Goal: Task Accomplishment & Management: Use online tool/utility

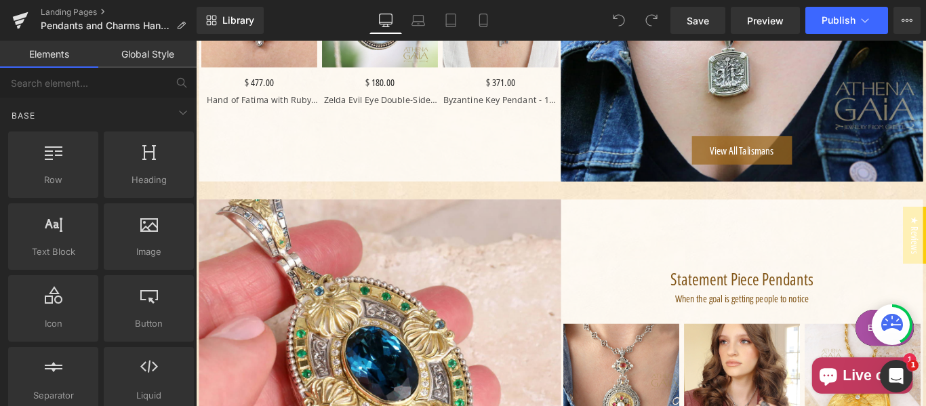
scroll to position [2259, 0]
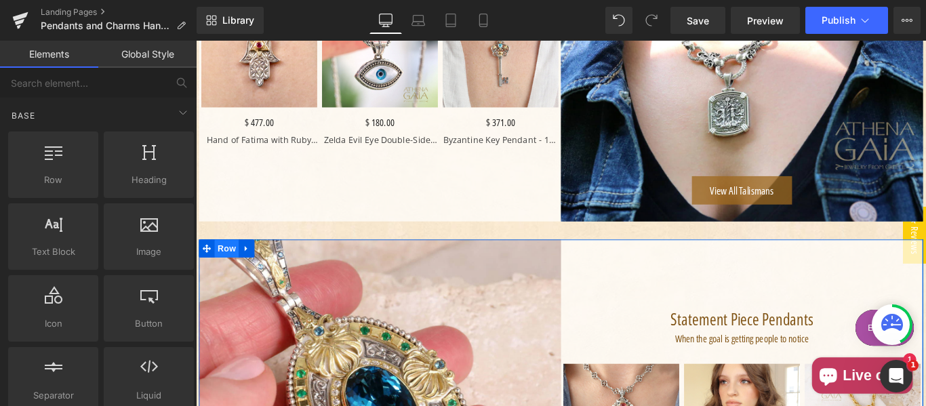
click at [225, 266] on span "Row" at bounding box center [230, 274] width 27 height 20
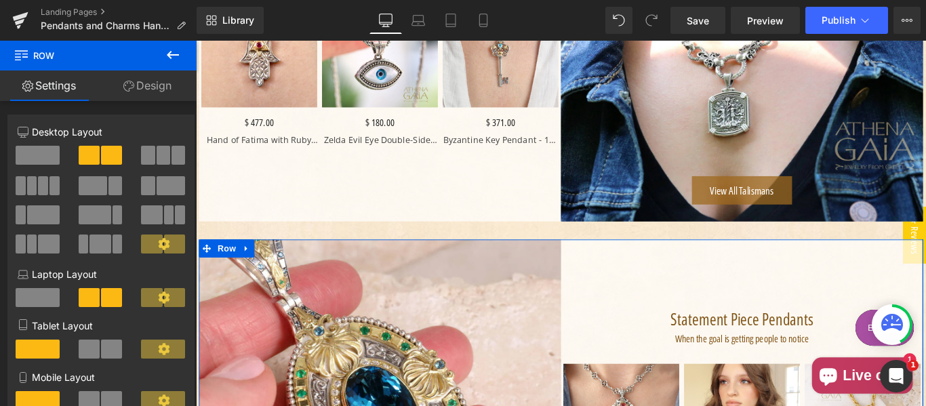
click at [137, 88] on link "Design" at bounding box center [147, 86] width 98 height 31
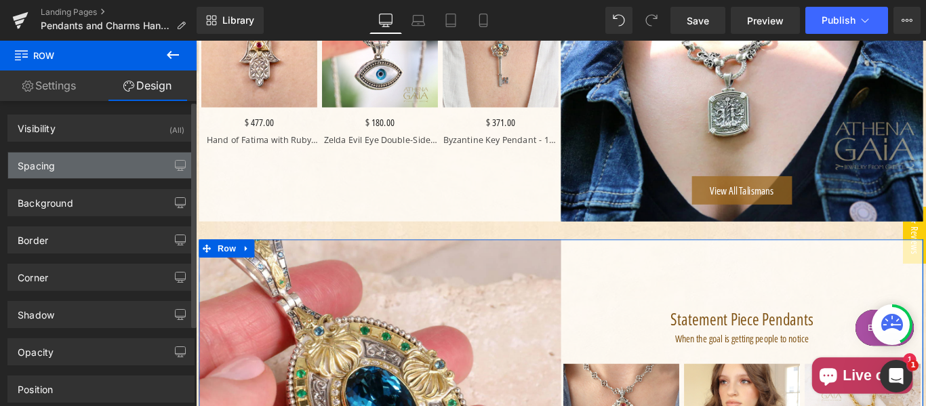
click at [63, 162] on div "Spacing" at bounding box center [101, 166] width 186 height 26
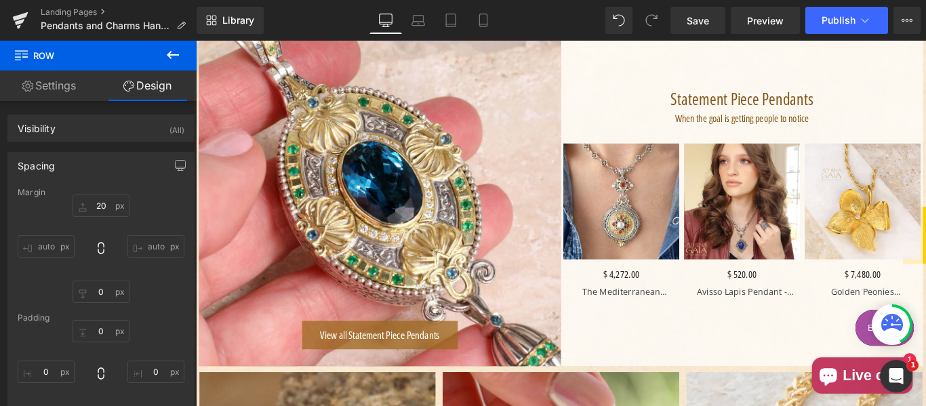
scroll to position [2373, 0]
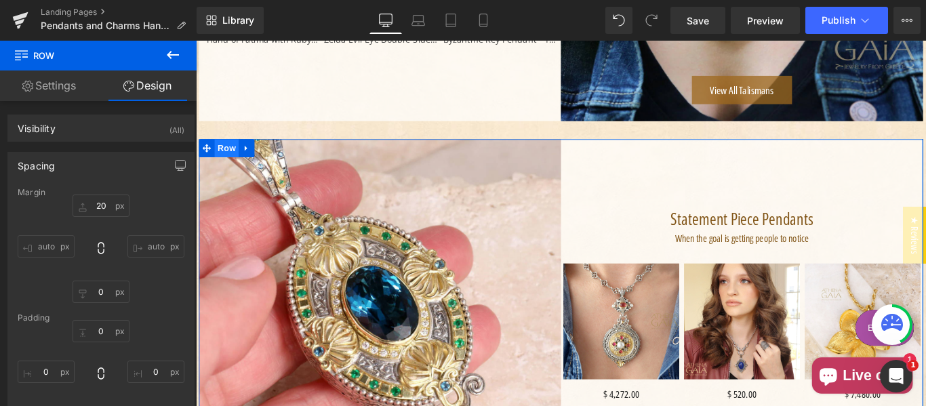
click at [223, 155] on span "Row" at bounding box center [230, 161] width 27 height 20
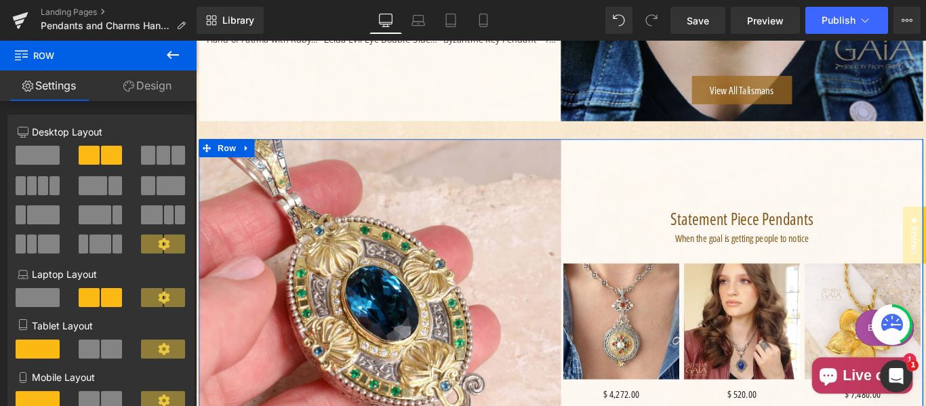
click at [152, 93] on link "Design" at bounding box center [147, 86] width 98 height 31
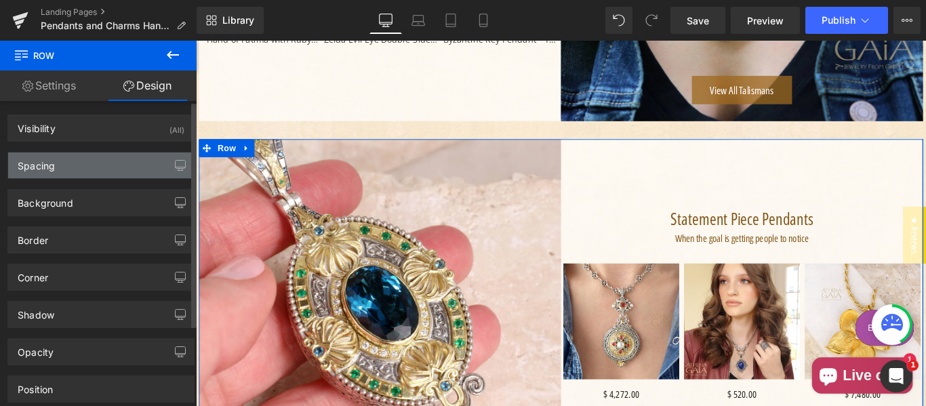
click at [79, 161] on div "Spacing" at bounding box center [101, 166] width 186 height 26
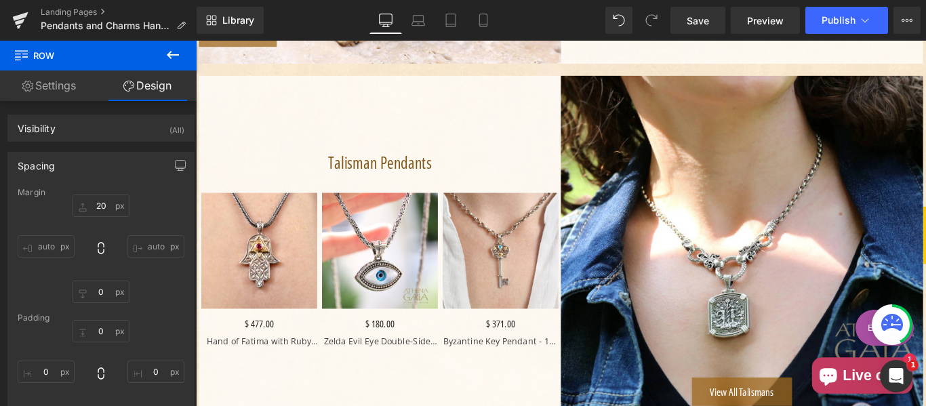
scroll to position [1920, 0]
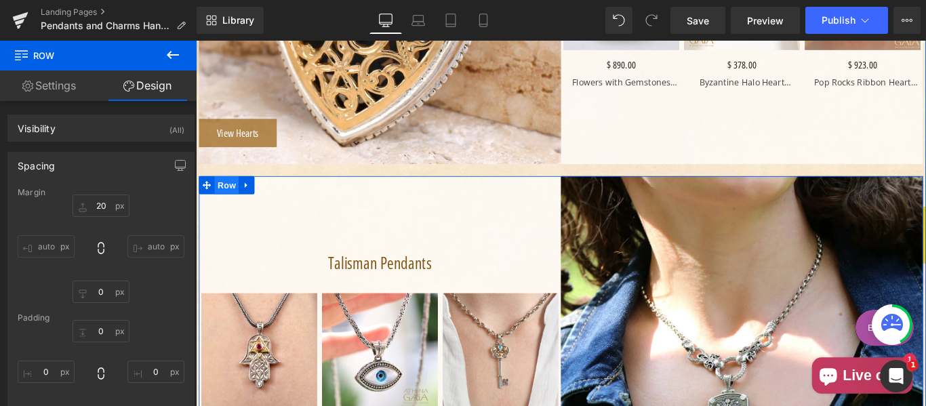
click at [229, 197] on span "Row" at bounding box center [230, 203] width 27 height 20
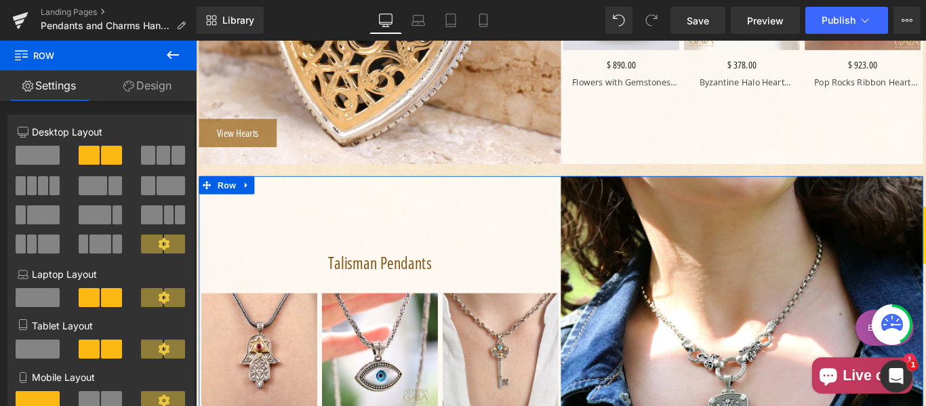
click at [152, 78] on link "Design" at bounding box center [147, 86] width 98 height 31
click at [0, 0] on div "Spacing" at bounding box center [0, 0] width 0 height 0
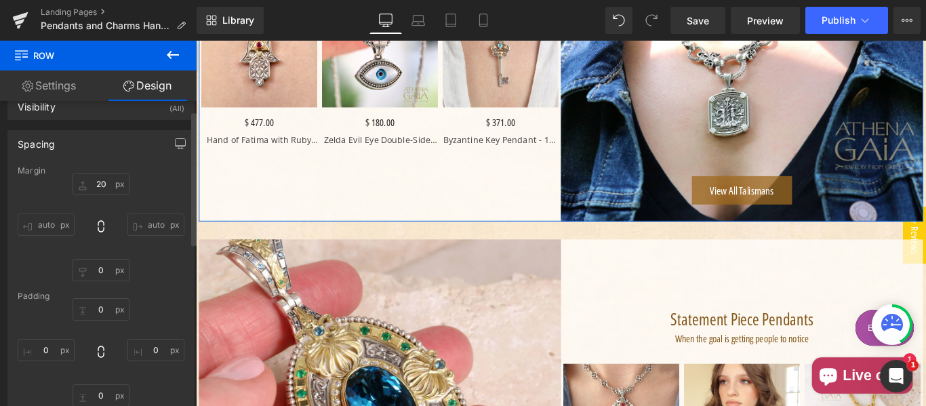
scroll to position [0, 0]
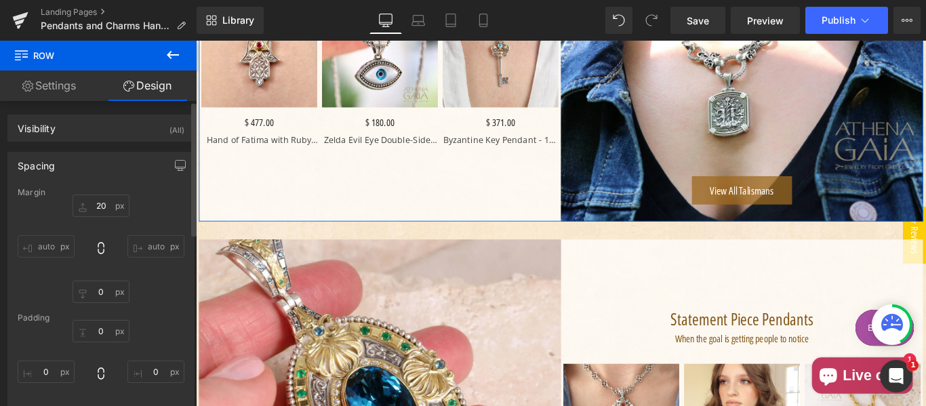
click at [89, 169] on div "Spacing" at bounding box center [101, 166] width 186 height 26
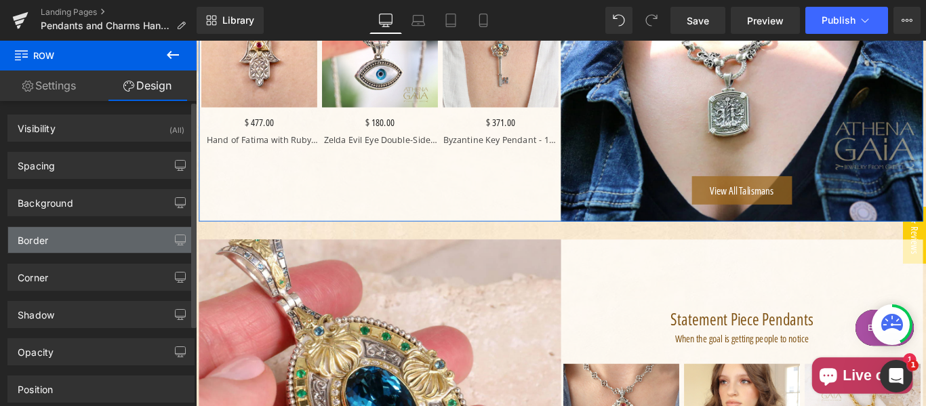
click at [92, 243] on div "Border" at bounding box center [101, 240] width 186 height 26
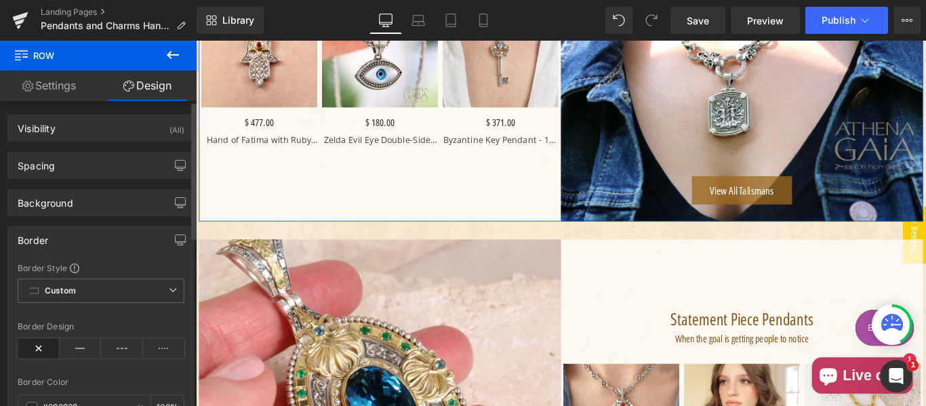
click at [86, 238] on div "Border" at bounding box center [101, 240] width 186 height 26
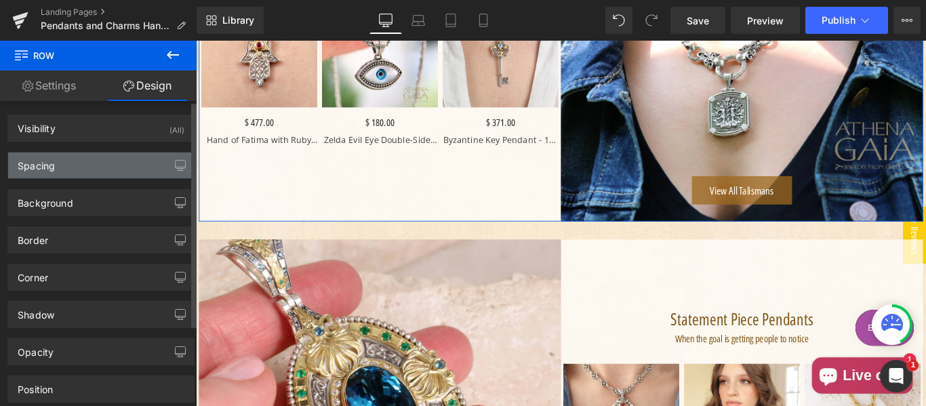
click at [102, 167] on div "Spacing" at bounding box center [101, 166] width 186 height 26
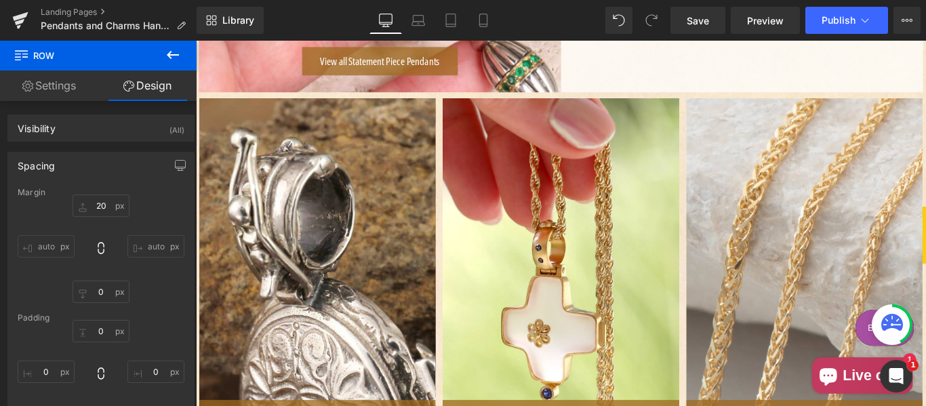
scroll to position [2825, 0]
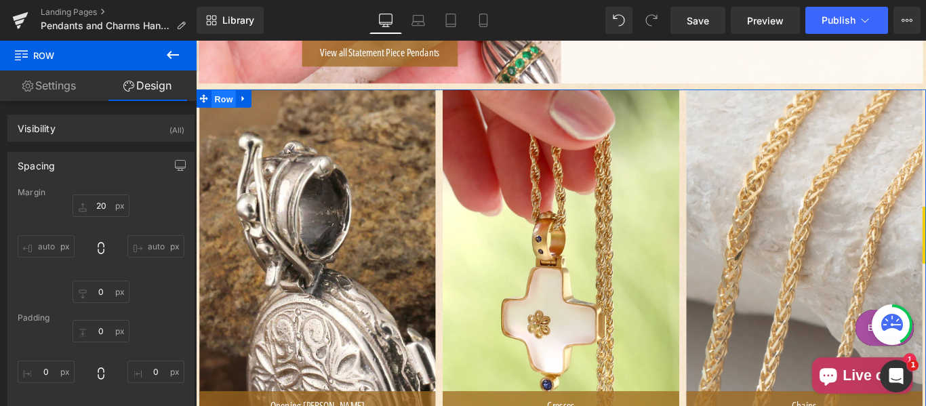
click at [220, 98] on span "Row" at bounding box center [227, 106] width 27 height 20
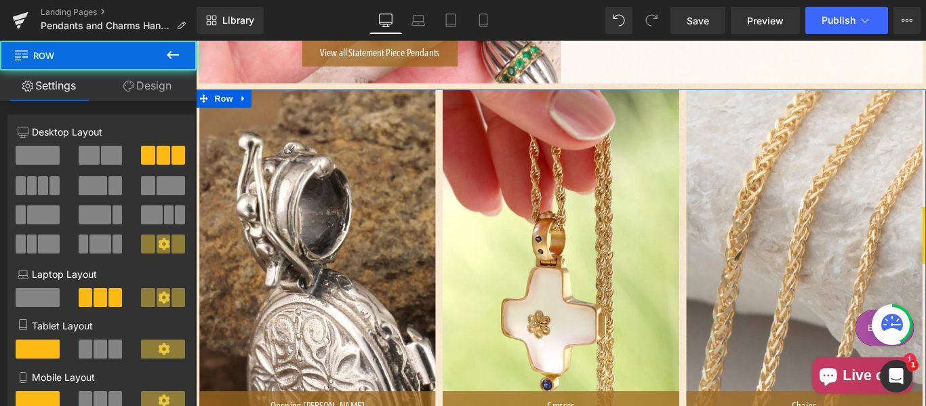
click at [153, 91] on link "Design" at bounding box center [147, 86] width 98 height 31
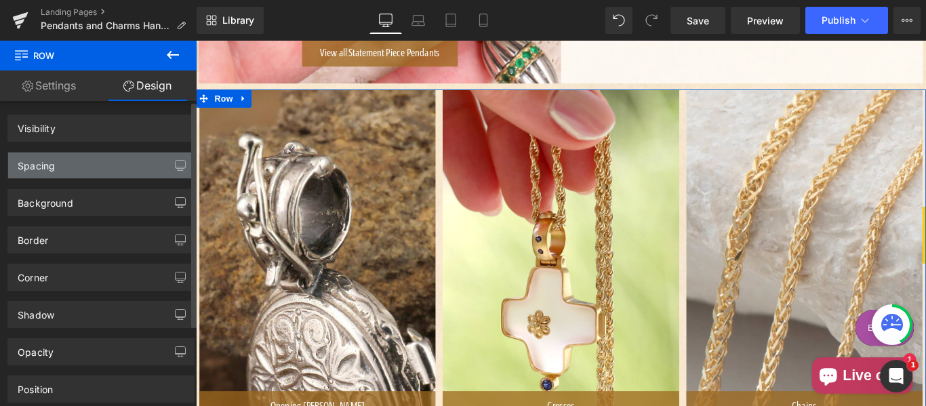
click at [68, 165] on div "Spacing" at bounding box center [101, 166] width 186 height 26
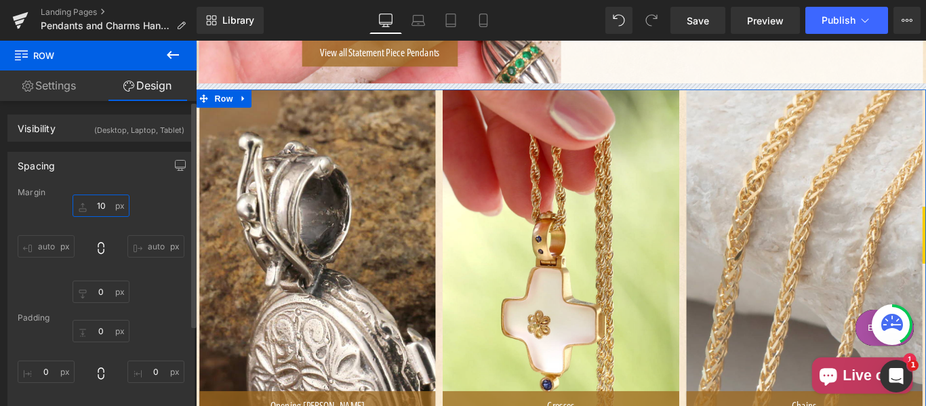
click at [103, 201] on input "text" at bounding box center [101, 206] width 57 height 22
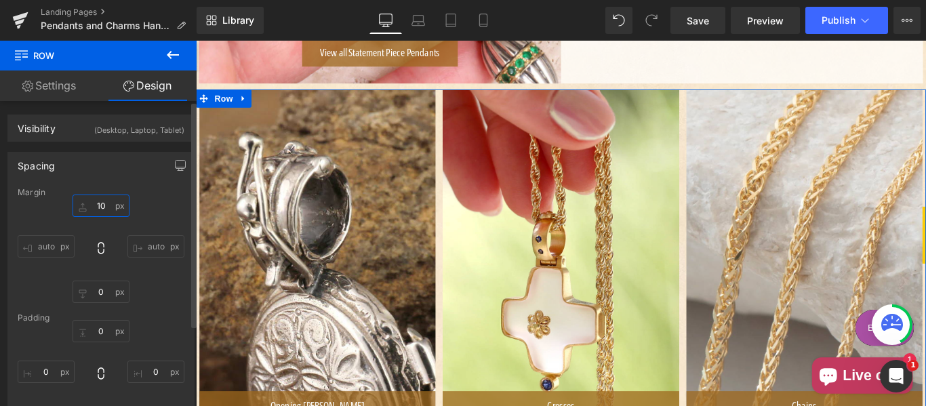
click at [103, 201] on input "text" at bounding box center [101, 206] width 57 height 22
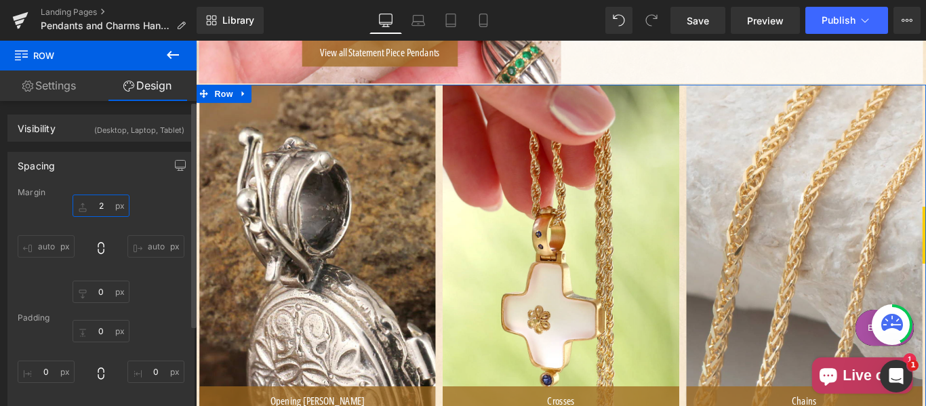
type input "20"
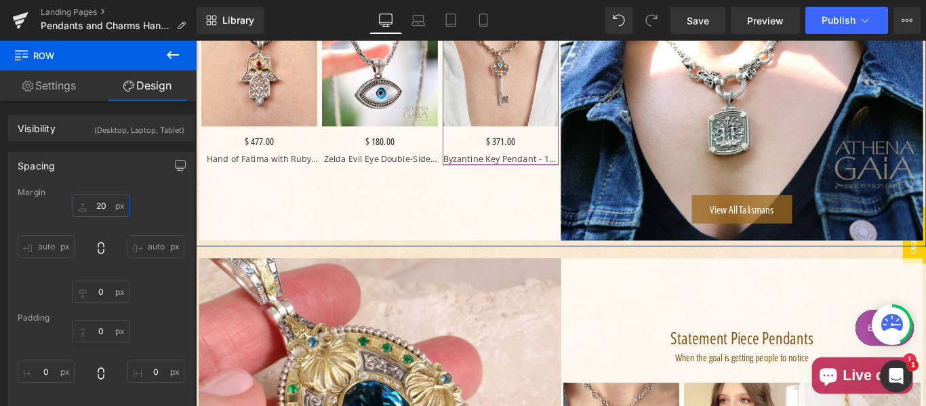
scroll to position [2259, 0]
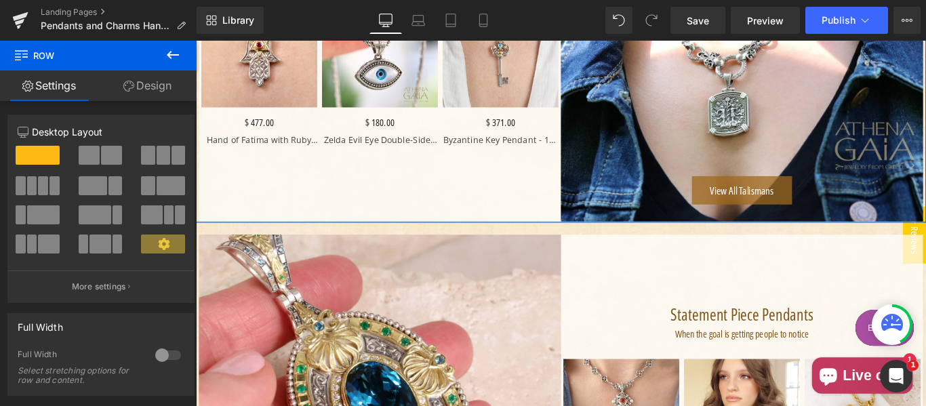
drag, startPoint x: 323, startPoint y: 239, endPoint x: 329, endPoint y: 234, distance: 8.2
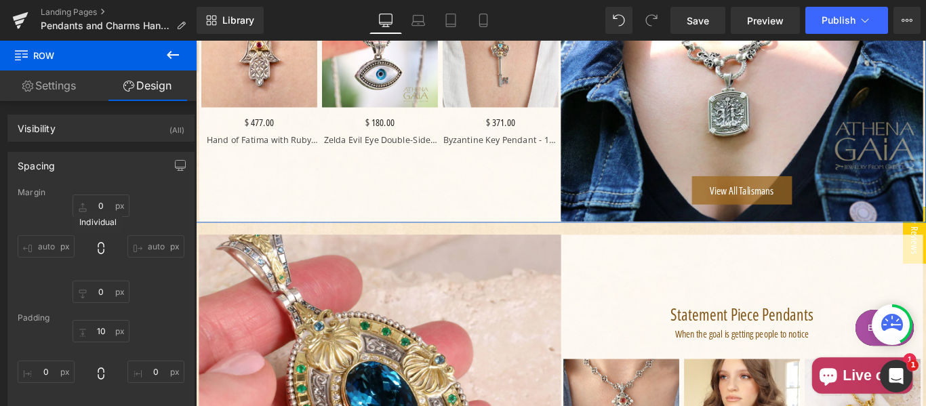
scroll to position [113, 0]
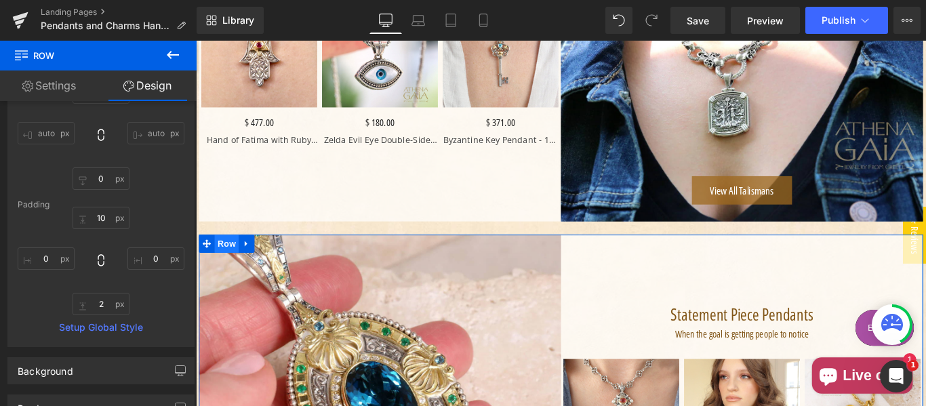
click at [229, 264] on span "Row" at bounding box center [230, 269] width 27 height 20
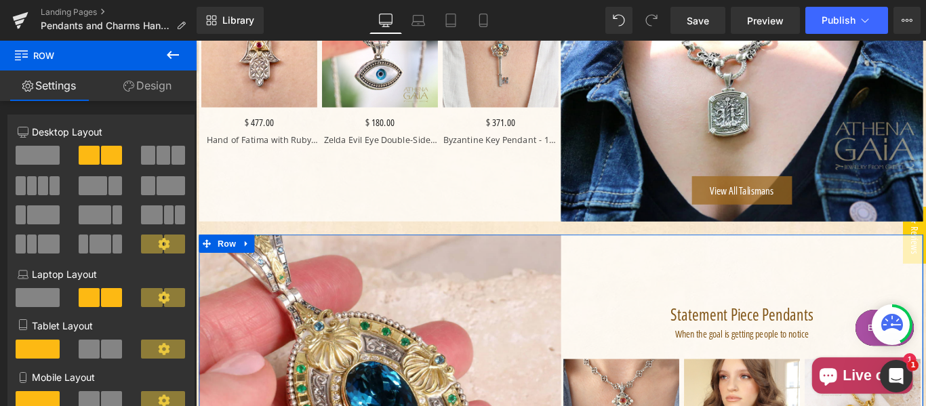
click at [147, 89] on link "Design" at bounding box center [147, 86] width 98 height 31
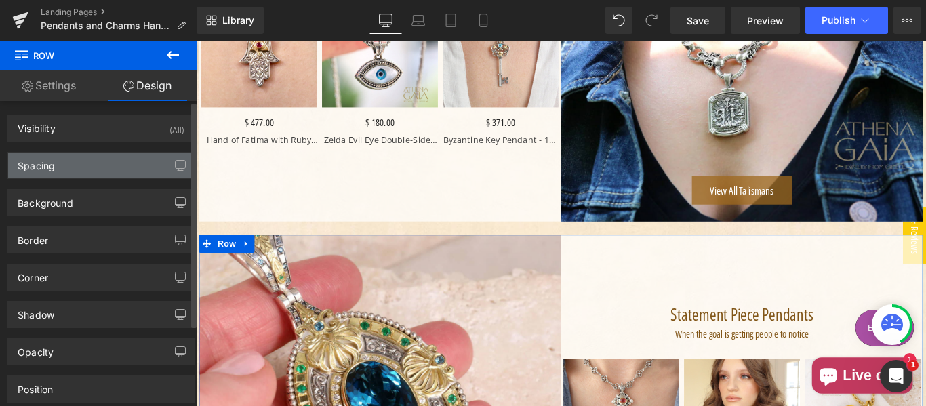
click at [85, 164] on div "Spacing" at bounding box center [101, 166] width 186 height 26
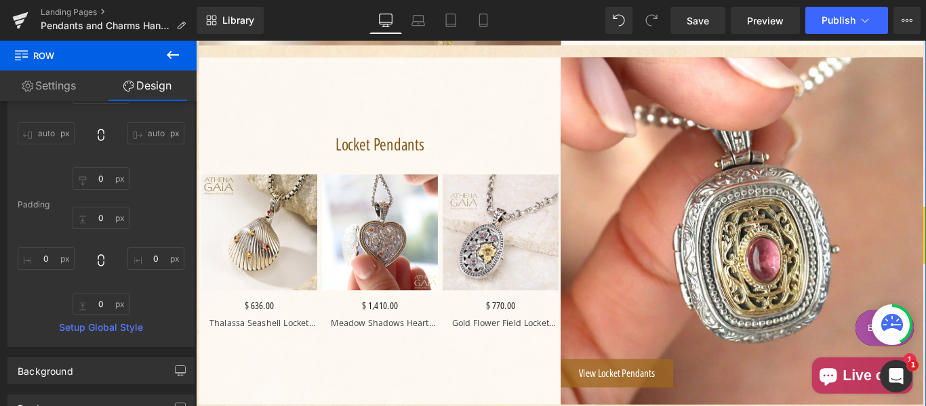
scroll to position [1243, 0]
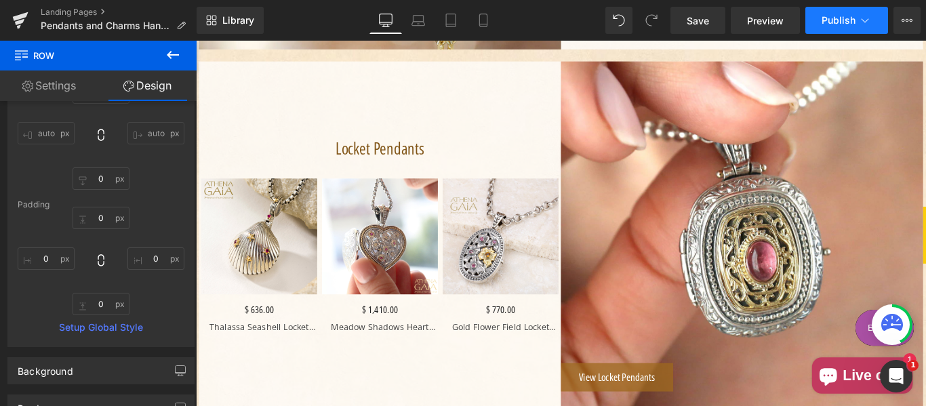
click at [831, 16] on span "Publish" at bounding box center [839, 20] width 34 height 11
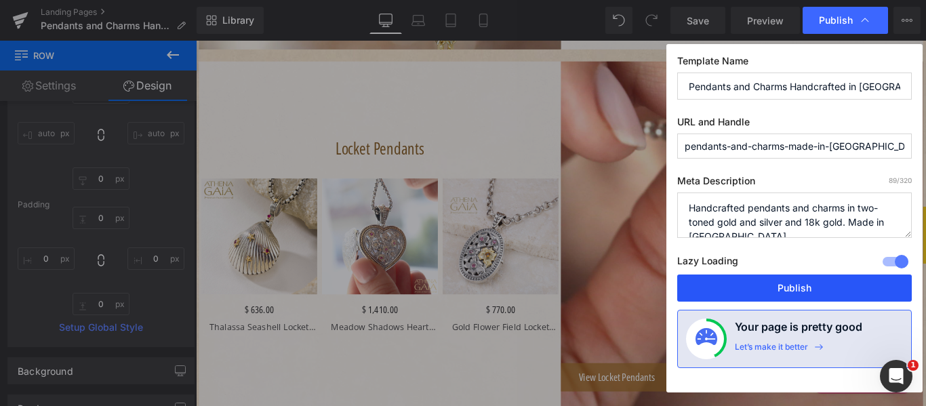
click at [762, 286] on button "Publish" at bounding box center [794, 288] width 235 height 27
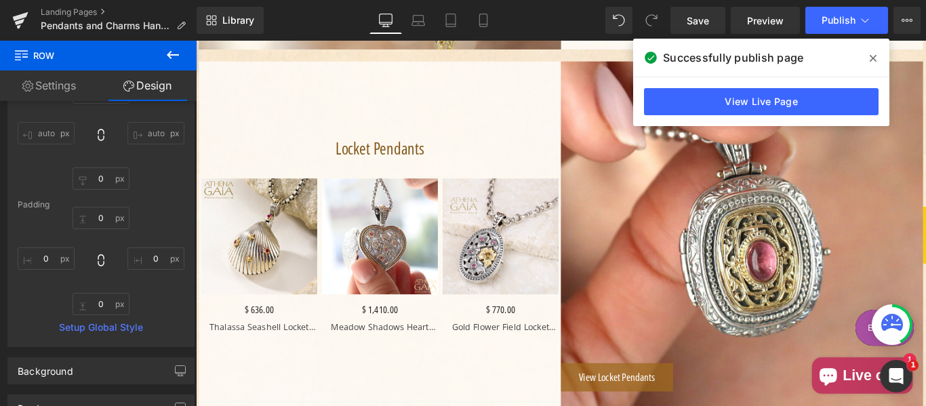
drag, startPoint x: 770, startPoint y: 22, endPoint x: 882, endPoint y: 60, distance: 118.1
click at [882, 60] on span at bounding box center [873, 58] width 22 height 22
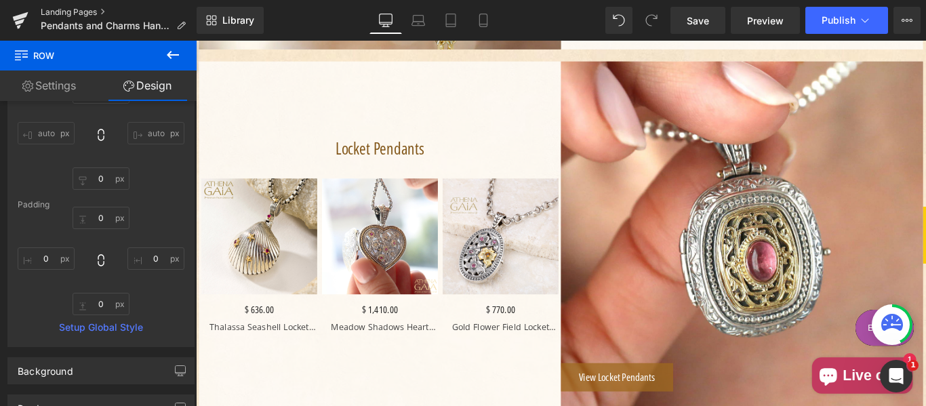
click at [85, 14] on link "Landing Pages" at bounding box center [119, 12] width 156 height 11
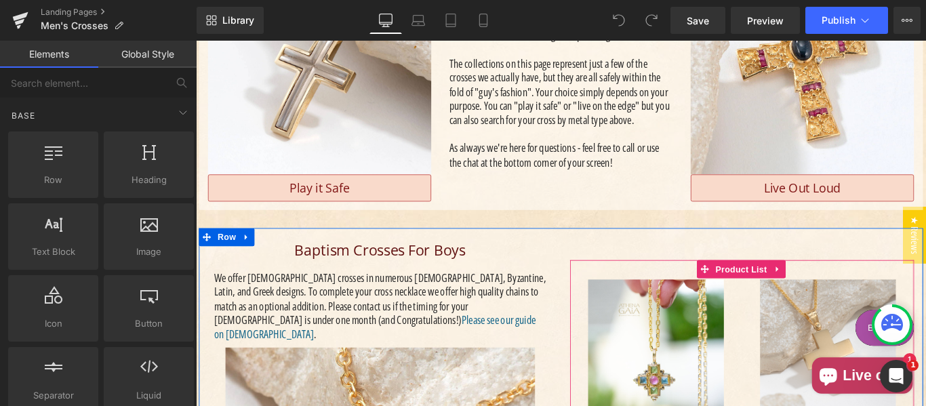
scroll to position [1130, 0]
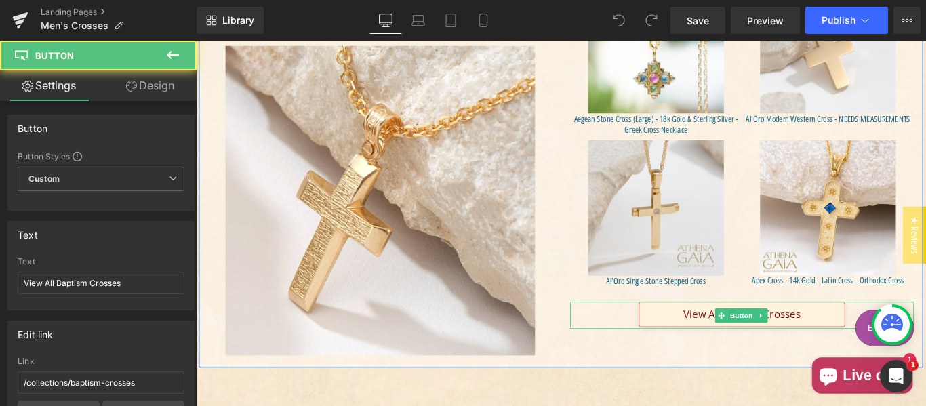
click at [719, 339] on link "View All Baptism Crosses" at bounding box center [809, 348] width 232 height 28
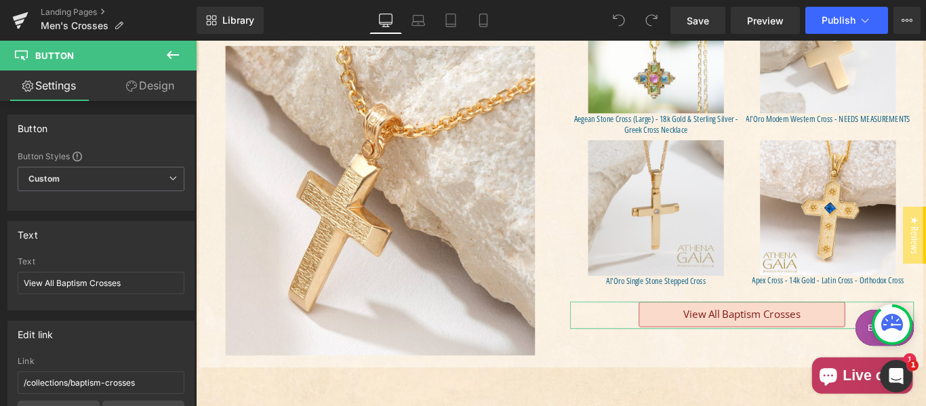
click at [143, 83] on link "Design" at bounding box center [150, 86] width 98 height 31
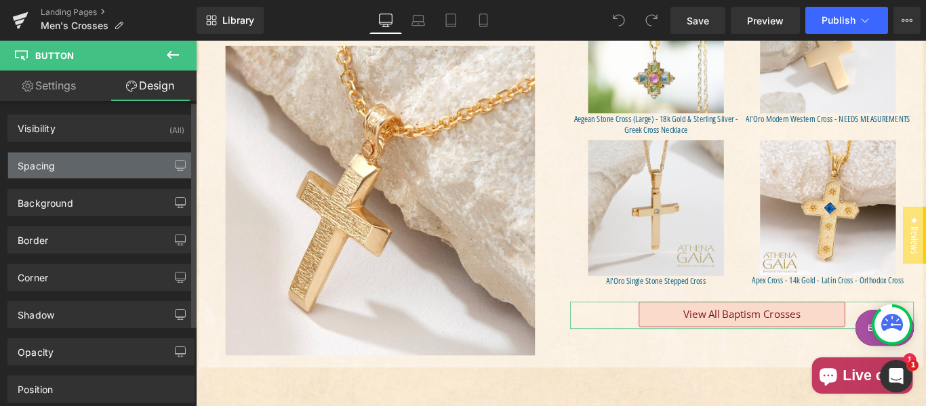
click at [73, 165] on div "Spacing" at bounding box center [101, 166] width 186 height 26
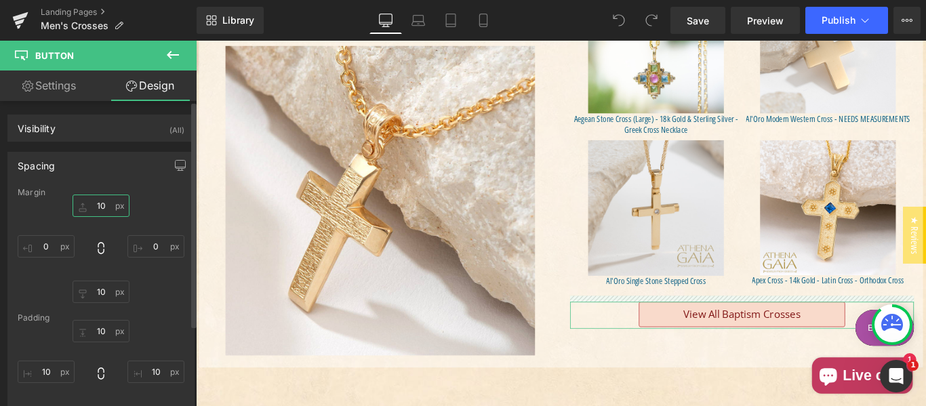
click at [96, 203] on input "text" at bounding box center [101, 206] width 57 height 22
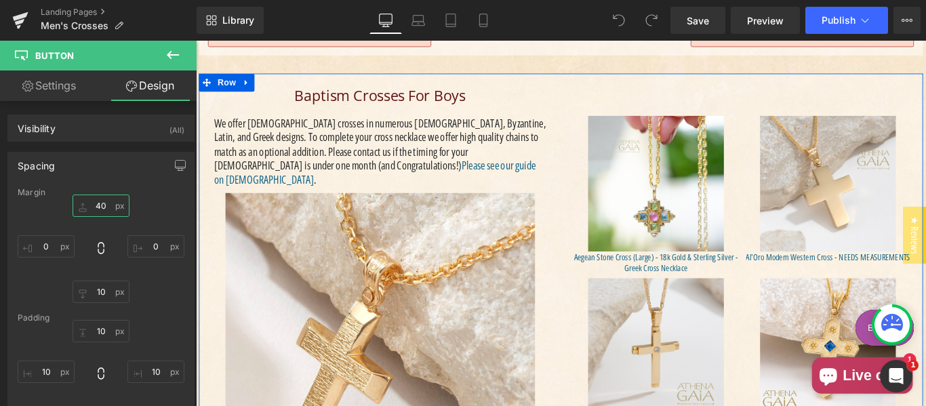
scroll to position [904, 0]
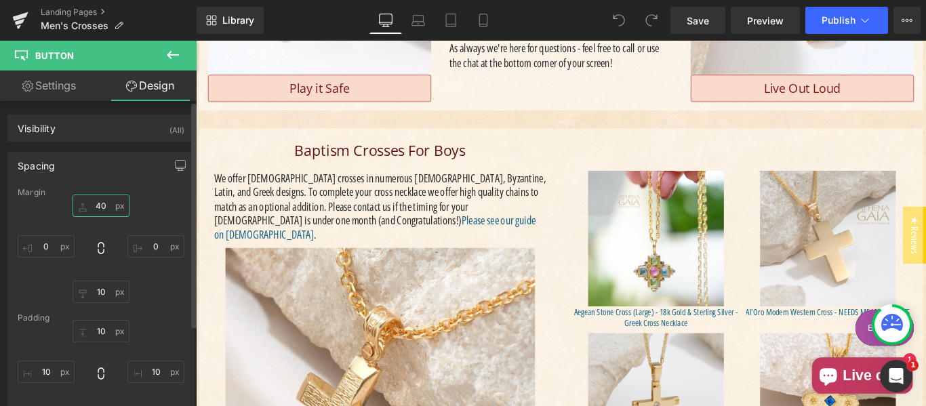
drag, startPoint x: 98, startPoint y: 206, endPoint x: 91, endPoint y: 209, distance: 7.6
click at [91, 209] on input "40" at bounding box center [101, 206] width 57 height 22
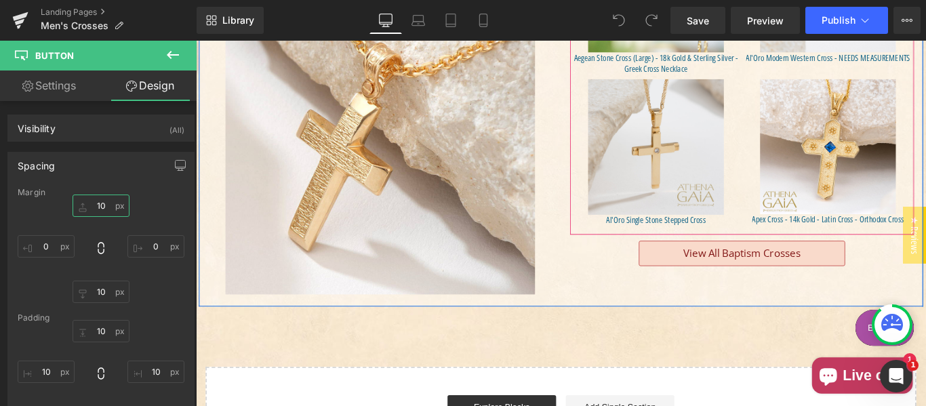
scroll to position [1243, 0]
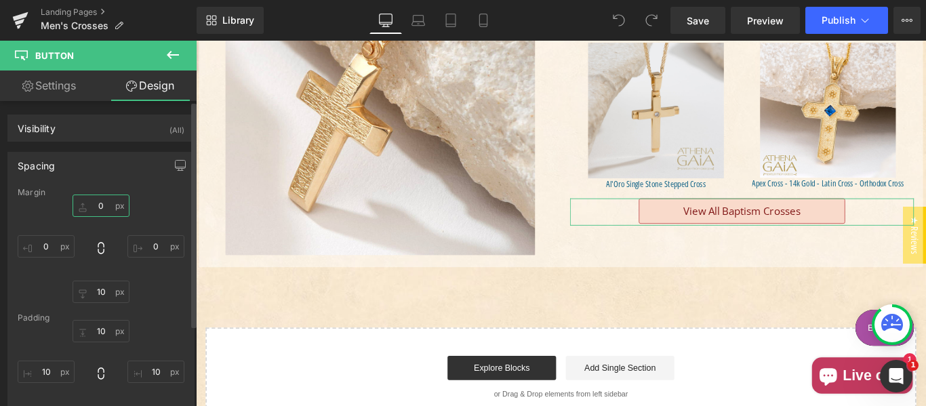
type input "30"
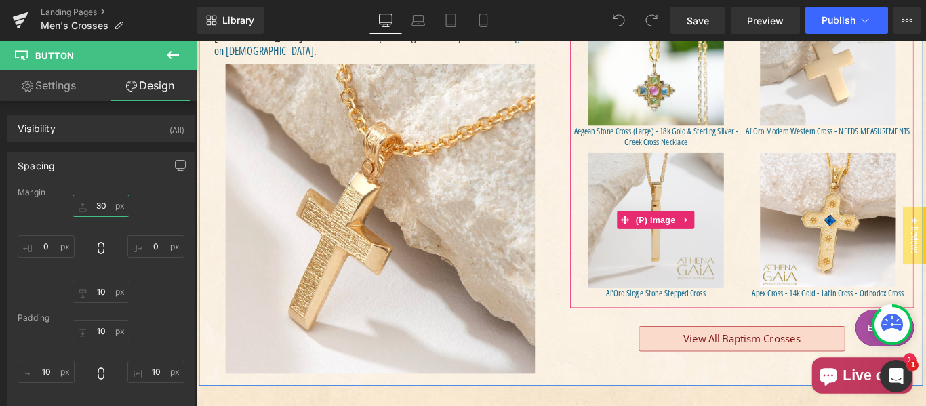
scroll to position [904, 0]
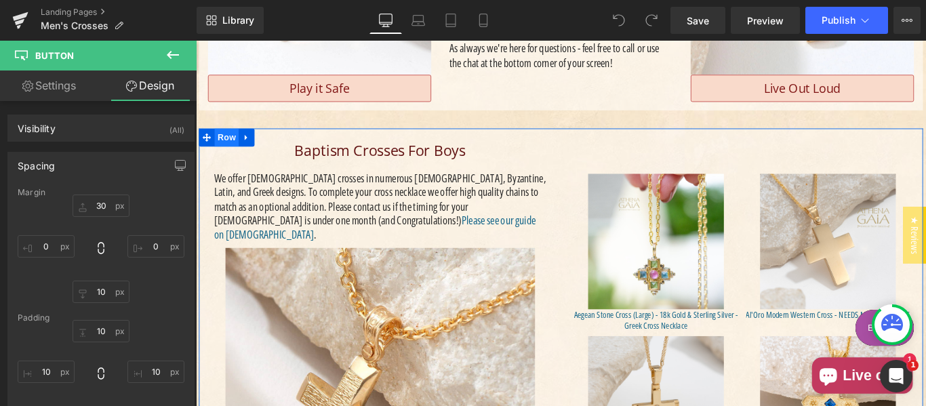
click at [222, 147] on span "Row" at bounding box center [230, 149] width 27 height 20
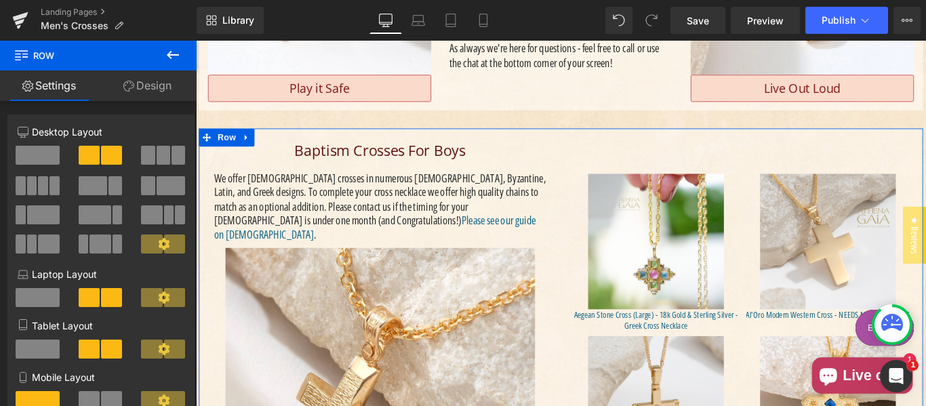
click at [142, 77] on link "Design" at bounding box center [147, 86] width 98 height 31
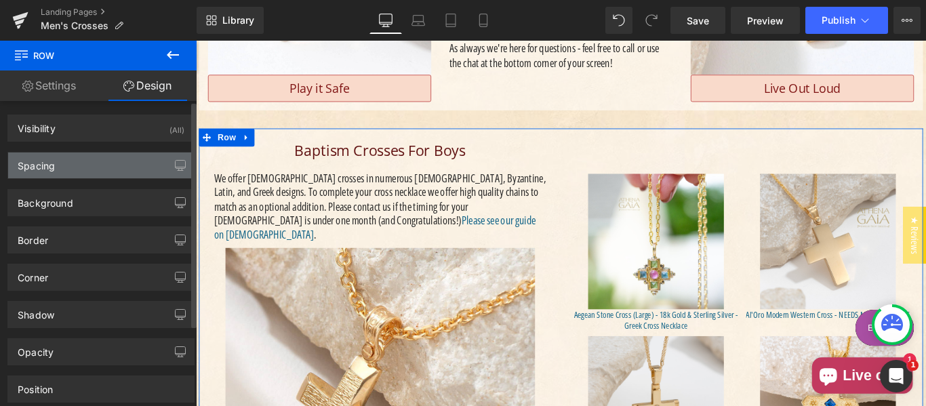
click at [63, 167] on div "Spacing" at bounding box center [101, 166] width 186 height 26
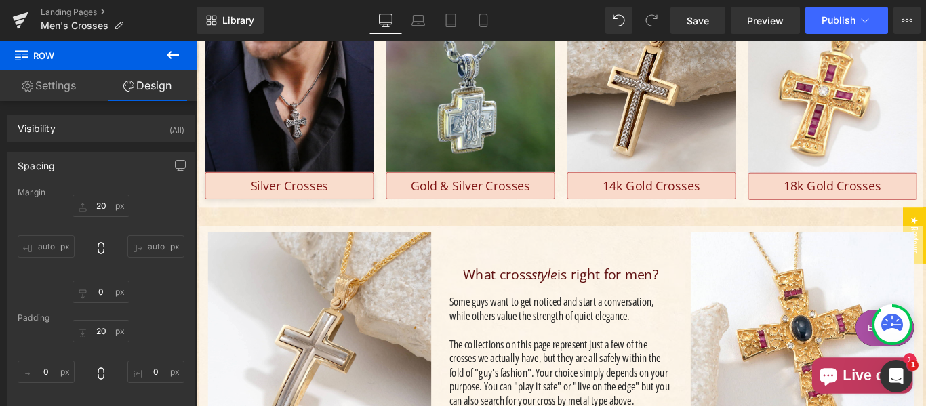
scroll to position [452, 0]
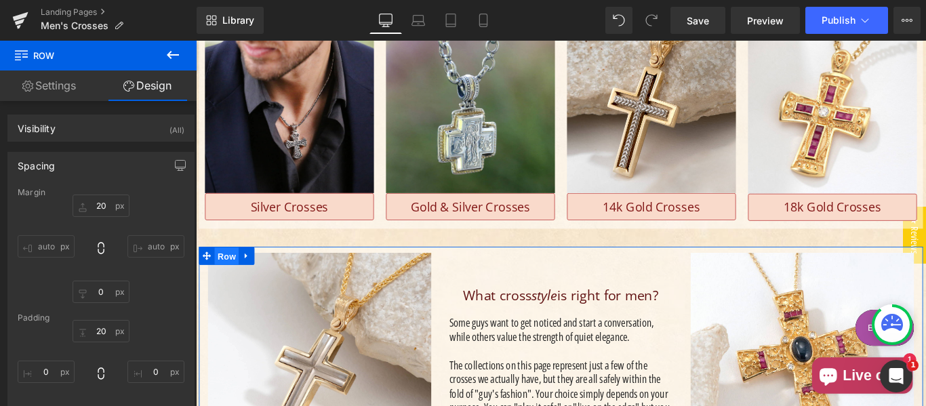
click at [225, 276] on span "Row" at bounding box center [230, 283] width 27 height 20
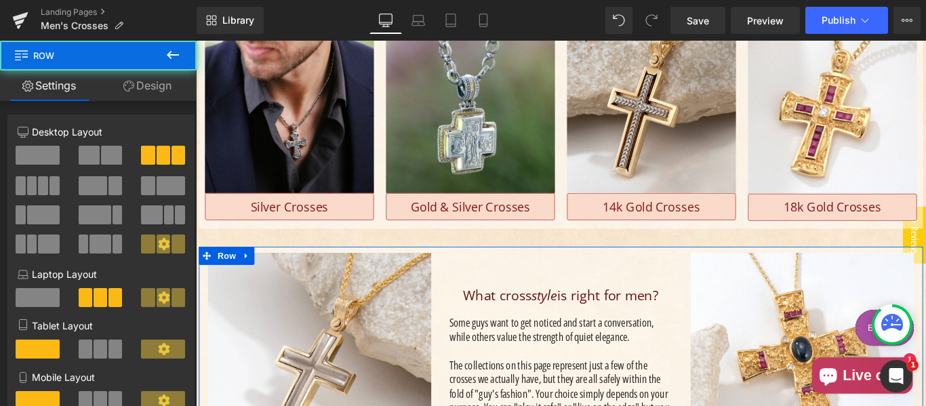
drag, startPoint x: 145, startPoint y: 79, endPoint x: 144, endPoint y: 86, distance: 7.6
click at [145, 78] on link "Design" at bounding box center [147, 86] width 98 height 31
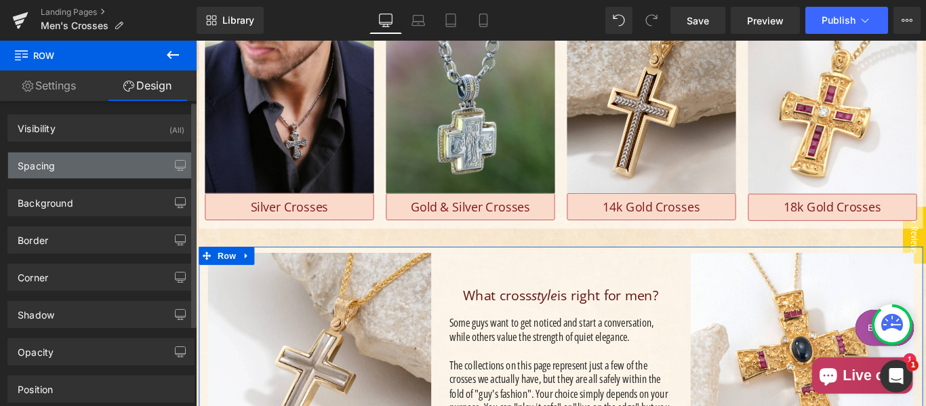
click at [93, 158] on div "Spacing" at bounding box center [101, 166] width 186 height 26
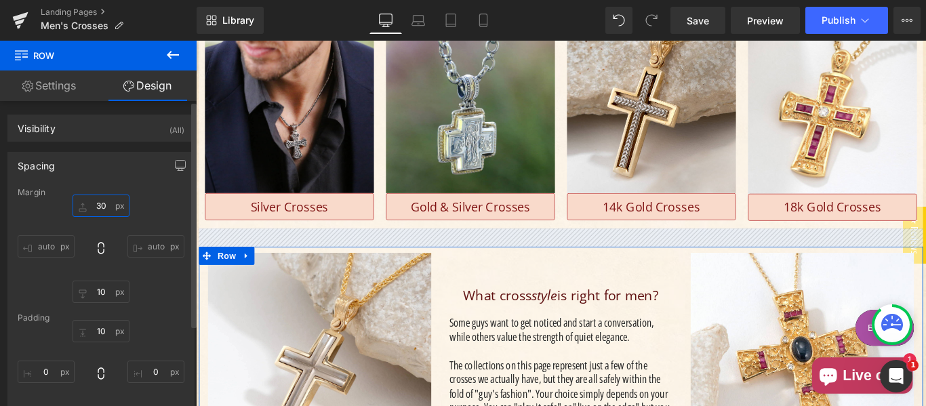
click at [104, 206] on input "text" at bounding box center [101, 206] width 57 height 22
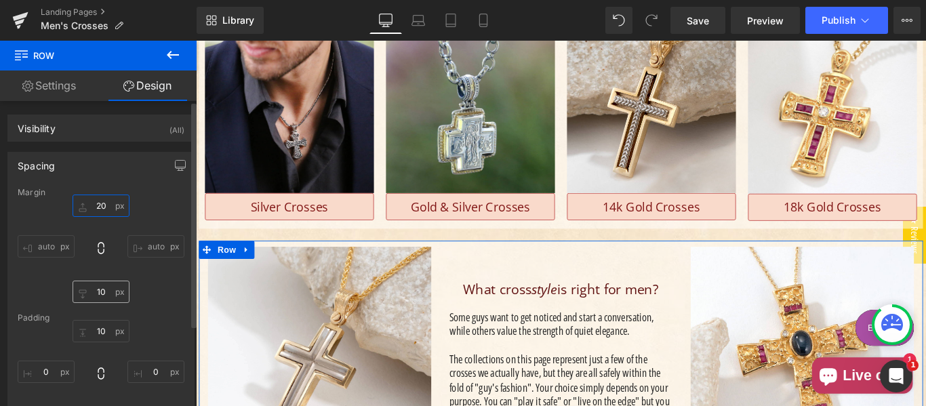
type input "20"
click at [106, 294] on input "text" at bounding box center [101, 292] width 57 height 22
type input "0"
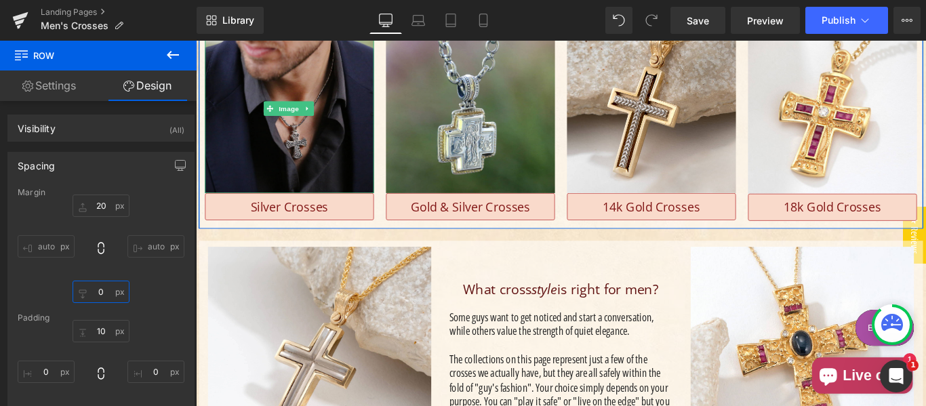
scroll to position [226, 0]
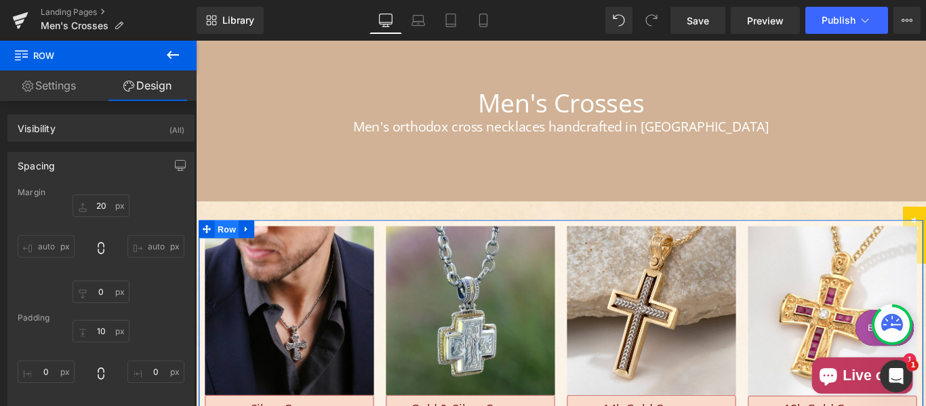
click at [222, 253] on span "Row" at bounding box center [230, 252] width 27 height 20
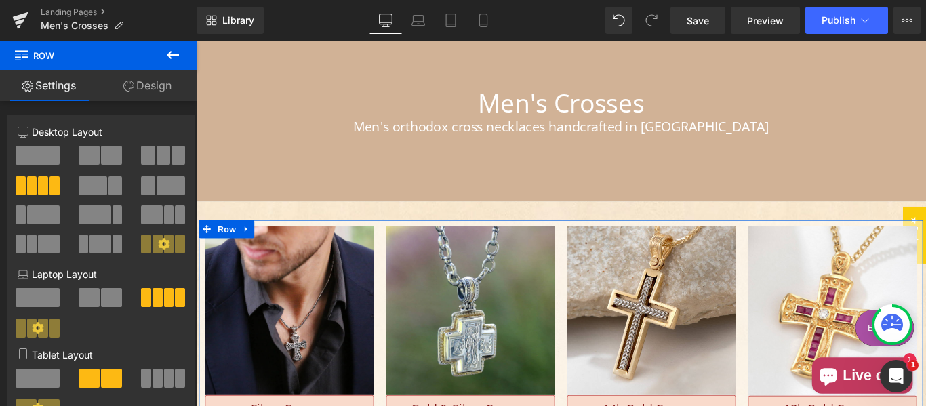
click at [148, 92] on link "Design" at bounding box center [147, 86] width 98 height 31
click at [0, 0] on div "Spacing" at bounding box center [0, 0] width 0 height 0
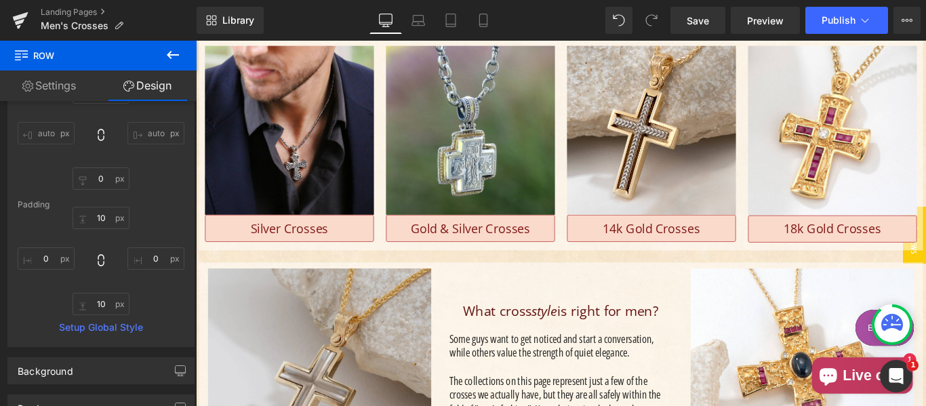
scroll to position [452, 0]
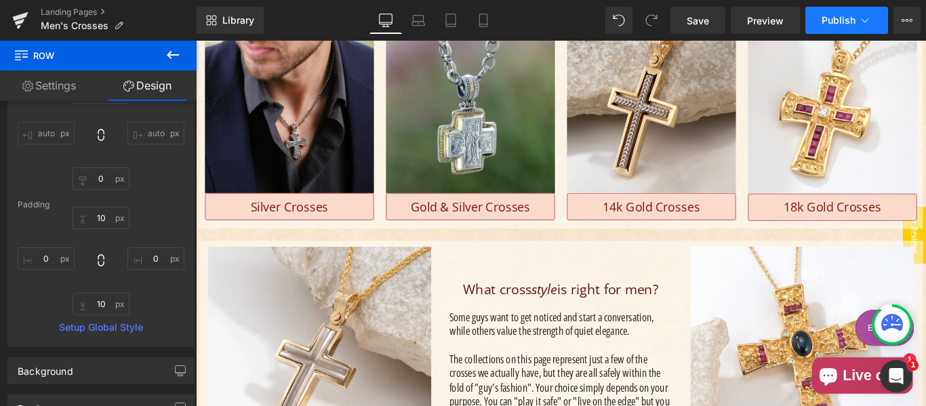
click at [848, 19] on span "Publish" at bounding box center [839, 20] width 34 height 11
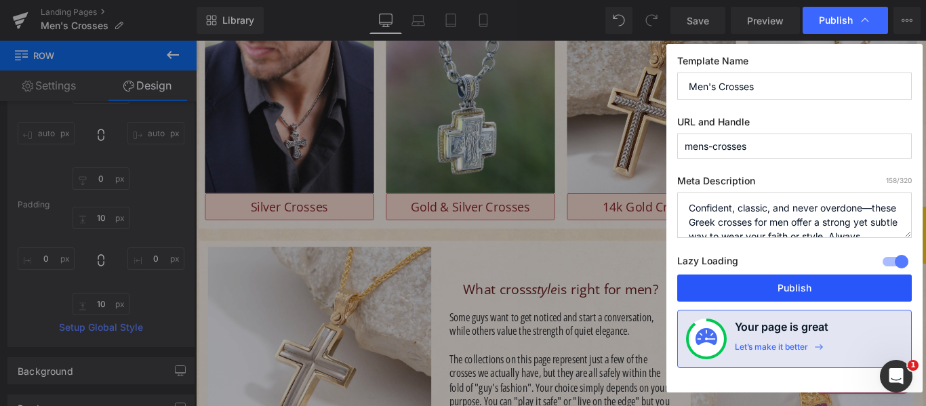
click at [780, 288] on button "Publish" at bounding box center [794, 288] width 235 height 27
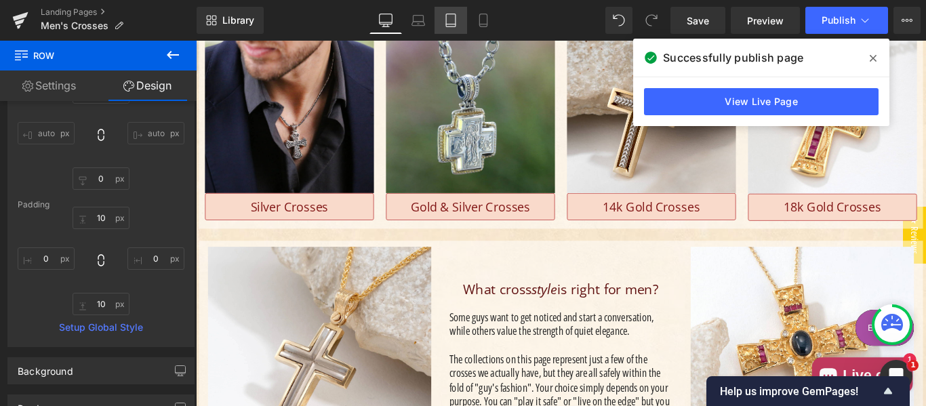
drag, startPoint x: 427, startPoint y: 20, endPoint x: 441, endPoint y: 20, distance: 13.6
click at [427, 20] on link "Laptop" at bounding box center [418, 20] width 33 height 27
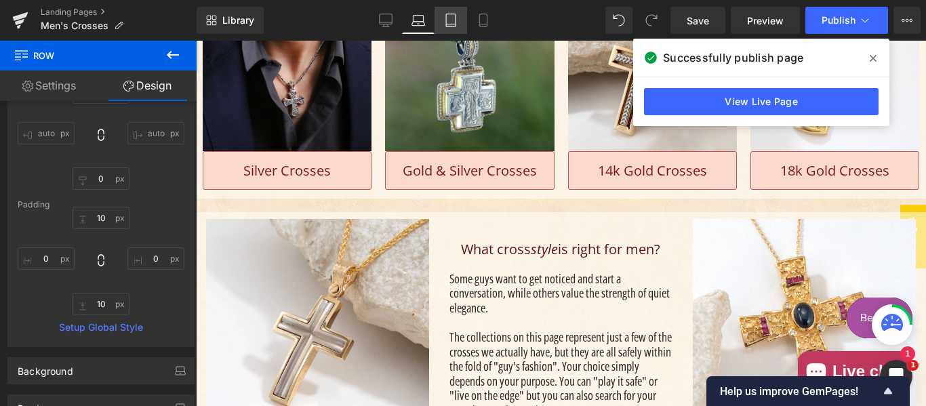
scroll to position [302, 0]
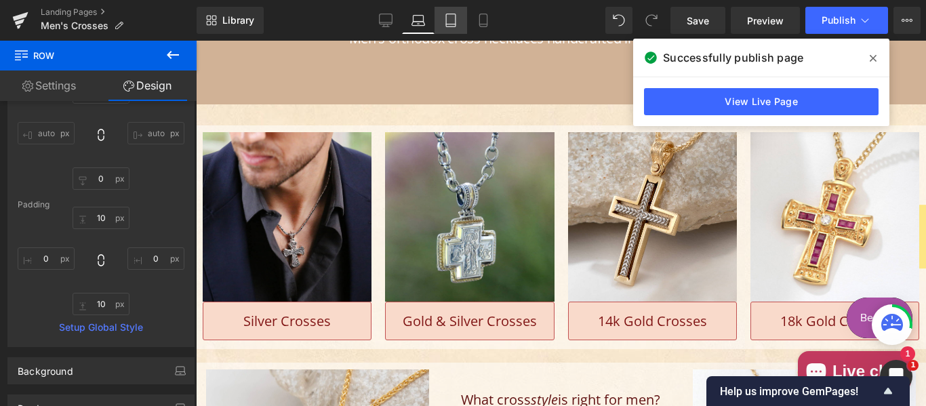
click at [448, 18] on icon at bounding box center [451, 21] width 14 height 14
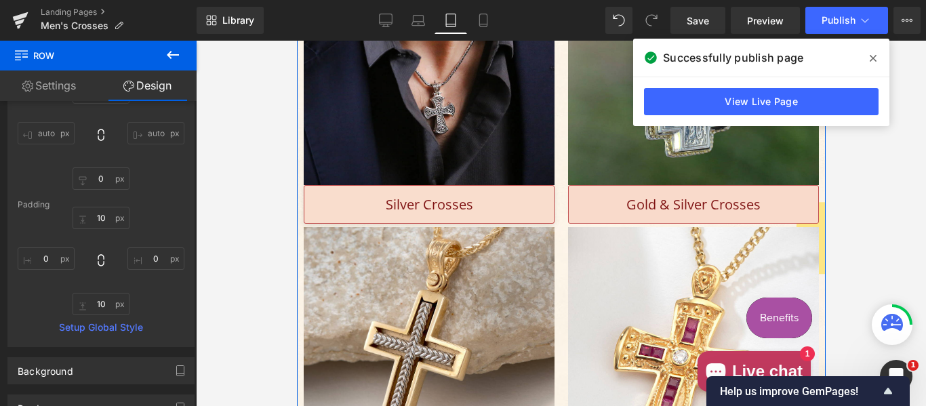
scroll to position [437, 0]
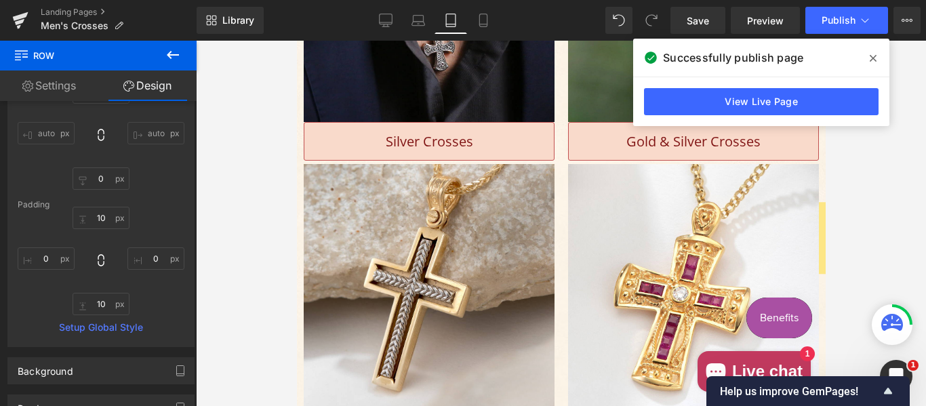
drag, startPoint x: 873, startPoint y: 55, endPoint x: 275, endPoint y: 186, distance: 612.2
click at [873, 55] on icon at bounding box center [873, 58] width 7 height 11
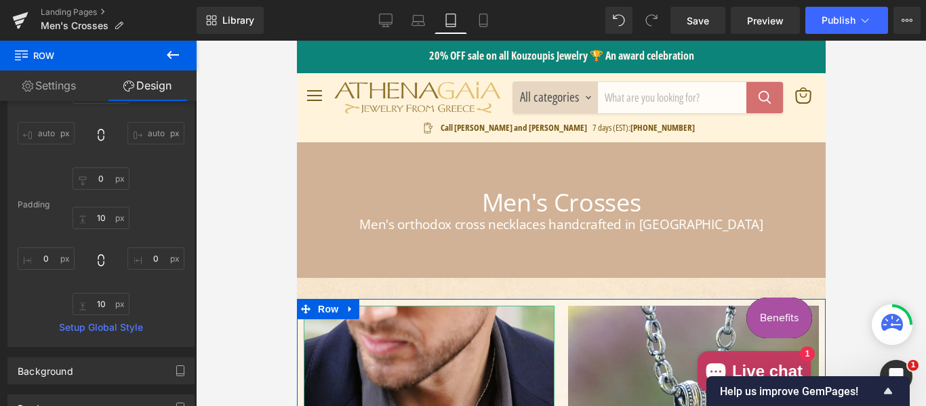
scroll to position [0, 0]
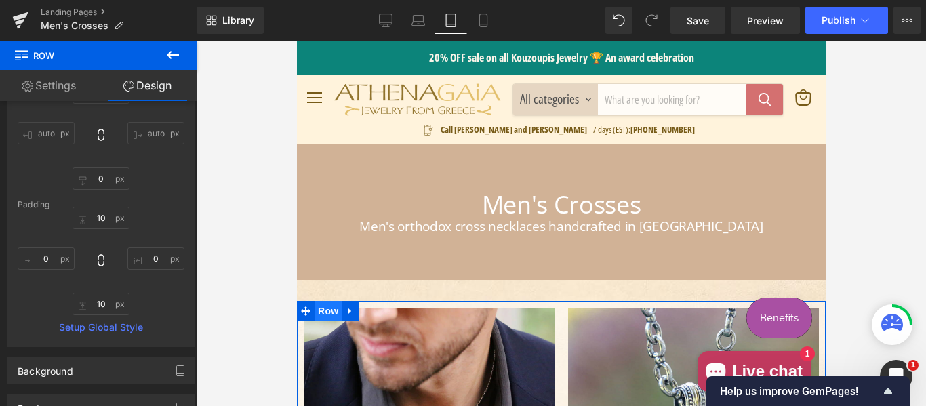
click at [318, 308] on span "Row" at bounding box center [327, 311] width 27 height 20
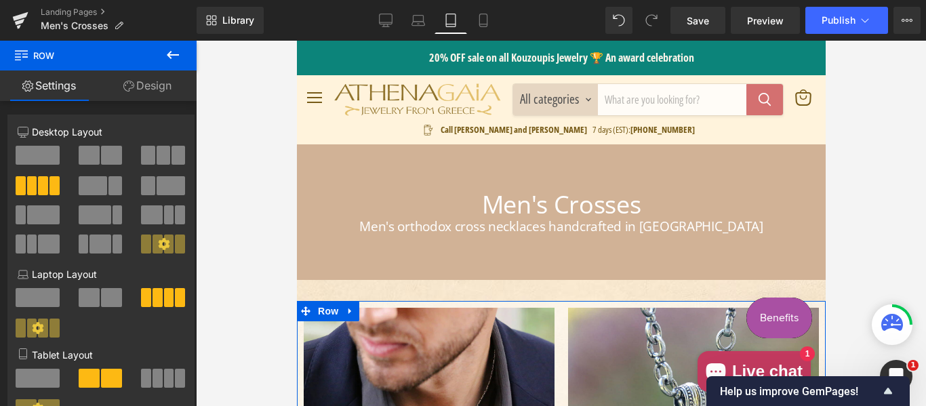
click at [152, 92] on link "Design" at bounding box center [147, 86] width 98 height 31
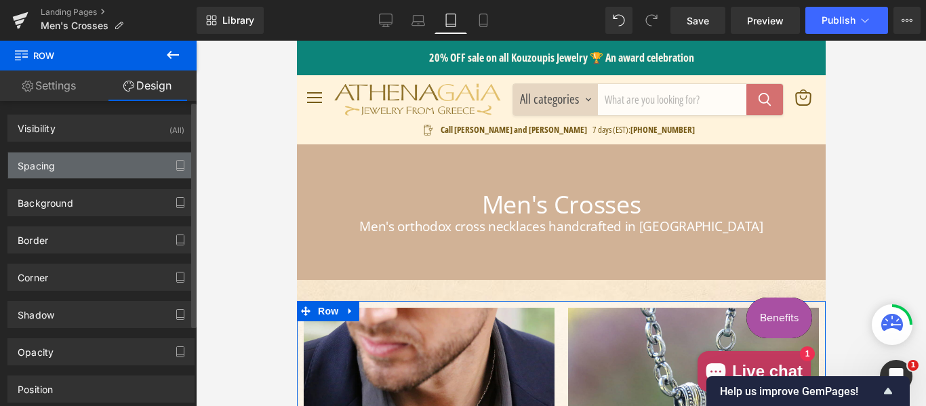
click at [81, 168] on div "Spacing" at bounding box center [101, 166] width 186 height 26
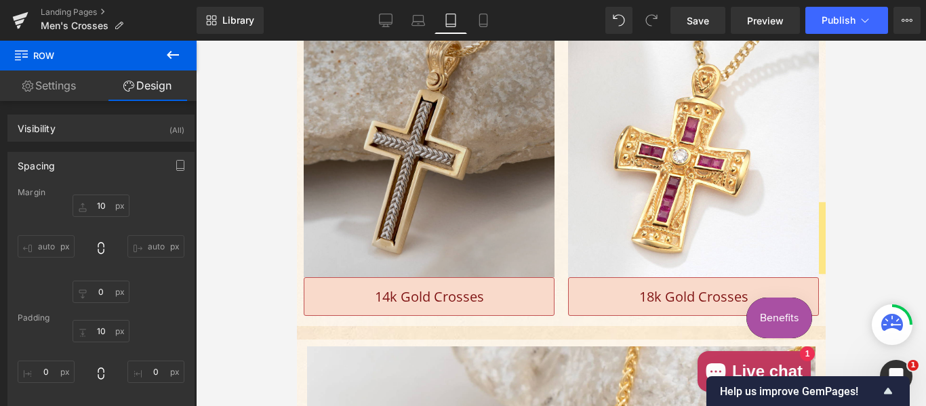
scroll to position [678, 0]
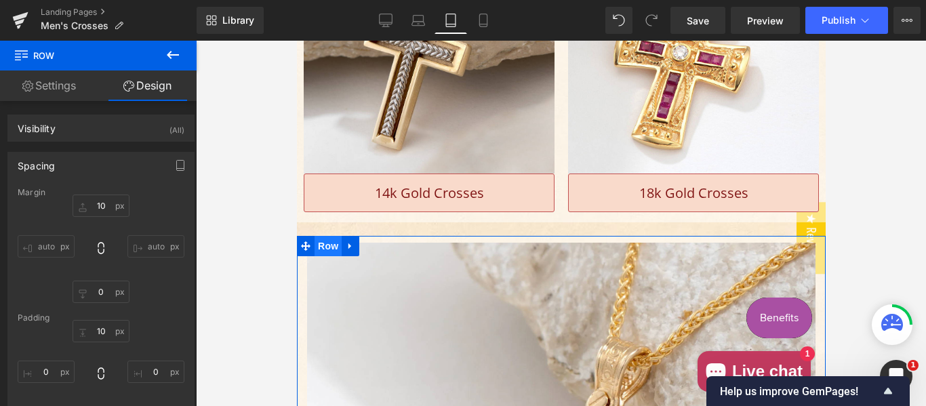
drag, startPoint x: 325, startPoint y: 239, endPoint x: 318, endPoint y: 237, distance: 7.6
click at [325, 239] on span "Row" at bounding box center [327, 246] width 27 height 20
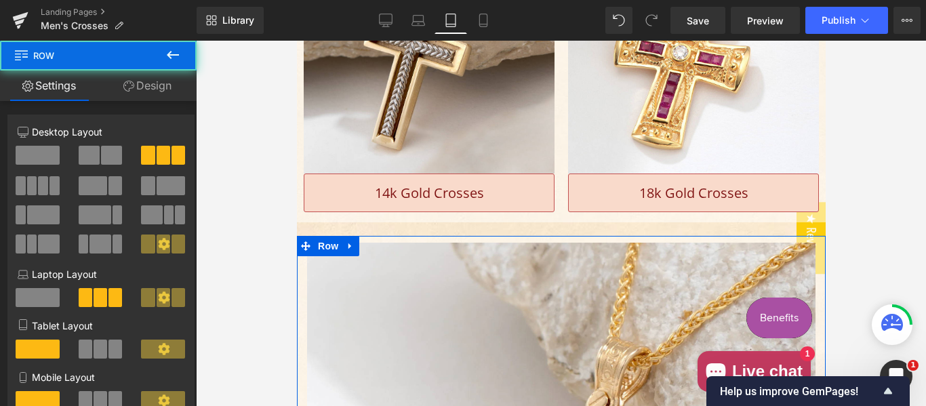
click at [157, 83] on link "Design" at bounding box center [147, 86] width 98 height 31
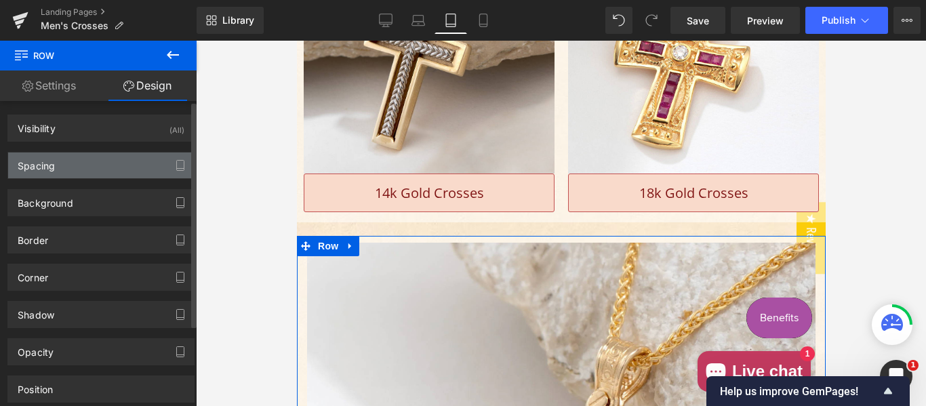
click at [92, 167] on div "Spacing" at bounding box center [101, 166] width 186 height 26
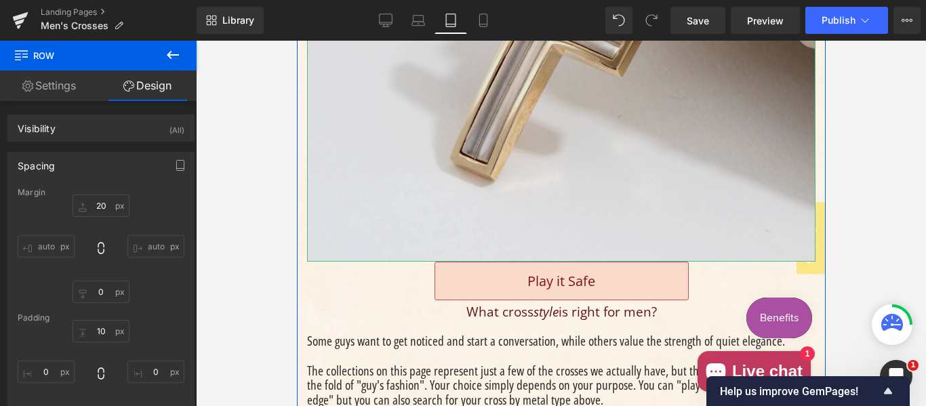
scroll to position [1243, 0]
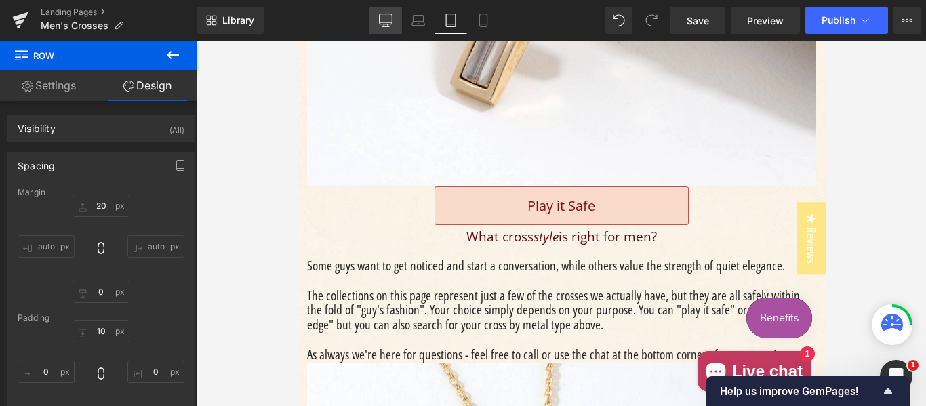
drag, startPoint x: 383, startPoint y: 18, endPoint x: 210, endPoint y: 3, distance: 173.5
click at [383, 18] on icon at bounding box center [386, 21] width 14 height 14
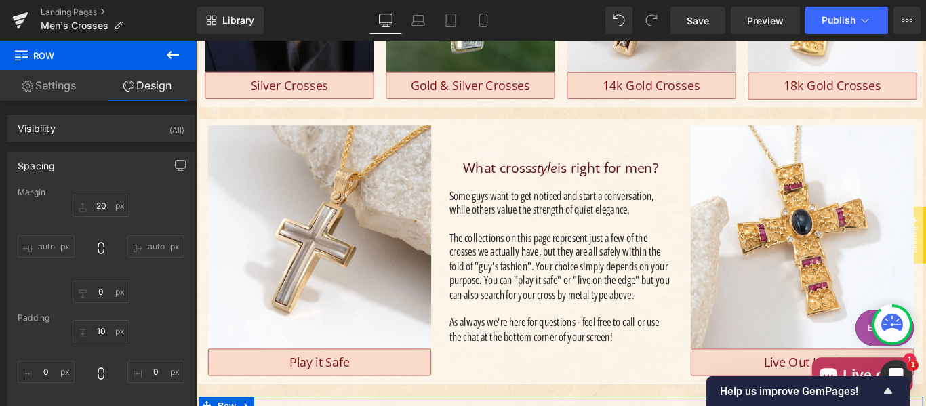
scroll to position [702, 0]
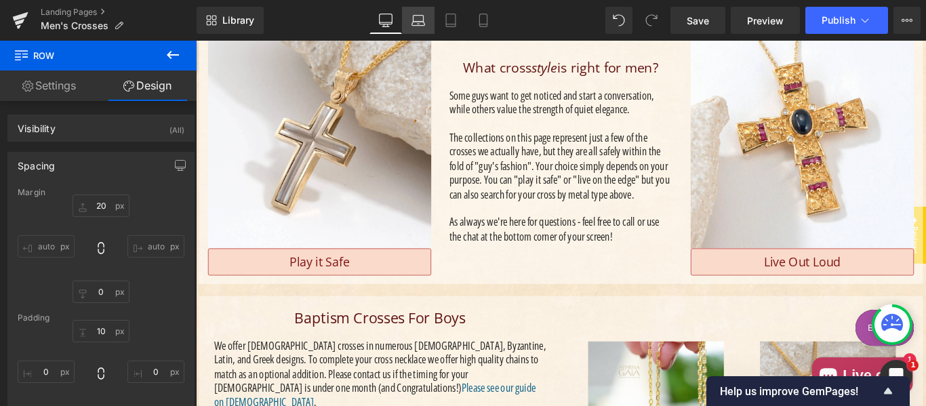
click at [427, 18] on link "Laptop" at bounding box center [418, 20] width 33 height 27
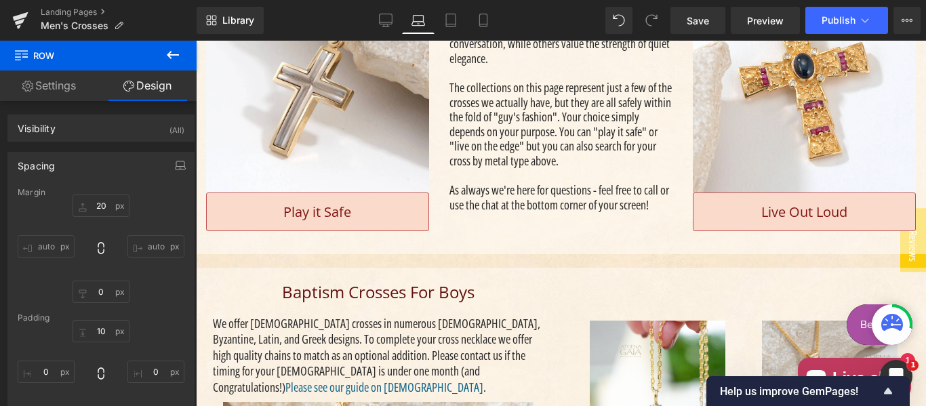
scroll to position [536, 0]
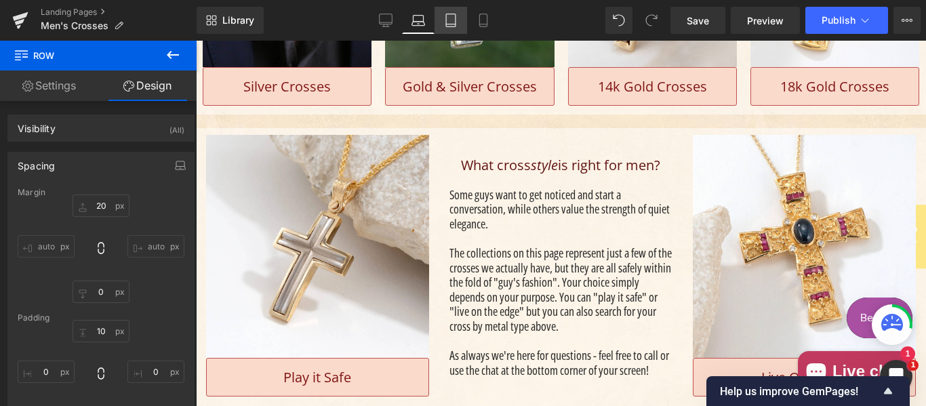
click at [456, 16] on icon at bounding box center [450, 20] width 9 height 13
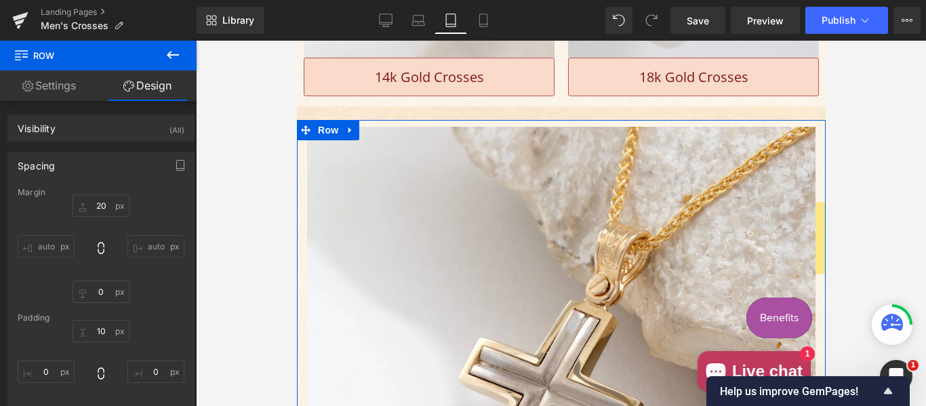
scroll to position [700, 0]
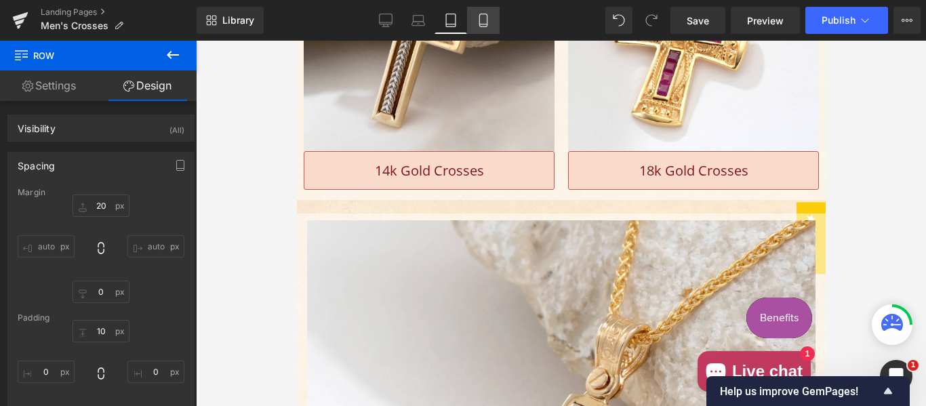
click at [487, 22] on icon at bounding box center [484, 21] width 14 height 14
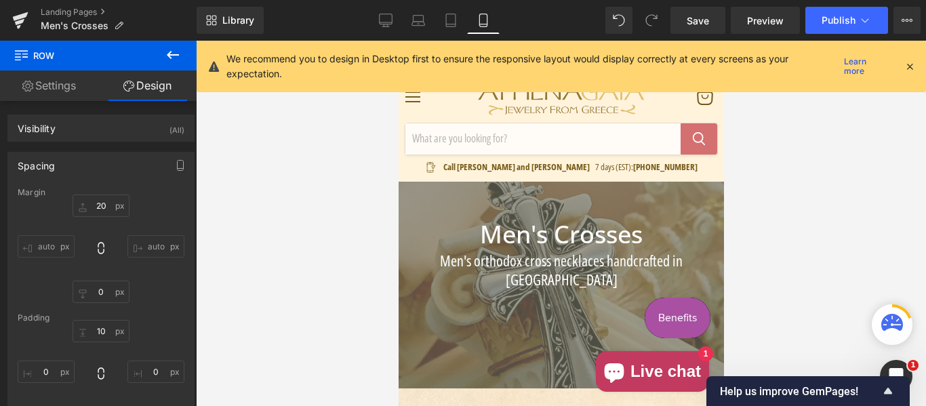
scroll to position [0, 0]
click at [851, 18] on span "Publish" at bounding box center [839, 20] width 34 height 11
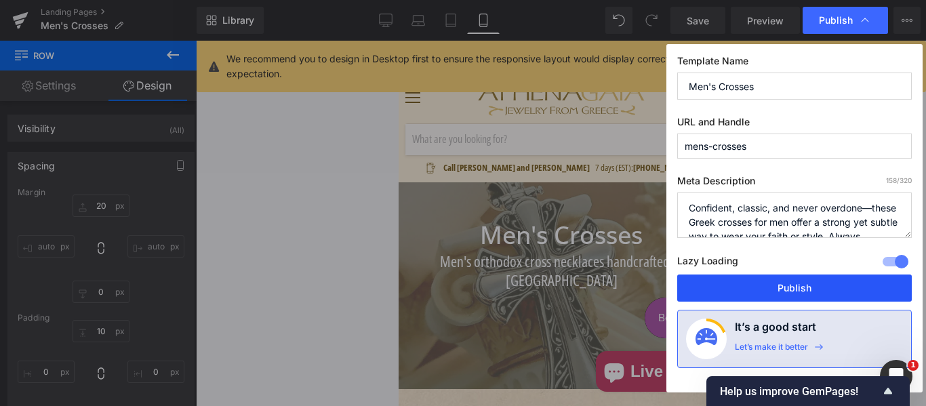
click at [767, 289] on button "Publish" at bounding box center [794, 288] width 235 height 27
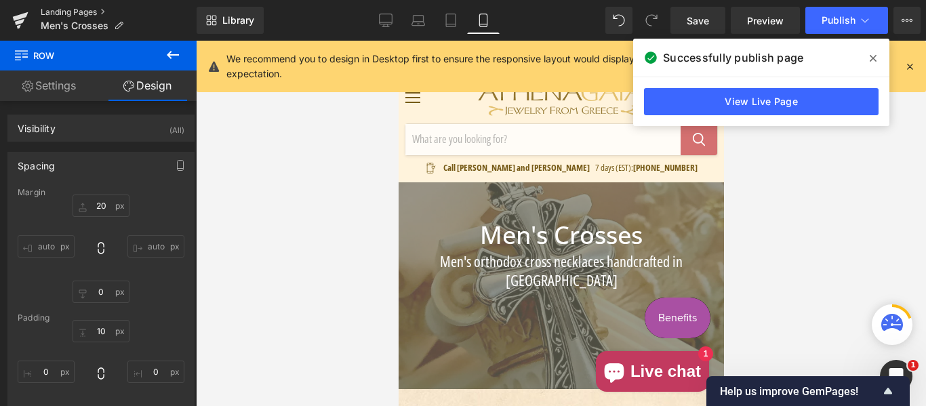
click at [83, 7] on link "Landing Pages" at bounding box center [119, 12] width 156 height 11
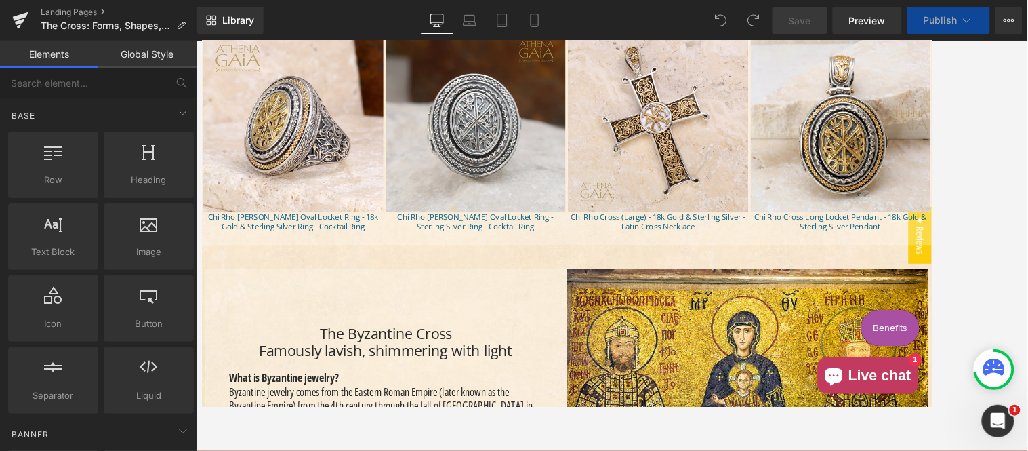
scroll to position [2259, 0]
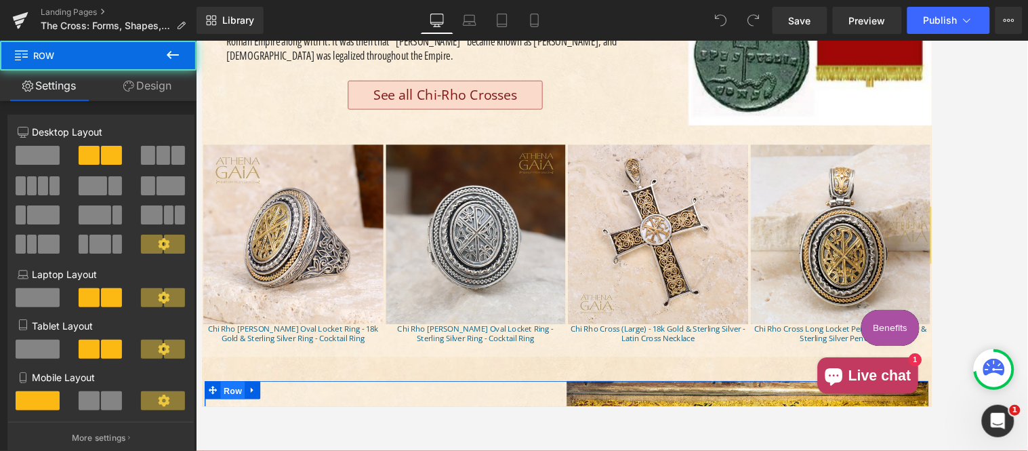
click at [239, 405] on span "Row" at bounding box center [235, 433] width 27 height 20
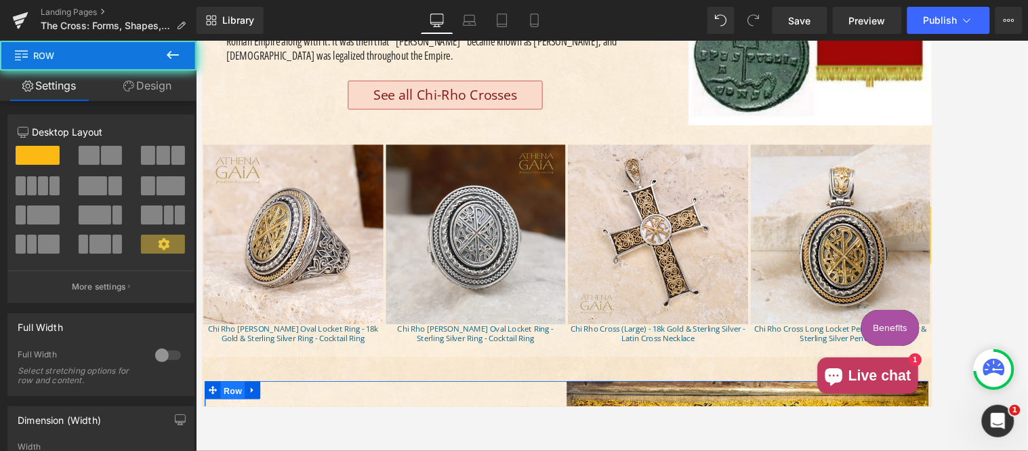
click at [158, 90] on link "Design" at bounding box center [147, 86] width 98 height 31
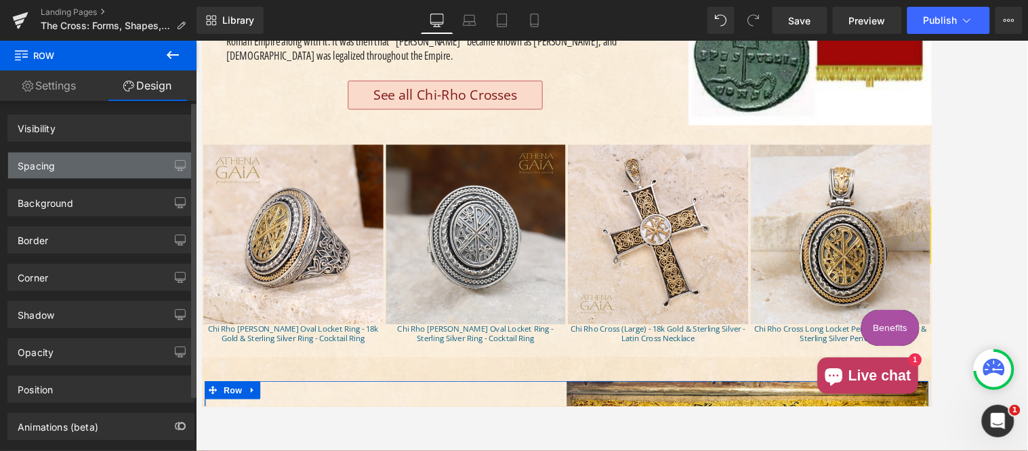
click at [91, 167] on div "Spacing" at bounding box center [101, 166] width 186 height 26
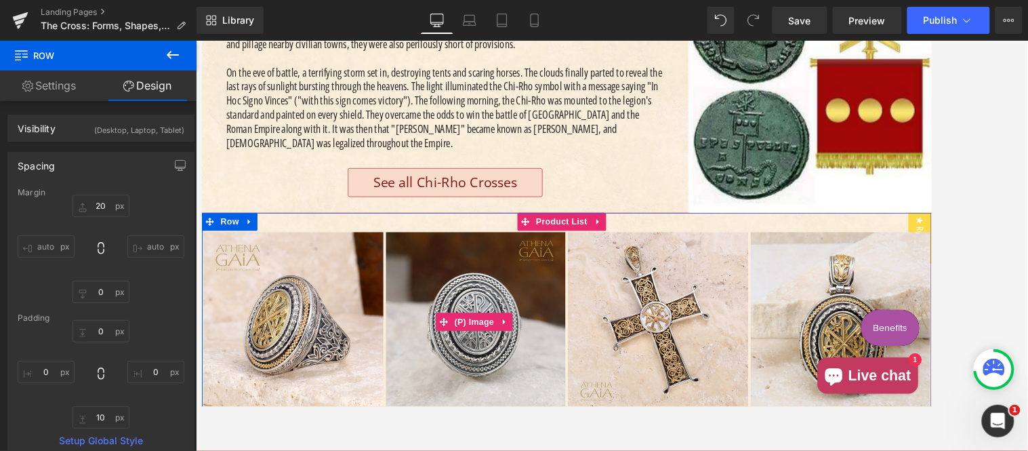
scroll to position [2133, 0]
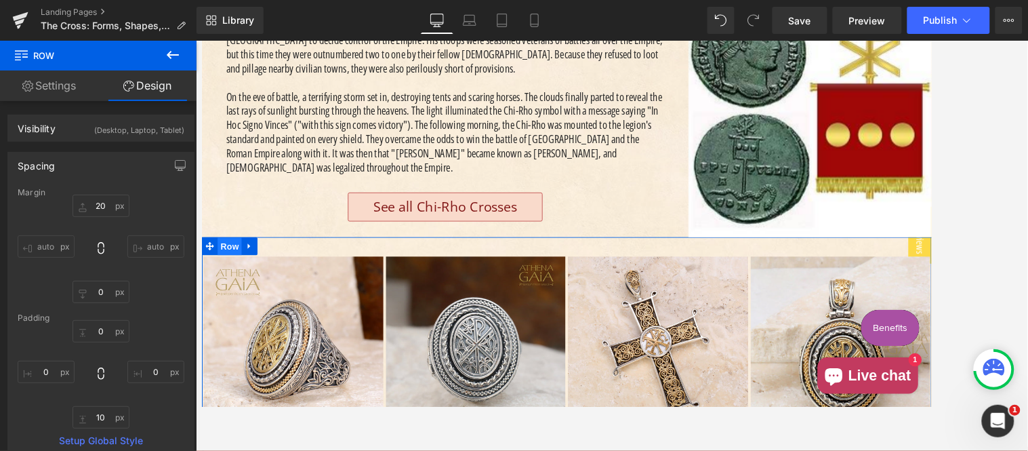
drag, startPoint x: 237, startPoint y: 213, endPoint x: 1091, endPoint y: 464, distance: 890.9
click at [237, 262] on span "Row" at bounding box center [232, 272] width 27 height 20
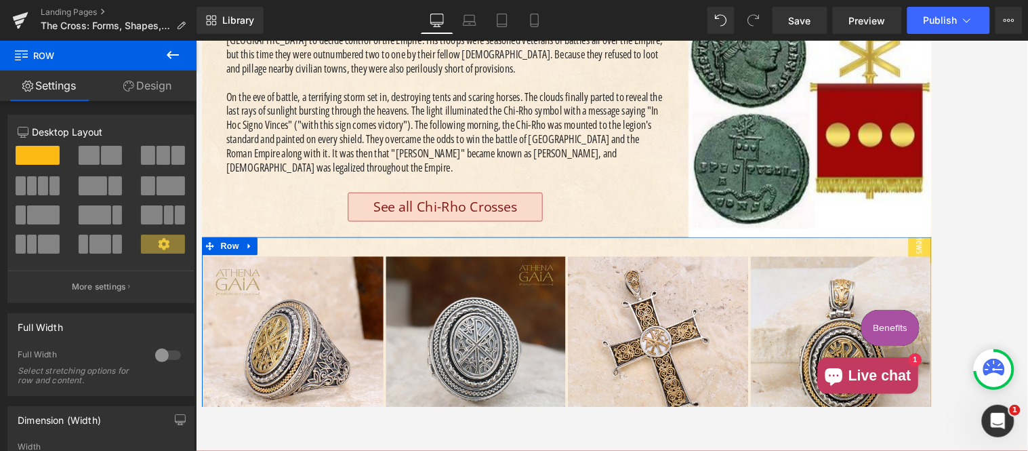
click at [146, 89] on link "Design" at bounding box center [147, 86] width 98 height 31
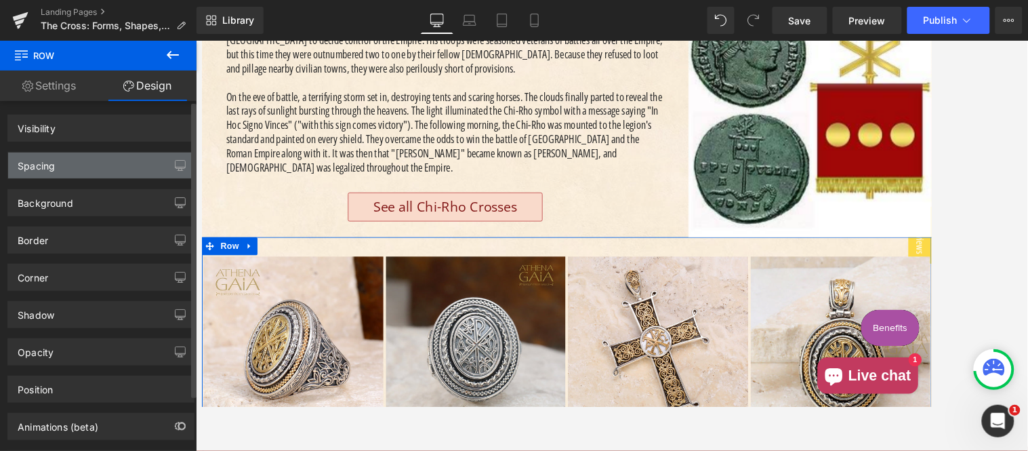
click at [96, 160] on div "Spacing" at bounding box center [101, 166] width 186 height 26
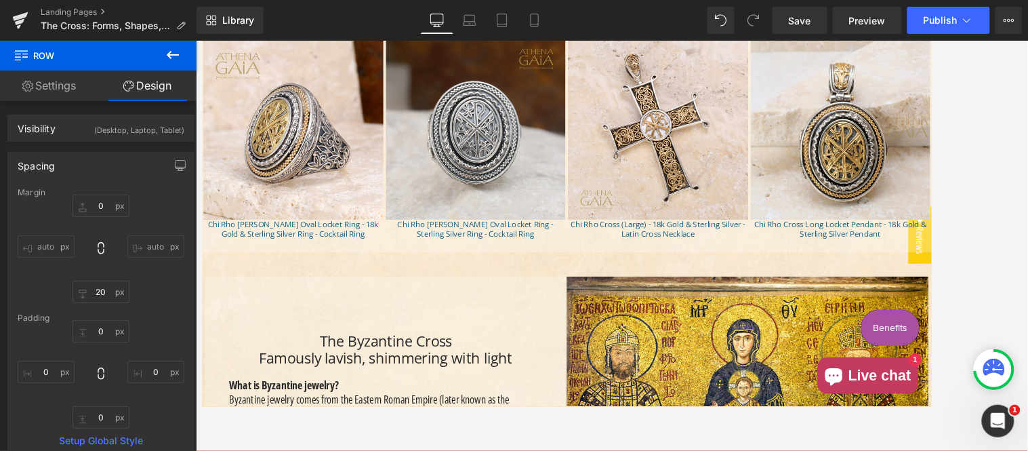
scroll to position [2385, 0]
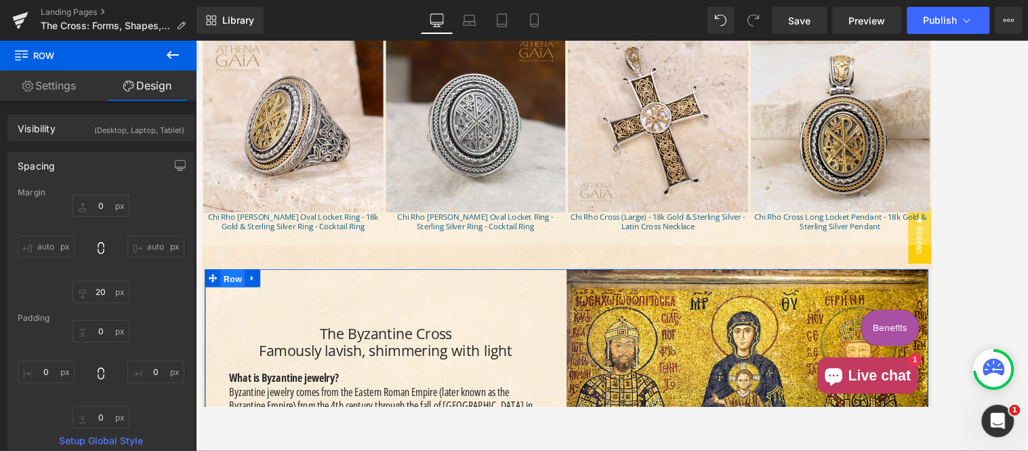
click at [222, 298] on span "Row" at bounding box center [235, 308] width 27 height 20
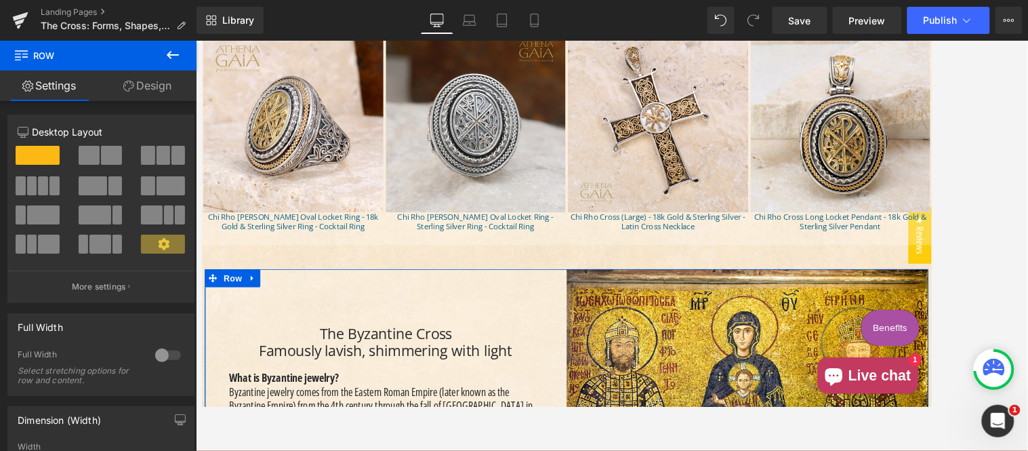
click at [161, 85] on link "Design" at bounding box center [147, 86] width 98 height 31
click at [0, 0] on div "Spacing" at bounding box center [0, 0] width 0 height 0
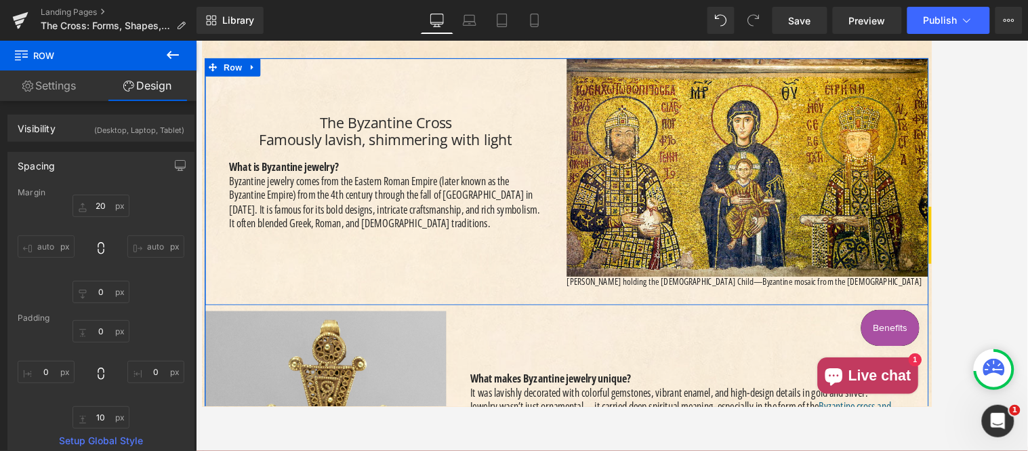
scroll to position [2636, 0]
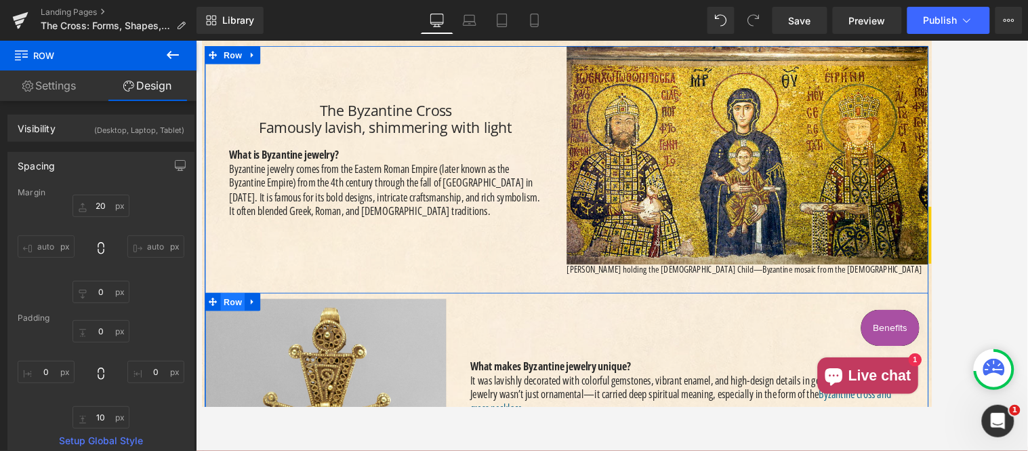
click at [222, 323] on span "Row" at bounding box center [235, 333] width 27 height 20
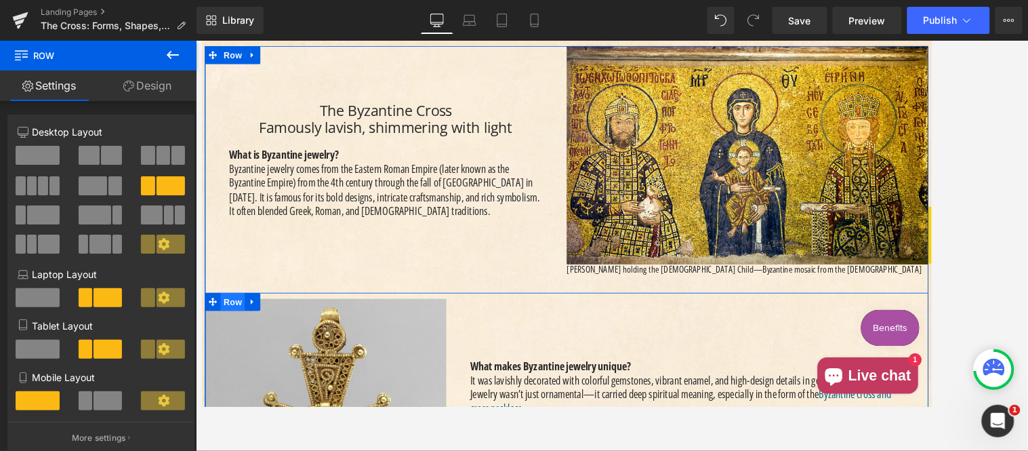
click at [237, 323] on span "Row" at bounding box center [235, 333] width 27 height 20
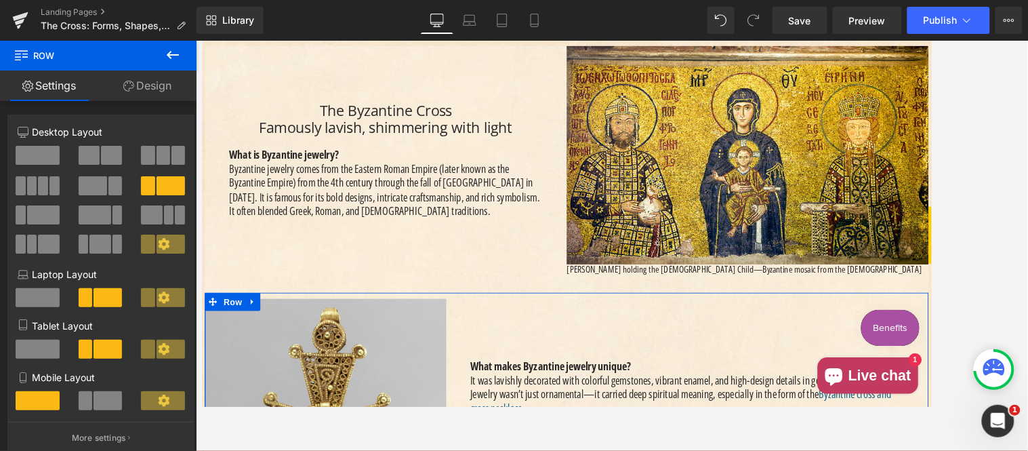
click at [145, 91] on link "Design" at bounding box center [147, 86] width 98 height 31
click at [0, 0] on div "Spacing" at bounding box center [0, 0] width 0 height 0
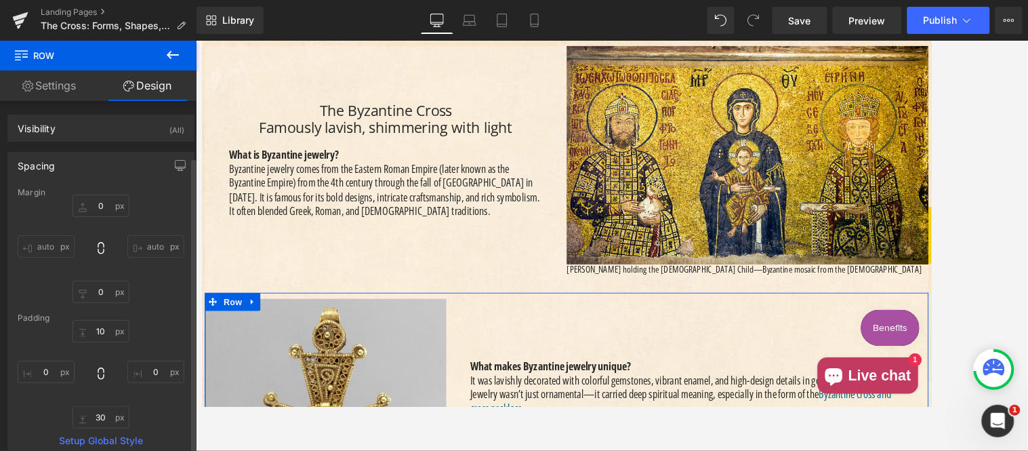
scroll to position [125, 0]
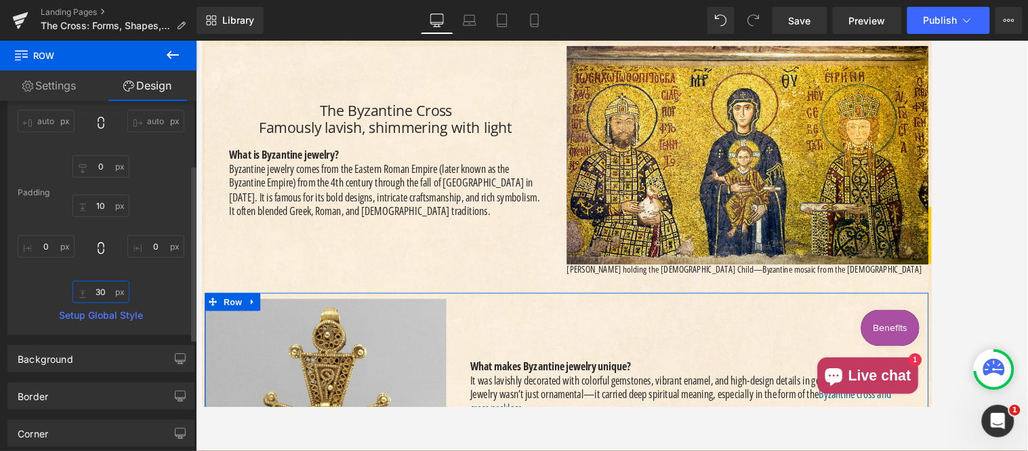
click at [104, 290] on input "text" at bounding box center [101, 292] width 57 height 22
type input "0"
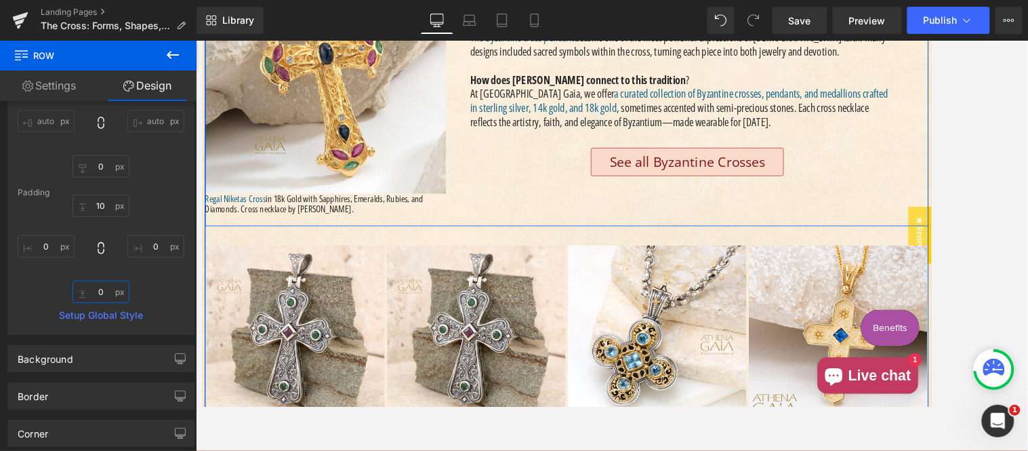
scroll to position [3389, 0]
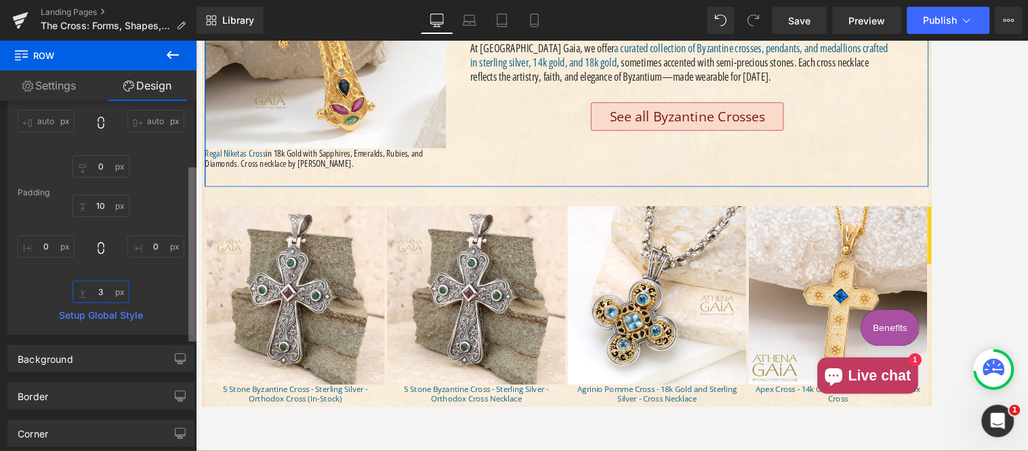
type input "30"
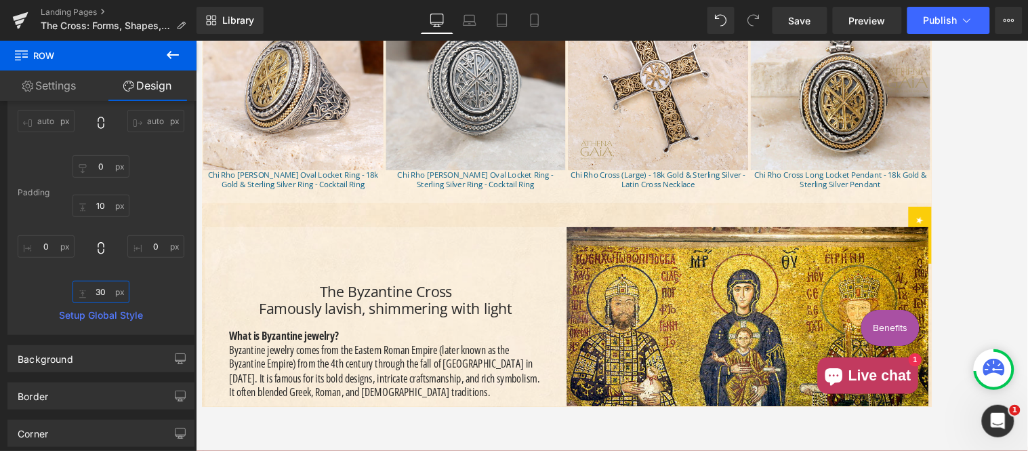
scroll to position [2385, 0]
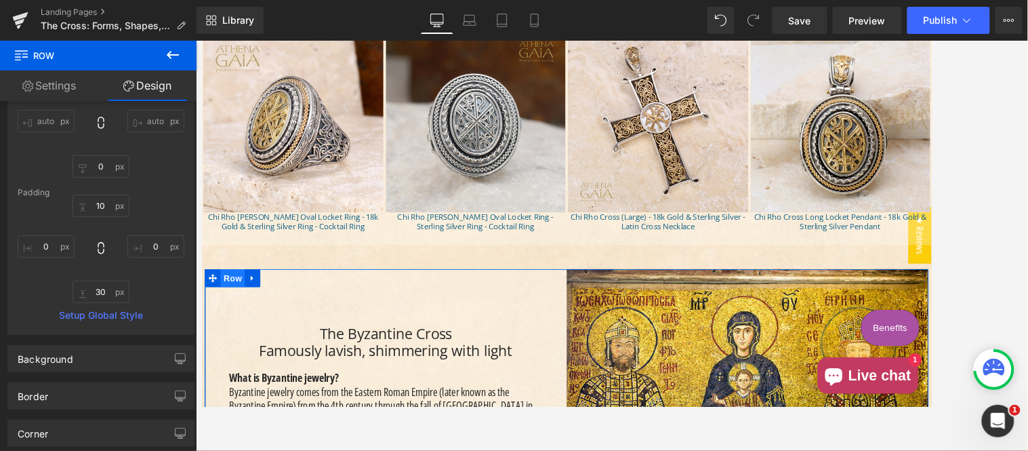
click at [226, 297] on span "Row" at bounding box center [235, 307] width 27 height 20
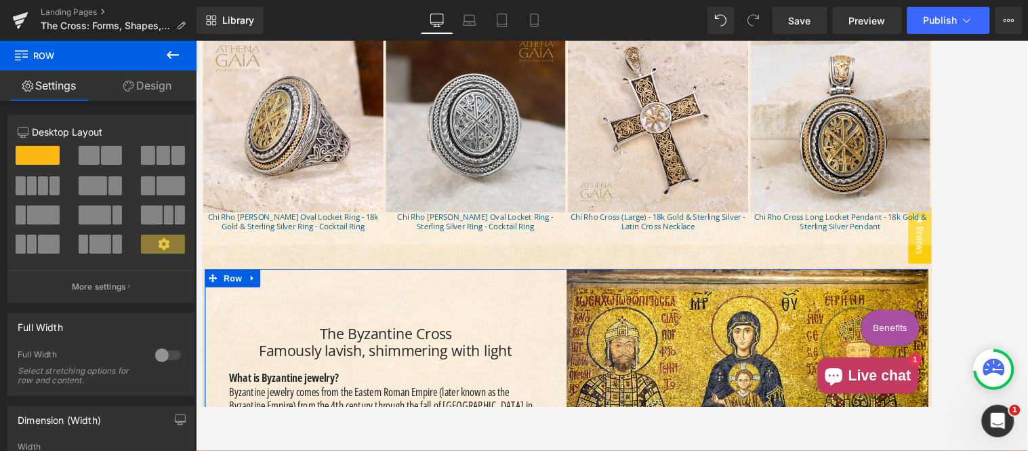
click at [151, 88] on link "Design" at bounding box center [147, 86] width 98 height 31
click at [0, 0] on div "Spacing" at bounding box center [0, 0] width 0 height 0
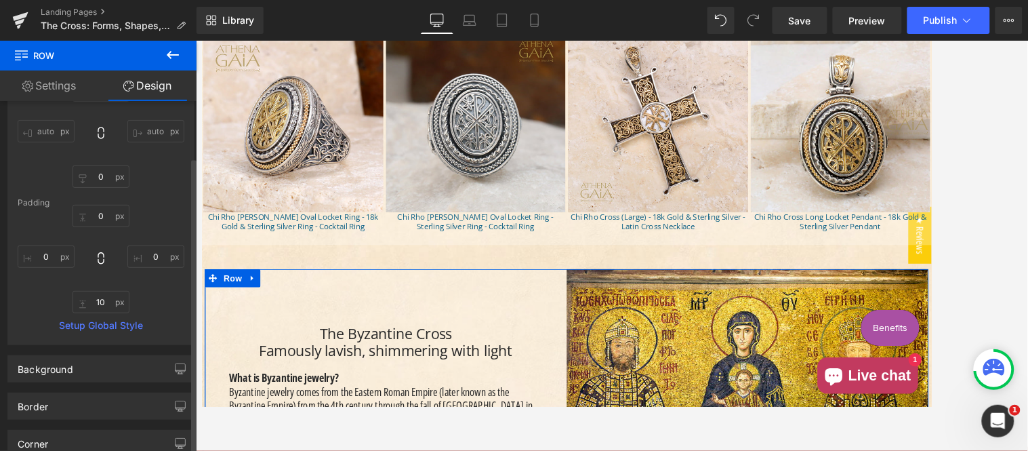
scroll to position [125, 0]
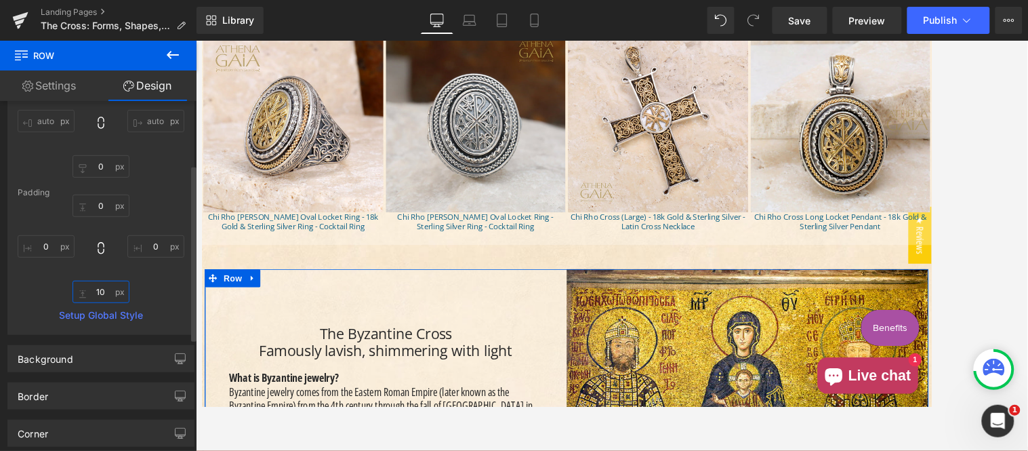
click at [105, 293] on input "10" at bounding box center [101, 292] width 57 height 22
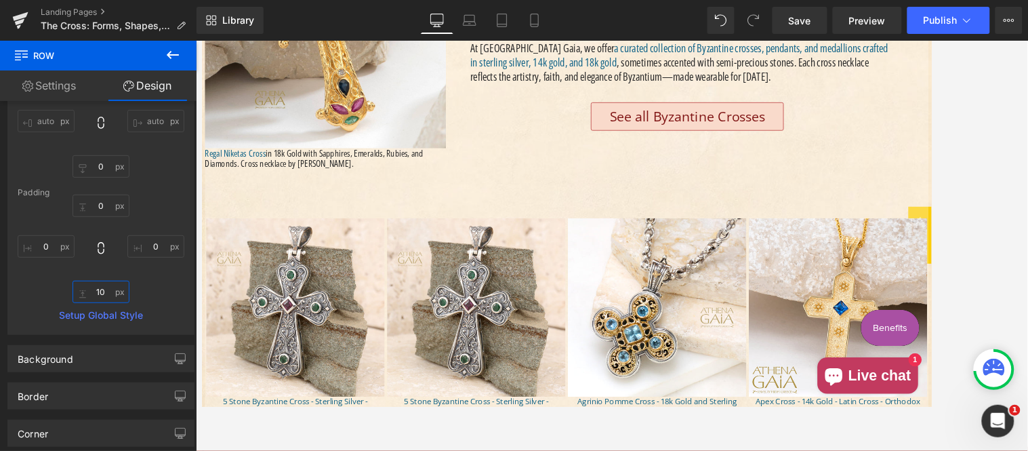
scroll to position [3515, 0]
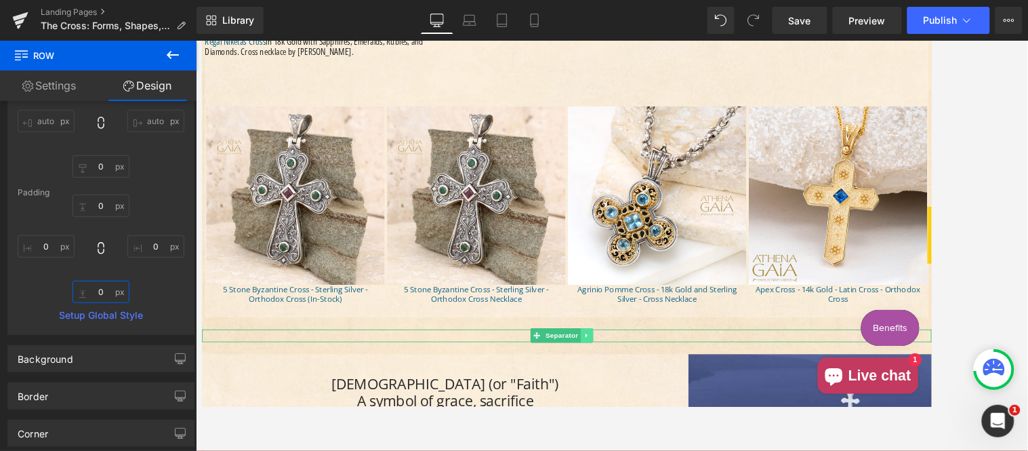
type input "0"
click at [635, 367] on icon "Main content" at bounding box center [633, 371] width 7 height 8
click at [640, 368] on icon "Main content" at bounding box center [640, 371] width 7 height 7
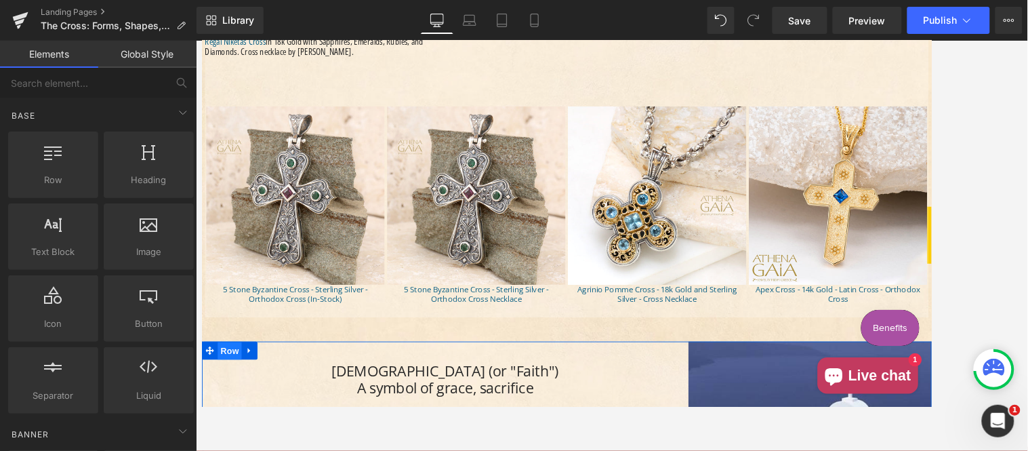
click at [230, 379] on span "Row" at bounding box center [232, 389] width 27 height 20
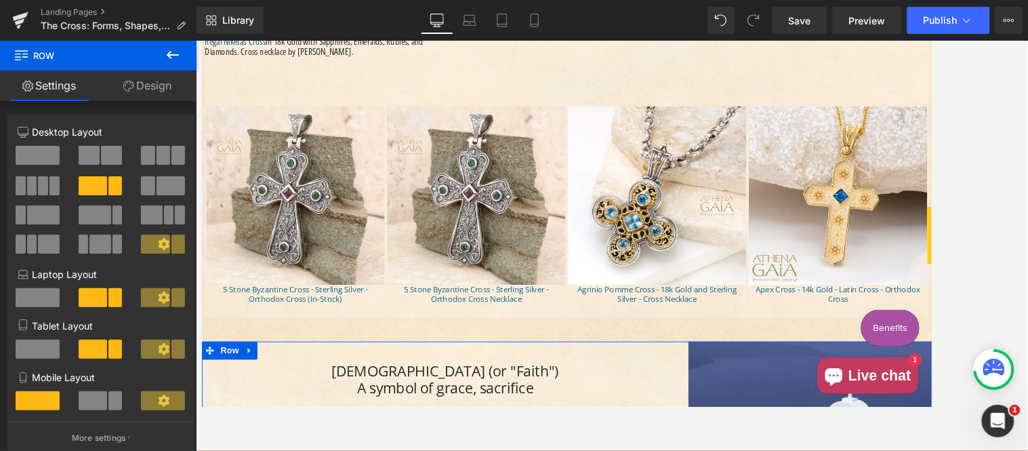
drag, startPoint x: 159, startPoint y: 85, endPoint x: 79, endPoint y: 161, distance: 110.8
click at [159, 85] on link "Design" at bounding box center [147, 86] width 98 height 31
click at [0, 0] on div "Spacing" at bounding box center [0, 0] width 0 height 0
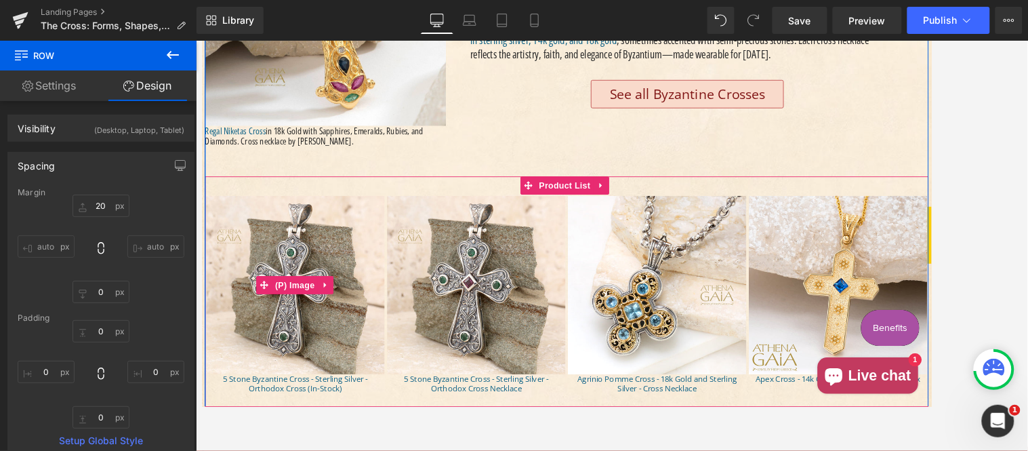
scroll to position [3389, 0]
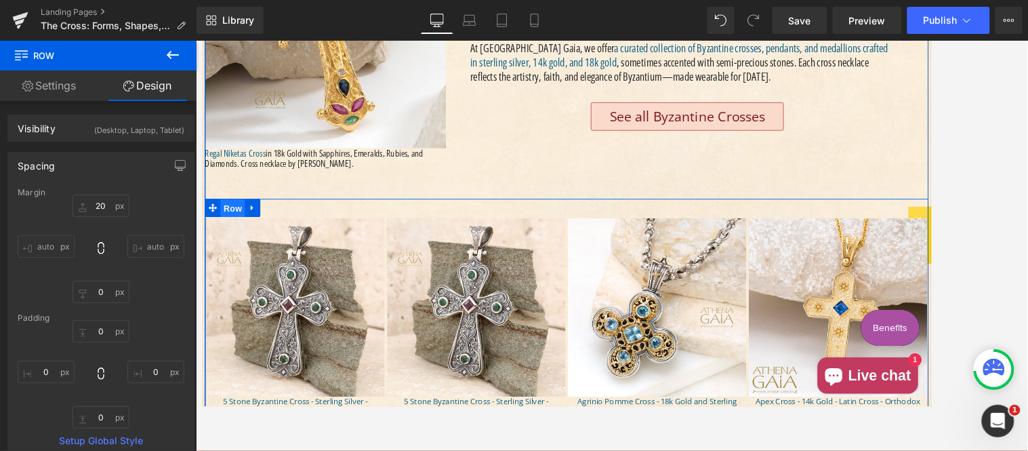
click at [233, 218] on span "Row" at bounding box center [235, 228] width 27 height 20
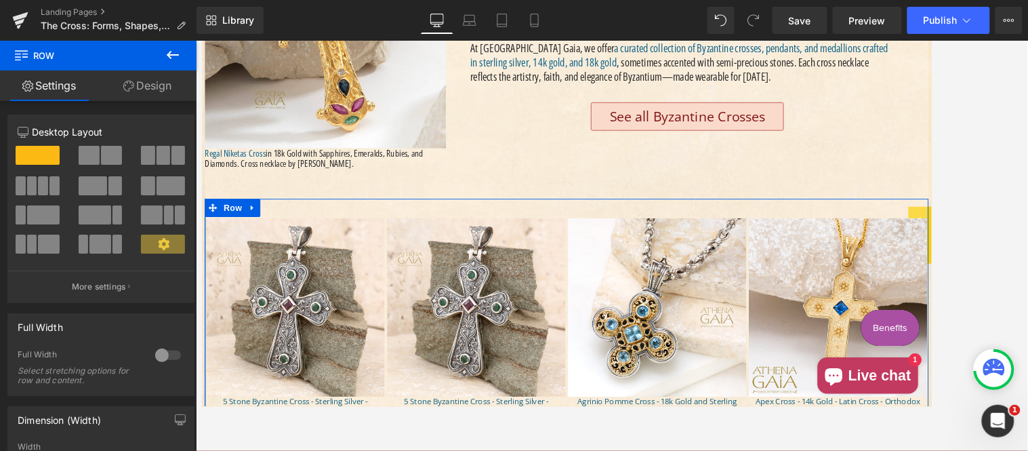
click at [150, 90] on link "Design" at bounding box center [147, 86] width 98 height 31
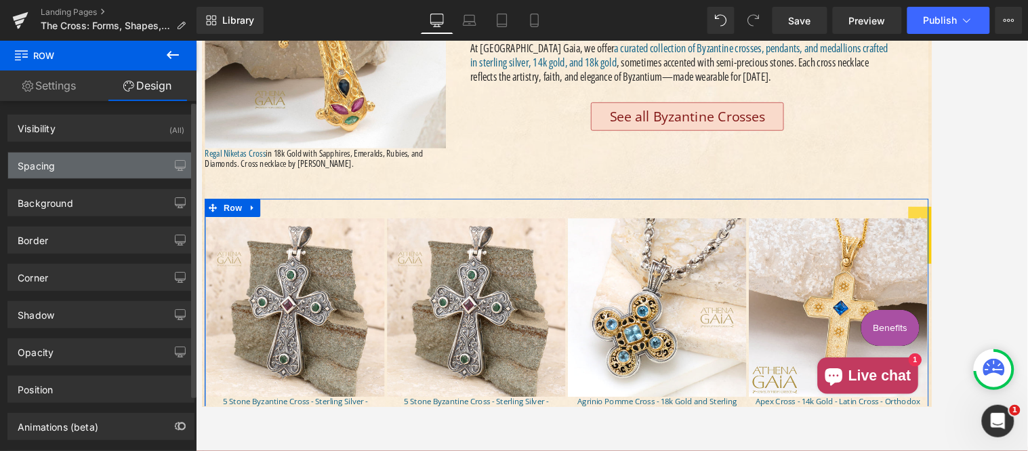
click at [92, 161] on div "Spacing" at bounding box center [101, 166] width 186 height 26
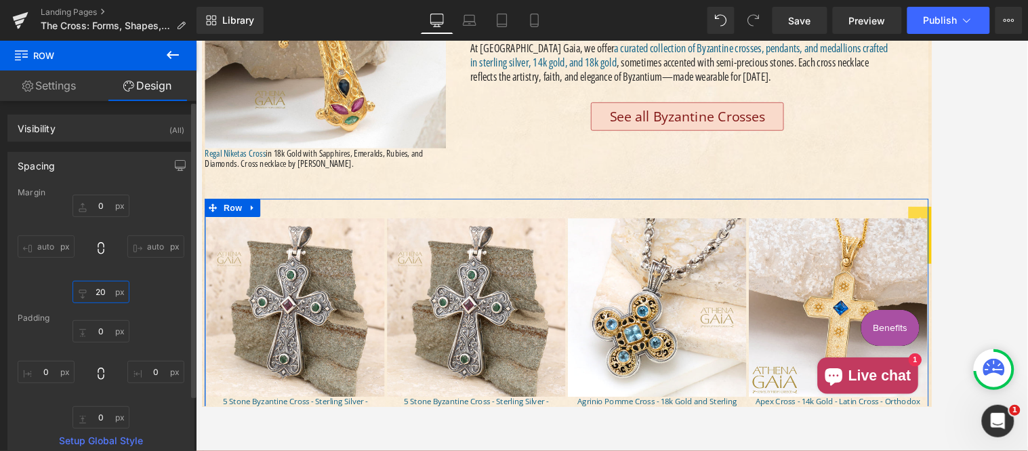
click at [106, 291] on input "20" at bounding box center [101, 292] width 57 height 22
type input "0"
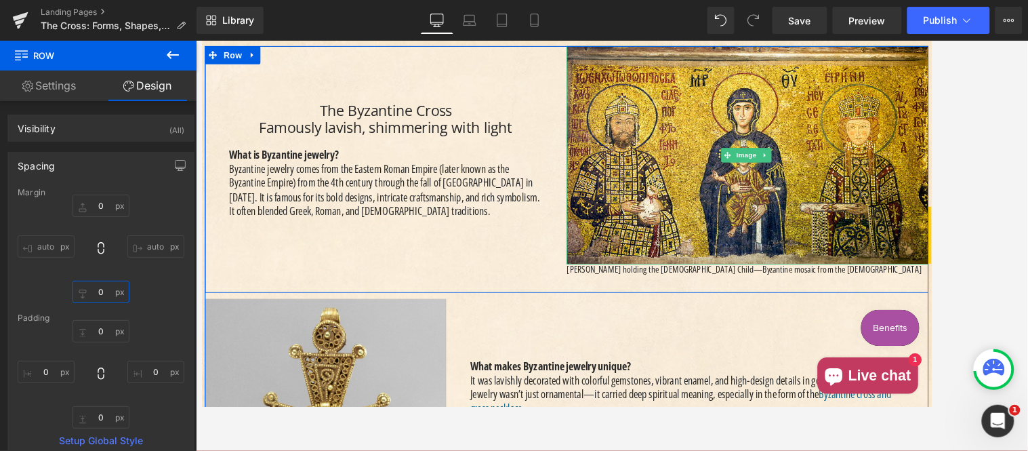
scroll to position [2385, 0]
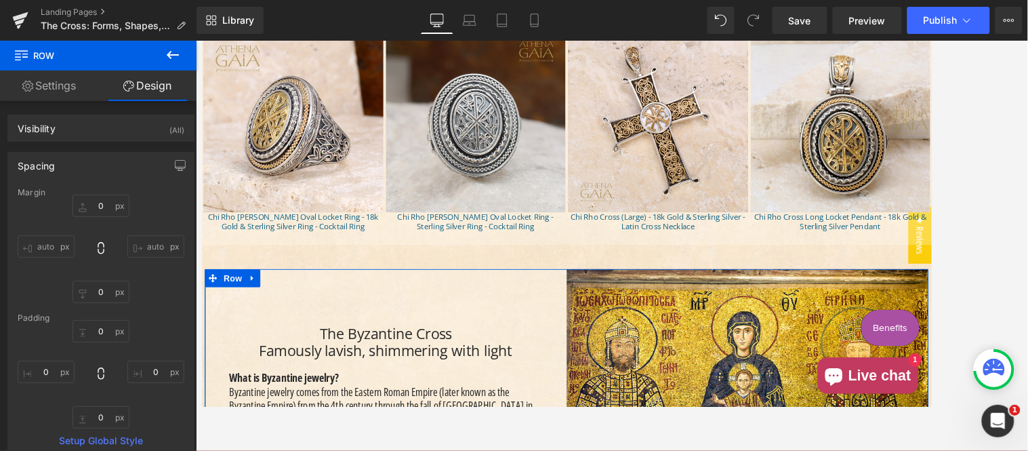
click at [232, 297] on span "Row" at bounding box center [235, 307] width 27 height 20
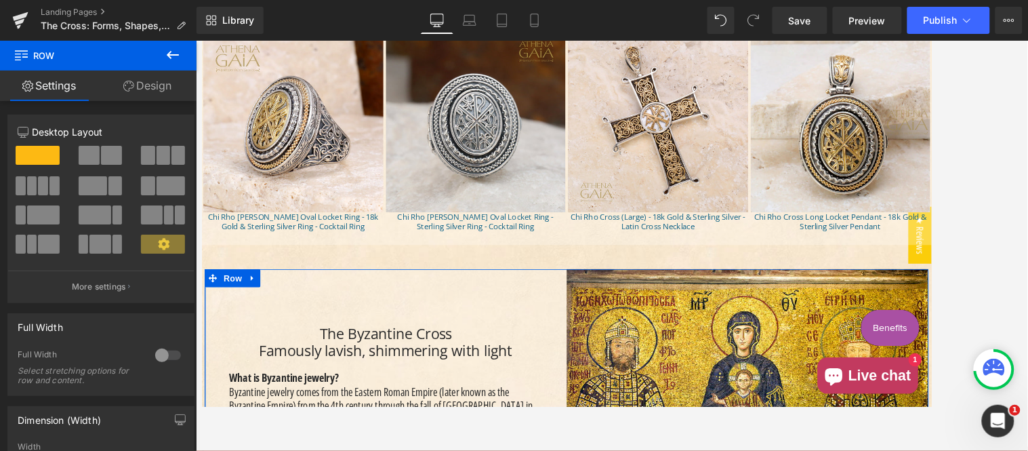
click at [159, 84] on link "Design" at bounding box center [147, 86] width 98 height 31
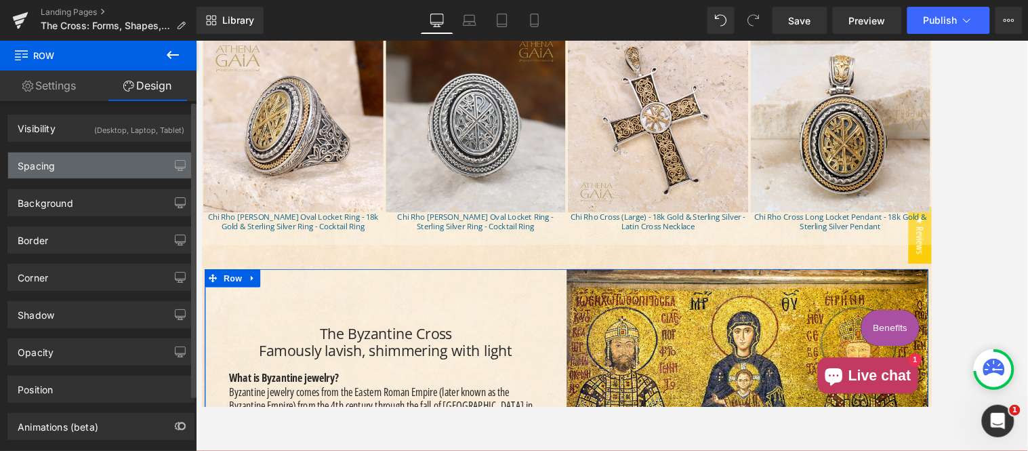
click at [73, 170] on div "Spacing" at bounding box center [101, 166] width 186 height 26
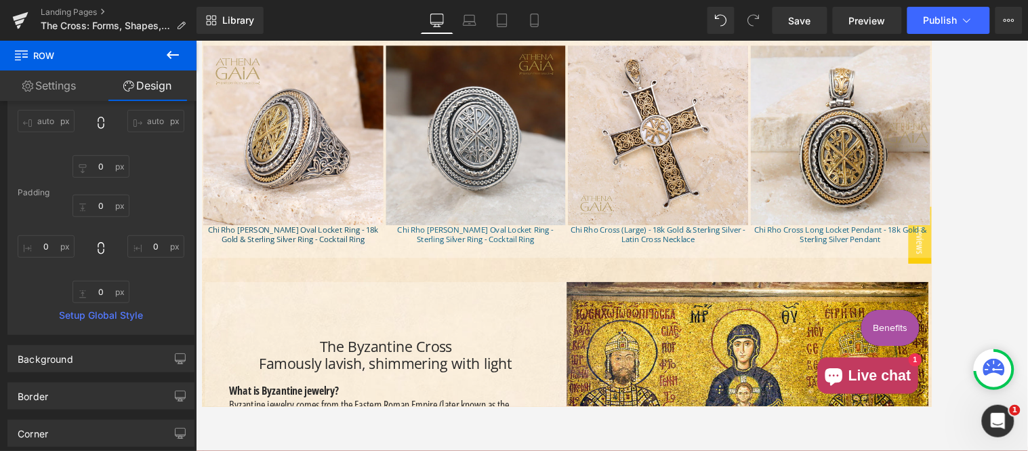
scroll to position [2259, 0]
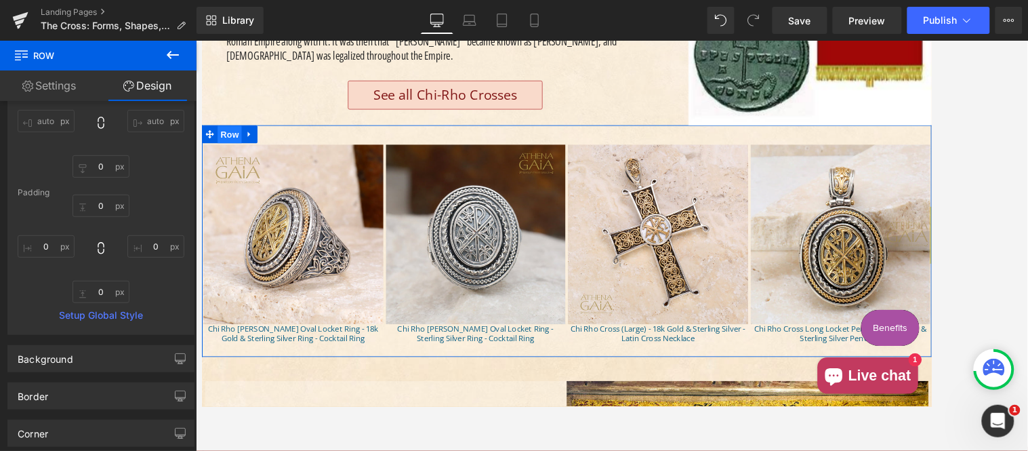
click at [232, 136] on span "Row" at bounding box center [232, 146] width 27 height 20
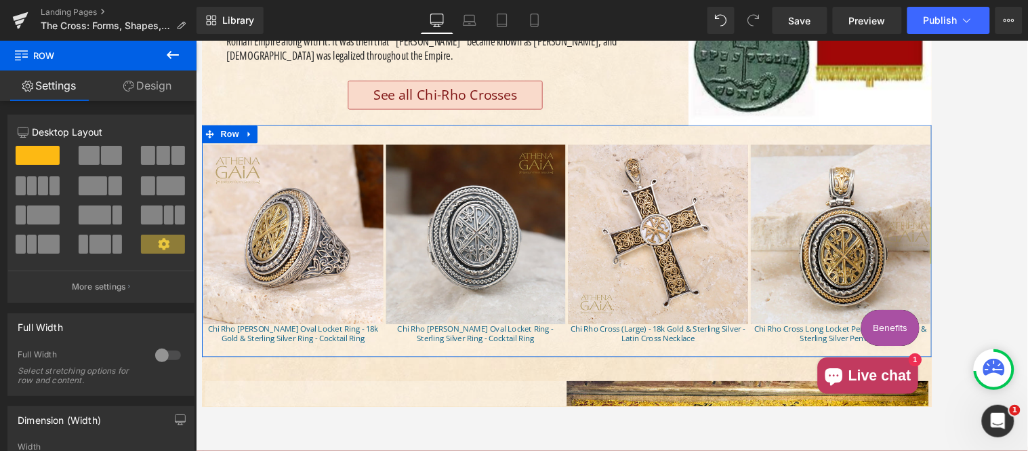
click at [146, 87] on link "Design" at bounding box center [147, 86] width 98 height 31
click at [0, 0] on div "Spacing" at bounding box center [0, 0] width 0 height 0
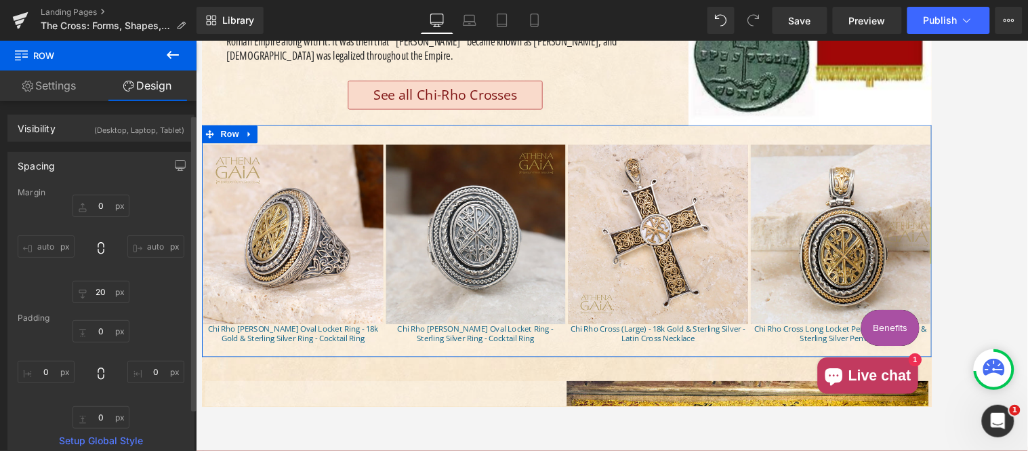
scroll to position [125, 0]
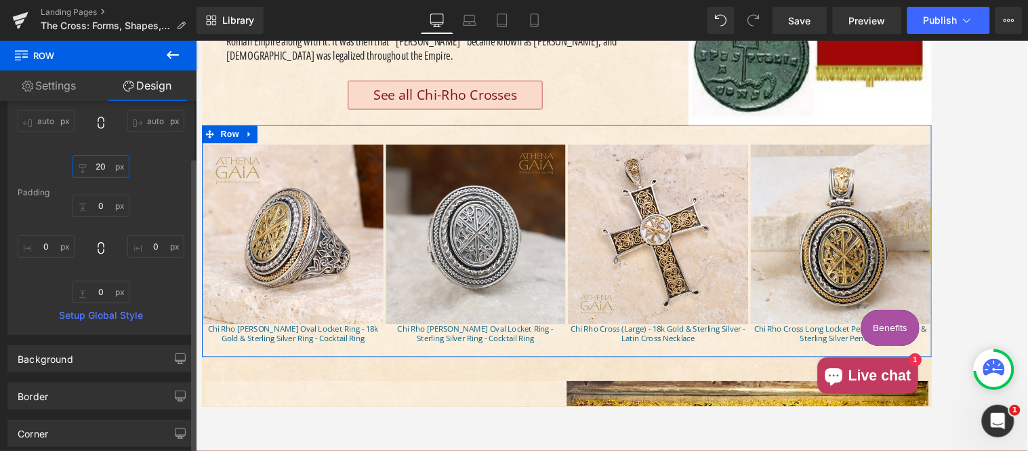
click at [100, 163] on input "text" at bounding box center [101, 166] width 57 height 22
type input "0"
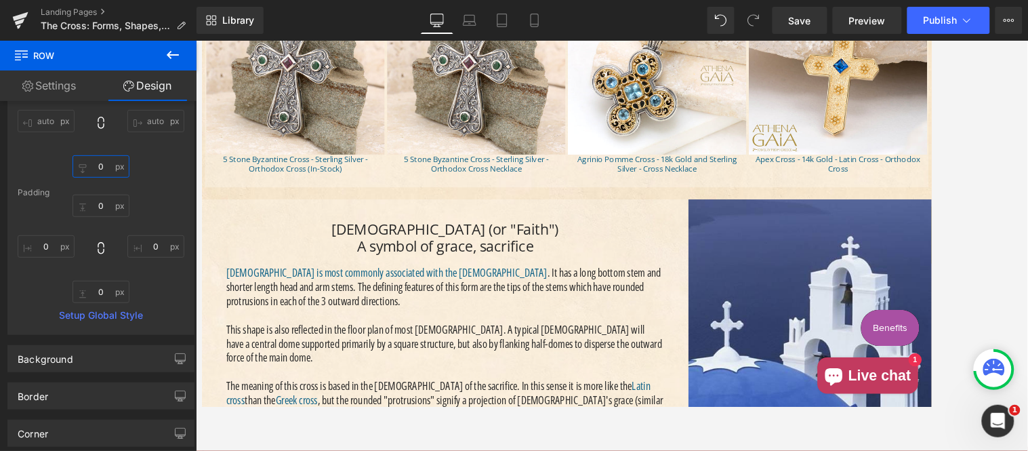
scroll to position [3640, 0]
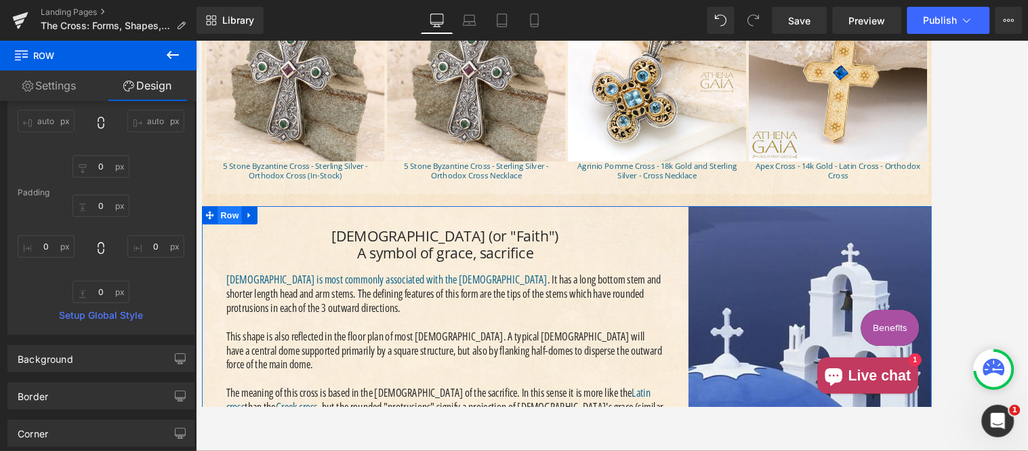
click at [230, 226] on span "Row" at bounding box center [232, 236] width 27 height 20
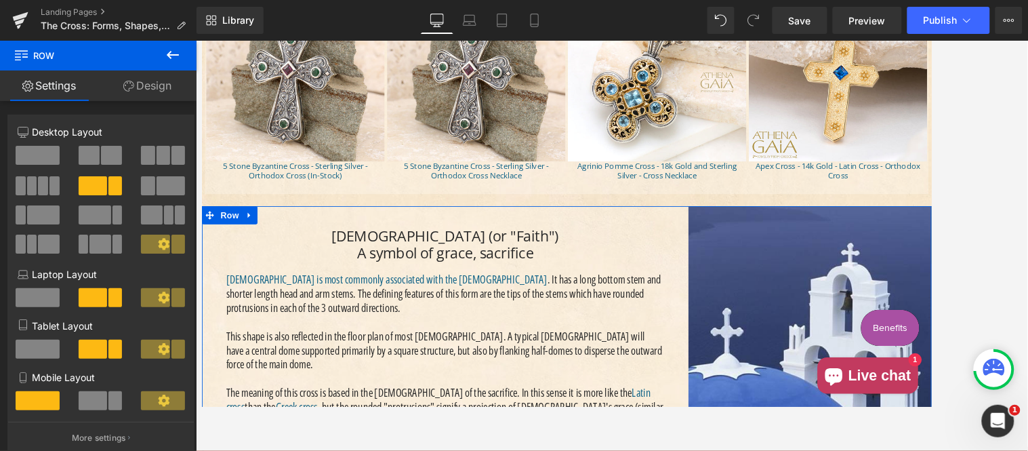
drag, startPoint x: 132, startPoint y: 79, endPoint x: 150, endPoint y: 228, distance: 150.9
click at [133, 79] on link "Design" at bounding box center [147, 86] width 98 height 31
click at [0, 0] on div "Spacing" at bounding box center [0, 0] width 0 height 0
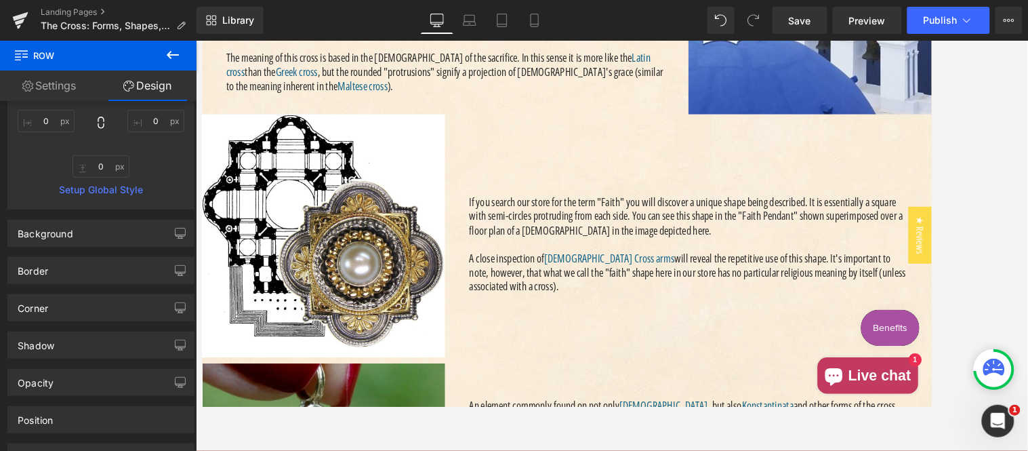
scroll to position [4645, 0]
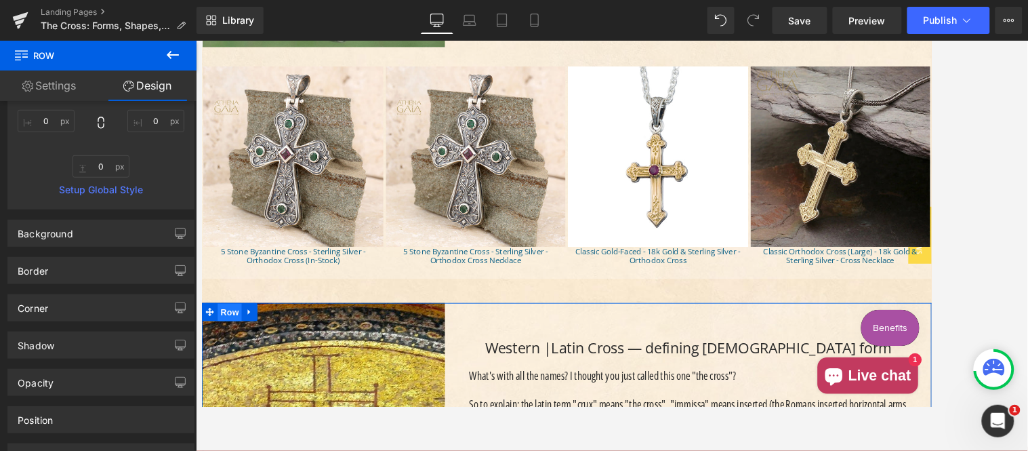
click at [229, 336] on span "Row" at bounding box center [232, 346] width 27 height 20
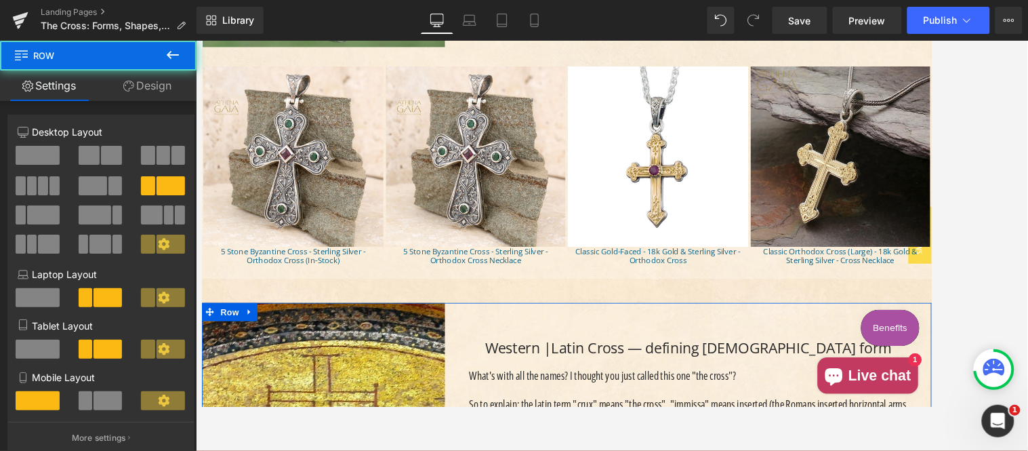
click at [145, 87] on link "Design" at bounding box center [147, 86] width 98 height 31
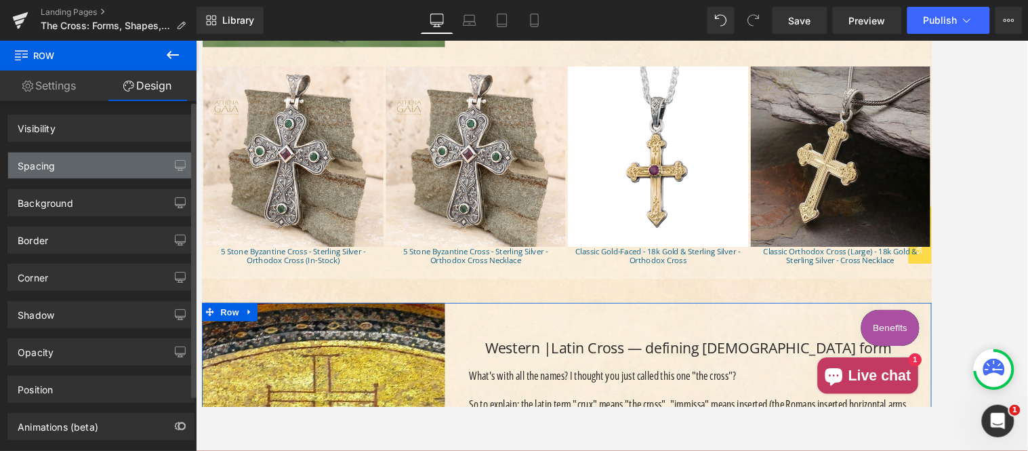
click at [98, 163] on div "Spacing" at bounding box center [101, 166] width 186 height 26
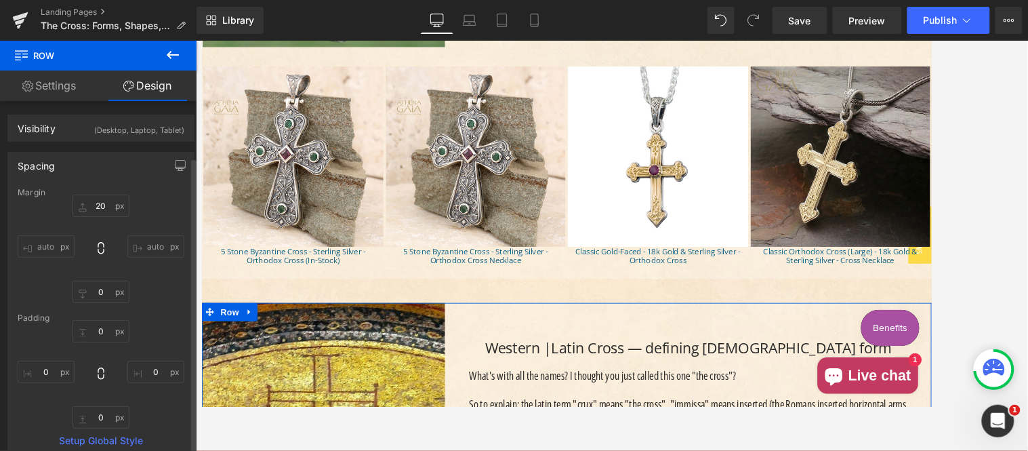
scroll to position [125, 0]
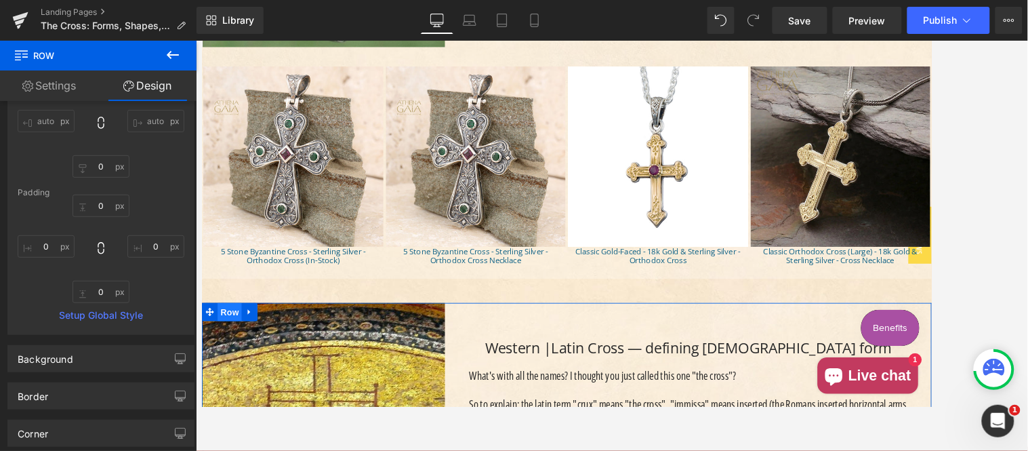
click at [229, 335] on span "Row" at bounding box center [232, 345] width 27 height 20
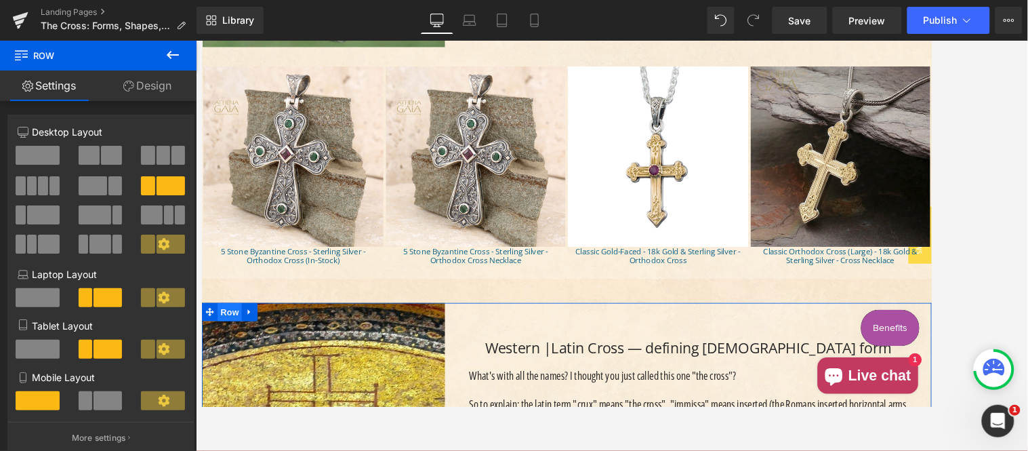
click at [236, 335] on span "Row" at bounding box center [232, 345] width 27 height 20
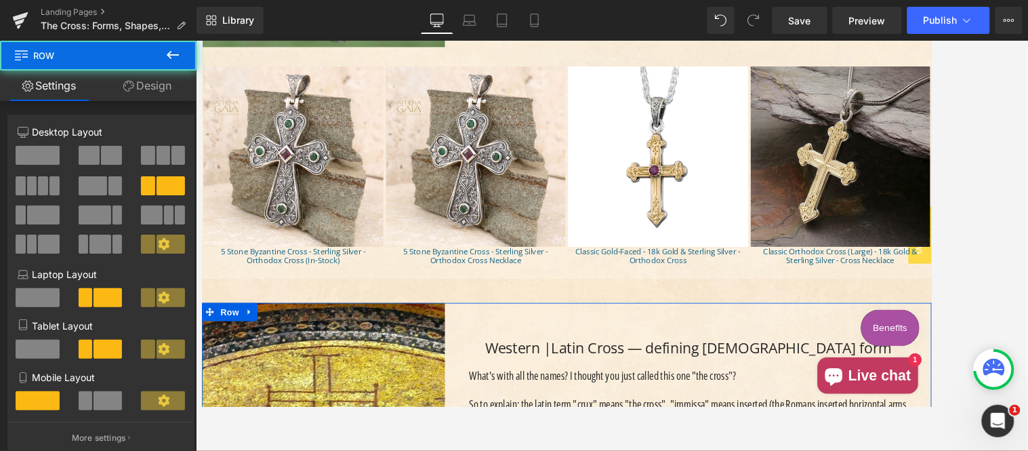
click at [159, 88] on link "Design" at bounding box center [147, 86] width 98 height 31
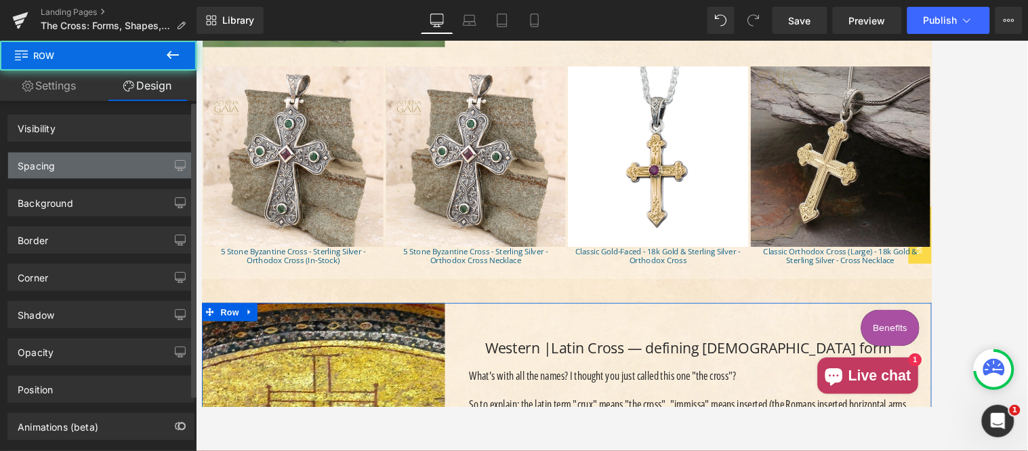
click at [105, 163] on div "Spacing" at bounding box center [101, 166] width 186 height 26
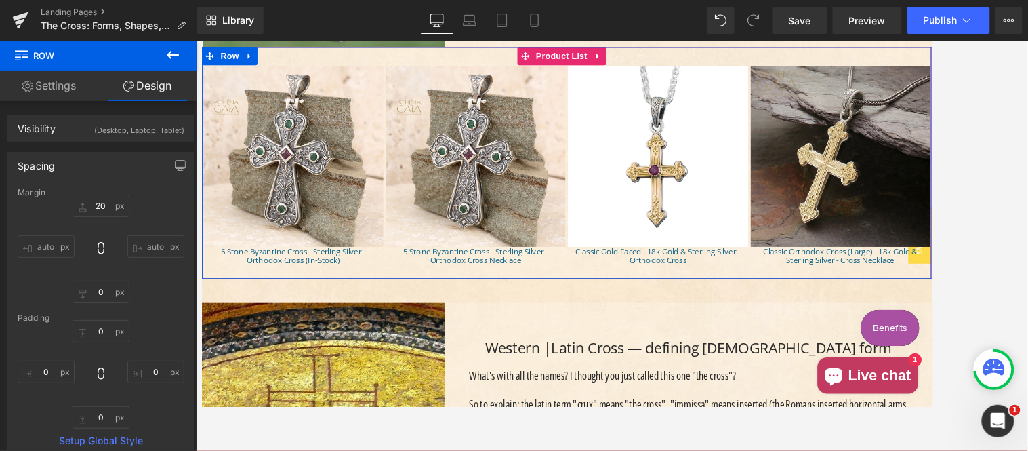
scroll to position [4519, 0]
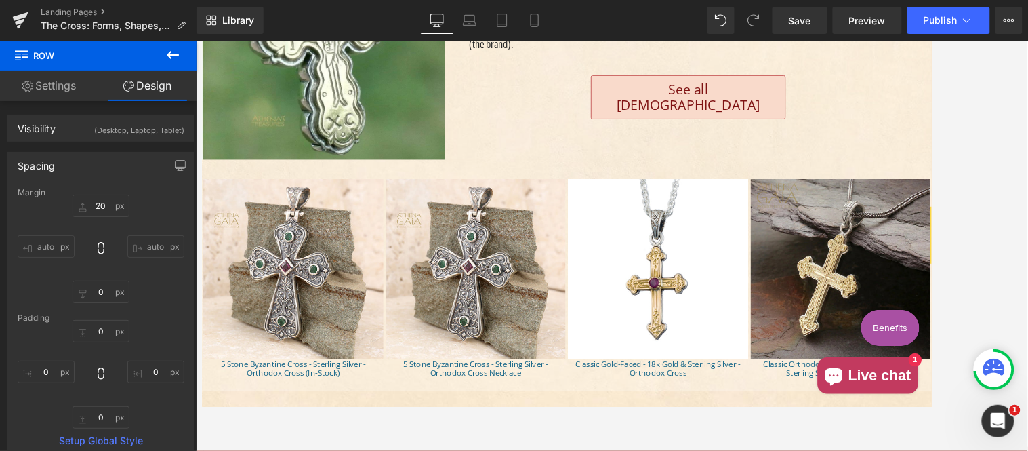
click at [234, 174] on div "(P) Image 5 Stone Byzantine Cross - Sterling Silver - Orthodox Cross (In-Stock)…" at bounding box center [611, 301] width 820 height 254
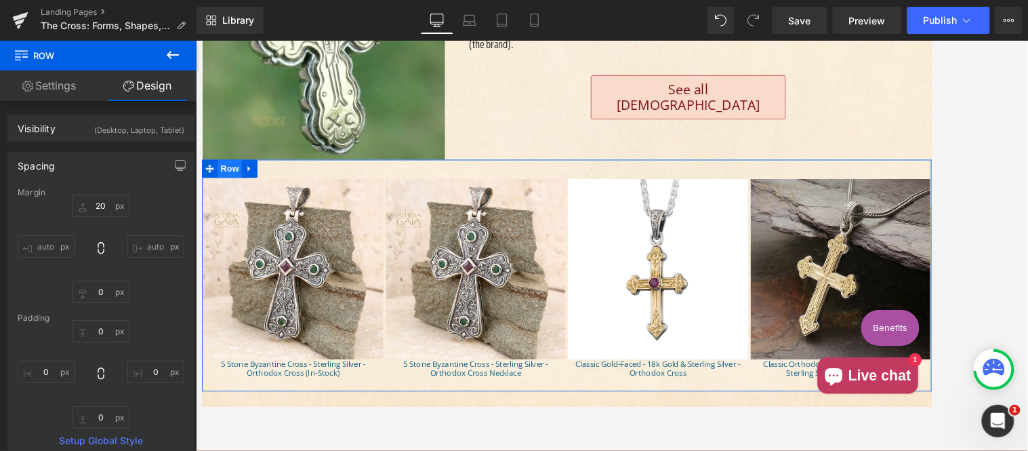
click at [237, 174] on span "Row" at bounding box center [232, 184] width 27 height 20
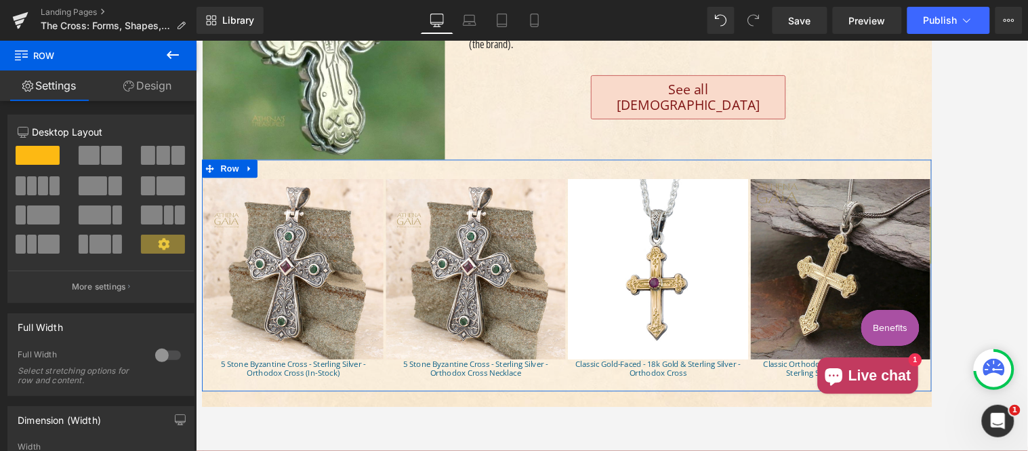
click at [151, 89] on link "Design" at bounding box center [147, 86] width 98 height 31
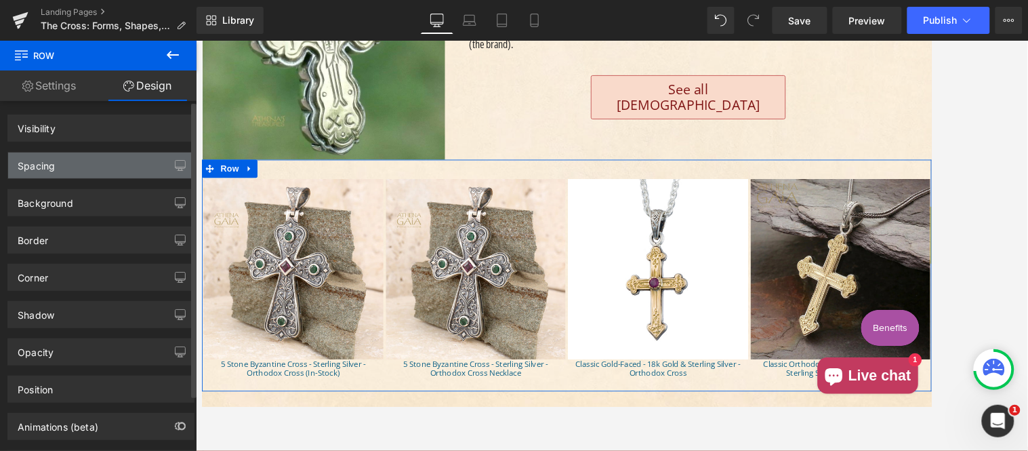
click at [88, 161] on div "Spacing" at bounding box center [101, 166] width 186 height 26
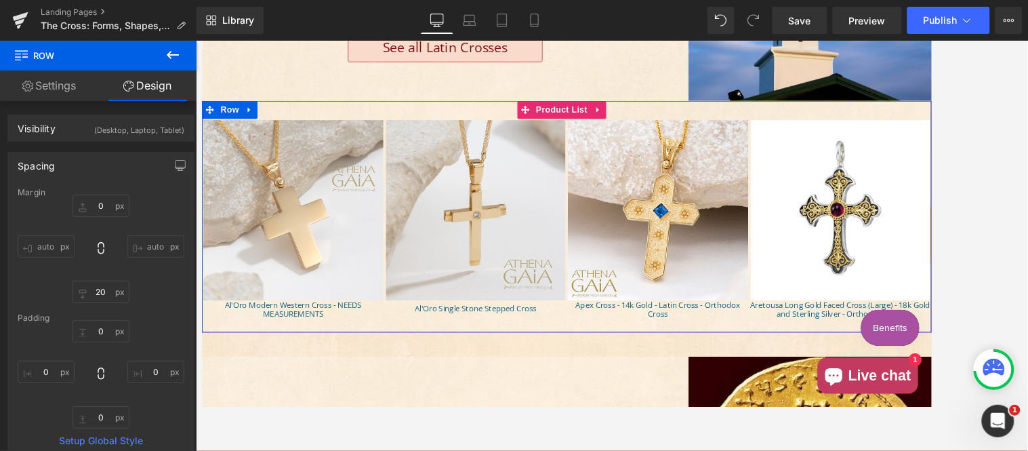
scroll to position [5398, 0]
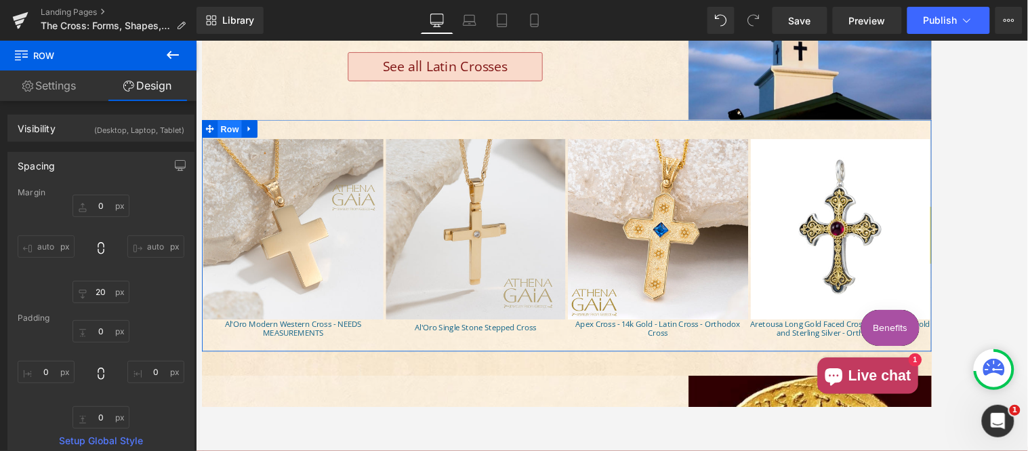
click at [233, 129] on span "Row" at bounding box center [232, 139] width 27 height 20
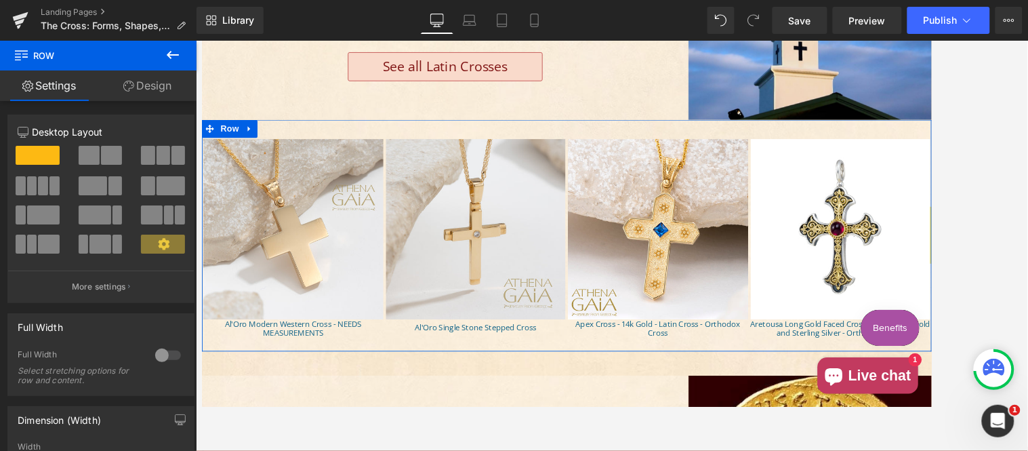
click at [160, 79] on link "Design" at bounding box center [147, 86] width 98 height 31
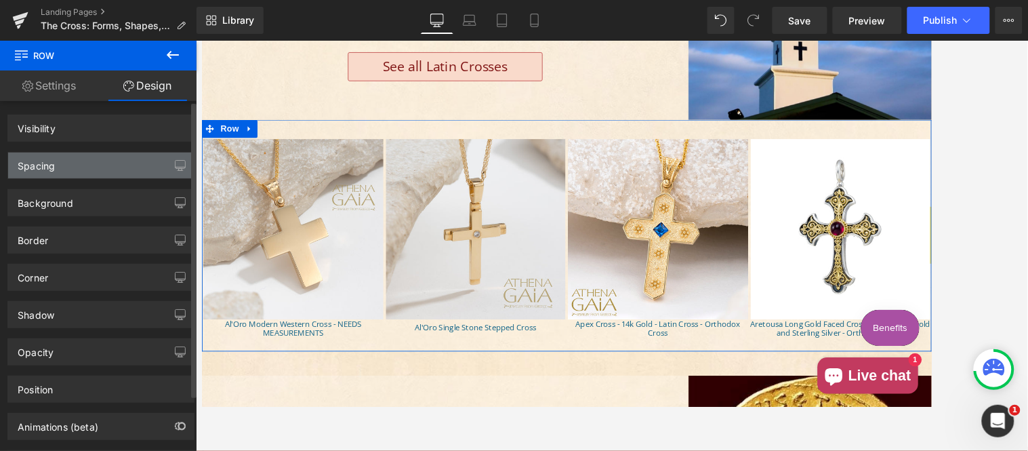
click at [79, 161] on div "Spacing" at bounding box center [101, 166] width 186 height 26
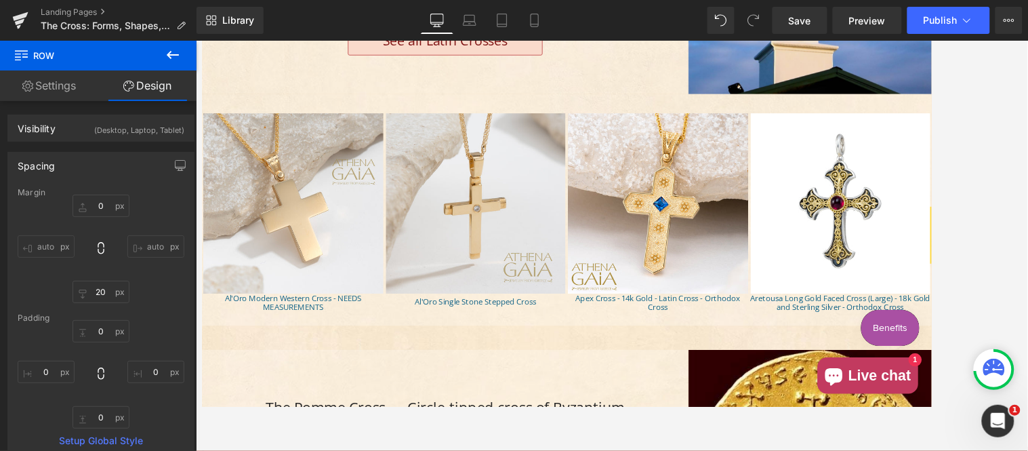
scroll to position [5523, 0]
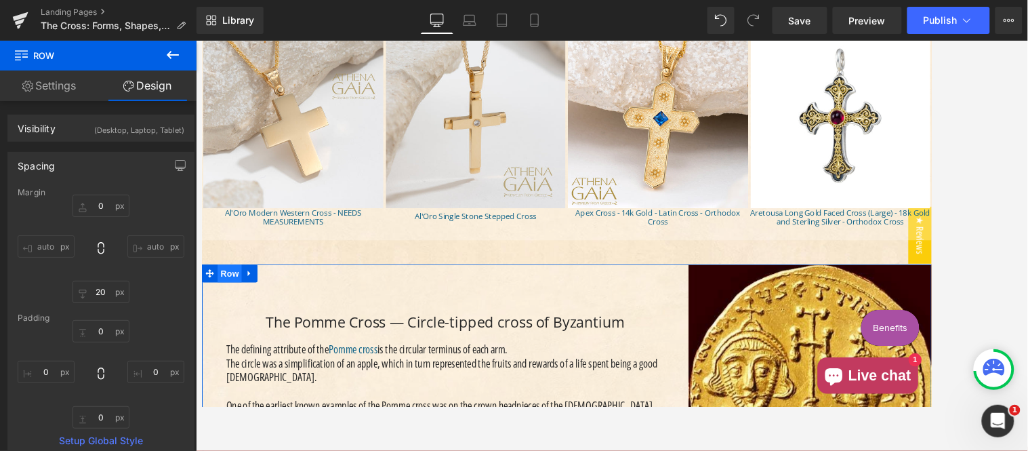
click at [229, 291] on span "Row" at bounding box center [232, 301] width 27 height 20
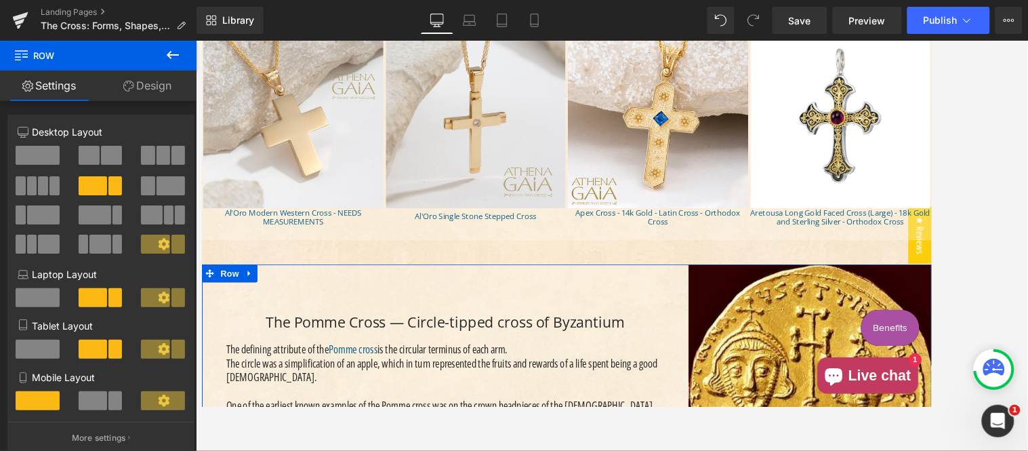
click at [138, 89] on link "Design" at bounding box center [147, 86] width 98 height 31
click at [0, 0] on div "Spacing" at bounding box center [0, 0] width 0 height 0
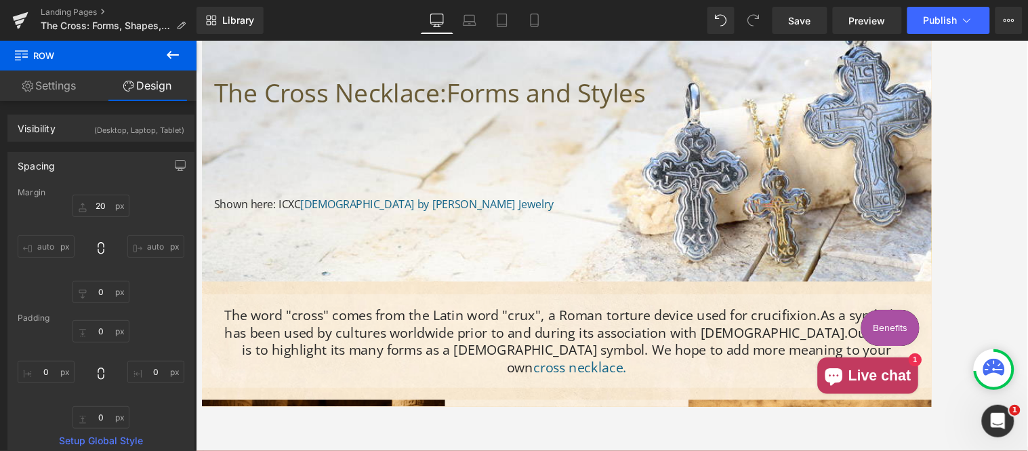
scroll to position [502, 0]
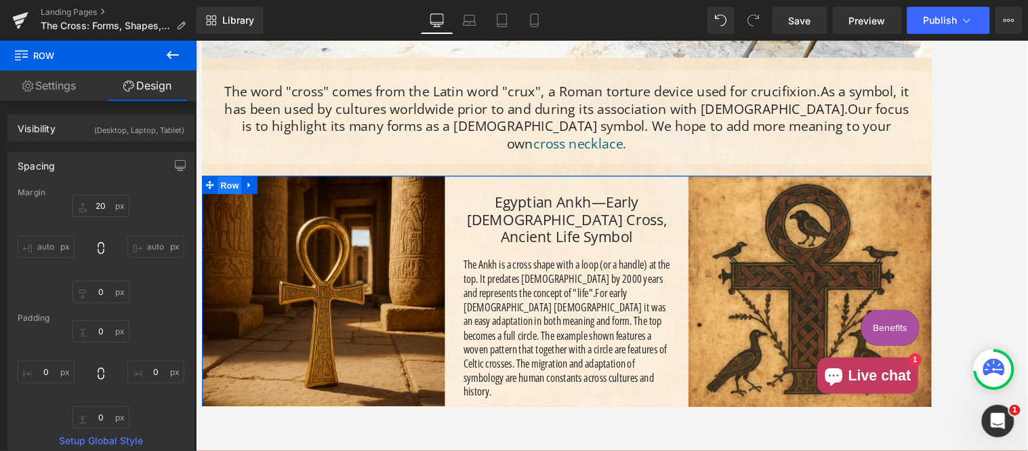
click at [226, 193] on span "Row" at bounding box center [232, 203] width 27 height 20
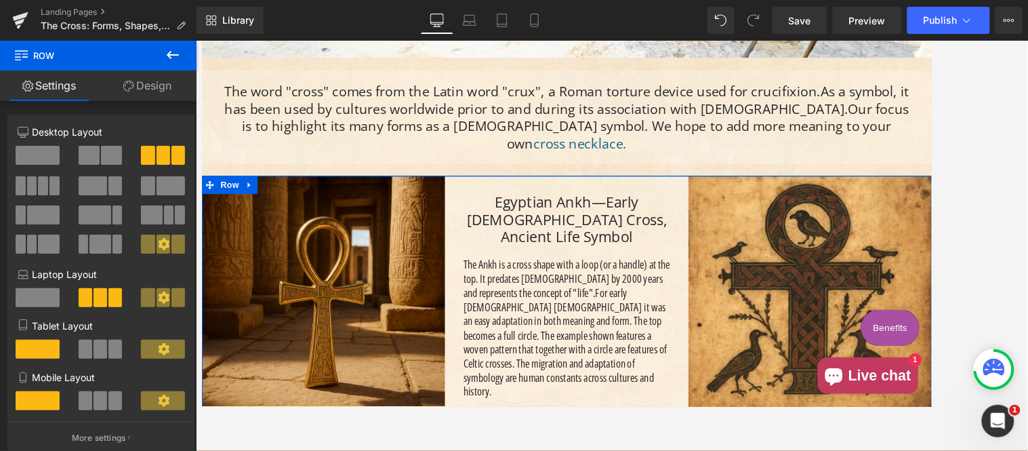
click at [150, 81] on link "Design" at bounding box center [147, 86] width 98 height 31
click at [0, 0] on div "Spacing" at bounding box center [0, 0] width 0 height 0
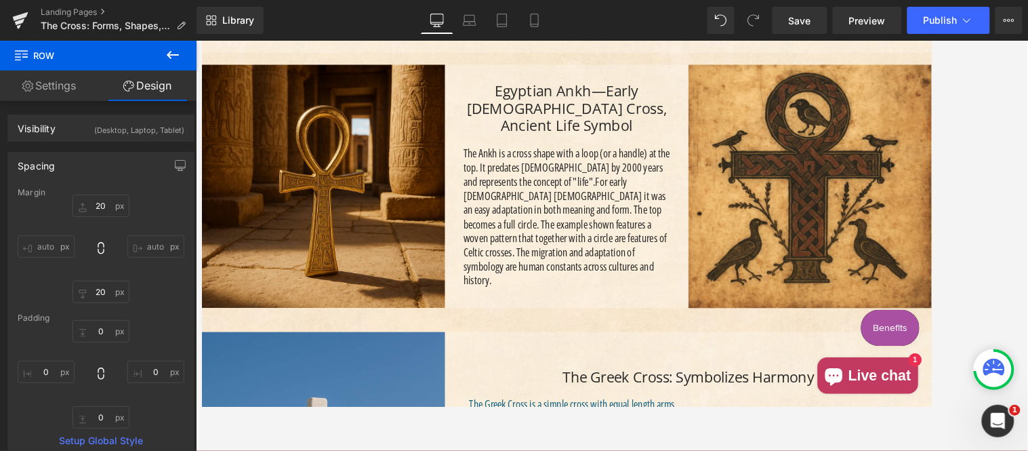
scroll to position [753, 0]
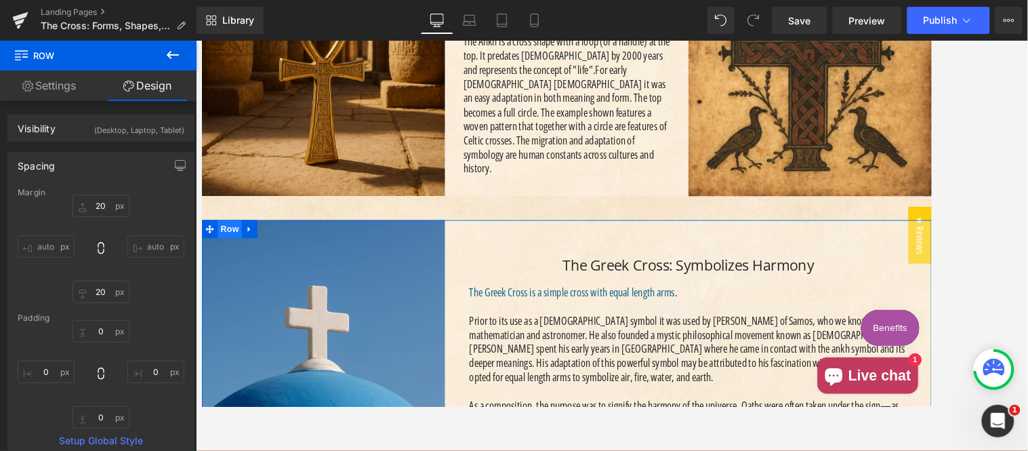
click at [229, 241] on span "Row" at bounding box center [232, 251] width 27 height 20
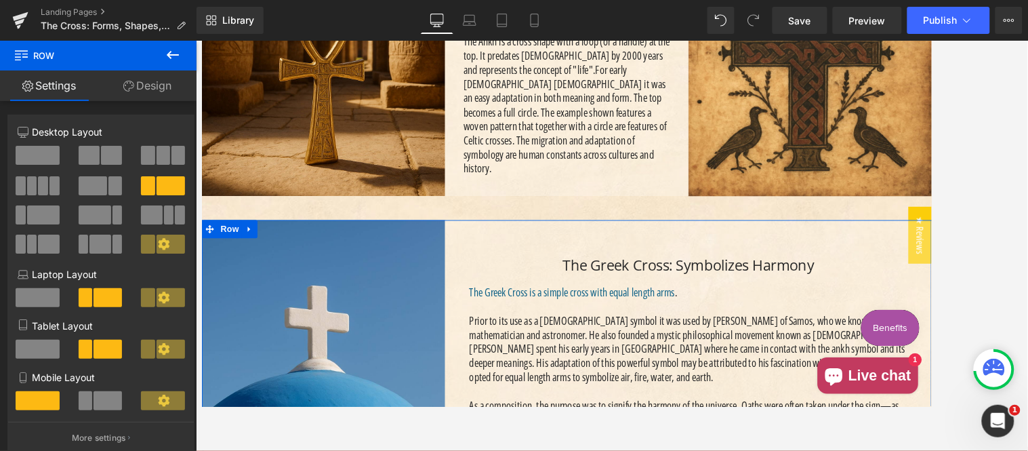
click at [153, 86] on link "Design" at bounding box center [147, 86] width 98 height 31
click at [0, 0] on div "Spacing" at bounding box center [0, 0] width 0 height 0
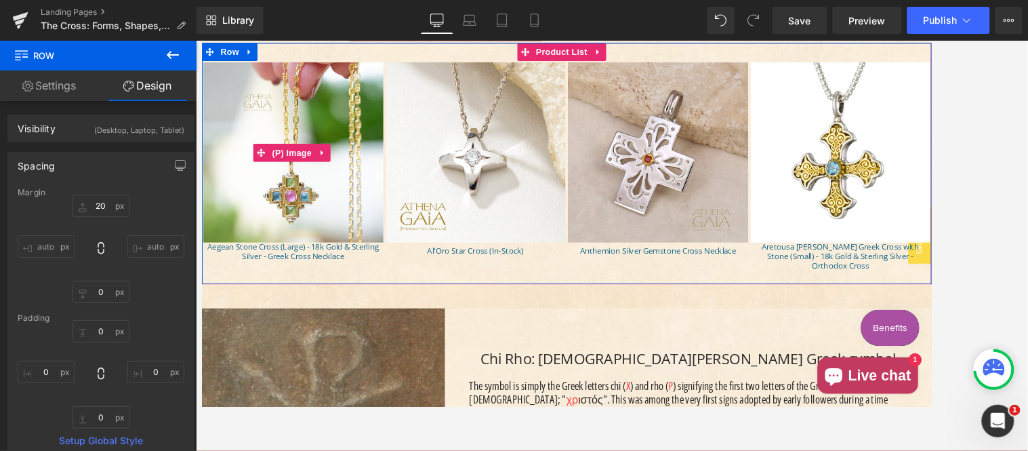
scroll to position [1380, 0]
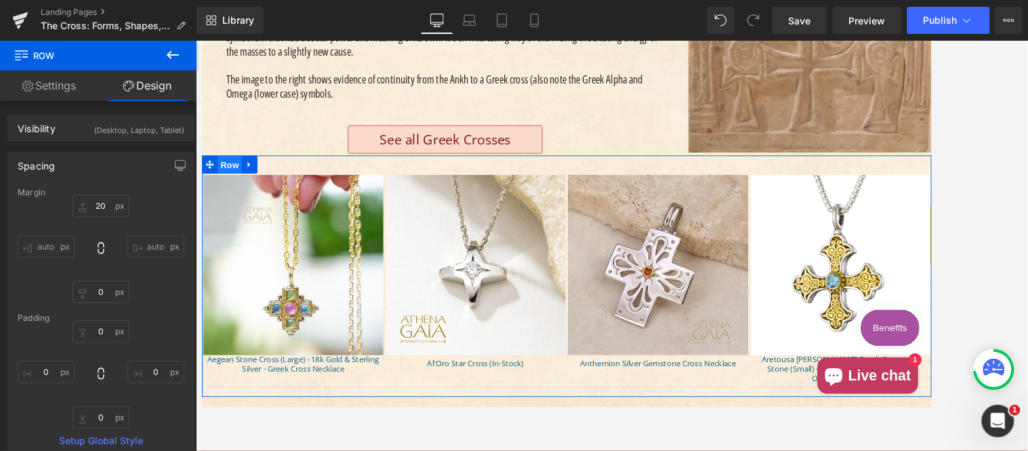
click at [225, 169] on span "Row" at bounding box center [232, 179] width 27 height 20
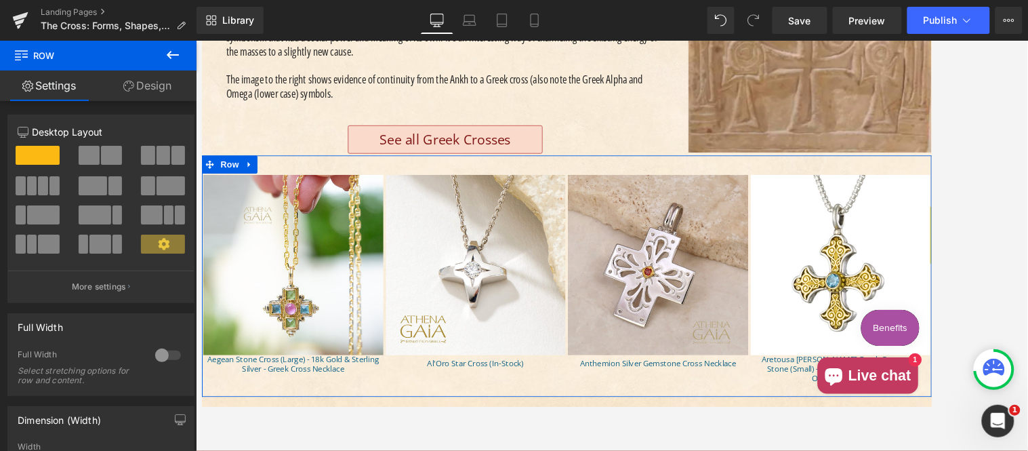
drag, startPoint x: 153, startPoint y: 83, endPoint x: 92, endPoint y: 154, distance: 93.3
click at [153, 83] on link "Design" at bounding box center [147, 86] width 98 height 31
click at [0, 0] on div "Spacing" at bounding box center [0, 0] width 0 height 0
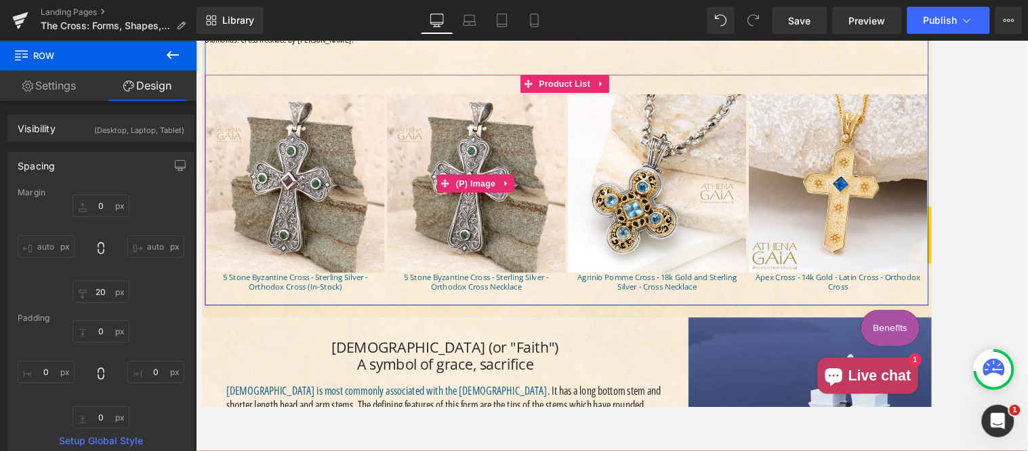
scroll to position [3389, 0]
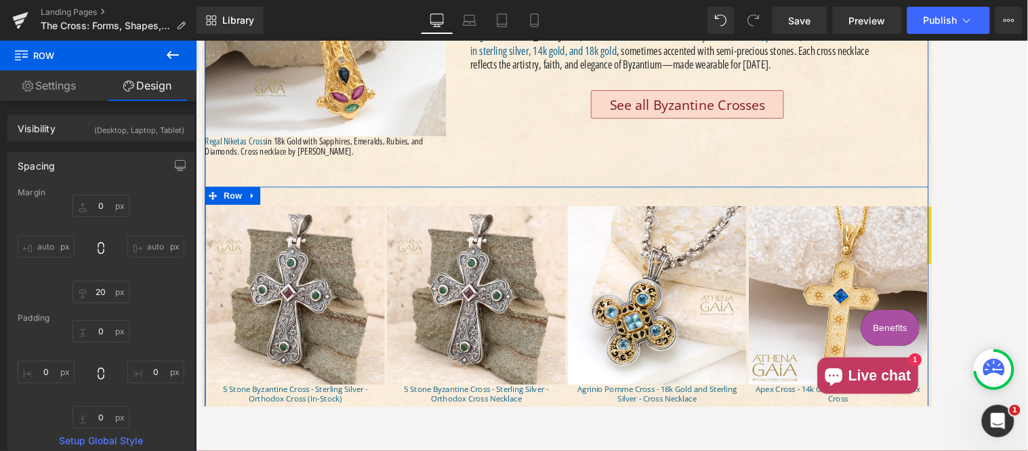
drag, startPoint x: 222, startPoint y: 144, endPoint x: 220, endPoint y: 161, distance: 17.2
click at [222, 204] on span "Row" at bounding box center [235, 214] width 27 height 20
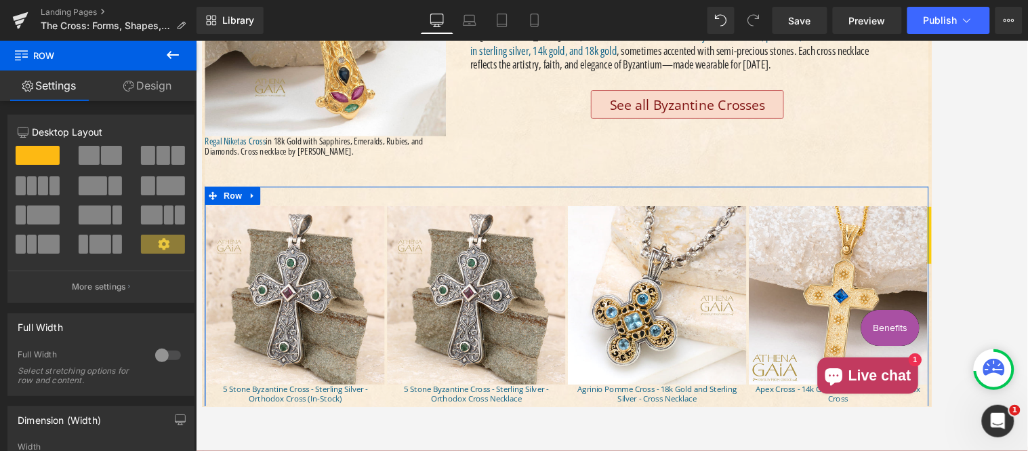
click at [145, 85] on link "Design" at bounding box center [147, 86] width 98 height 31
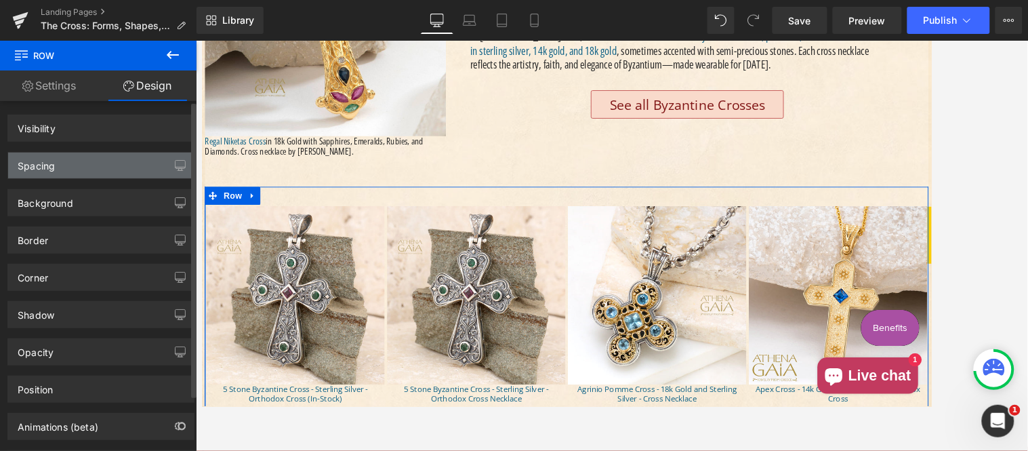
click at [72, 161] on div "Spacing" at bounding box center [101, 166] width 186 height 26
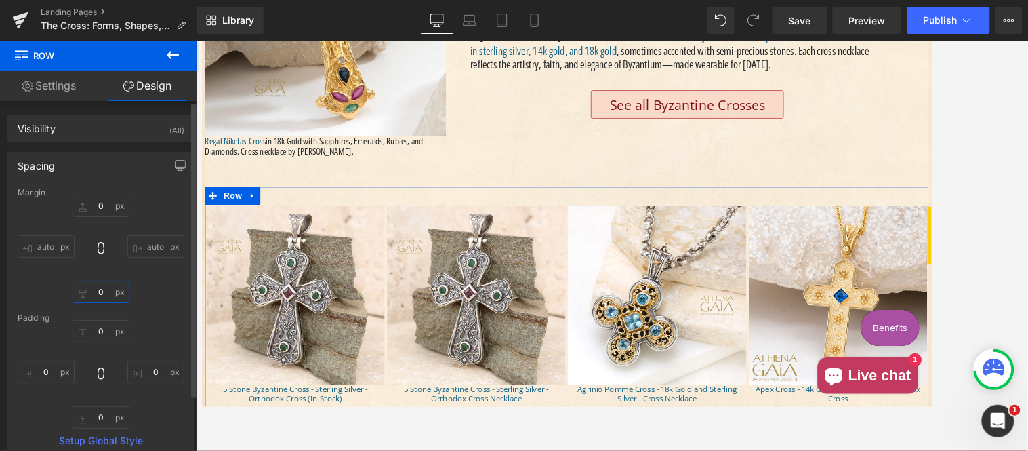
click at [104, 287] on input "text" at bounding box center [101, 292] width 57 height 22
type input "20"
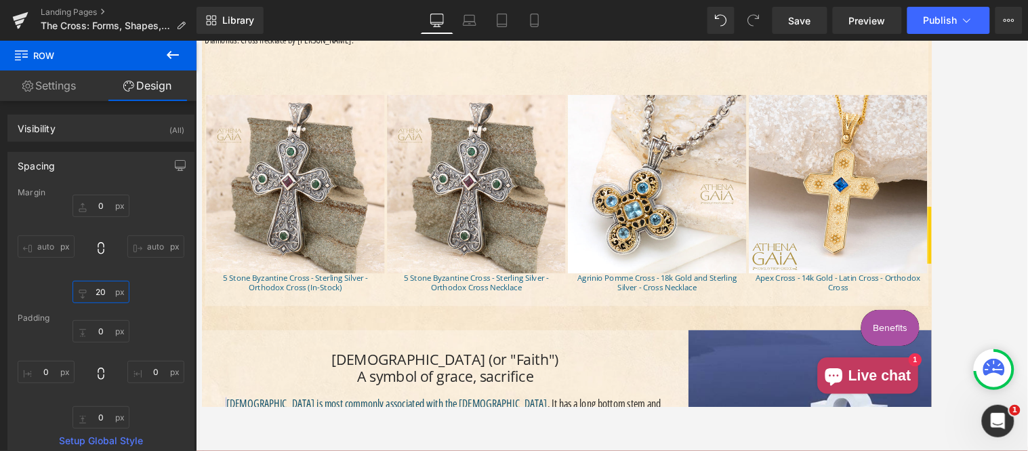
scroll to position [3515, 0]
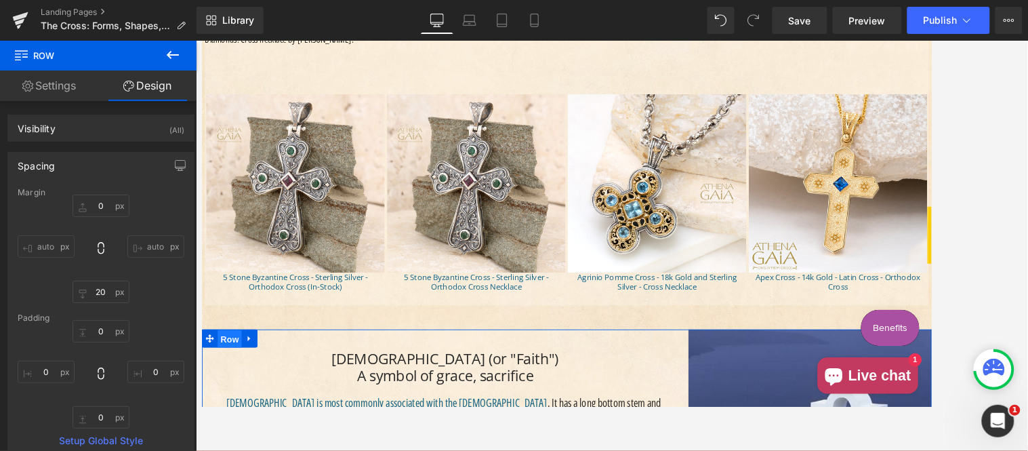
click at [233, 365] on span "Row" at bounding box center [232, 375] width 27 height 20
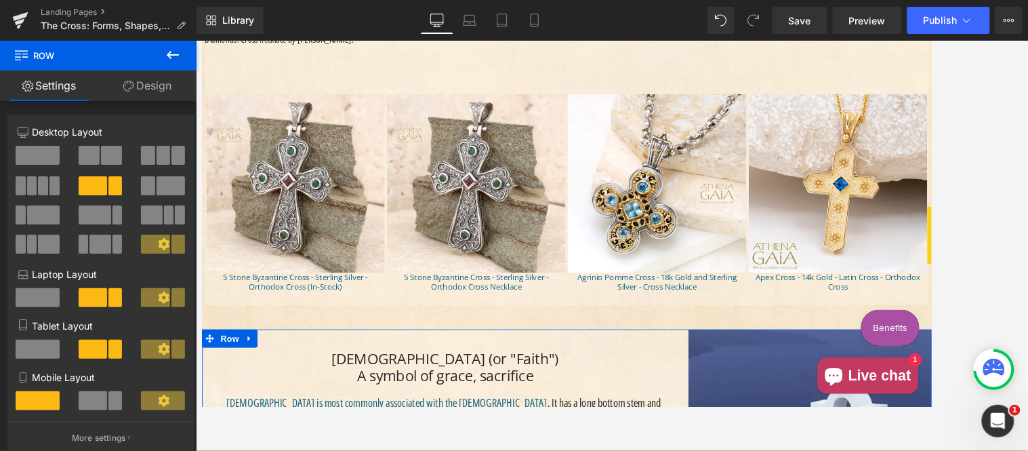
click at [148, 86] on link "Design" at bounding box center [147, 86] width 98 height 31
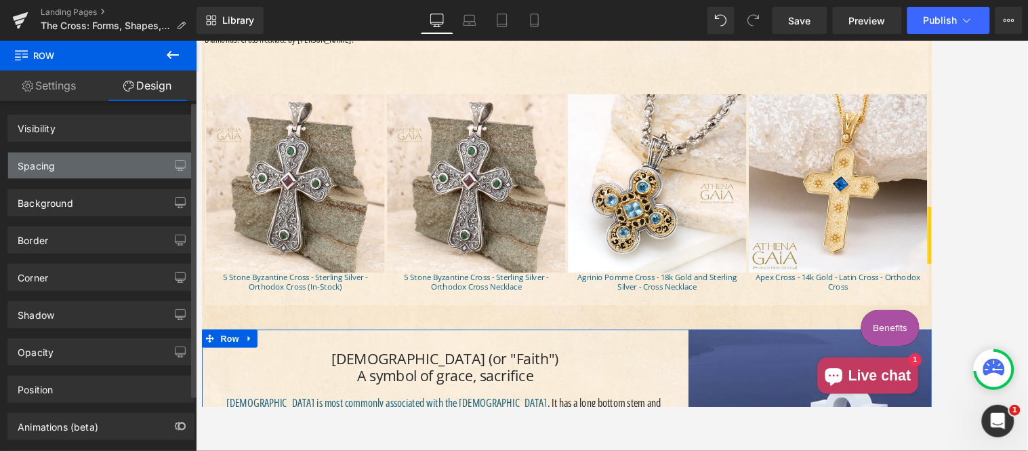
click at [66, 166] on div "Spacing" at bounding box center [101, 166] width 186 height 26
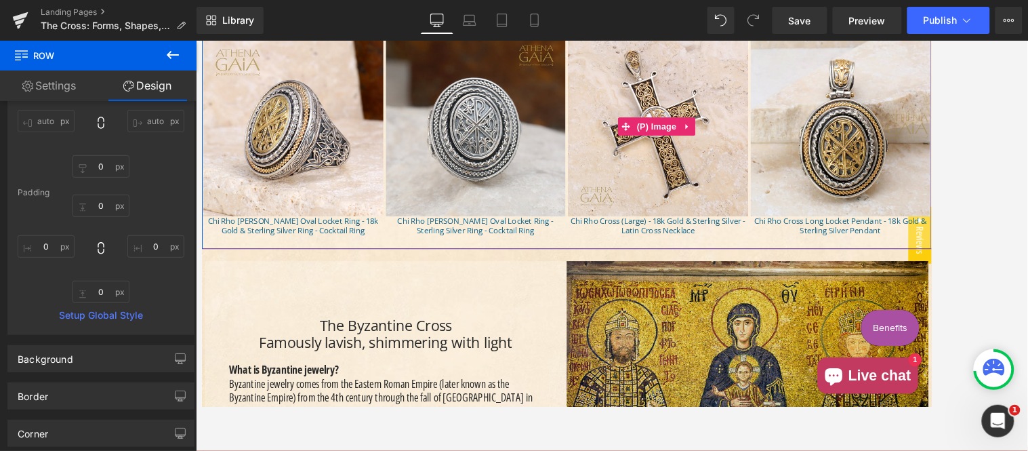
scroll to position [2385, 0]
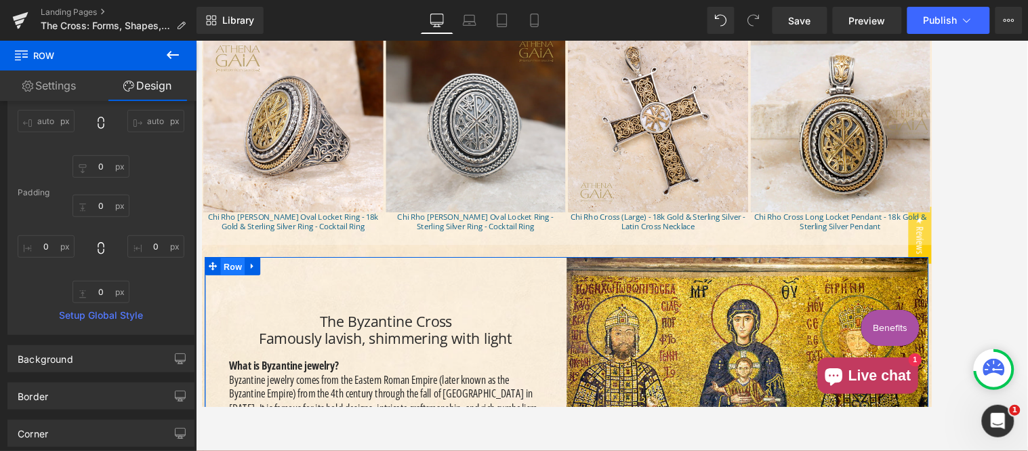
click at [230, 284] on span "Row" at bounding box center [235, 294] width 27 height 20
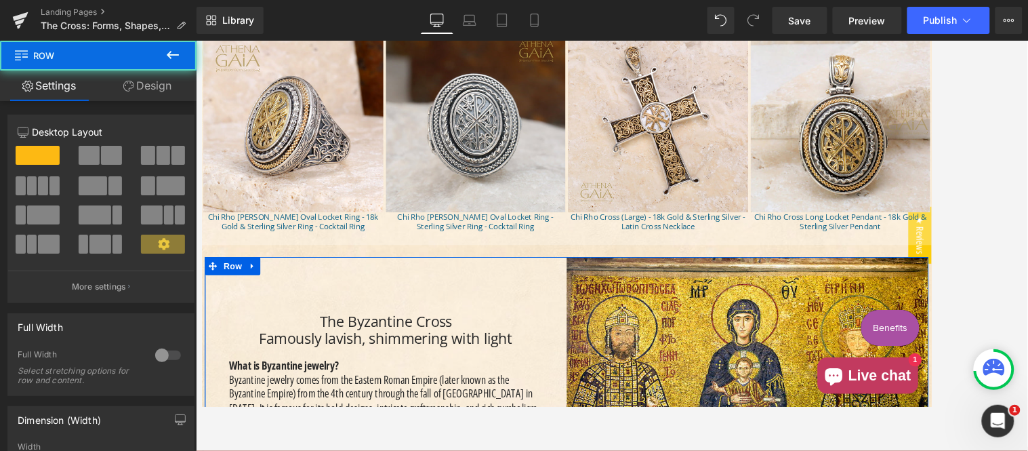
click at [146, 83] on link "Design" at bounding box center [147, 86] width 98 height 31
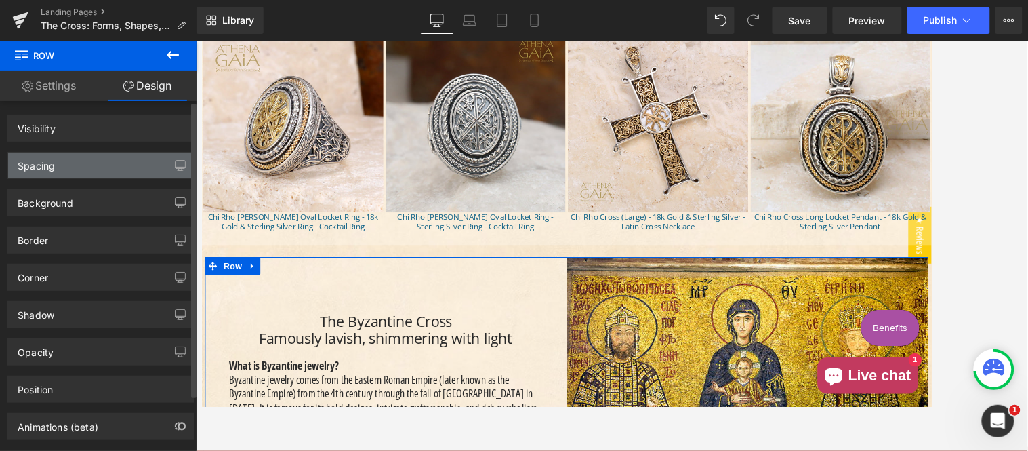
click at [58, 161] on div "Spacing" at bounding box center [101, 166] width 186 height 26
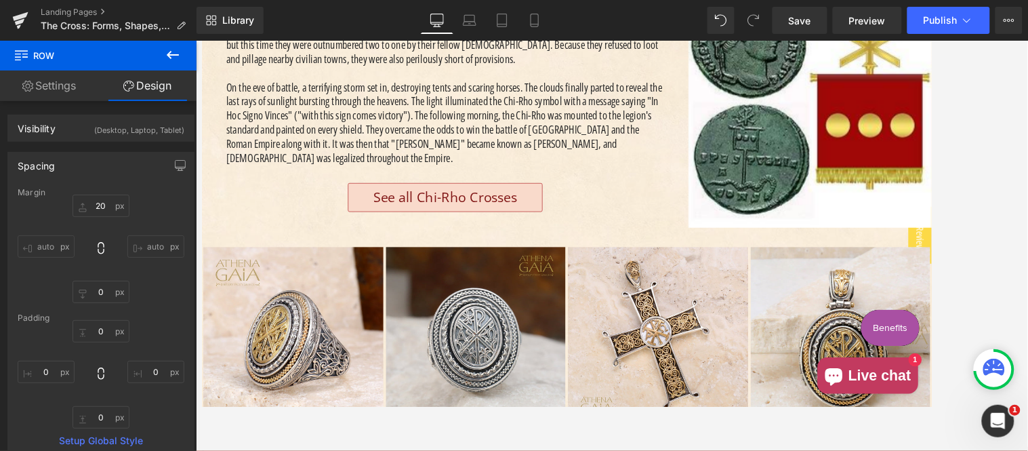
scroll to position [2133, 0]
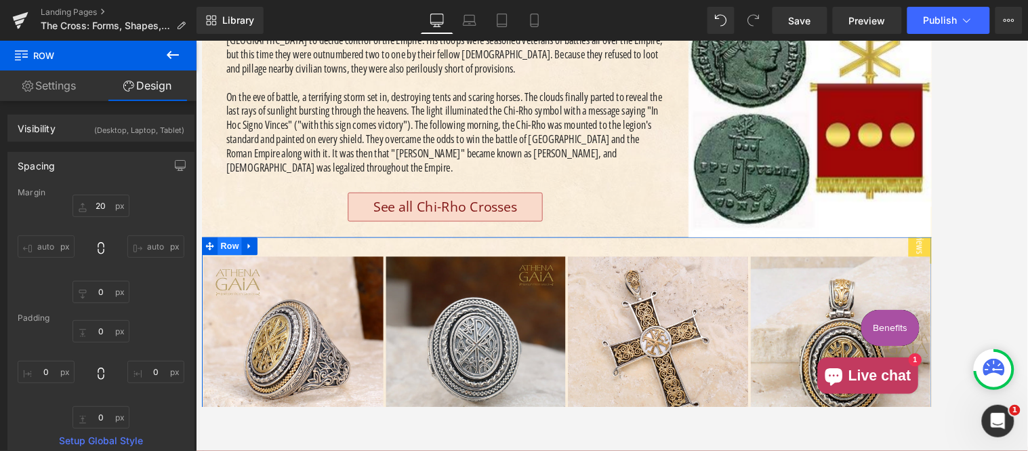
click at [237, 261] on span "Row" at bounding box center [232, 271] width 27 height 20
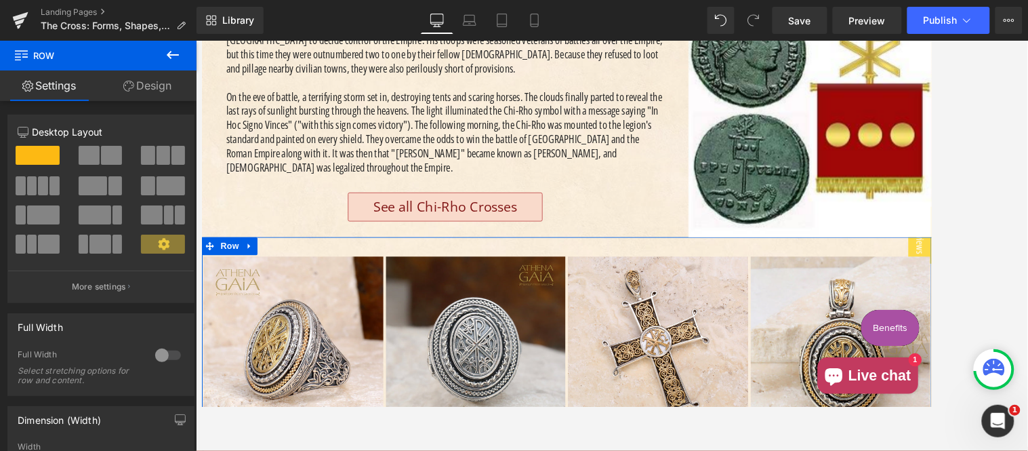
click at [154, 85] on link "Design" at bounding box center [147, 86] width 98 height 31
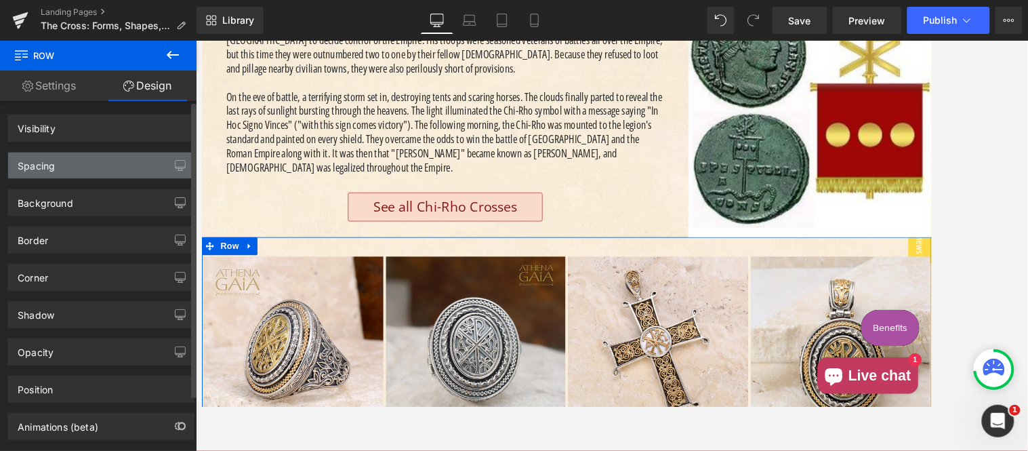
click at [78, 161] on div "Spacing" at bounding box center [101, 166] width 186 height 26
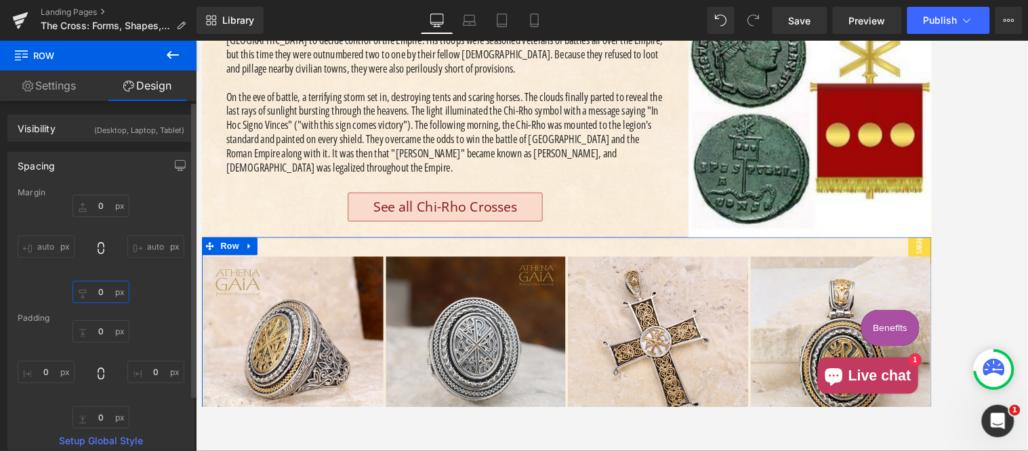
click at [99, 291] on input "0" at bounding box center [101, 292] width 57 height 22
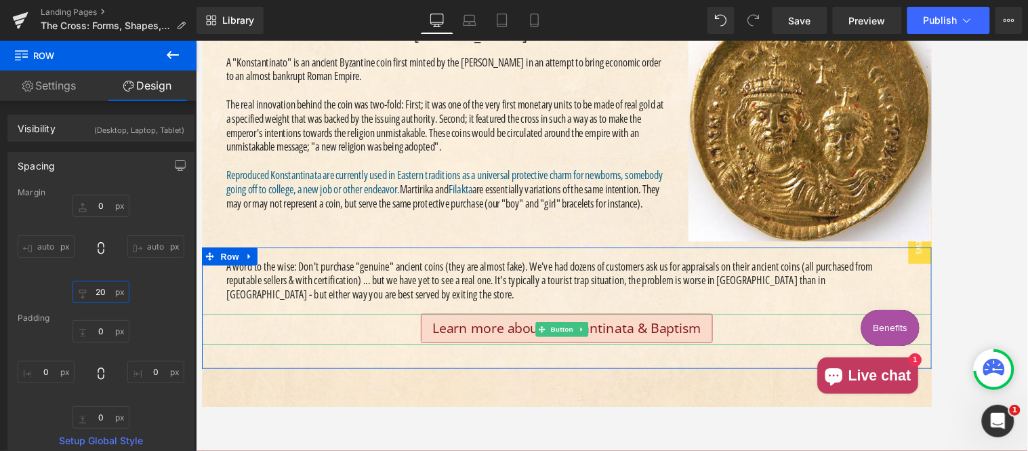
scroll to position [7658, 0]
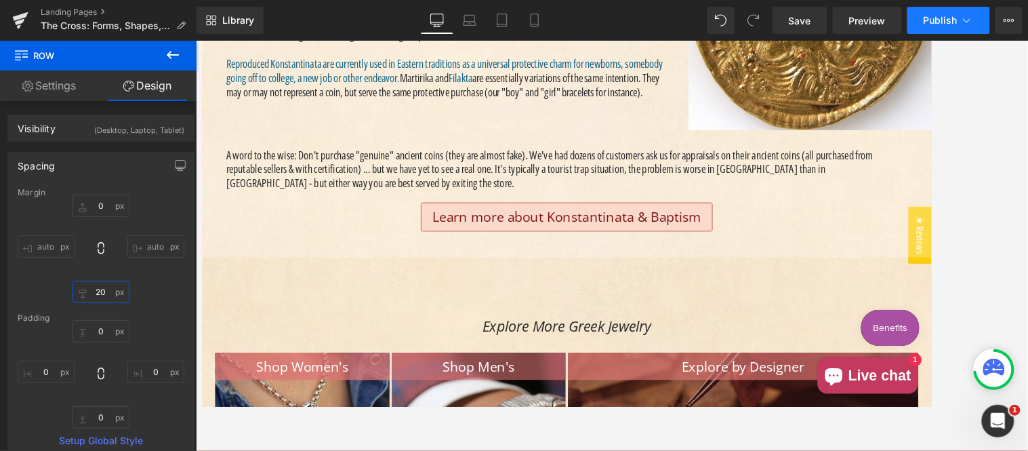
type input "20"
click at [925, 19] on span "Publish" at bounding box center [941, 20] width 34 height 11
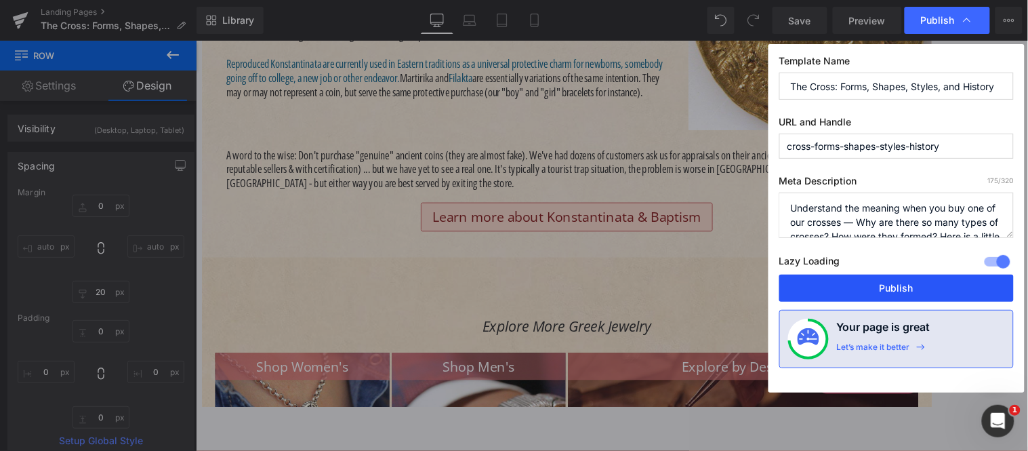
drag, startPoint x: 866, startPoint y: 291, endPoint x: 726, endPoint y: 297, distance: 140.4
click at [866, 291] on button "Publish" at bounding box center [897, 288] width 235 height 27
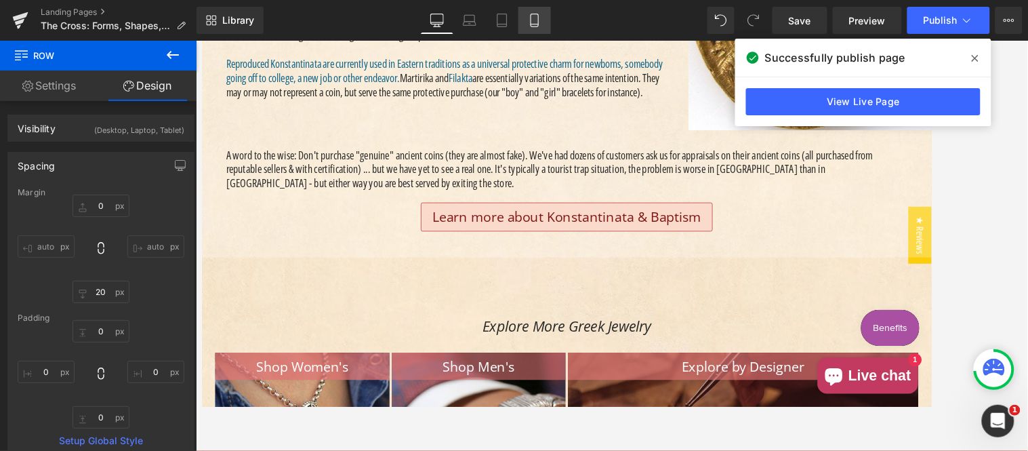
click at [534, 25] on icon at bounding box center [535, 21] width 14 height 14
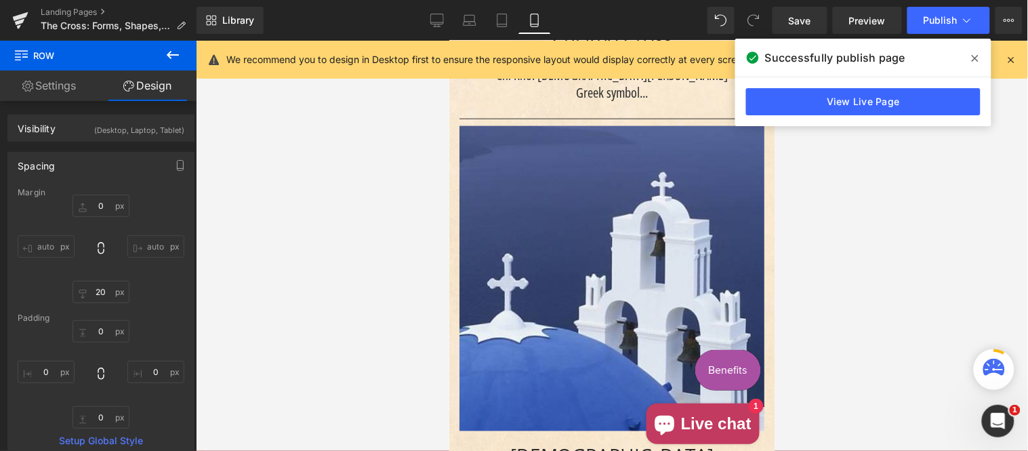
scroll to position [1153, 0]
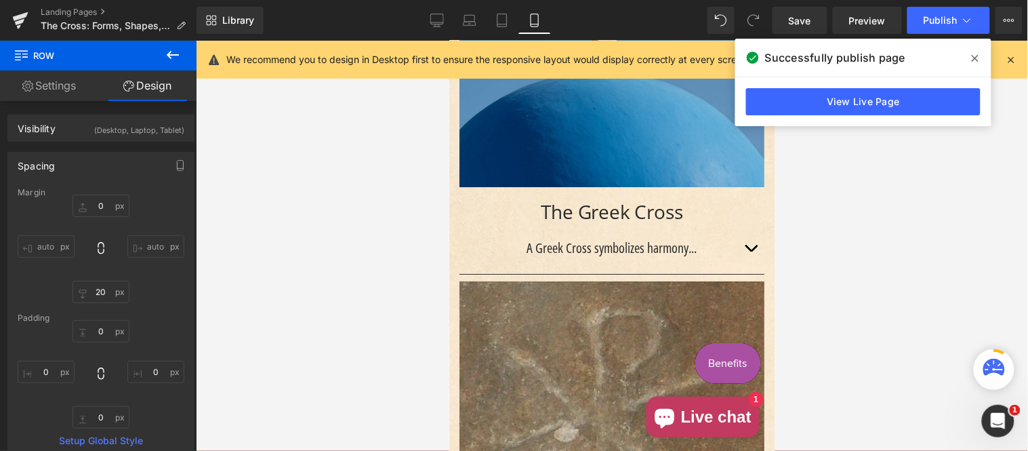
drag, startPoint x: 971, startPoint y: 58, endPoint x: 801, endPoint y: 241, distance: 248.9
click at [925, 58] on span at bounding box center [976, 58] width 22 height 22
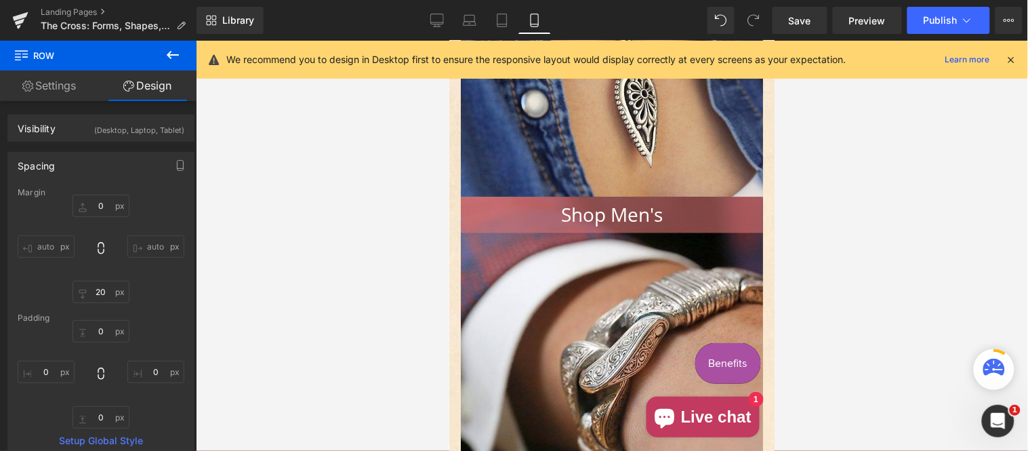
scroll to position [4519, 0]
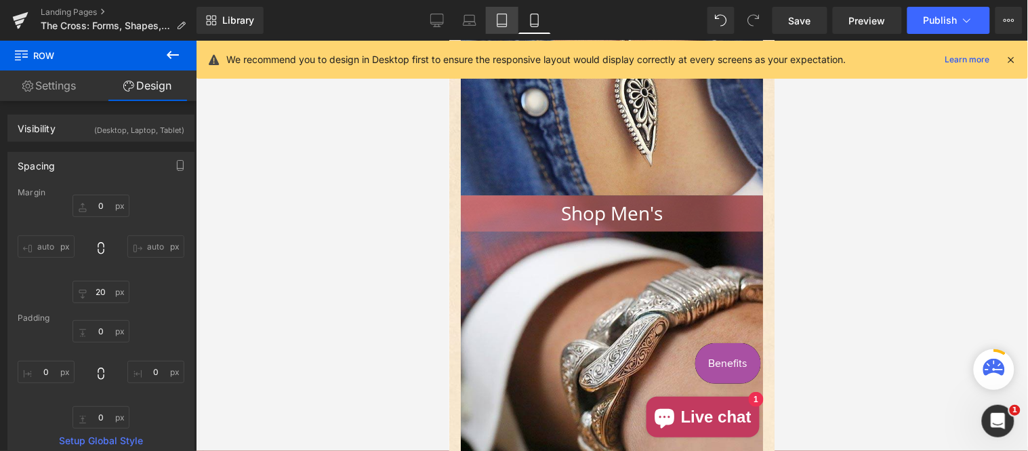
click at [500, 12] on link "Tablet" at bounding box center [502, 20] width 33 height 27
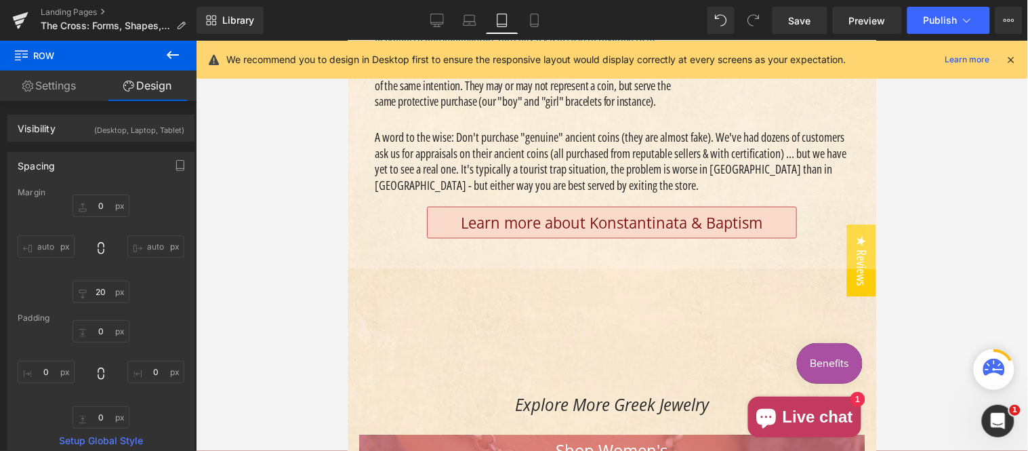
scroll to position [11047, 0]
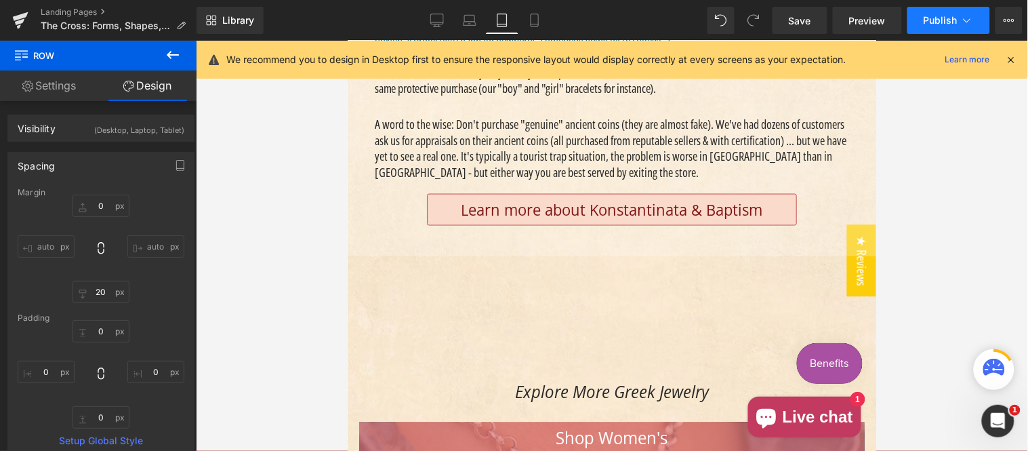
click at [925, 22] on span "Publish" at bounding box center [941, 20] width 34 height 11
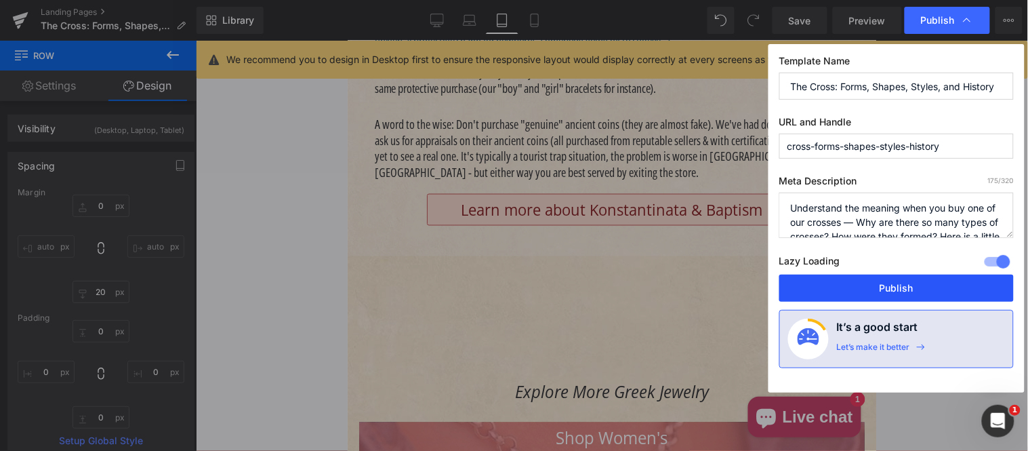
drag, startPoint x: 841, startPoint y: 279, endPoint x: 494, endPoint y: 237, distance: 349.6
click at [841, 279] on button "Publish" at bounding box center [897, 288] width 235 height 27
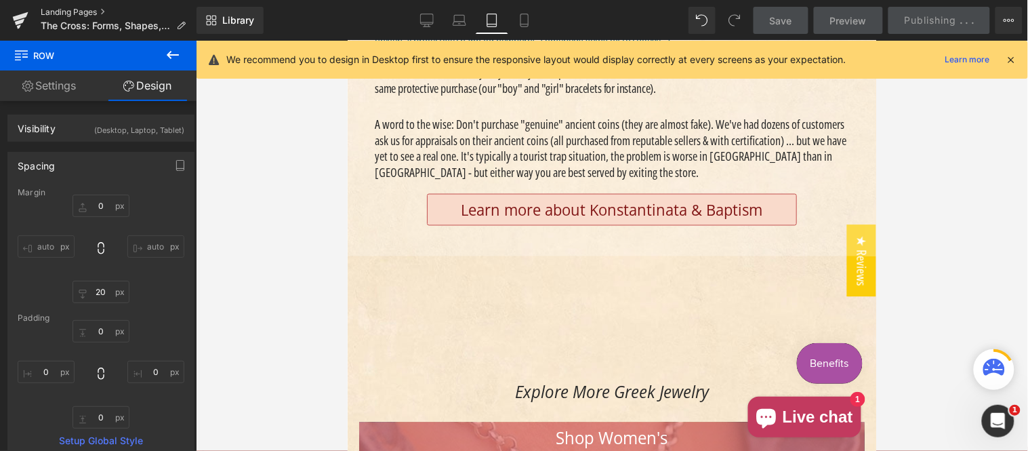
click at [96, 12] on link "Landing Pages" at bounding box center [119, 12] width 156 height 11
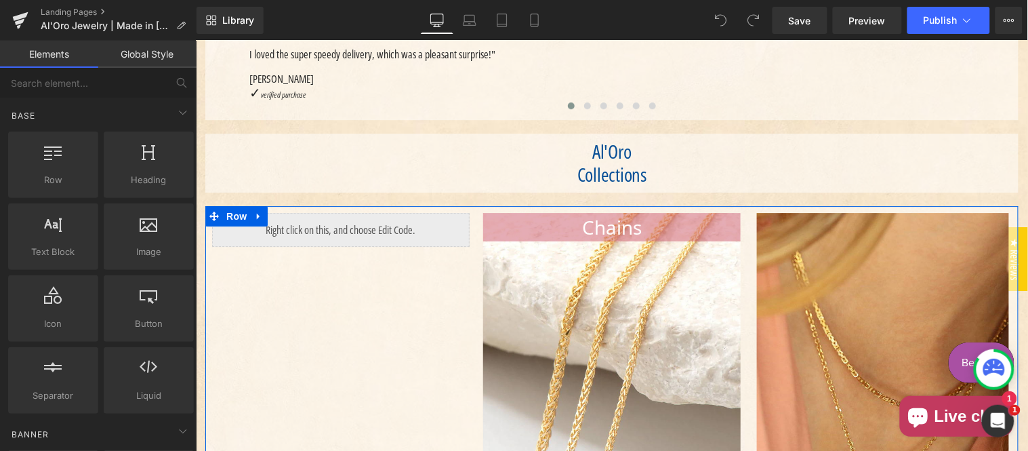
scroll to position [1004, 0]
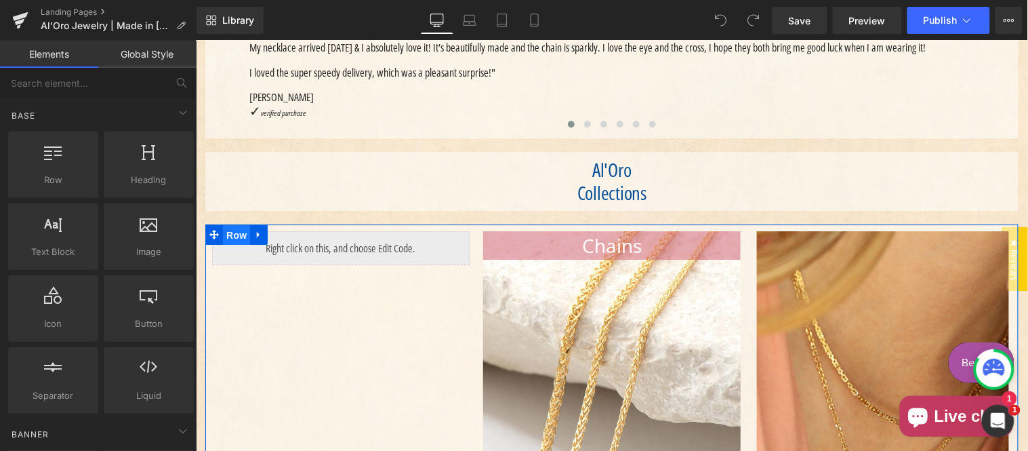
click at [228, 245] on span "Row" at bounding box center [235, 234] width 27 height 20
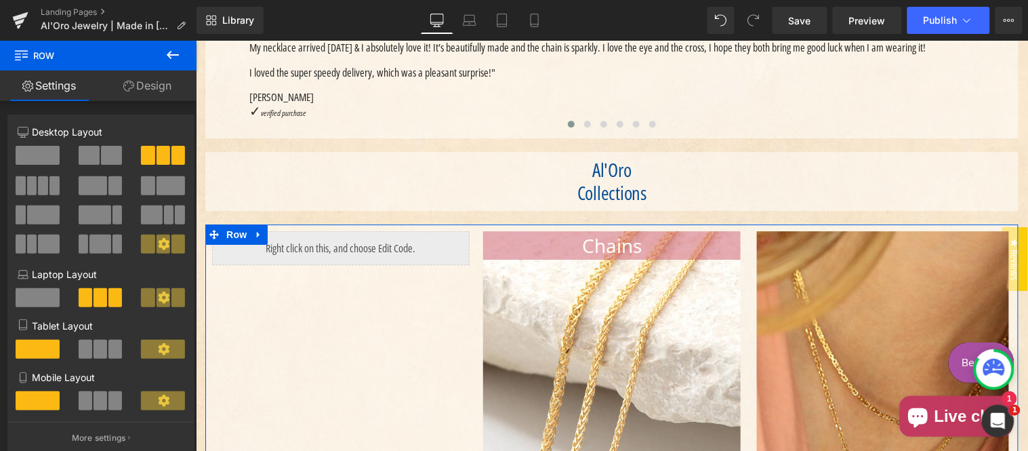
click at [151, 83] on link "Design" at bounding box center [147, 86] width 98 height 31
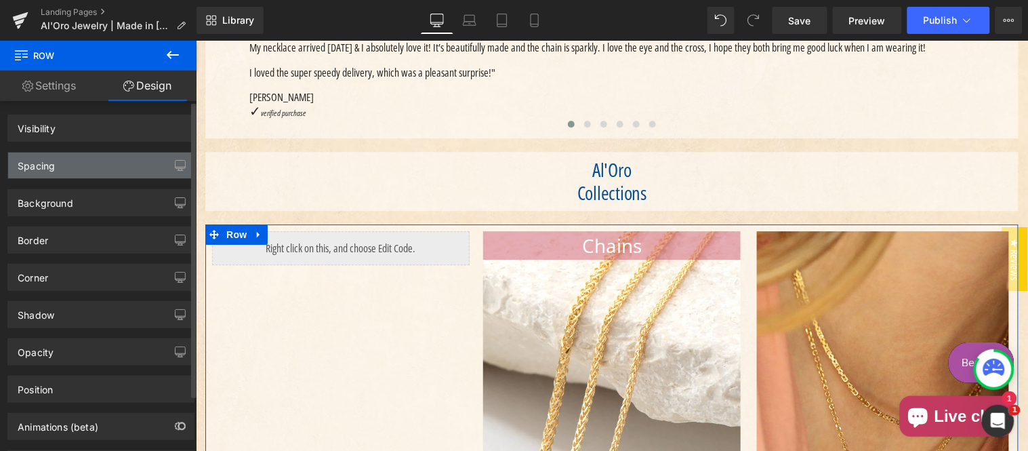
click at [96, 159] on div "Spacing" at bounding box center [101, 166] width 186 height 26
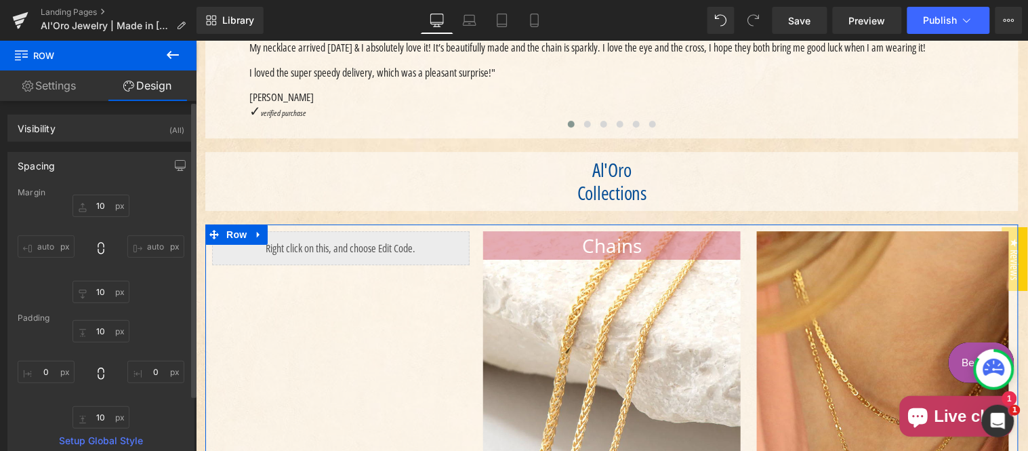
type input "10"
type input "0"
type input "10"
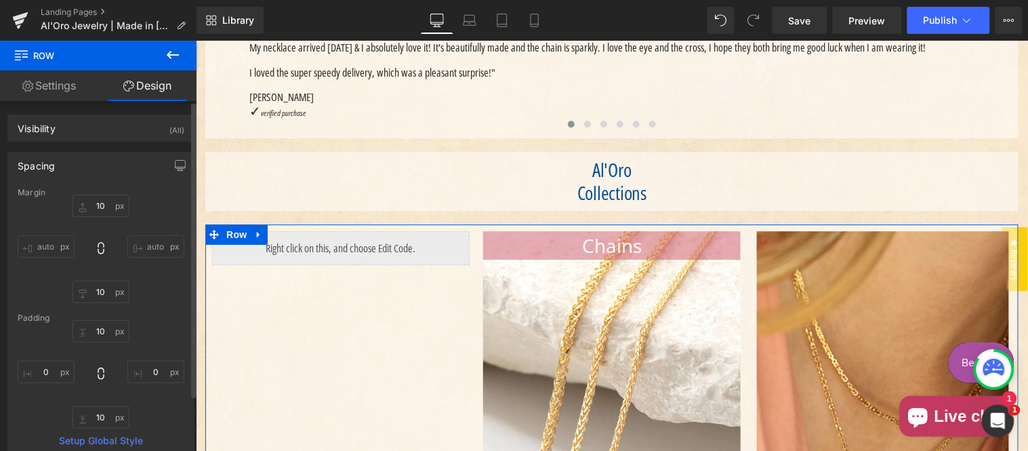
type input "0"
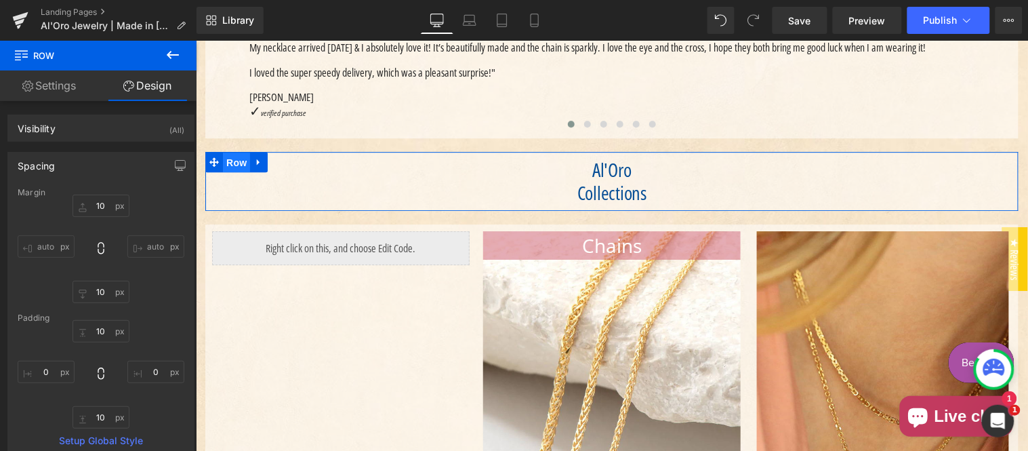
click at [233, 172] on span "Row" at bounding box center [235, 162] width 27 height 20
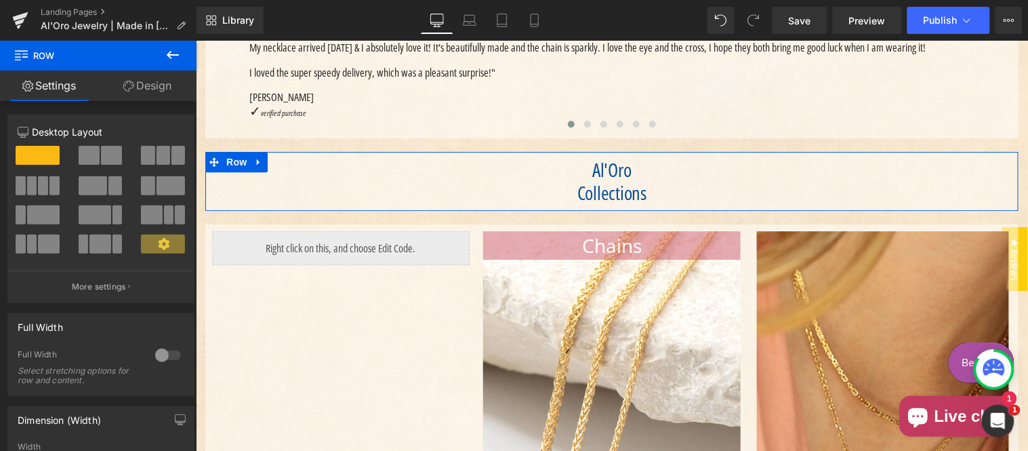
click at [157, 87] on link "Design" at bounding box center [147, 86] width 98 height 31
click at [0, 0] on div "Spacing" at bounding box center [0, 0] width 0 height 0
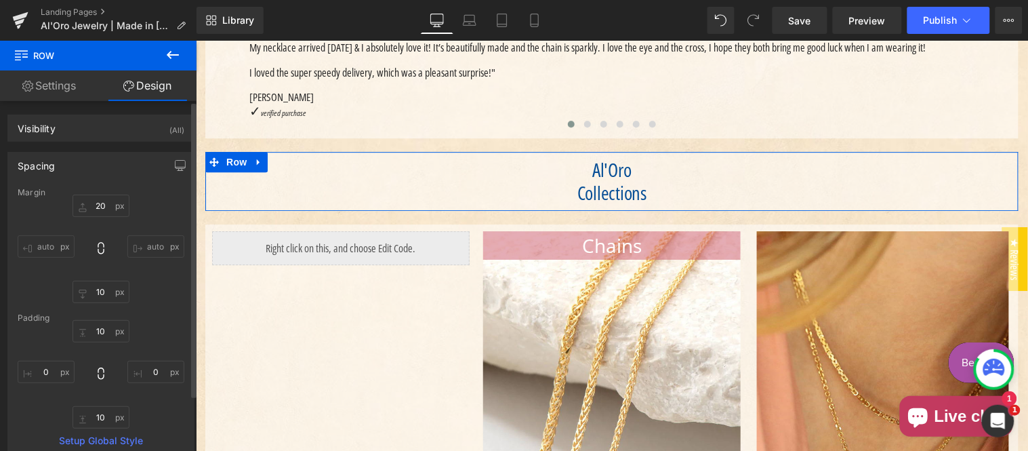
type input "20"
type input "10"
type input "0"
type input "10"
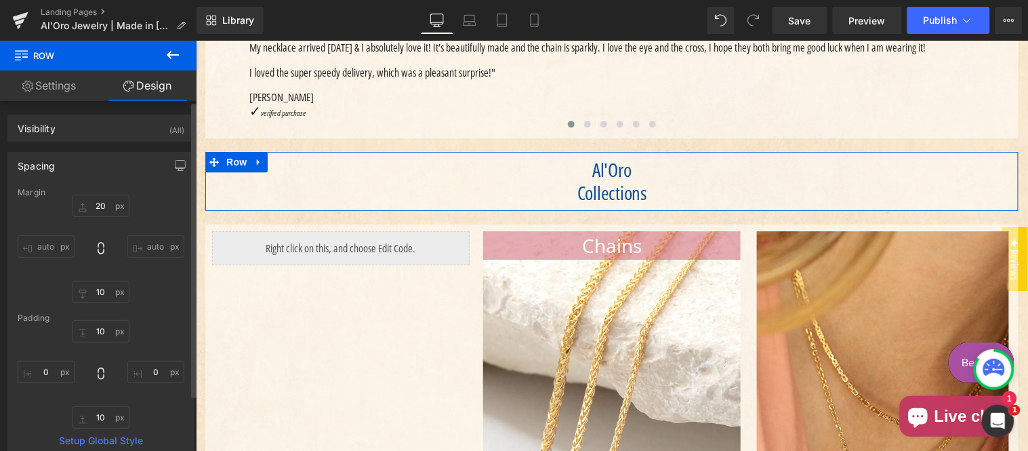
type input "0"
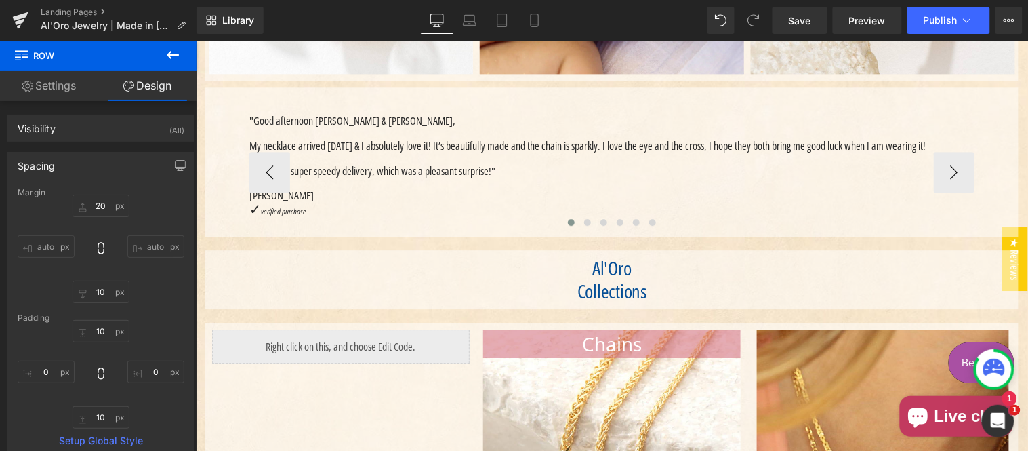
scroll to position [879, 0]
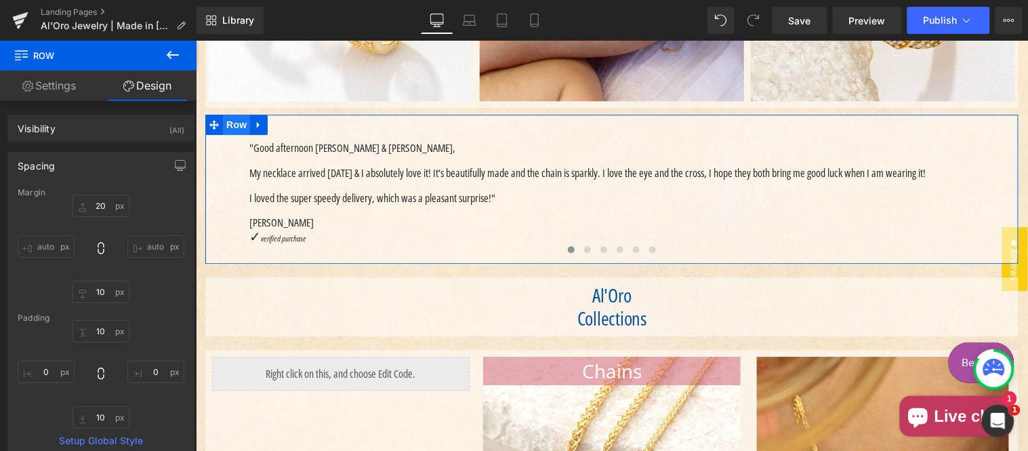
click at [226, 134] on span "Row" at bounding box center [235, 124] width 27 height 20
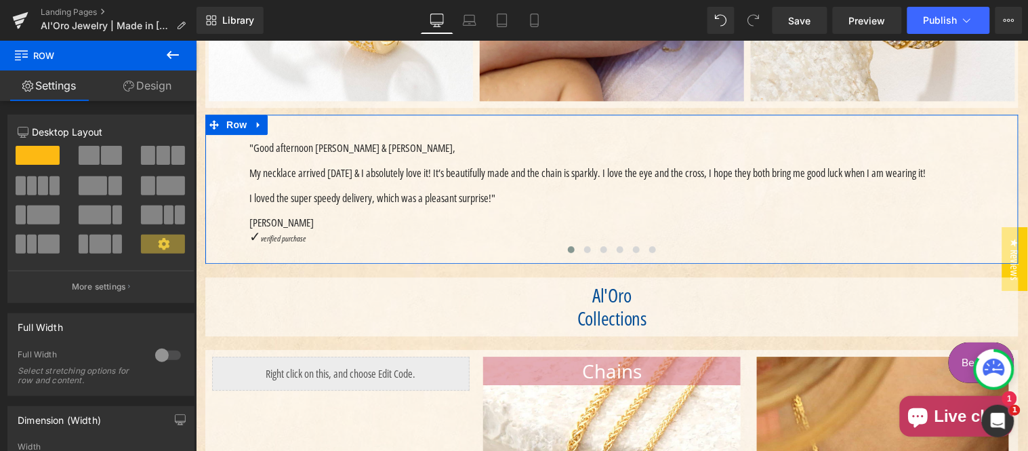
click at [159, 87] on link "Design" at bounding box center [147, 86] width 98 height 31
click at [0, 0] on div "Spacing" at bounding box center [0, 0] width 0 height 0
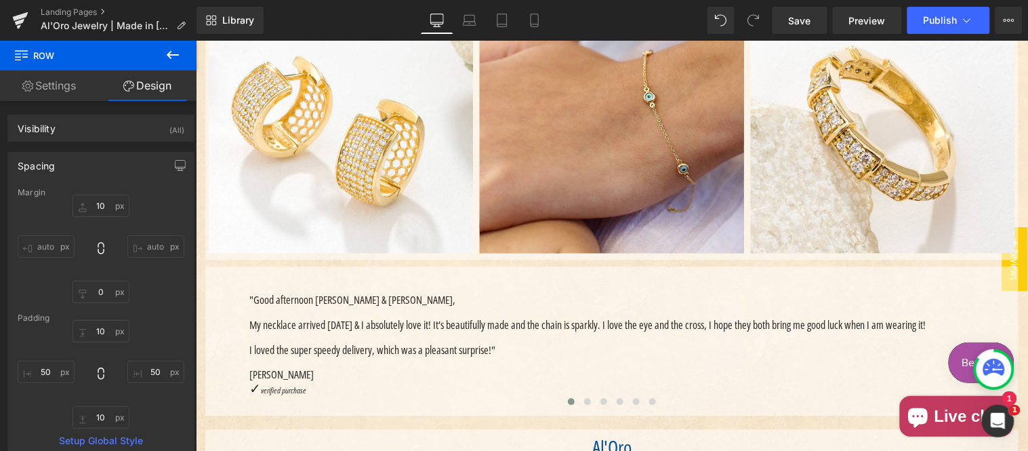
scroll to position [753, 0]
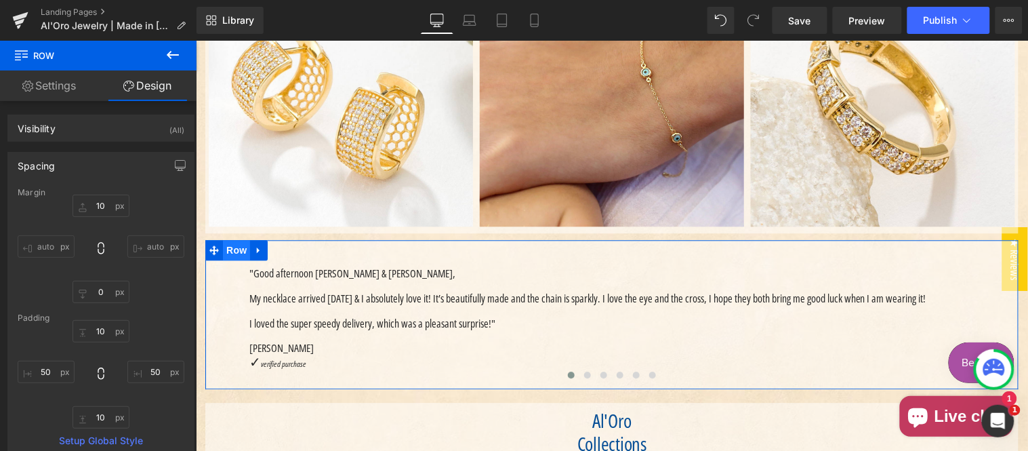
click at [225, 260] on span "Row" at bounding box center [235, 249] width 27 height 20
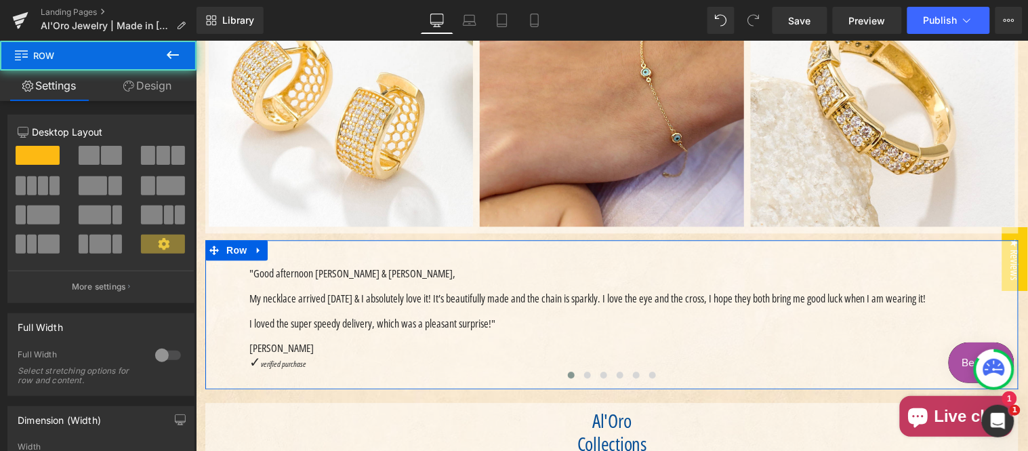
click at [146, 89] on link "Design" at bounding box center [147, 86] width 98 height 31
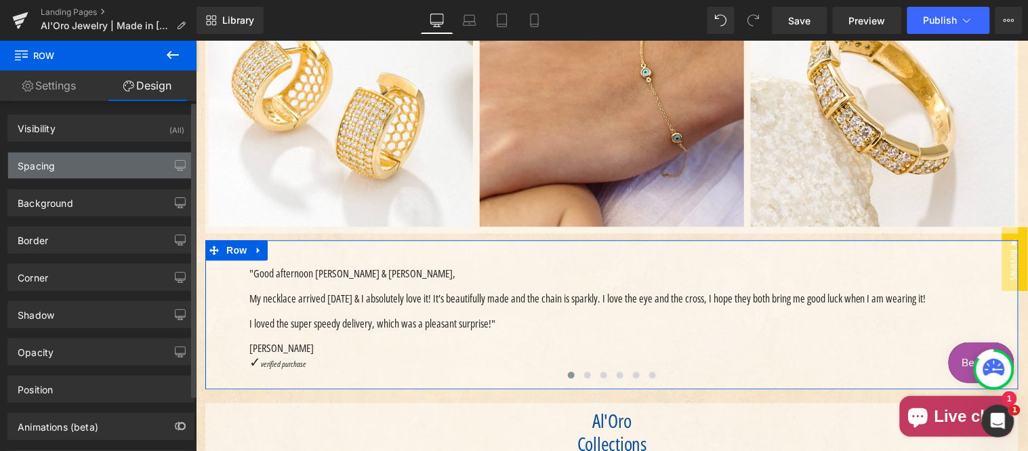
click at [83, 165] on div "Spacing" at bounding box center [101, 166] width 186 height 26
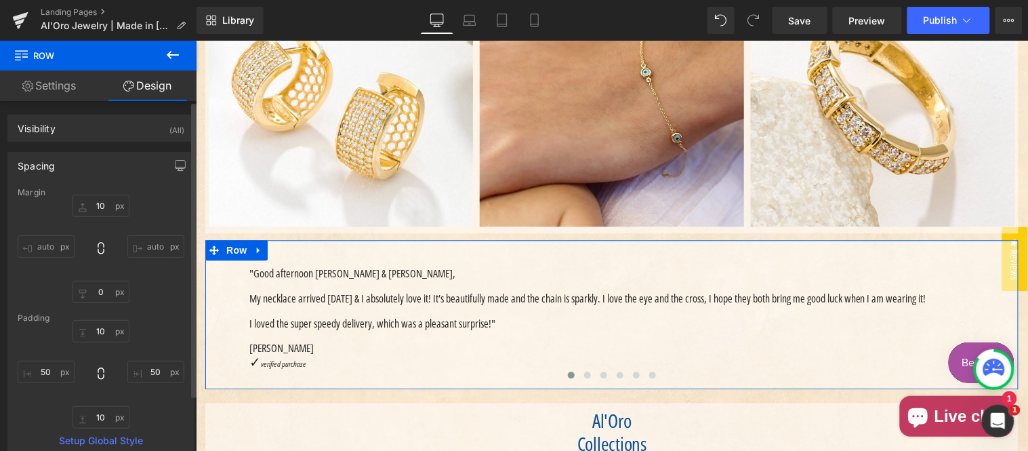
type input "10"
type input "0"
type input "10"
type input "50"
type input "10"
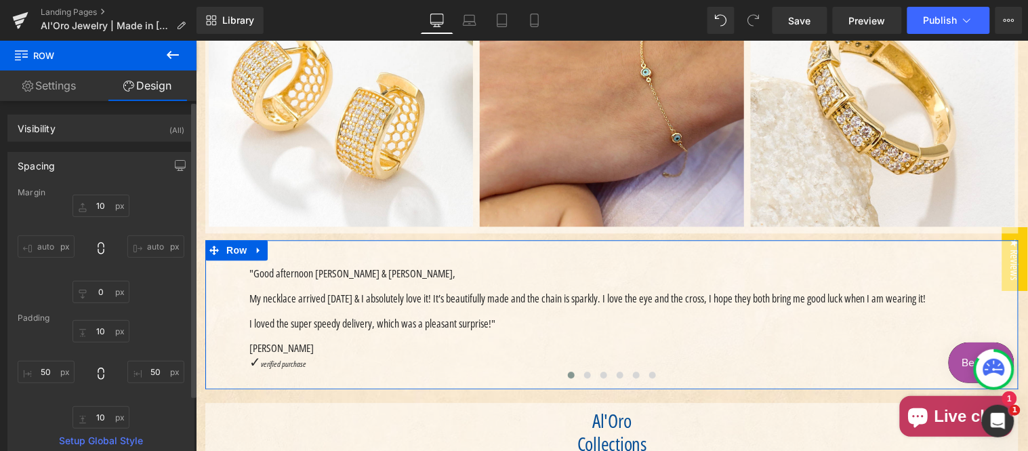
type input "50"
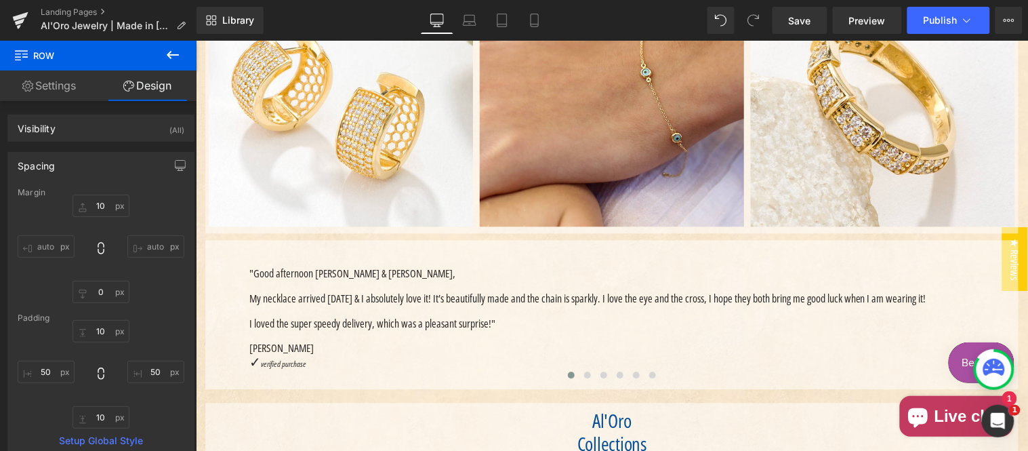
scroll to position [627, 0]
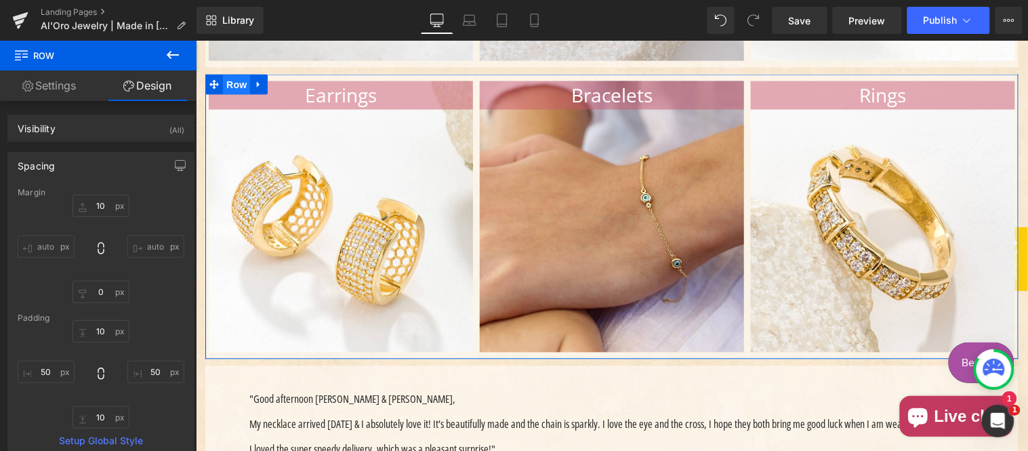
click at [230, 95] on span "Row" at bounding box center [235, 85] width 27 height 20
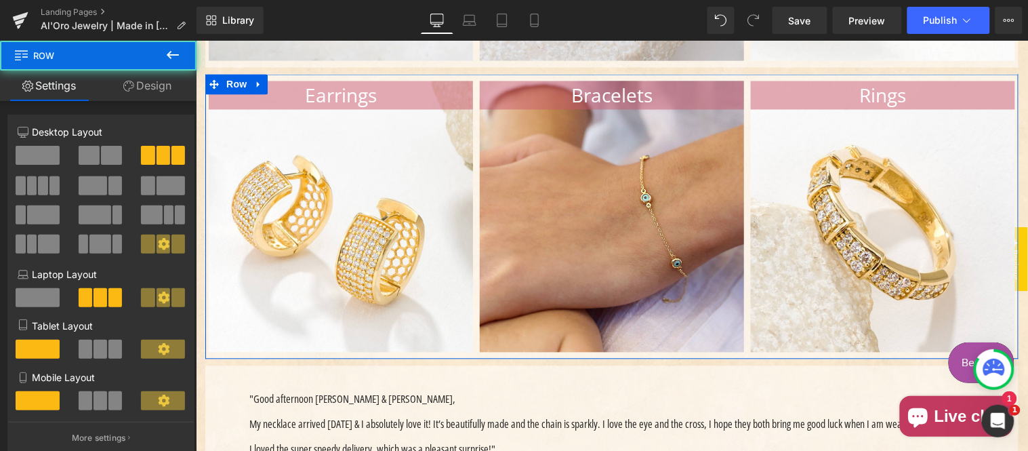
click at [144, 92] on link "Design" at bounding box center [147, 86] width 98 height 31
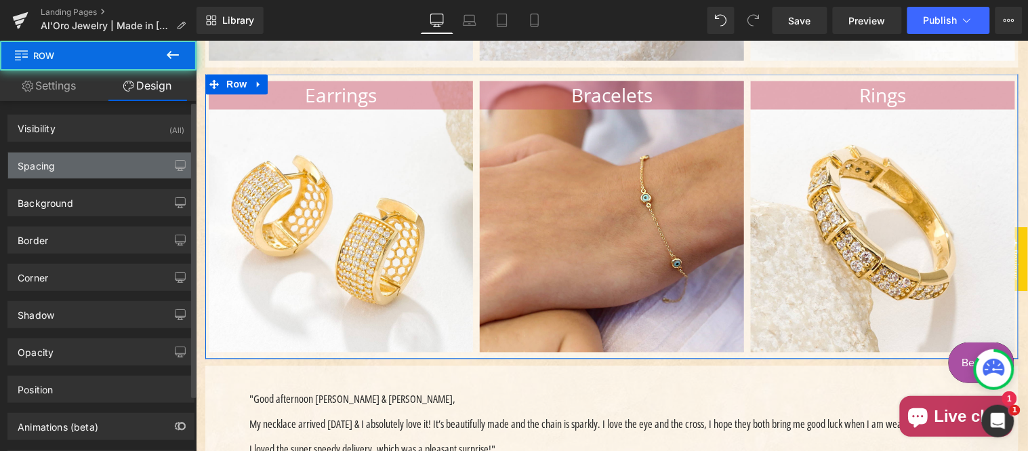
click at [78, 165] on div "Spacing" at bounding box center [101, 166] width 186 height 26
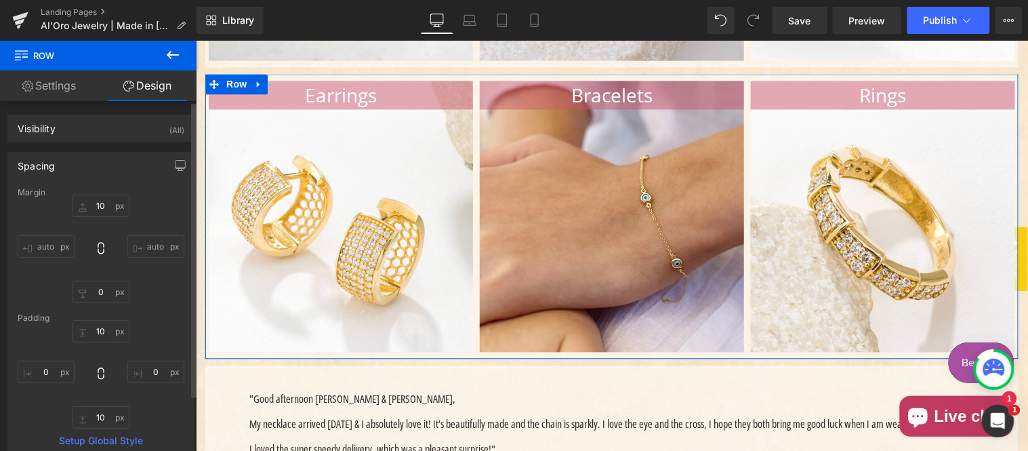
type input "10"
type input "0"
type input "10"
type input "0"
type input "10"
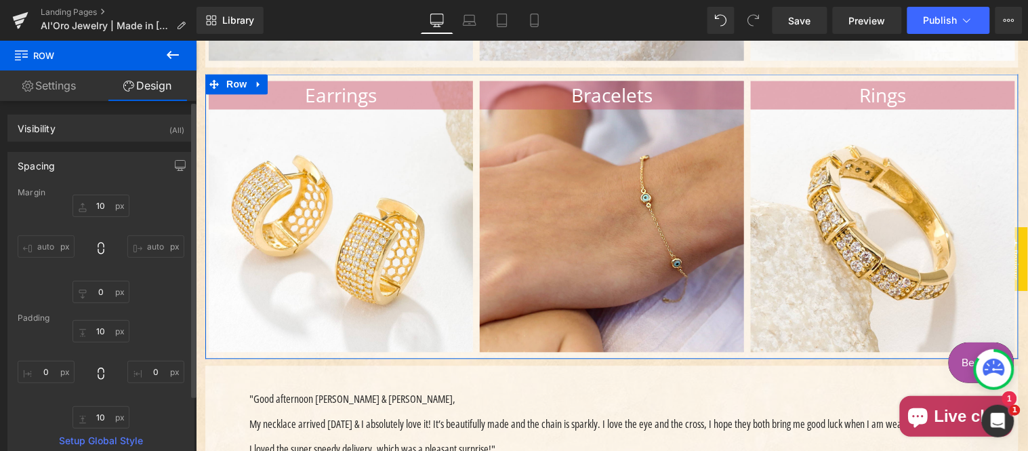
type input "0"
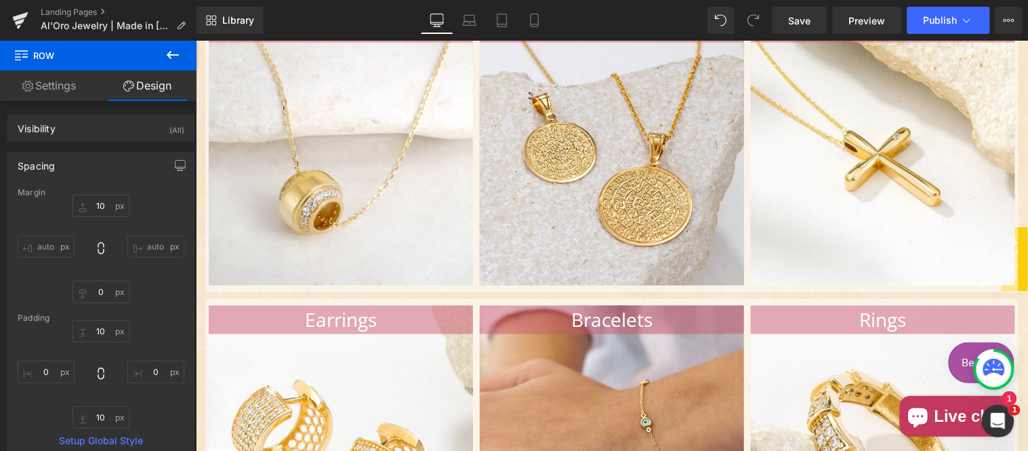
scroll to position [376, 0]
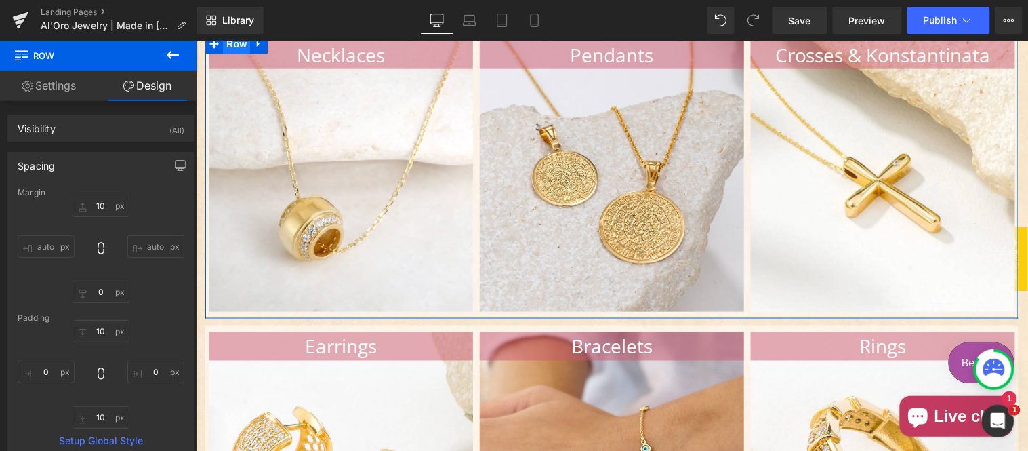
click at [224, 54] on span "Row" at bounding box center [235, 43] width 27 height 20
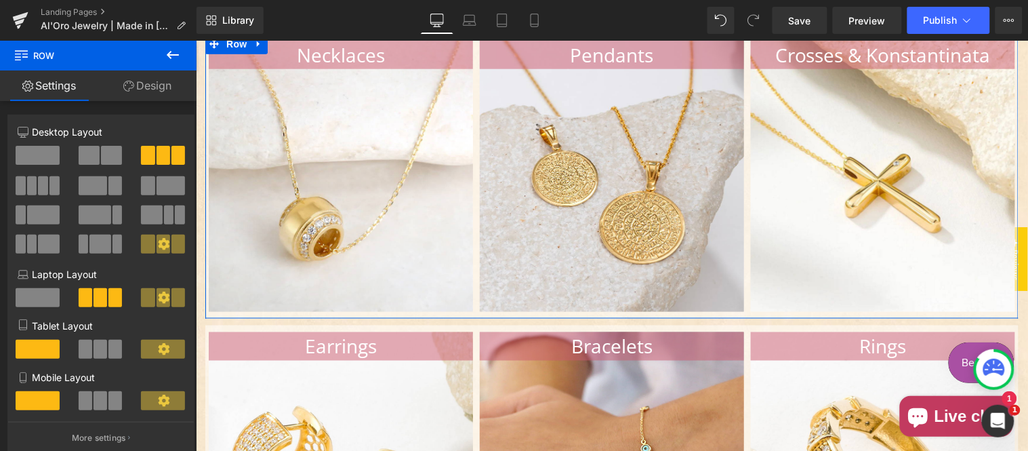
click at [144, 90] on link "Design" at bounding box center [147, 86] width 98 height 31
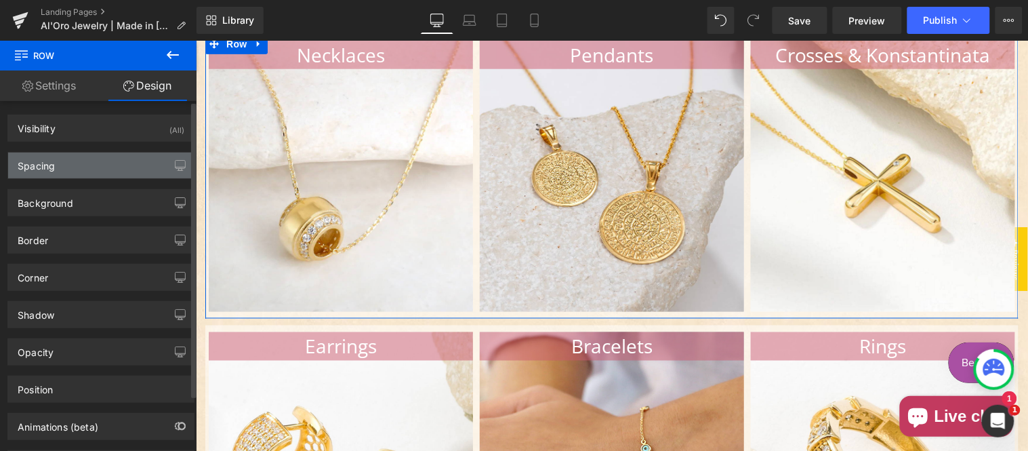
click at [77, 161] on div "Spacing" at bounding box center [101, 166] width 186 height 26
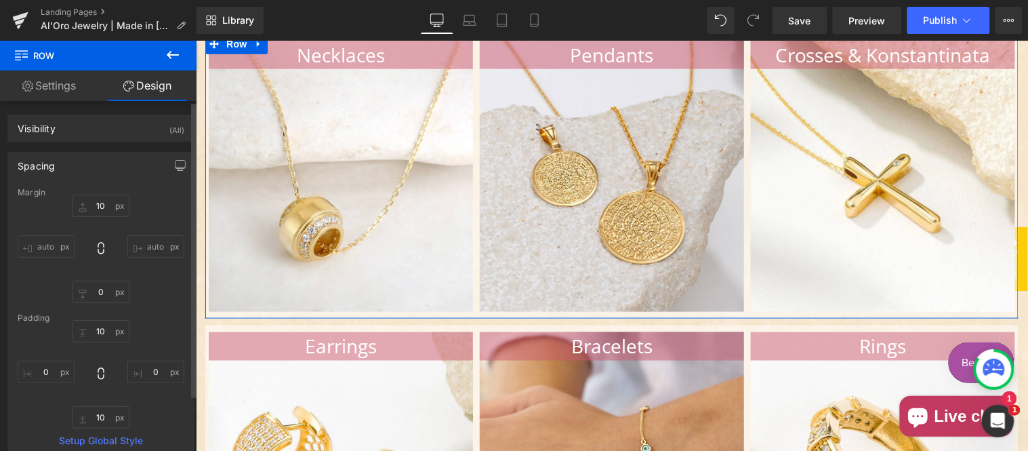
type input "10"
type input "0"
type input "10"
type input "0"
type input "10"
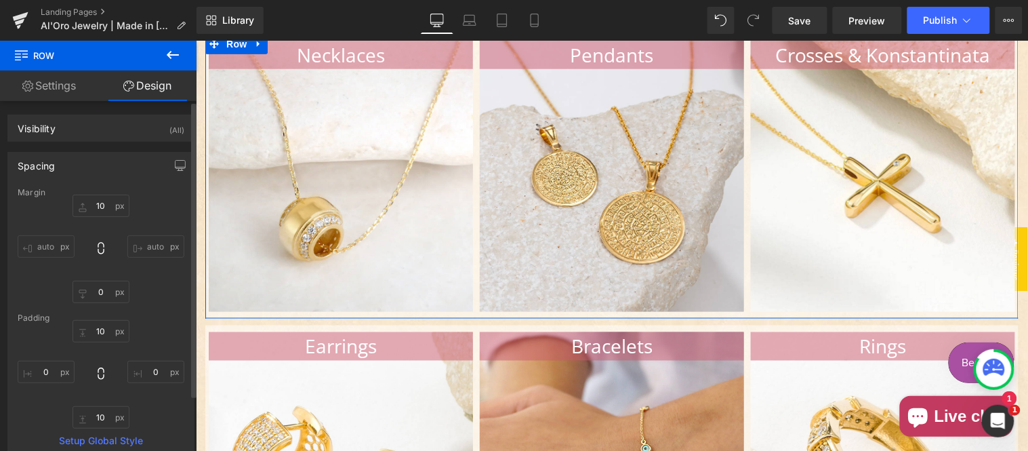
type input "0"
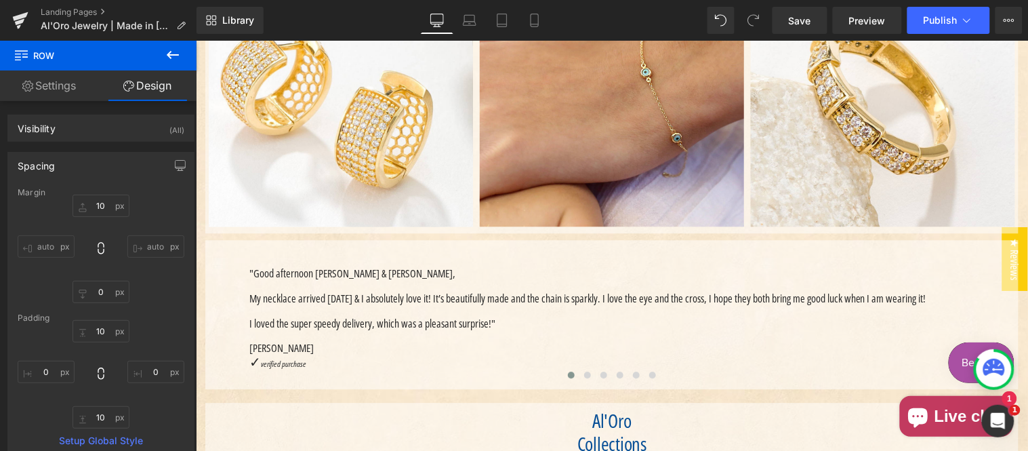
scroll to position [879, 0]
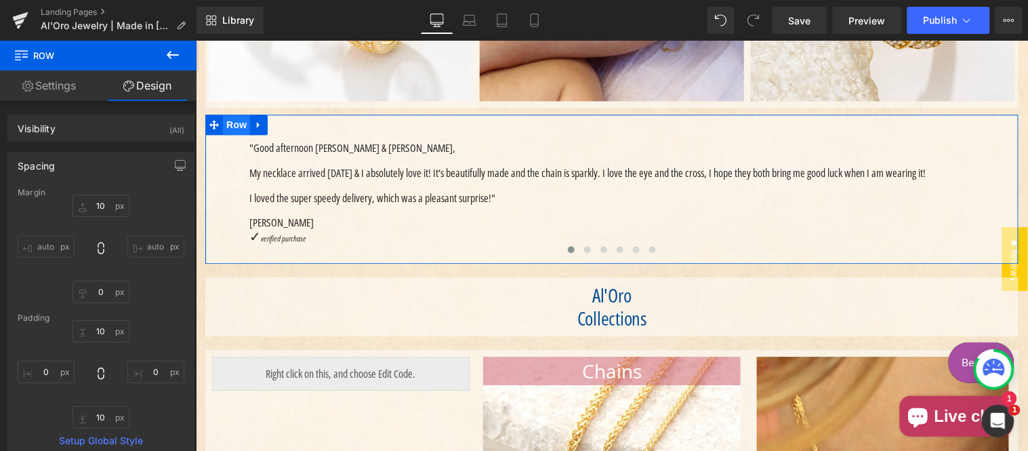
click at [230, 134] on span "Row" at bounding box center [235, 124] width 27 height 20
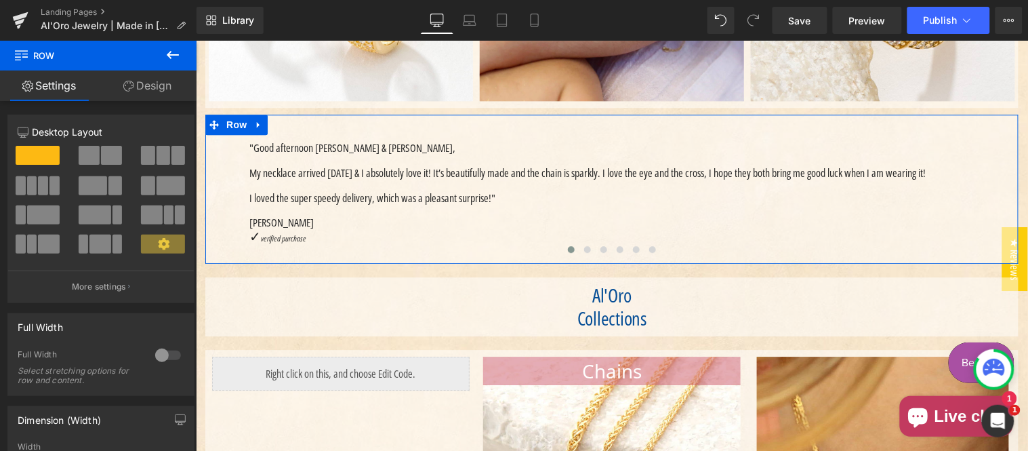
drag, startPoint x: 147, startPoint y: 81, endPoint x: 79, endPoint y: 161, distance: 104.3
click at [147, 82] on link "Design" at bounding box center [147, 86] width 98 height 31
click at [0, 0] on div "Spacing" at bounding box center [0, 0] width 0 height 0
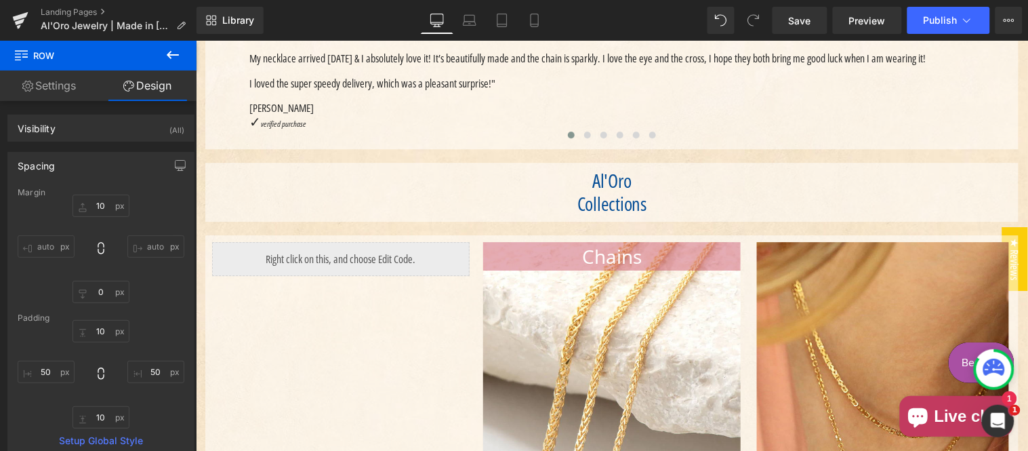
scroll to position [1004, 0]
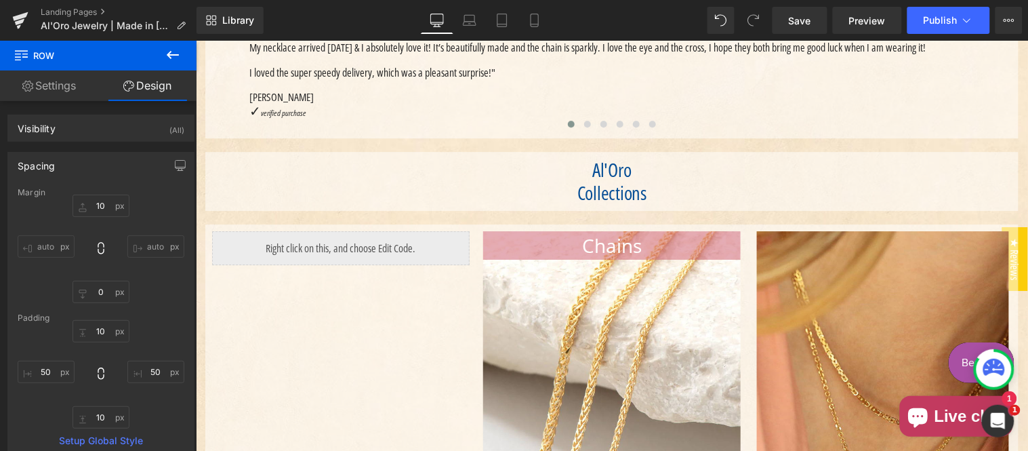
drag, startPoint x: 222, startPoint y: 197, endPoint x: 338, endPoint y: 240, distance: 122.9
click at [223, 198] on div "Al'Oro Collections Text Block Row" at bounding box center [611, 180] width 813 height 59
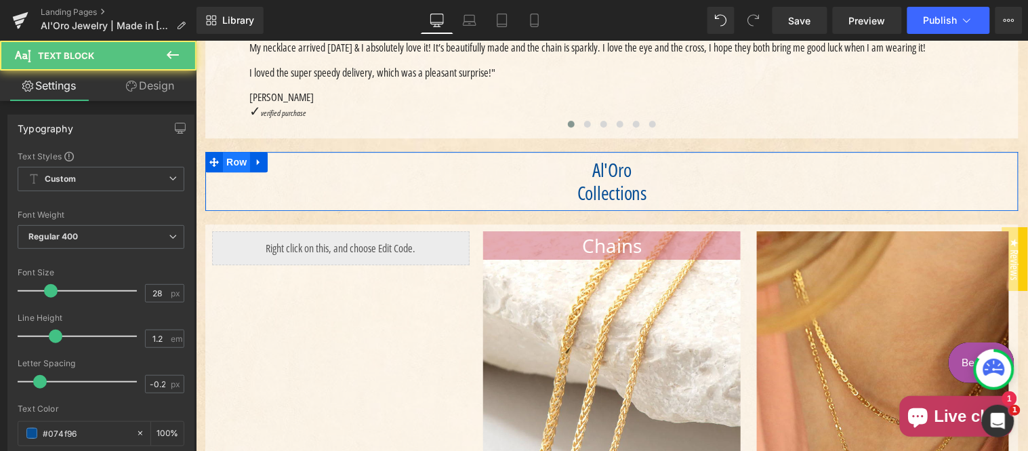
click at [230, 172] on span "Row" at bounding box center [235, 161] width 27 height 20
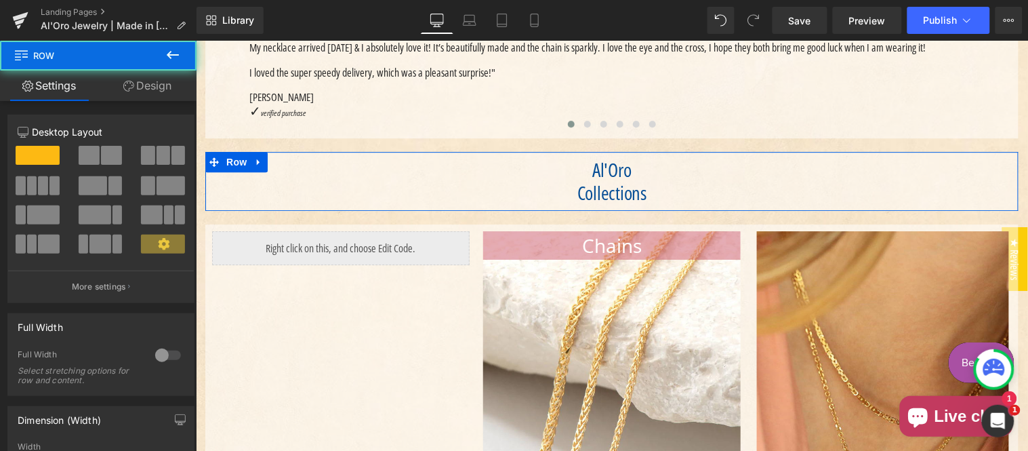
click at [146, 86] on link "Design" at bounding box center [147, 86] width 98 height 31
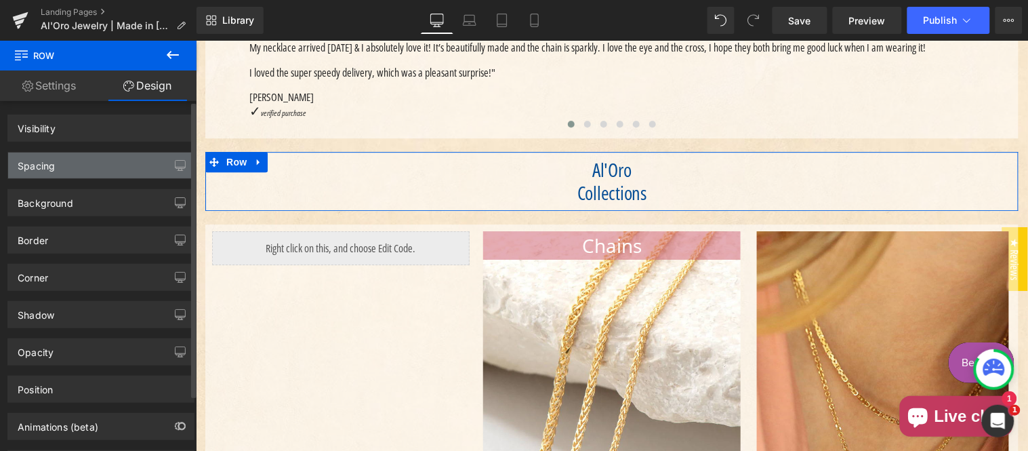
click at [93, 177] on div "Spacing" at bounding box center [101, 166] width 186 height 26
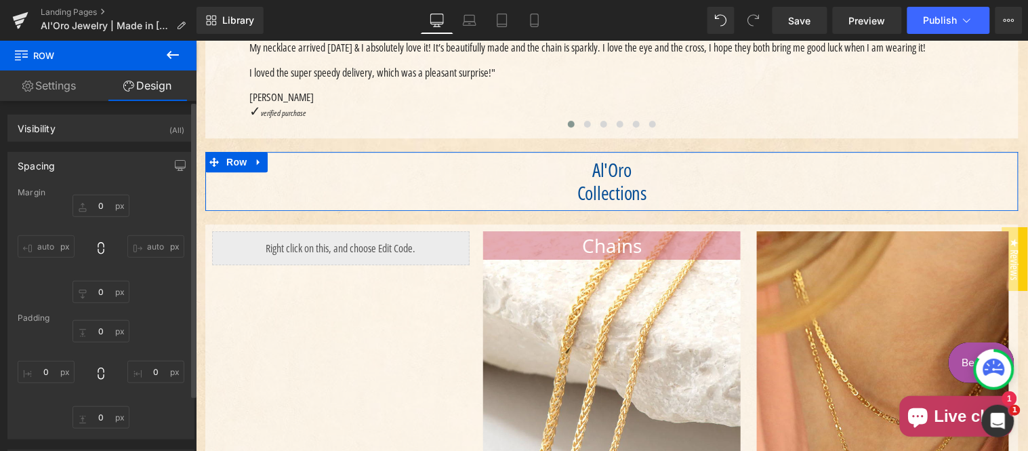
click at [93, 165] on div "Spacing" at bounding box center [101, 166] width 186 height 26
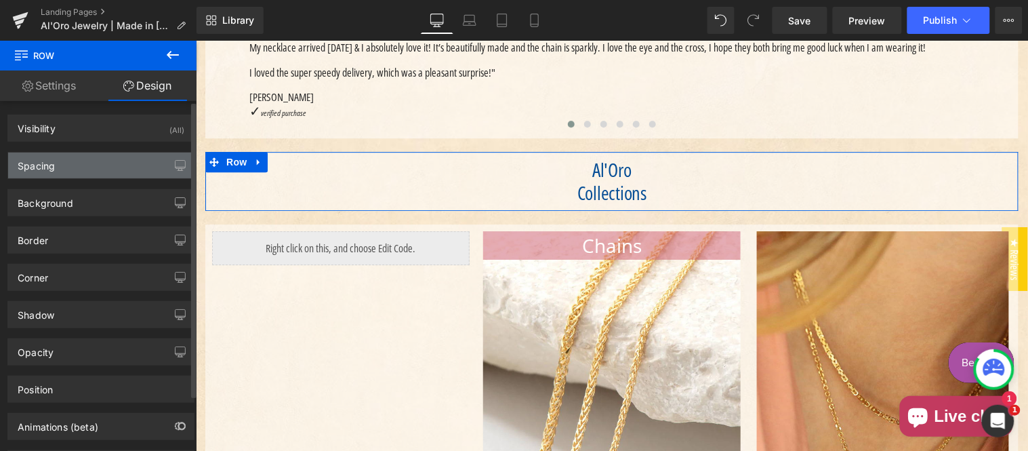
type input "20"
type input "10"
type input "0"
type input "10"
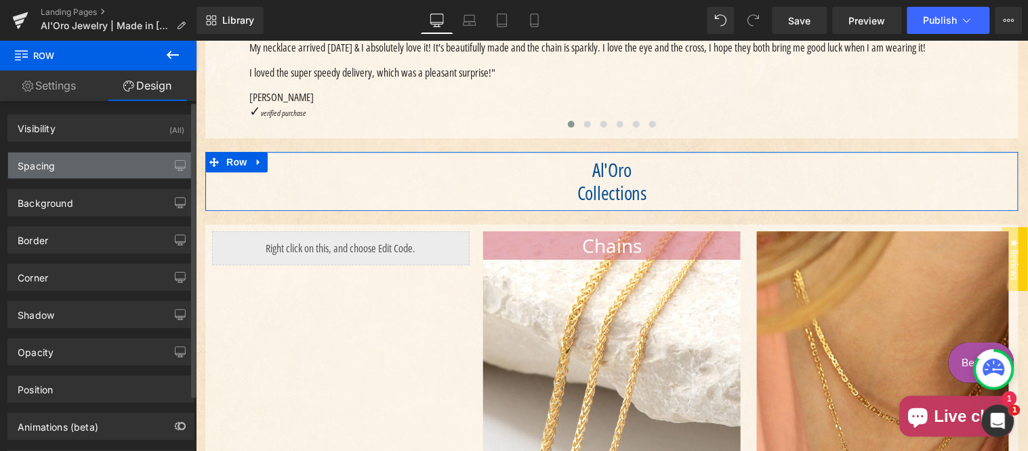
type input "0"
click at [92, 165] on div "Spacing" at bounding box center [101, 166] width 186 height 26
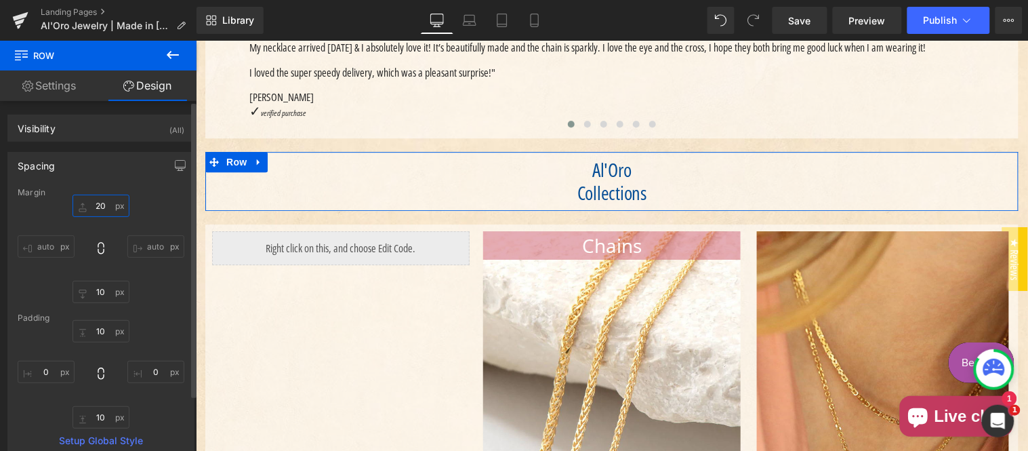
click at [102, 201] on input "20" at bounding box center [101, 206] width 57 height 22
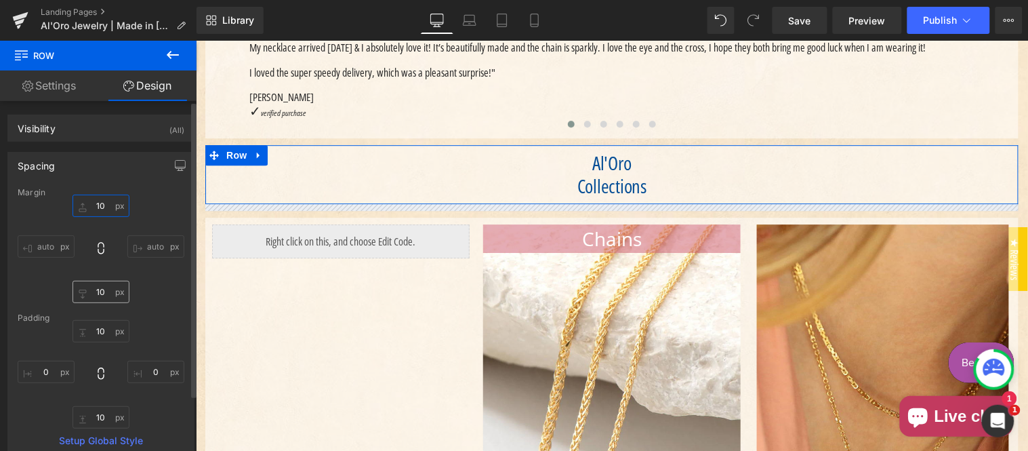
type input "10"
click at [106, 289] on input "10" at bounding box center [101, 292] width 57 height 22
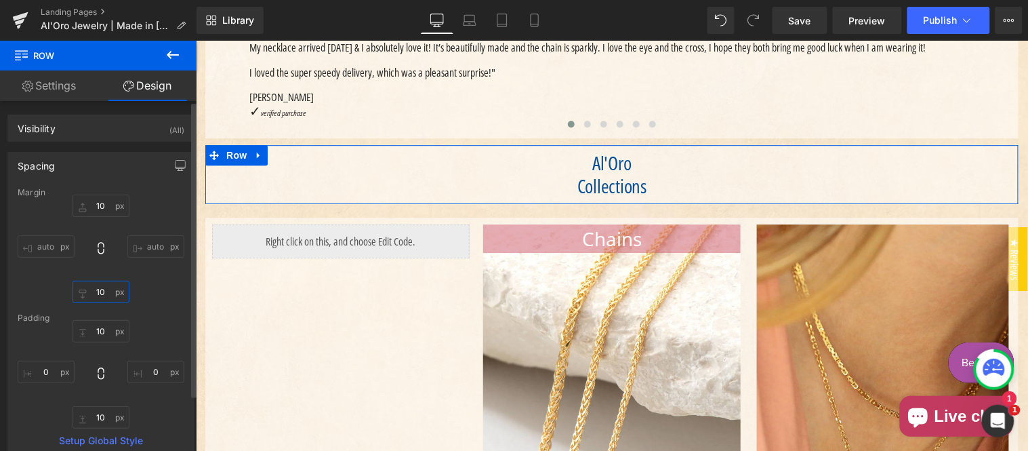
click at [106, 289] on input "10" at bounding box center [101, 292] width 57 height 22
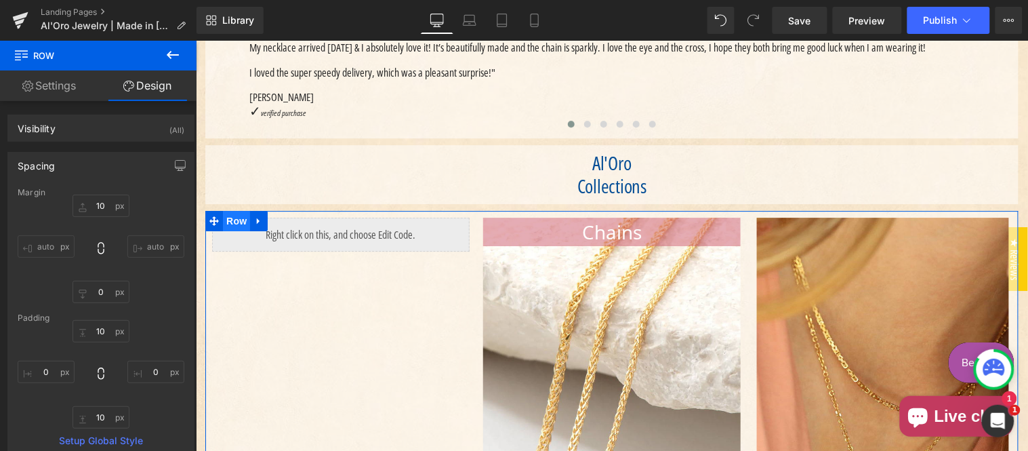
click at [225, 230] on span "Row" at bounding box center [235, 220] width 27 height 20
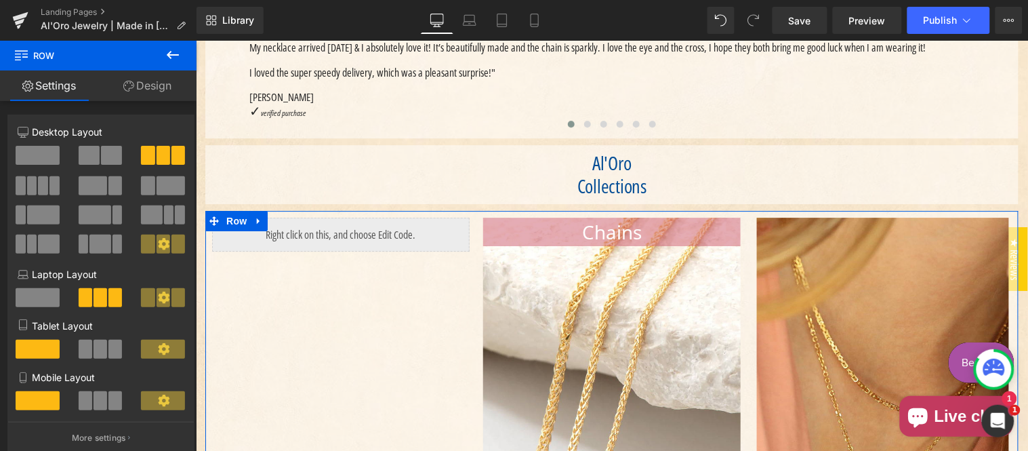
click at [145, 81] on link "Design" at bounding box center [147, 86] width 98 height 31
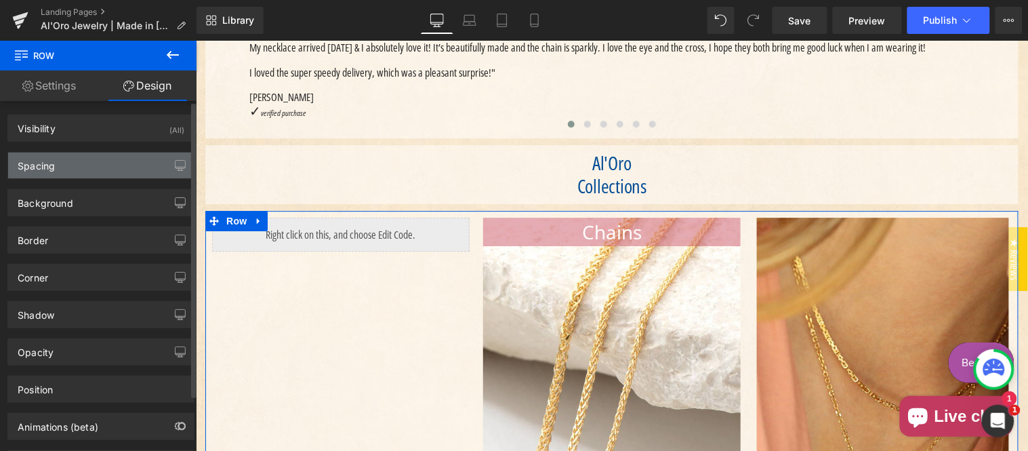
type input "10"
type input "0"
type input "10"
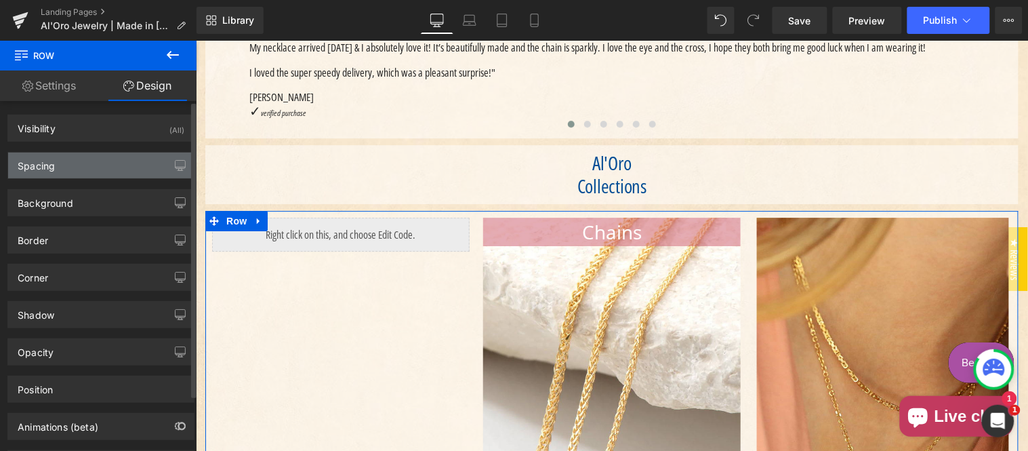
type input "0"
click at [75, 166] on div "Spacing" at bounding box center [101, 166] width 186 height 26
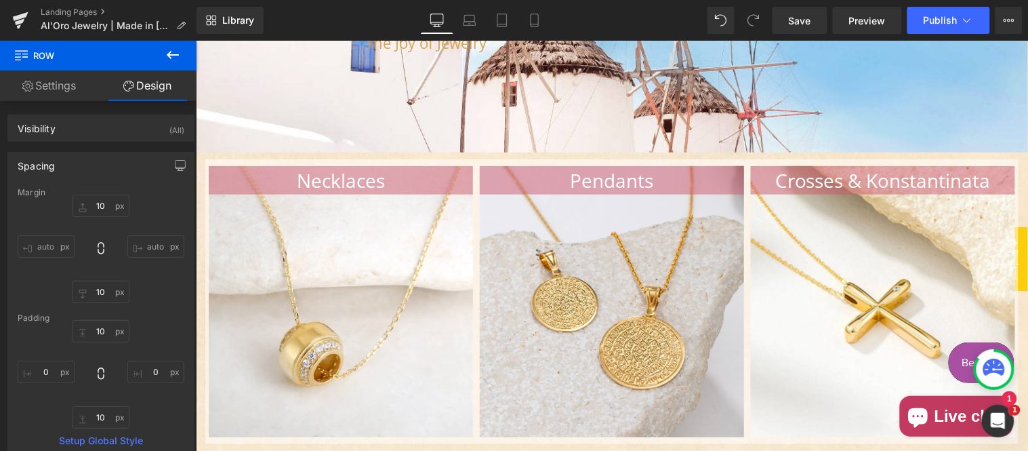
scroll to position [627, 0]
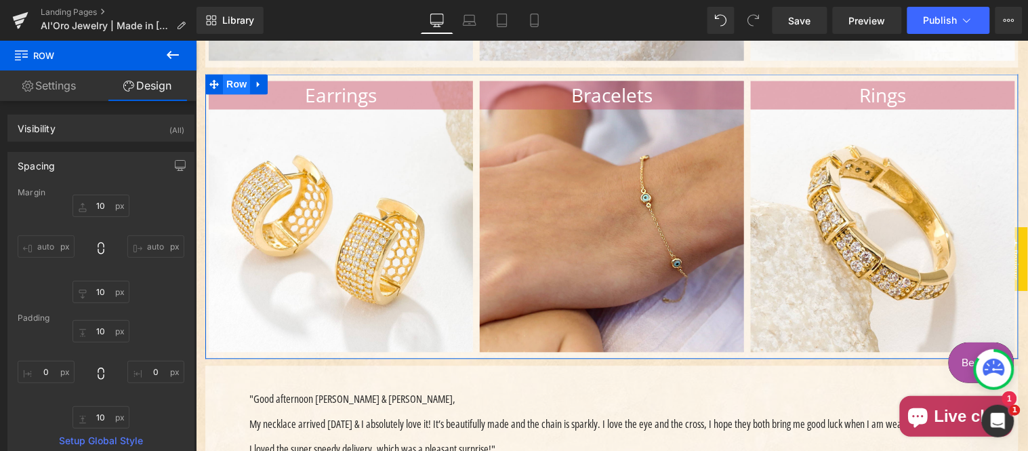
click at [235, 94] on span "Row" at bounding box center [235, 84] width 27 height 20
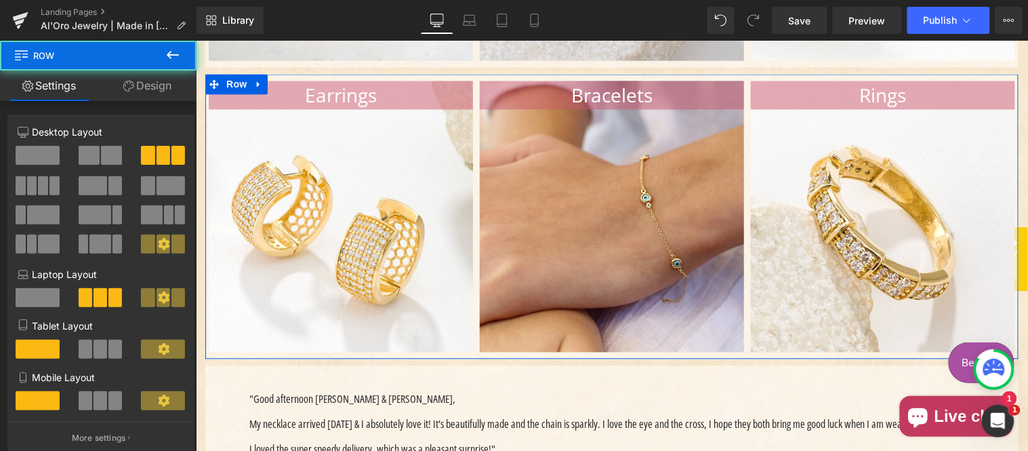
click at [158, 89] on link "Design" at bounding box center [147, 86] width 98 height 31
click at [0, 0] on div "Spacing" at bounding box center [0, 0] width 0 height 0
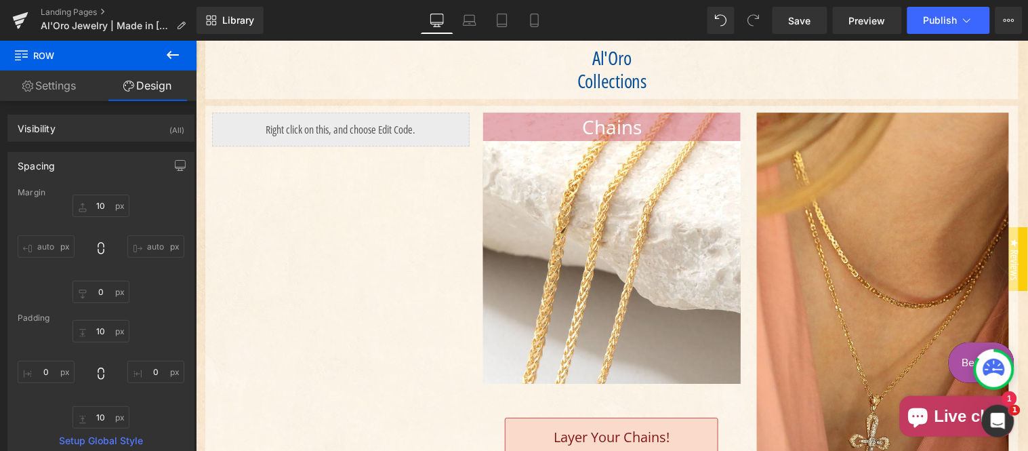
scroll to position [1129, 0]
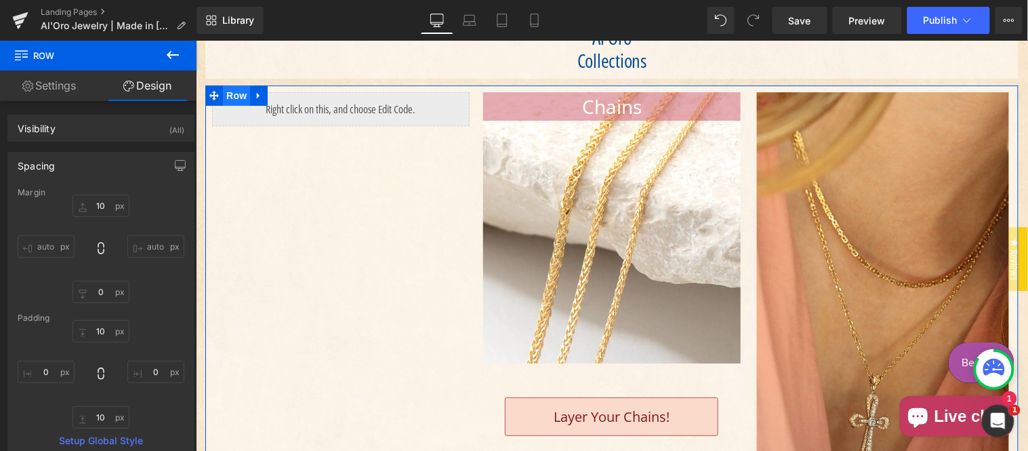
click at [226, 105] on span "Row" at bounding box center [235, 95] width 27 height 20
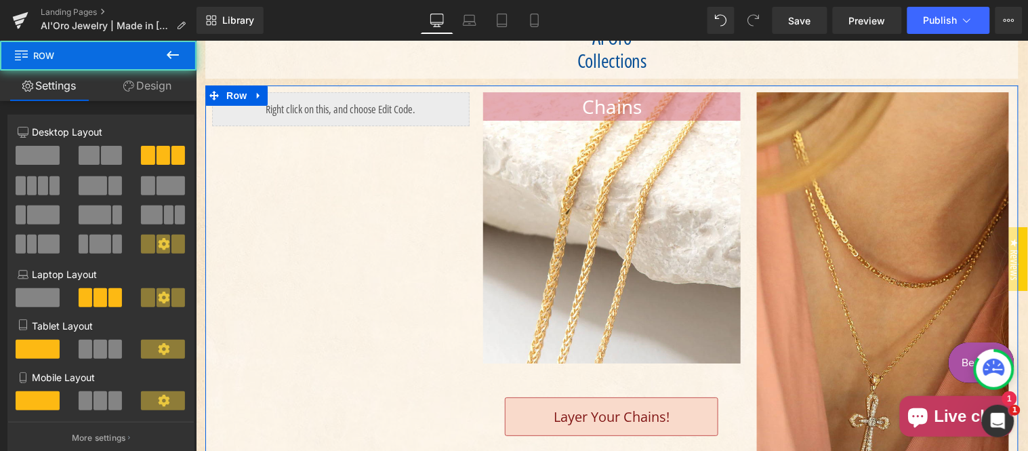
click at [139, 85] on link "Design" at bounding box center [147, 86] width 98 height 31
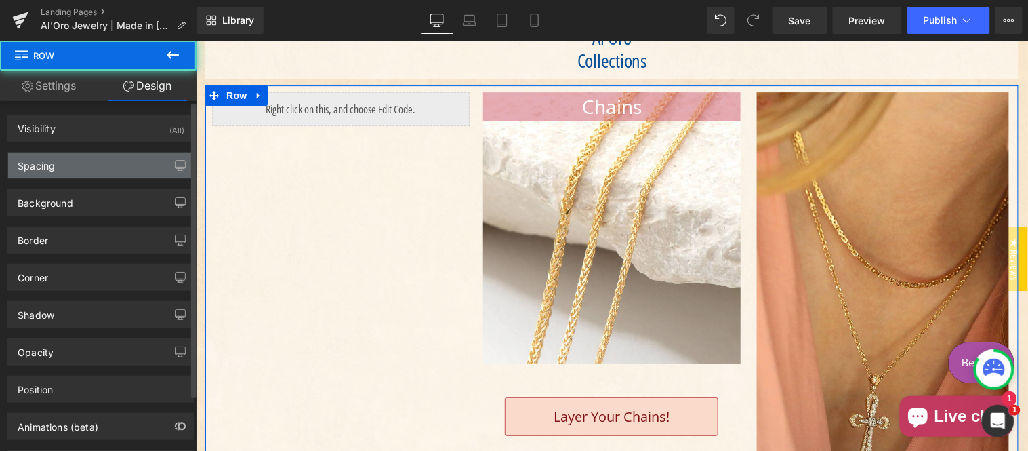
click at [71, 165] on div "Spacing" at bounding box center [101, 166] width 186 height 26
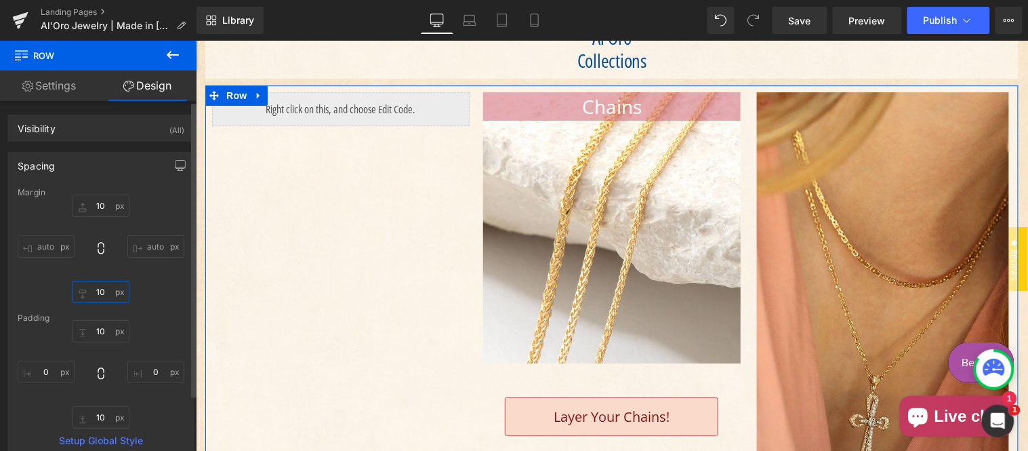
click at [104, 289] on input "text" at bounding box center [101, 292] width 57 height 22
type input "0"
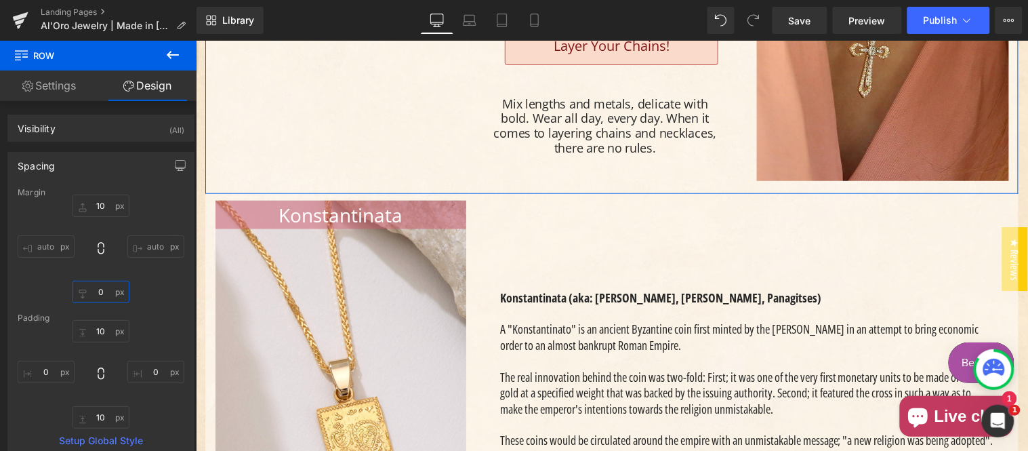
scroll to position [1506, 0]
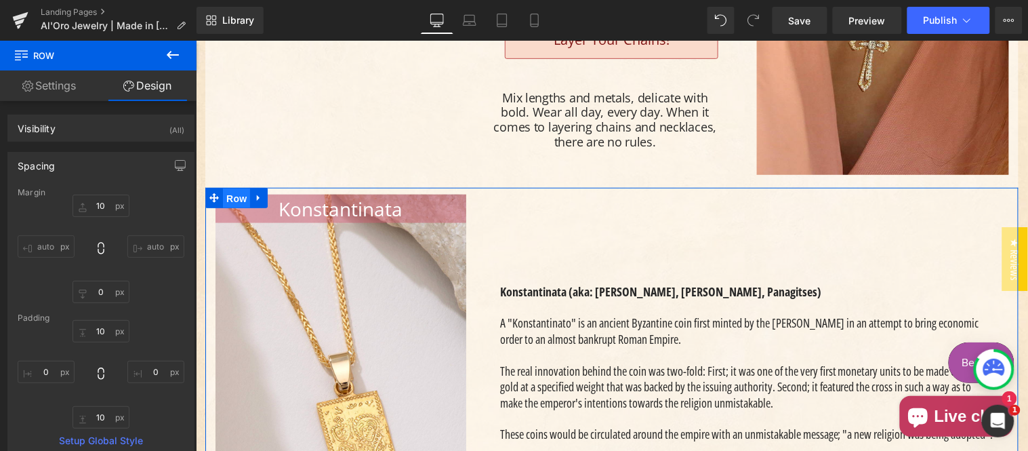
click at [239, 208] on span "Row" at bounding box center [235, 198] width 27 height 20
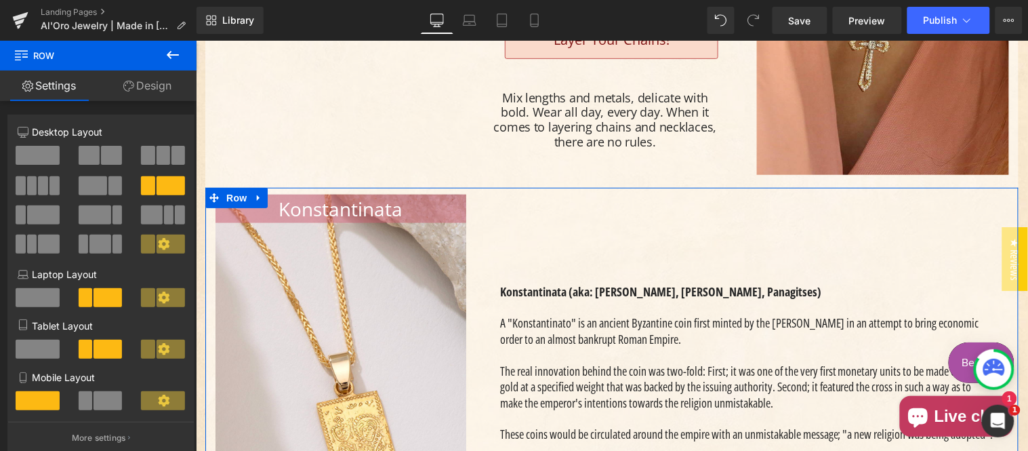
click at [145, 86] on link "Design" at bounding box center [147, 86] width 98 height 31
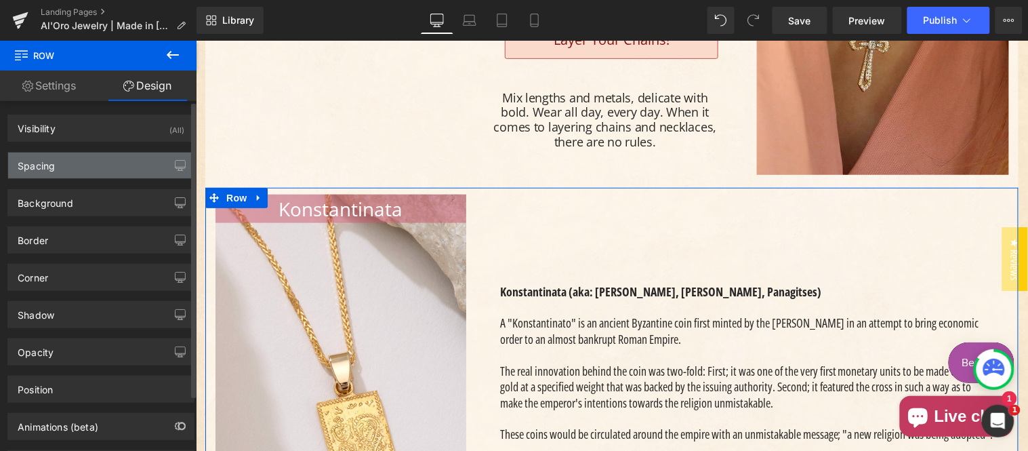
click at [79, 159] on div "Spacing" at bounding box center [101, 166] width 186 height 26
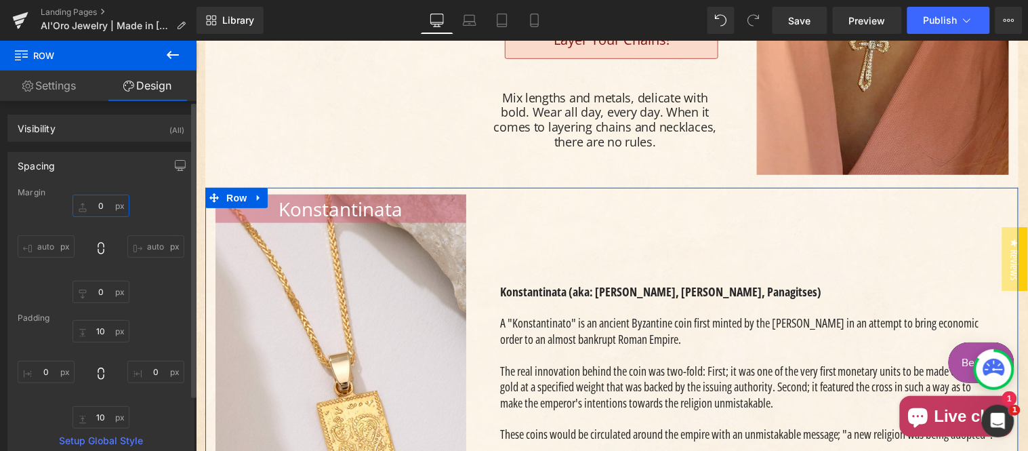
click at [106, 203] on input "text" at bounding box center [101, 206] width 57 height 22
click at [106, 202] on input "text" at bounding box center [101, 206] width 57 height 22
type input "10"
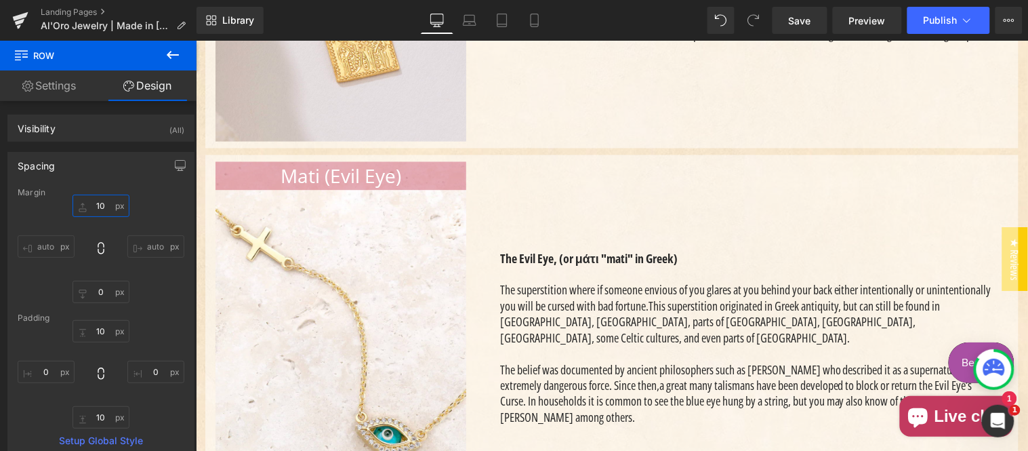
scroll to position [2009, 0]
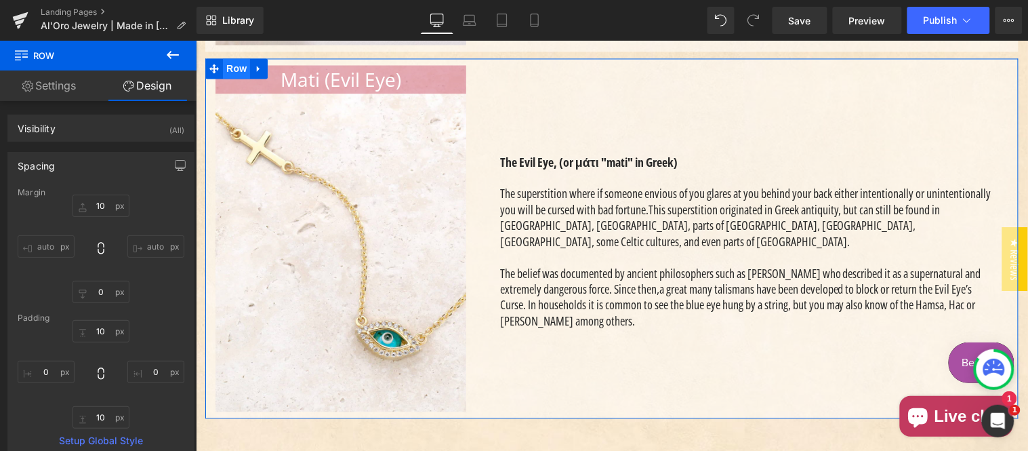
click at [230, 79] on span "Row" at bounding box center [235, 68] width 27 height 20
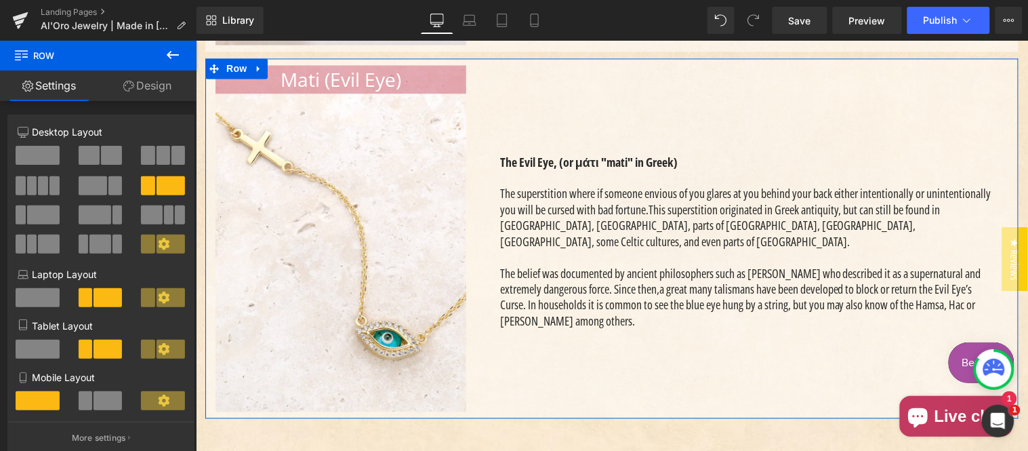
click at [140, 88] on link "Design" at bounding box center [147, 86] width 98 height 31
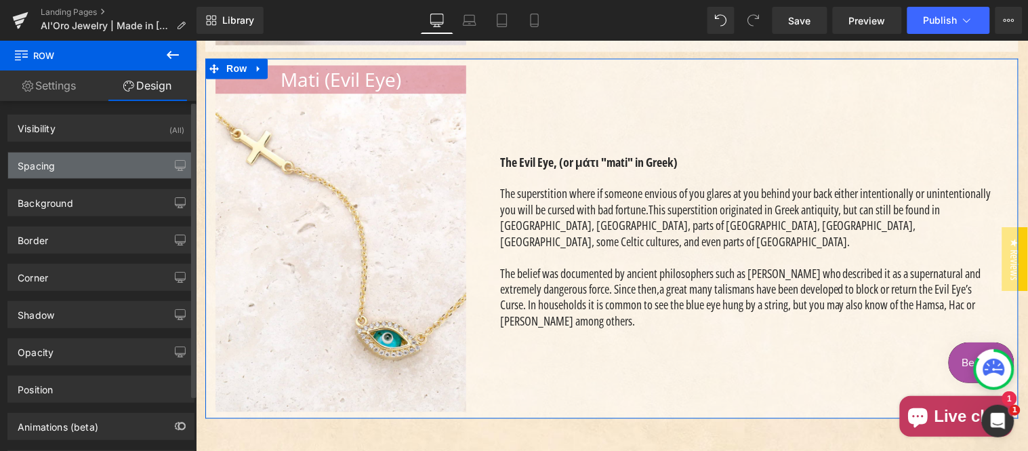
click at [85, 167] on div "Spacing" at bounding box center [101, 166] width 186 height 26
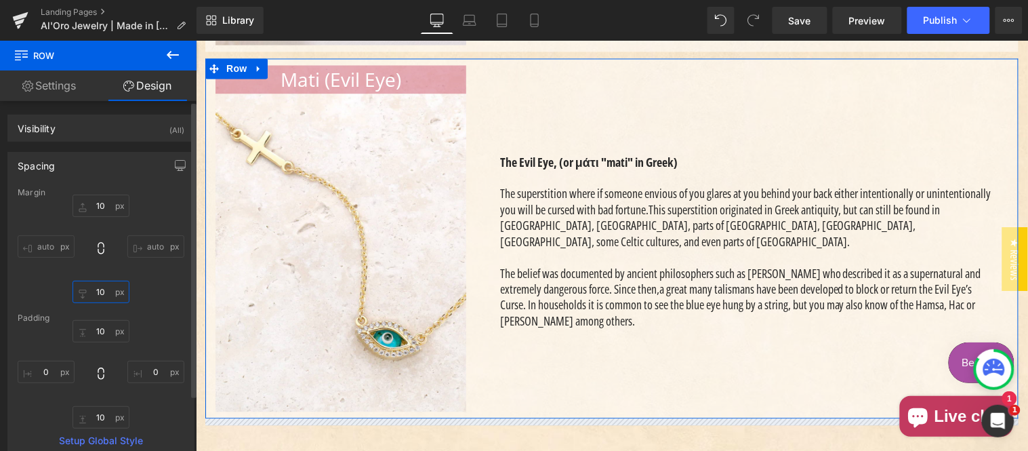
click at [102, 281] on input "text" at bounding box center [101, 292] width 57 height 22
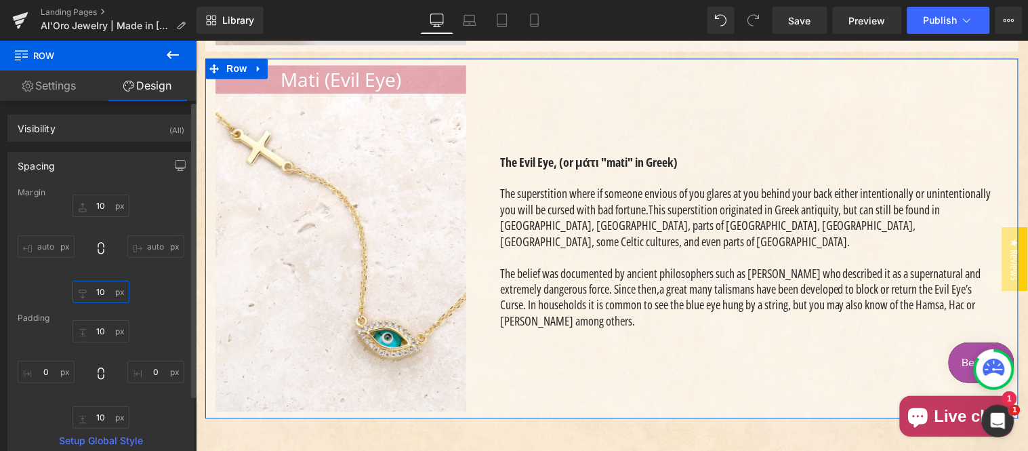
click at [102, 281] on input "text" at bounding box center [101, 292] width 57 height 22
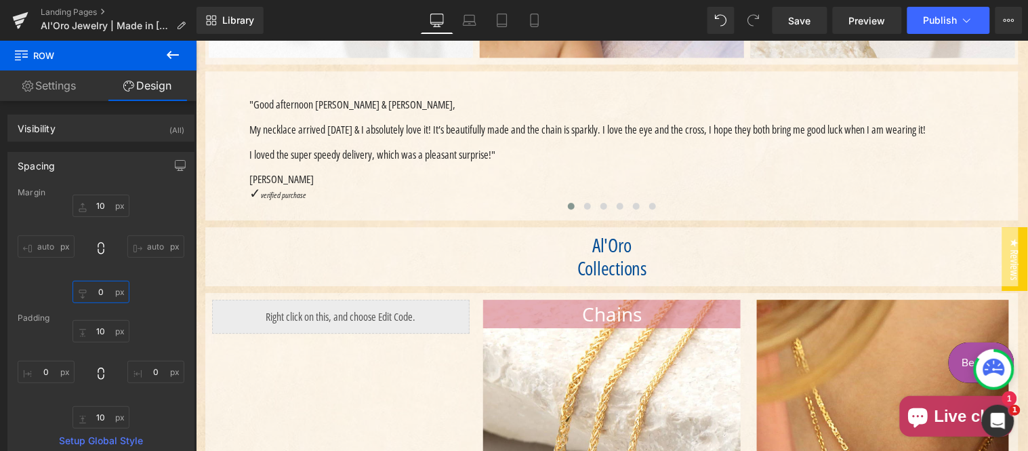
scroll to position [753, 0]
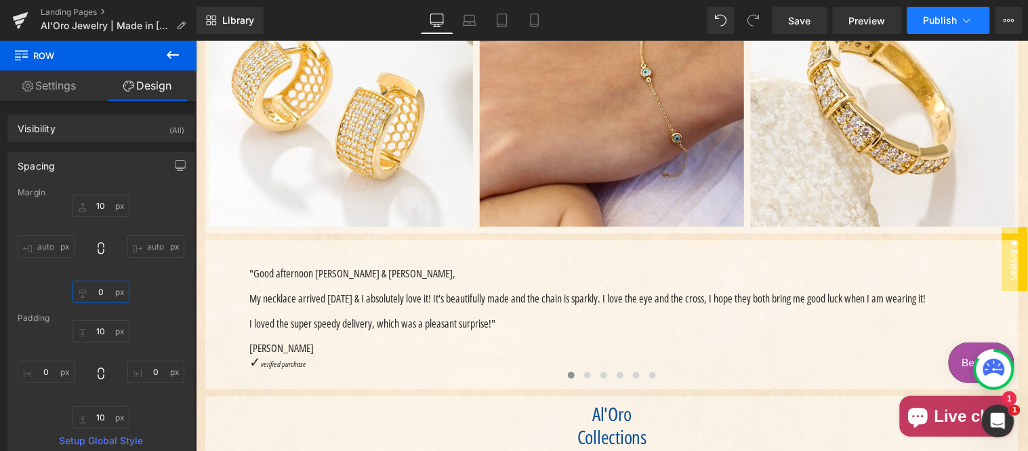
type input "0"
click at [948, 22] on span "Publish" at bounding box center [941, 20] width 34 height 11
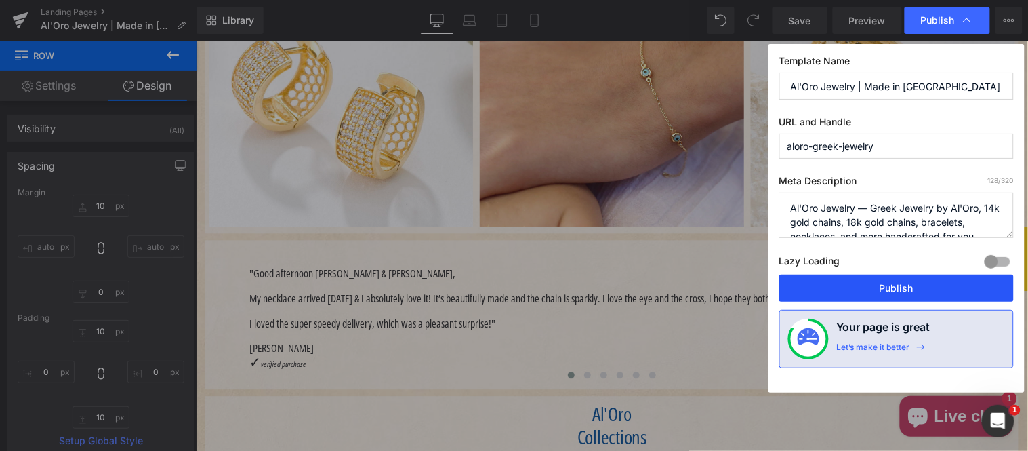
click at [891, 291] on button "Publish" at bounding box center [897, 288] width 235 height 27
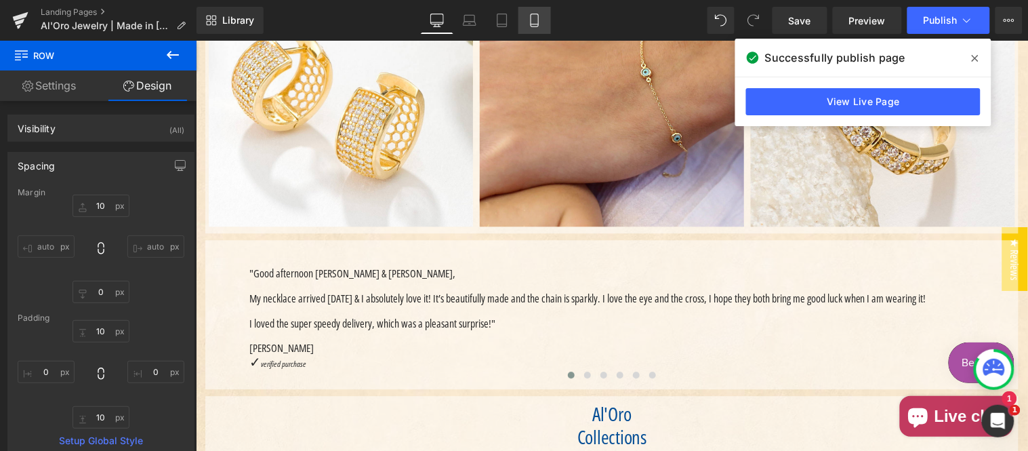
click at [528, 25] on icon at bounding box center [535, 21] width 14 height 14
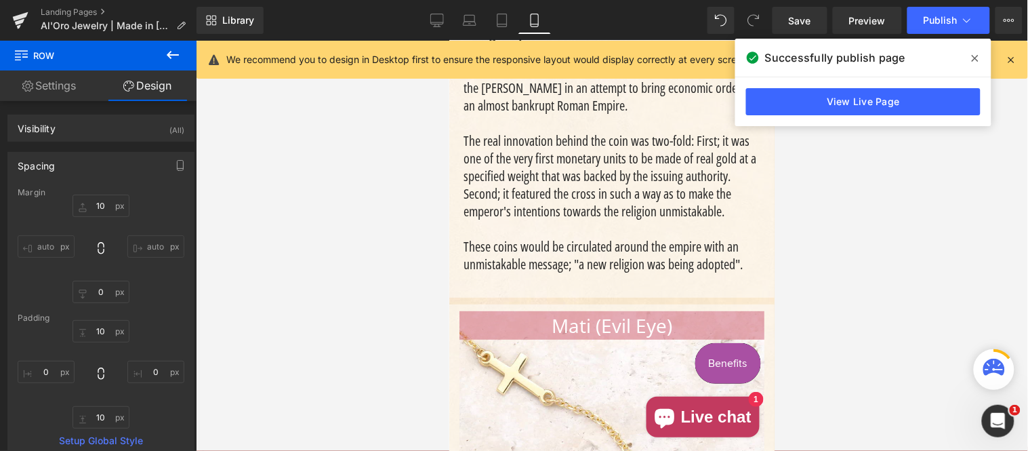
scroll to position [3932, 0]
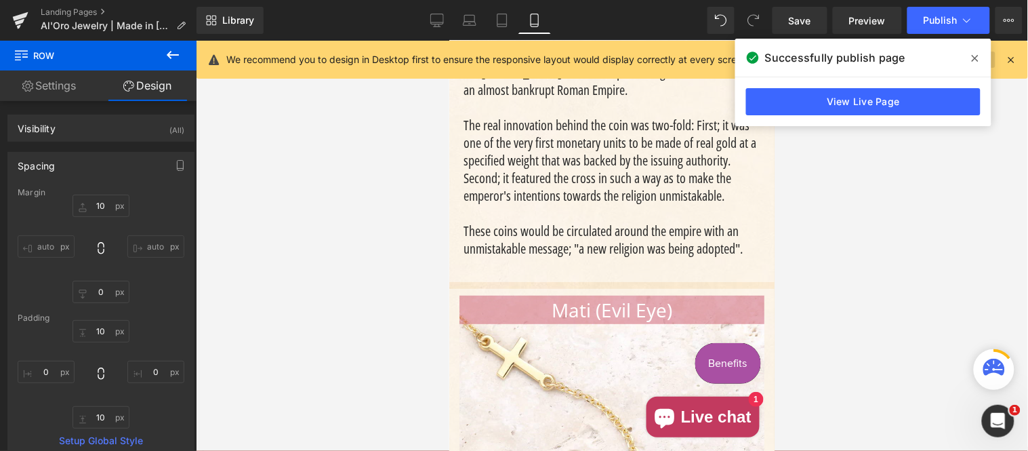
click at [978, 56] on icon at bounding box center [975, 58] width 7 height 11
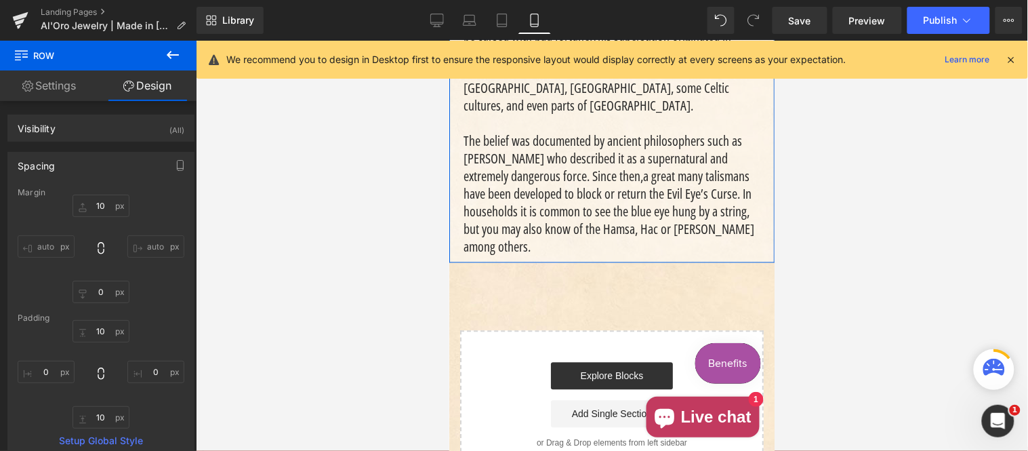
scroll to position [4645, 0]
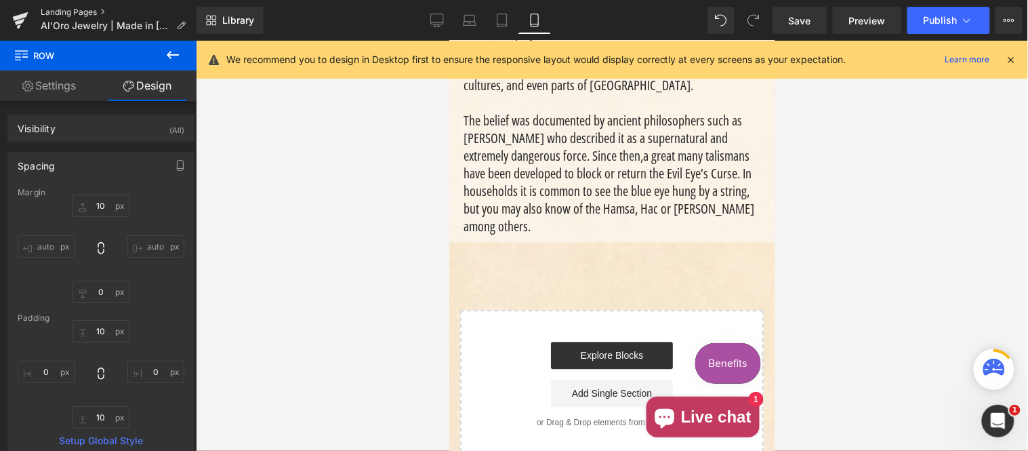
click at [79, 8] on link "Landing Pages" at bounding box center [119, 12] width 156 height 11
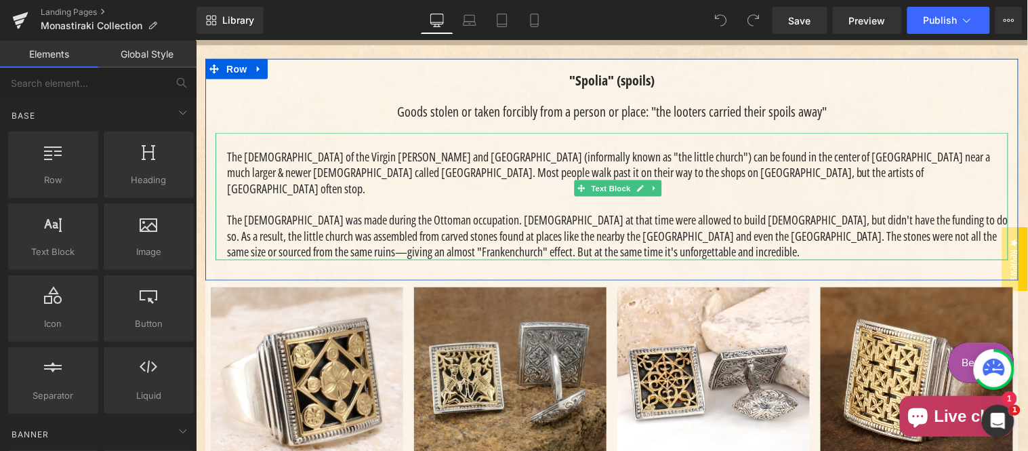
scroll to position [376, 0]
click at [228, 79] on span "Row" at bounding box center [235, 68] width 27 height 20
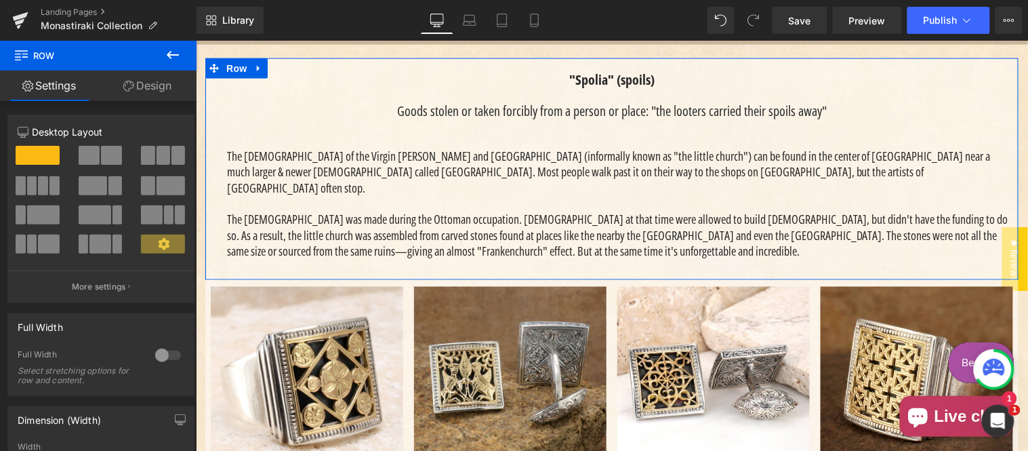
click at [146, 83] on link "Design" at bounding box center [147, 86] width 98 height 31
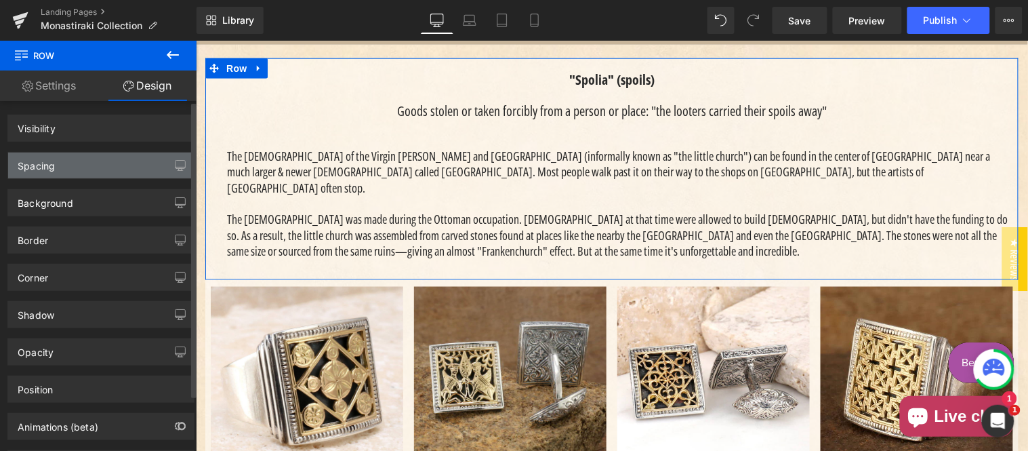
click at [83, 165] on div "Spacing" at bounding box center [101, 166] width 186 height 26
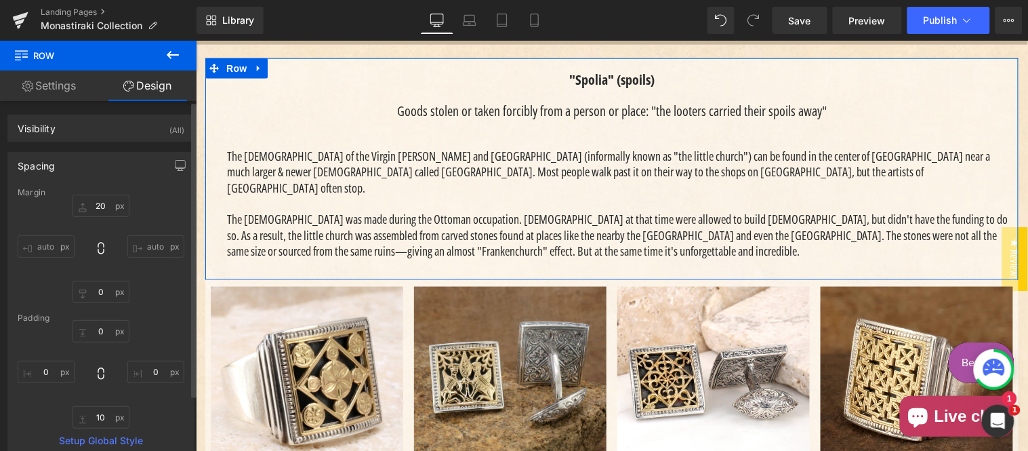
type input "20"
type input "0"
type input "10"
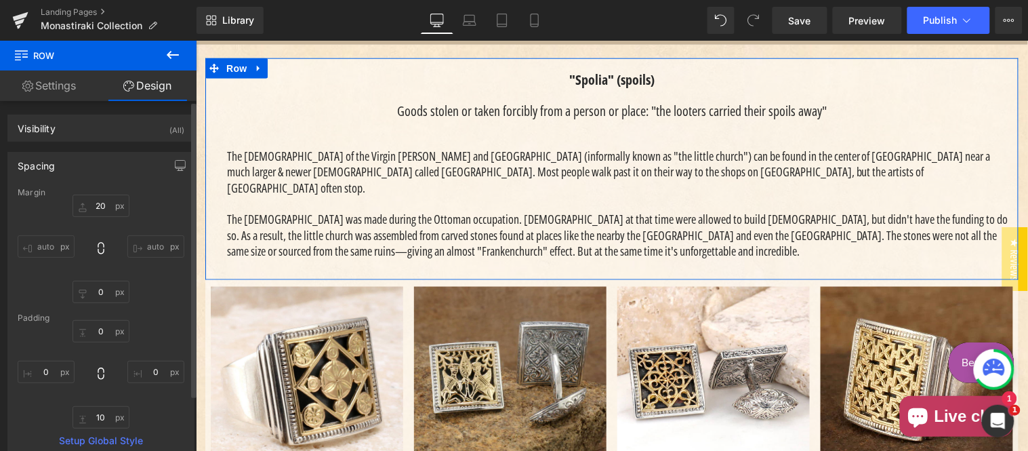
type input "0"
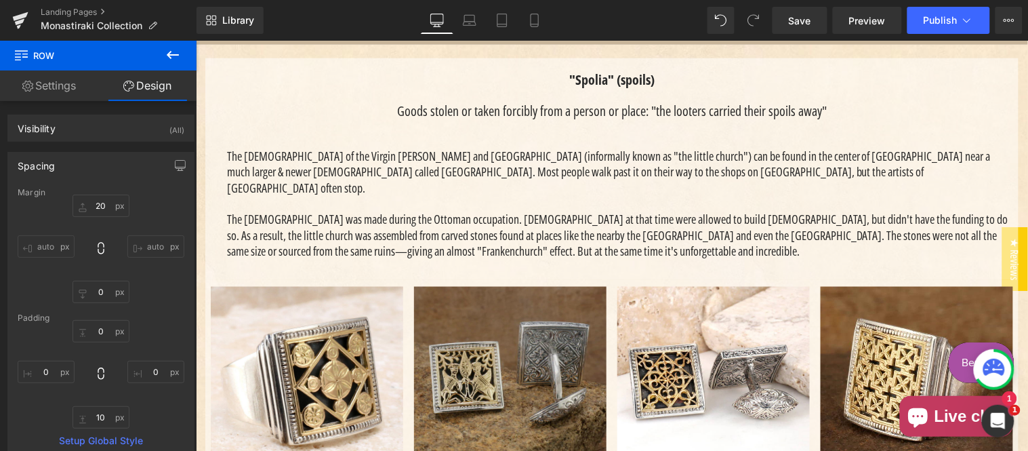
scroll to position [627, 0]
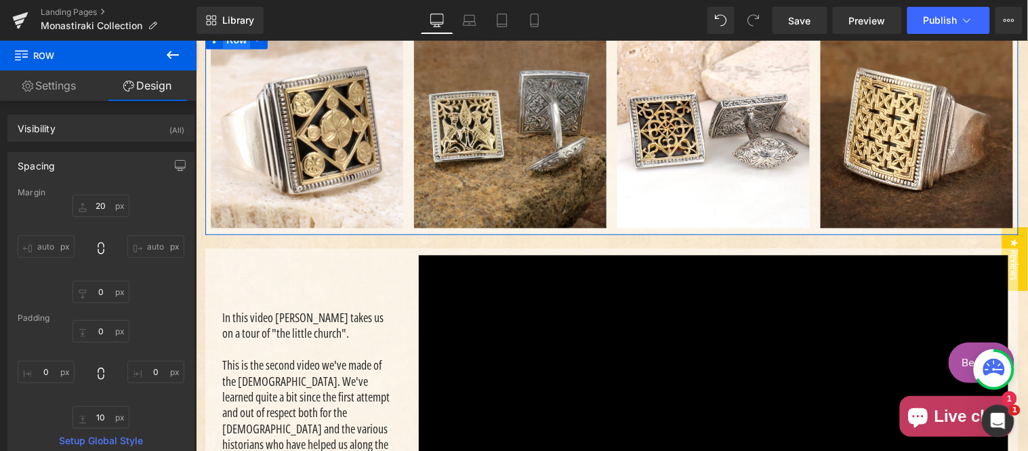
click at [236, 49] on span "Row" at bounding box center [235, 39] width 27 height 20
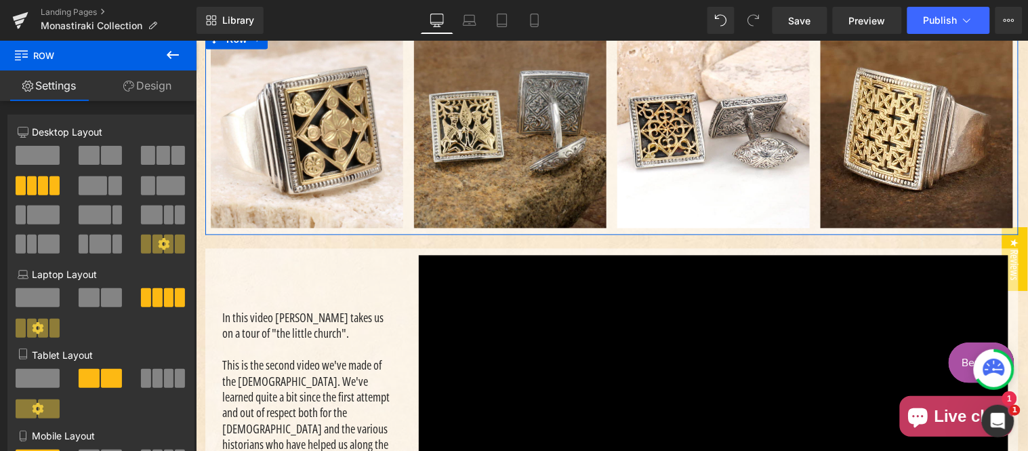
click at [151, 84] on link "Design" at bounding box center [147, 86] width 98 height 31
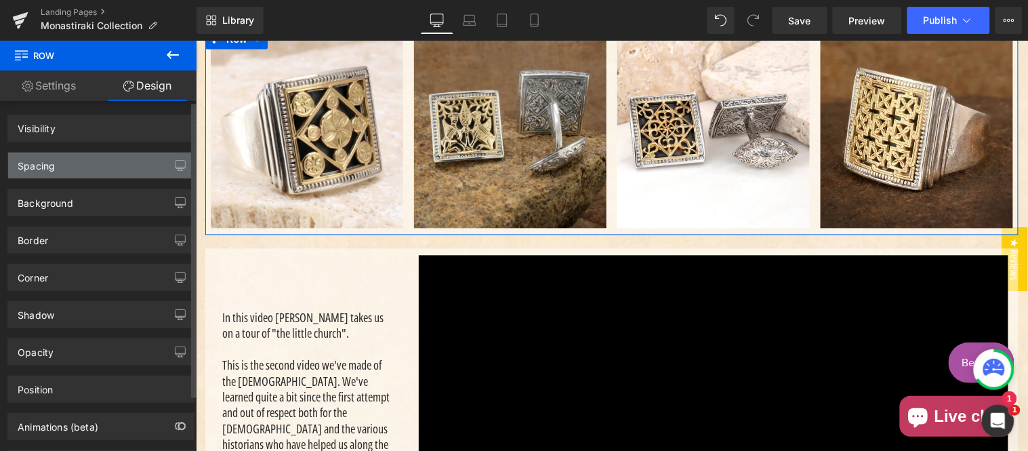
click at [80, 173] on div "Spacing" at bounding box center [101, 166] width 186 height 26
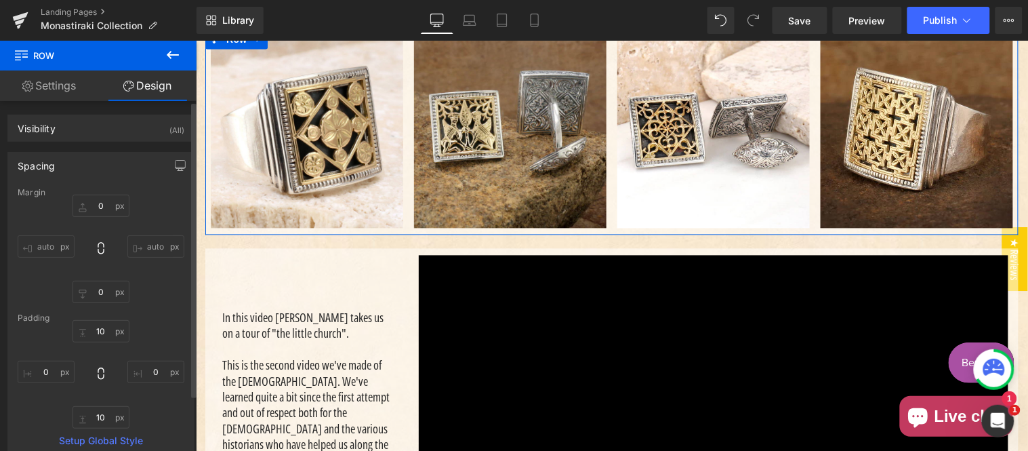
type input "0"
type input "10"
type input "0"
type input "10"
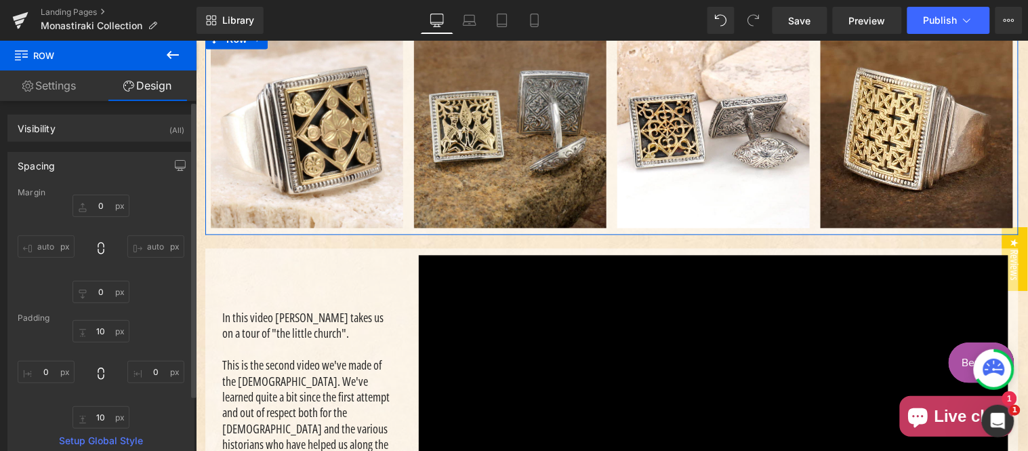
type input "0"
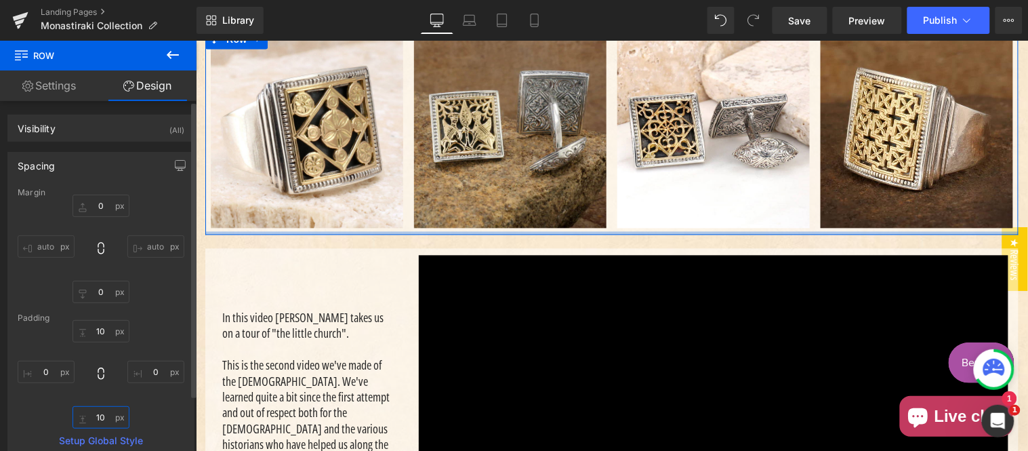
click at [102, 417] on input "10" at bounding box center [101, 417] width 57 height 22
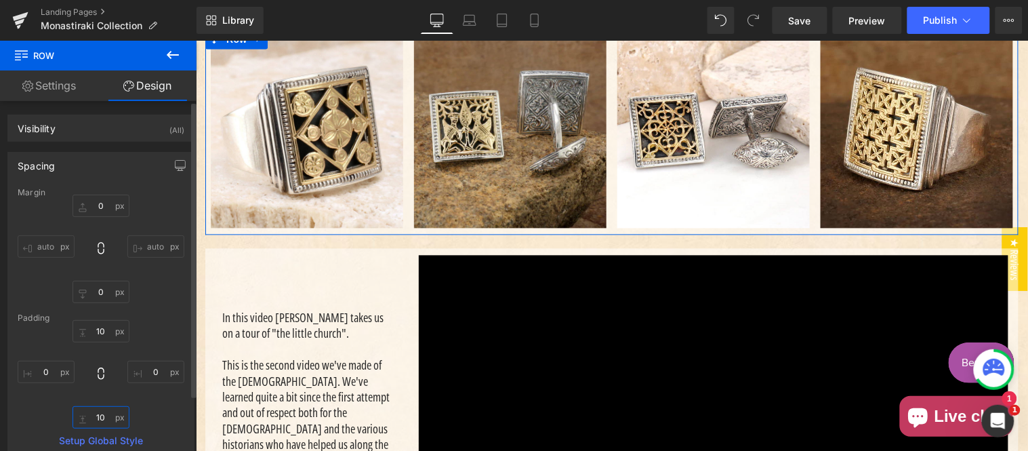
click at [102, 417] on input "10" at bounding box center [101, 417] width 57 height 22
click at [163, 282] on div "0px 0 auto auto 0px 0 auto auto" at bounding box center [101, 249] width 167 height 108
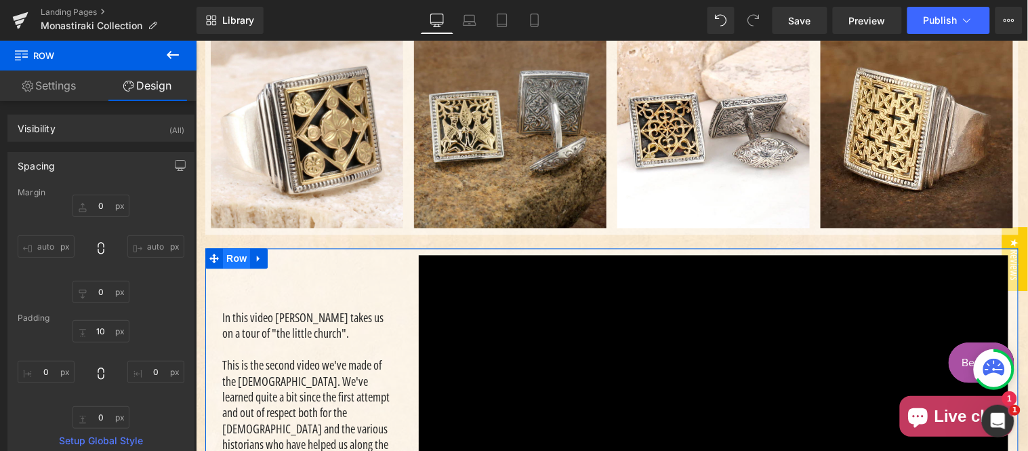
click at [226, 268] on span "Row" at bounding box center [235, 258] width 27 height 20
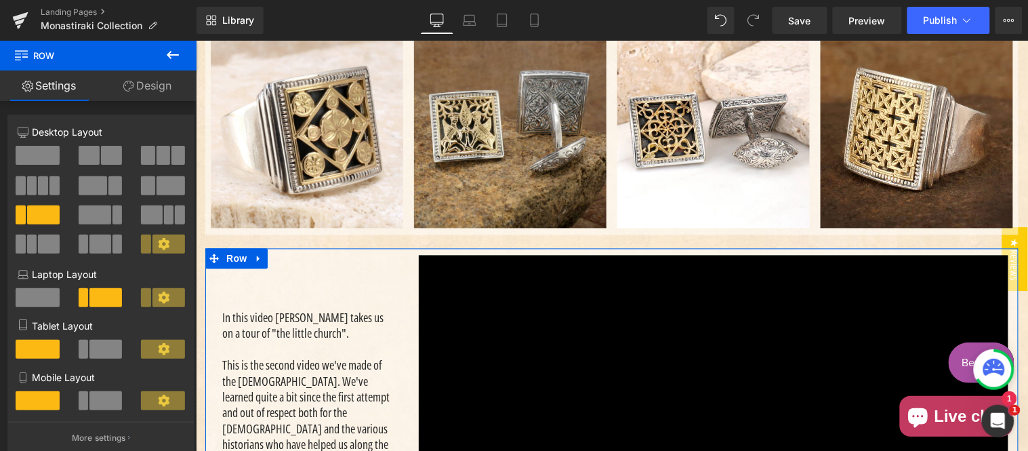
click at [138, 93] on link "Design" at bounding box center [147, 86] width 98 height 31
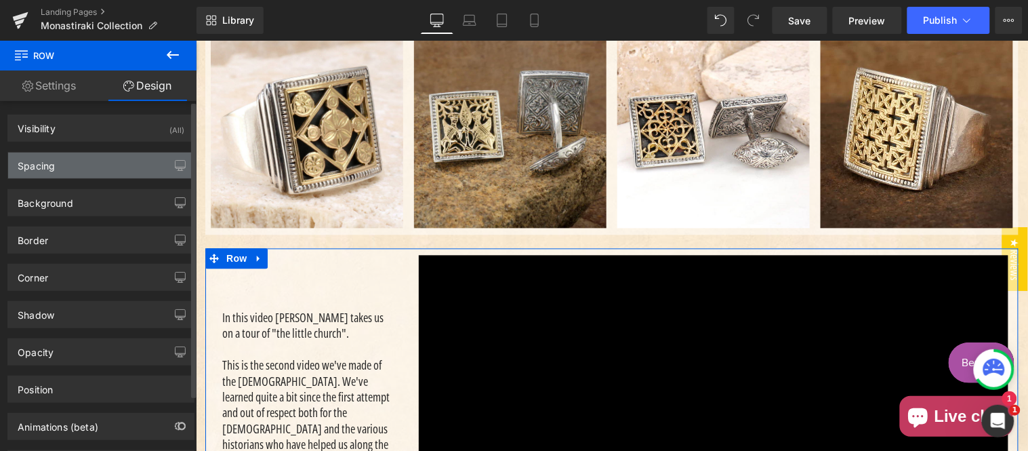
click at [78, 172] on div "Spacing" at bounding box center [101, 166] width 186 height 26
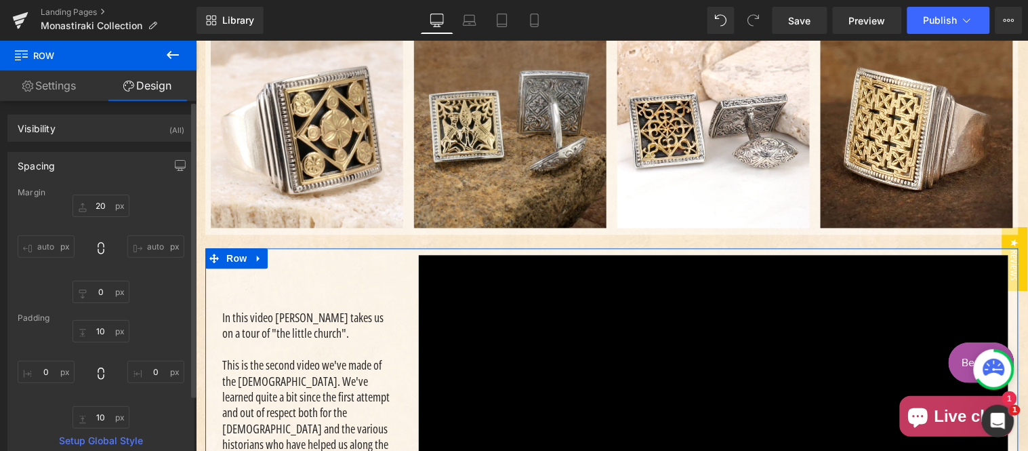
type input "20"
type input "0"
type input "10"
type input "0"
type input "10"
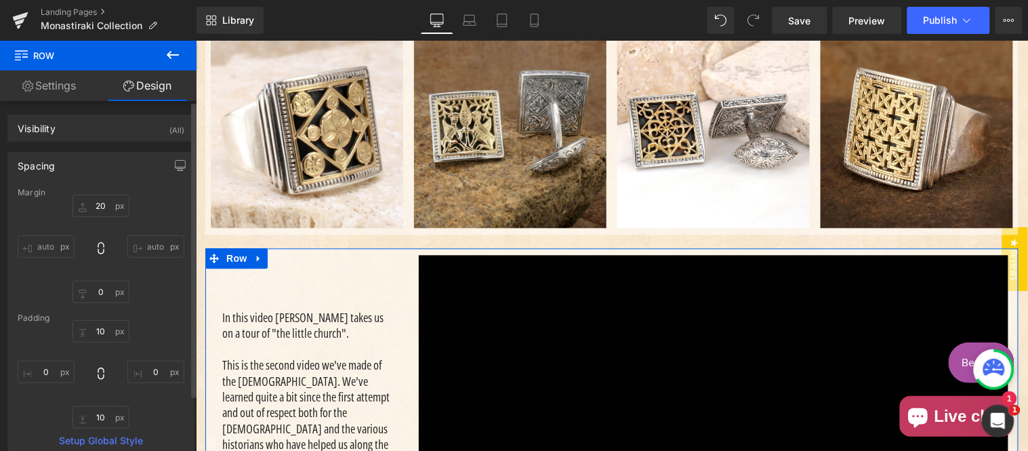
type input "0"
click at [102, 412] on input "10" at bounding box center [101, 417] width 57 height 22
type input "0"
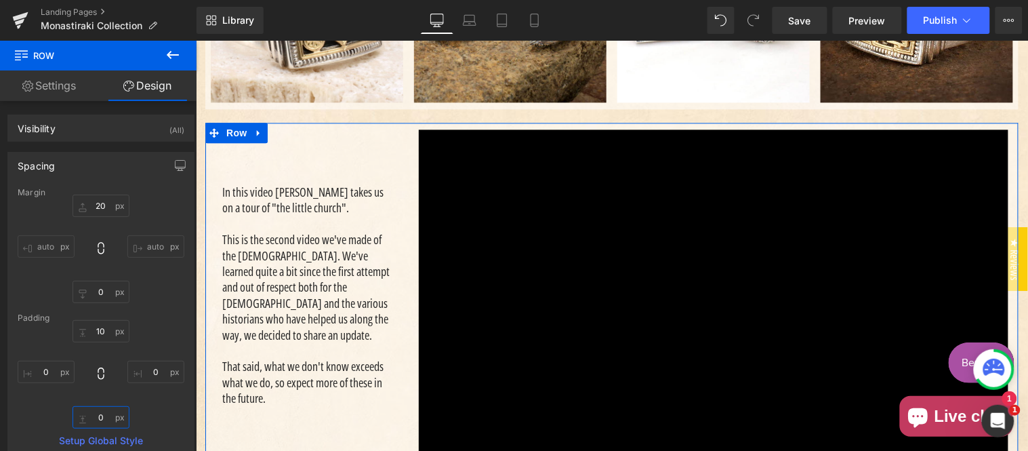
scroll to position [879, 0]
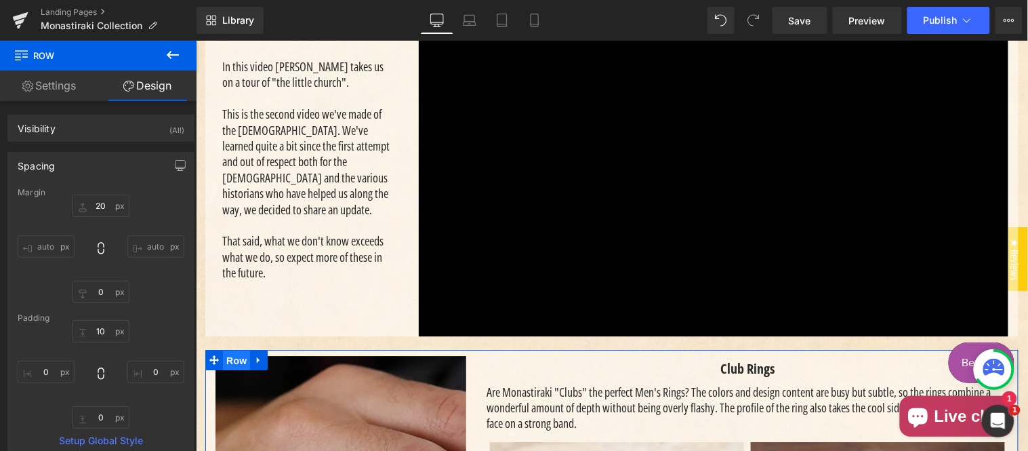
click at [222, 370] on span "Row" at bounding box center [235, 360] width 27 height 20
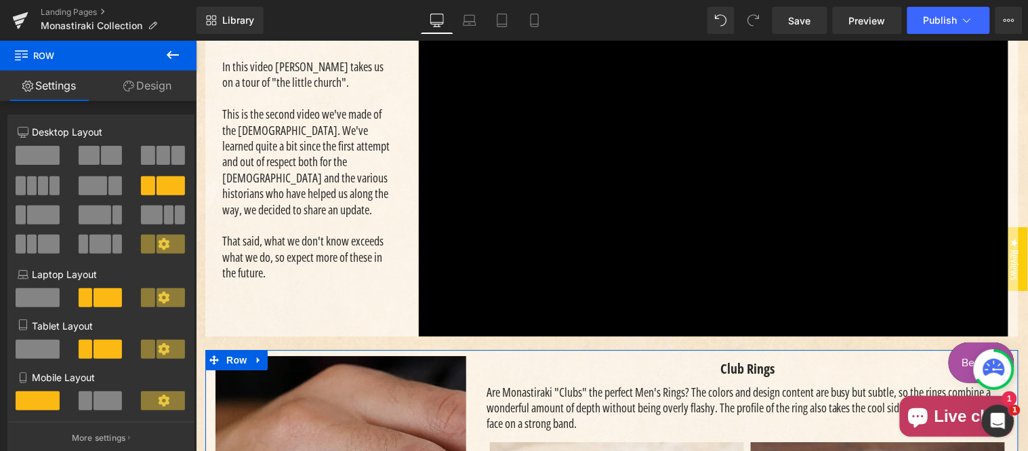
click at [150, 81] on link "Design" at bounding box center [147, 86] width 98 height 31
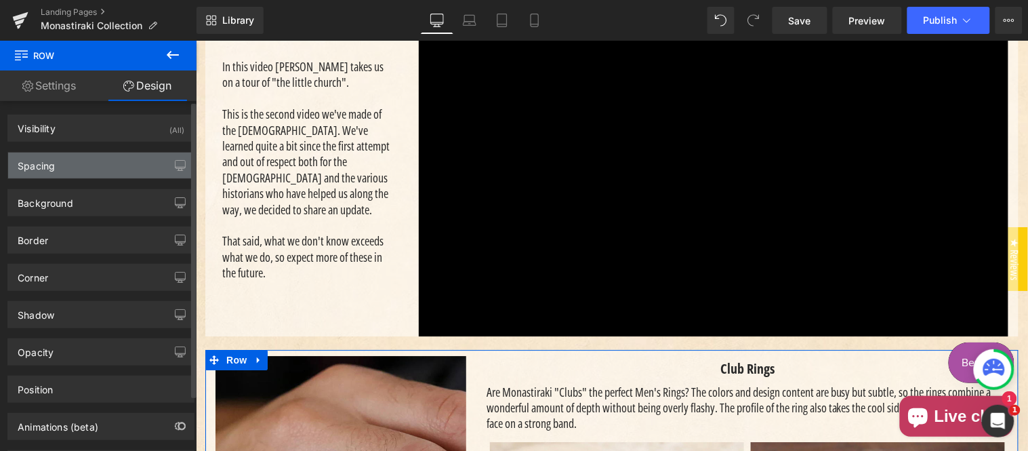
type input "20"
type input "0"
type input "9"
type input "0"
type input "10"
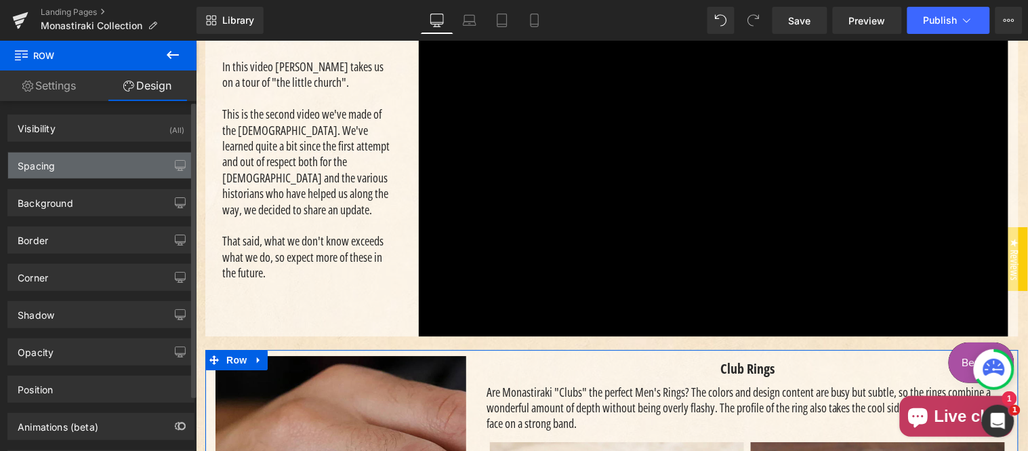
type input "0"
click at [71, 163] on div "Spacing" at bounding box center [101, 166] width 186 height 26
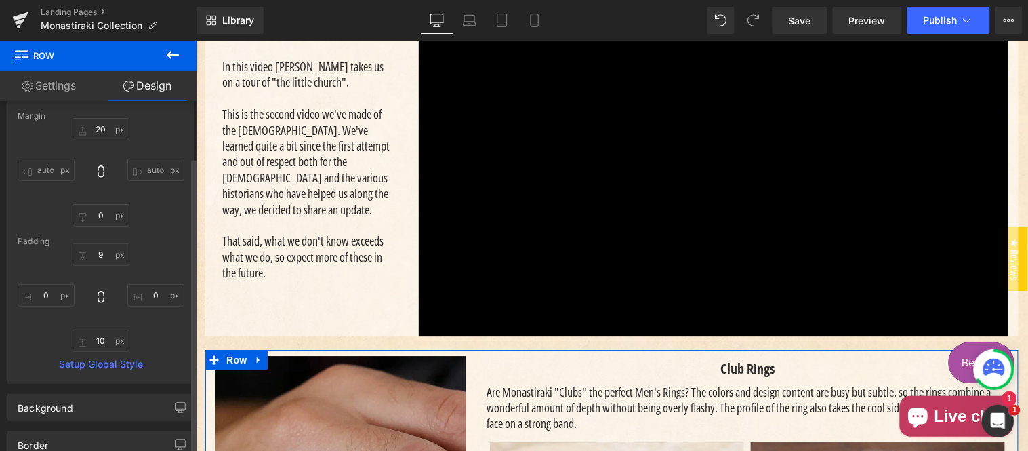
scroll to position [125, 0]
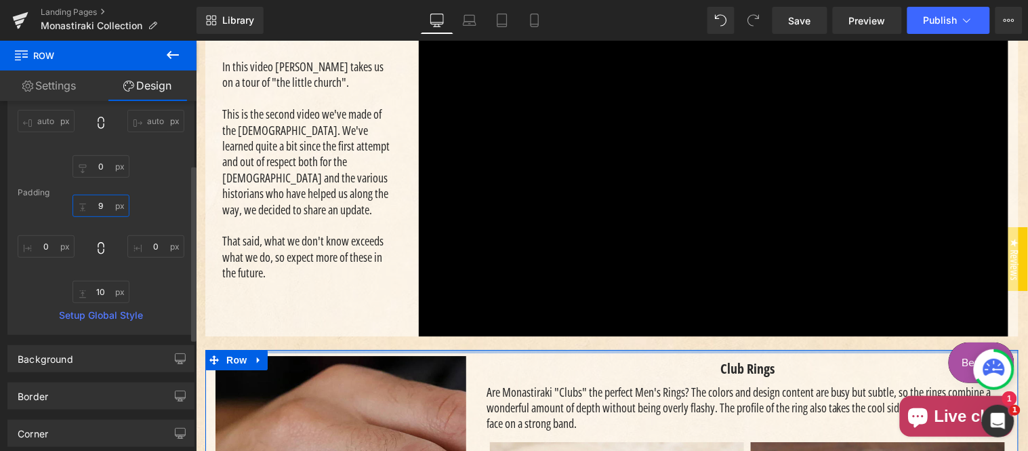
click at [106, 200] on input "9" at bounding box center [101, 206] width 57 height 22
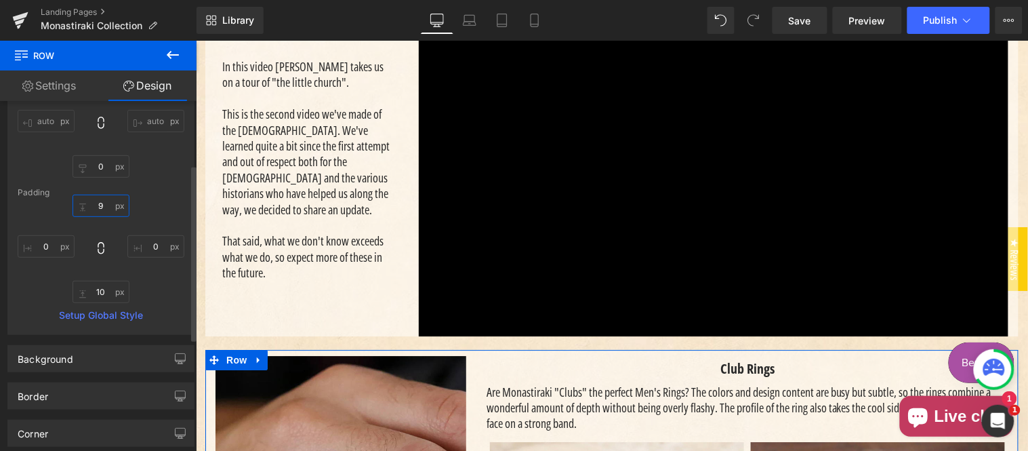
click at [106, 200] on input "9" at bounding box center [101, 206] width 57 height 22
type input "10"
click at [102, 289] on input "10" at bounding box center [101, 292] width 57 height 22
type input "0"
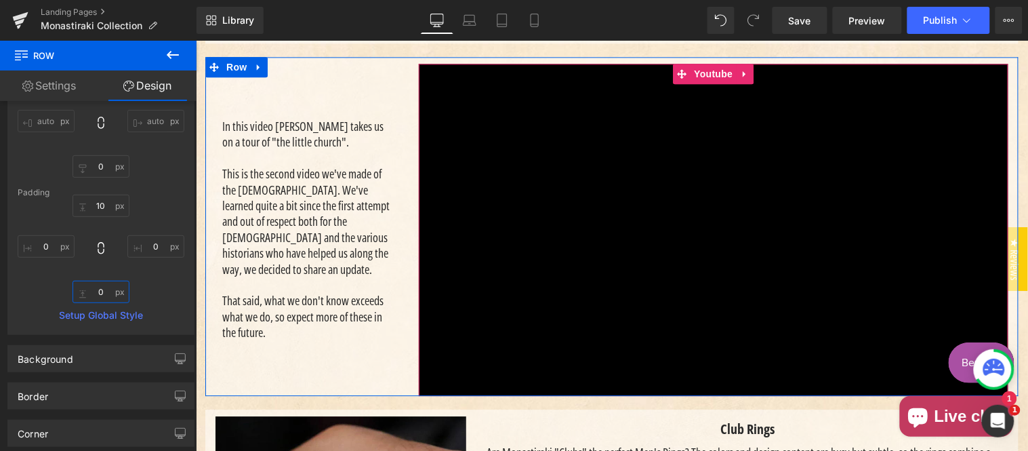
scroll to position [753, 0]
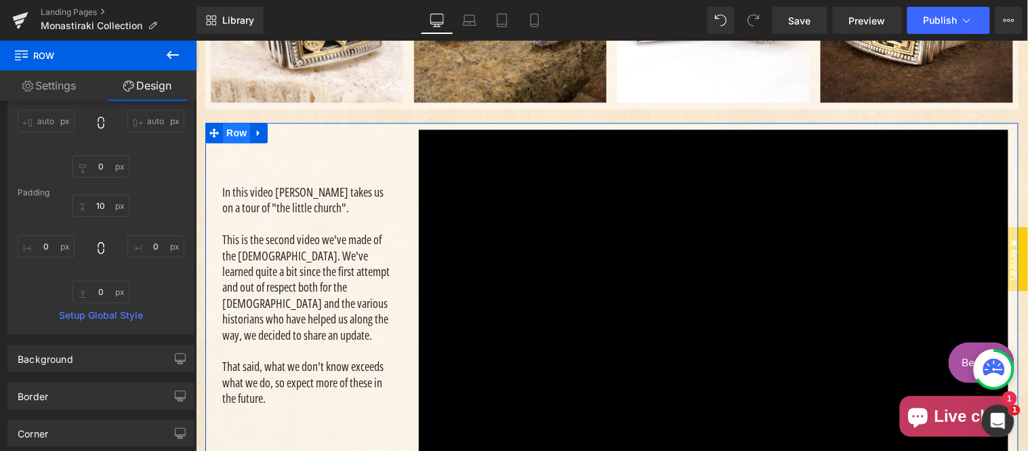
click at [224, 142] on span "Row" at bounding box center [235, 132] width 27 height 20
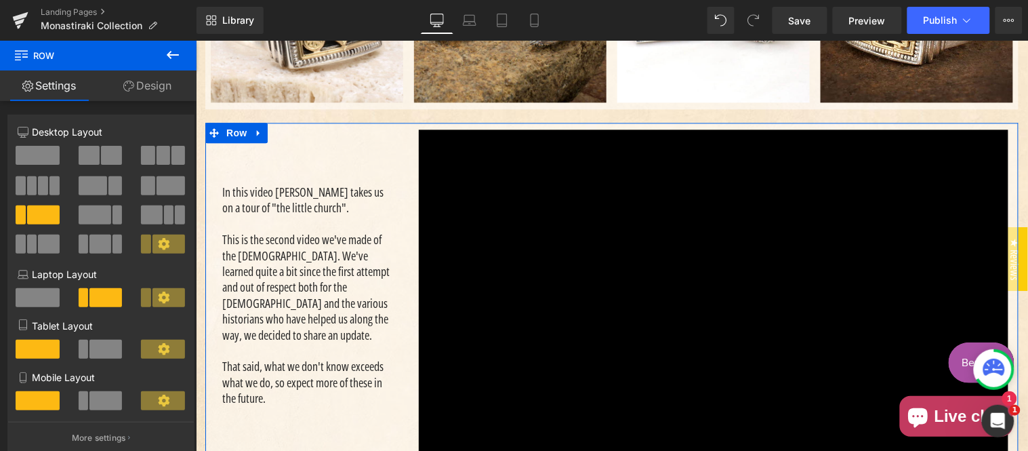
click at [161, 95] on link "Design" at bounding box center [147, 86] width 98 height 31
click at [0, 0] on div "Spacing" at bounding box center [0, 0] width 0 height 0
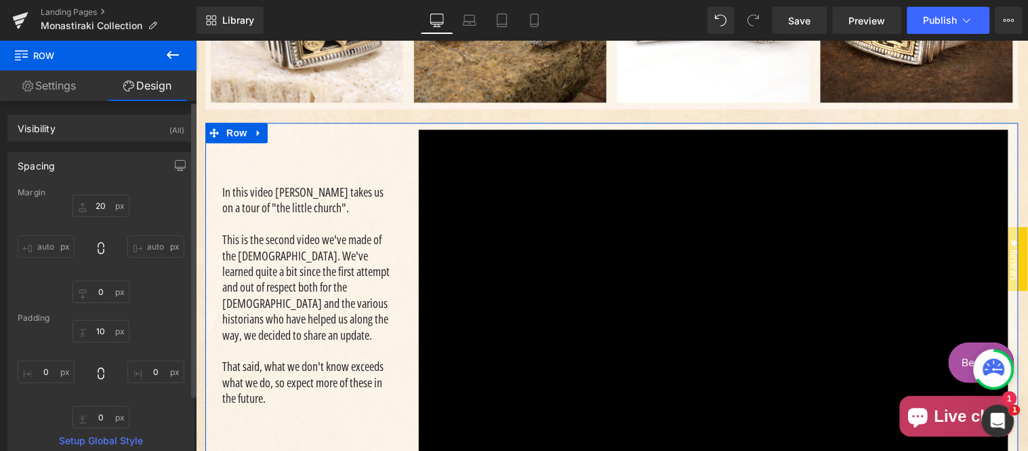
type input "20"
type input "0"
type input "10"
type input "0"
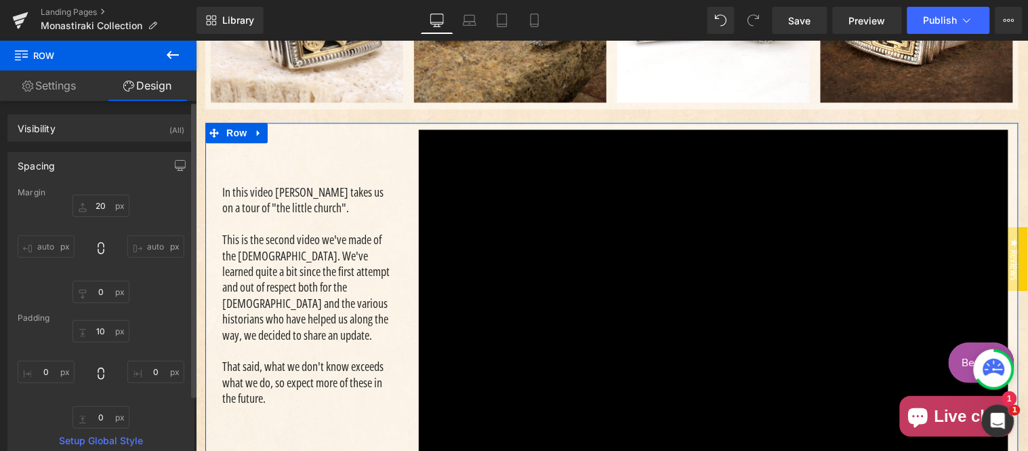
type input "0"
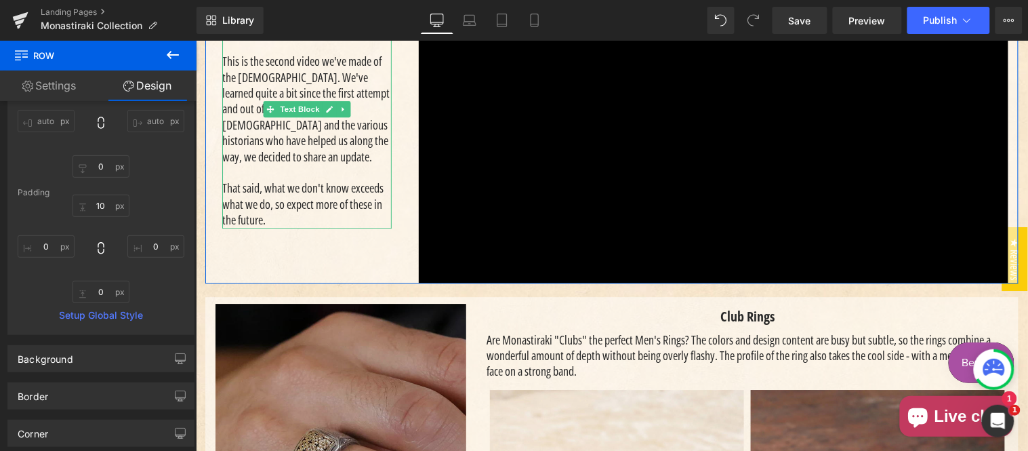
scroll to position [1004, 0]
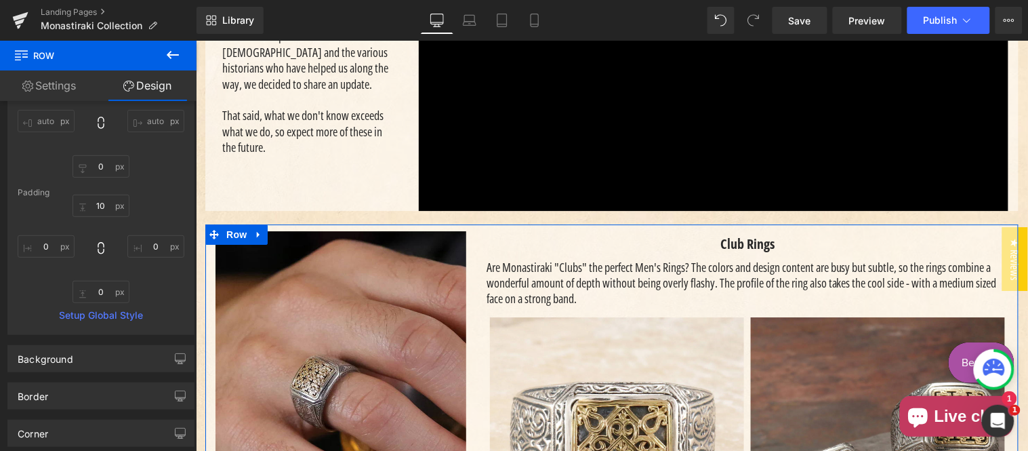
drag, startPoint x: 230, startPoint y: 253, endPoint x: 211, endPoint y: 230, distance: 29.8
click at [230, 244] on span "Row" at bounding box center [235, 234] width 27 height 20
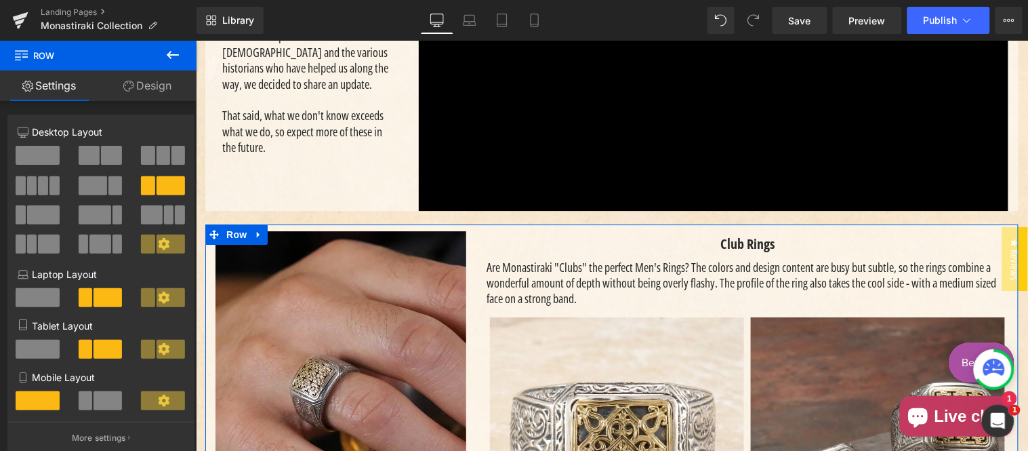
click at [152, 85] on link "Design" at bounding box center [147, 86] width 98 height 31
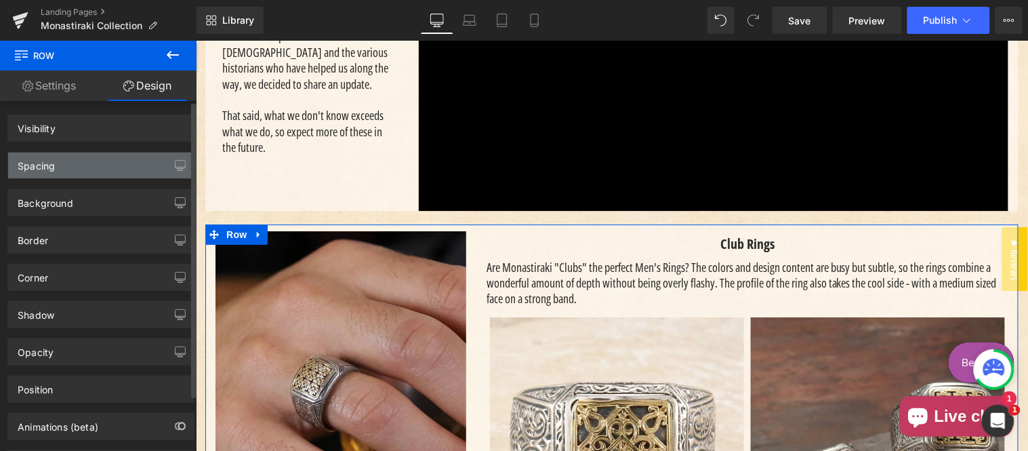
click at [83, 167] on div "Spacing" at bounding box center [101, 166] width 186 height 26
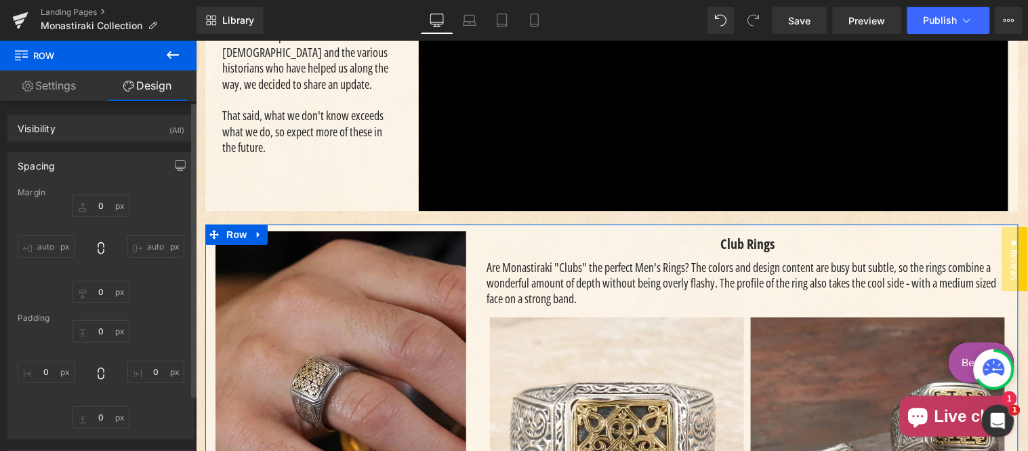
type input "20"
type input "0"
type input "10"
type input "0"
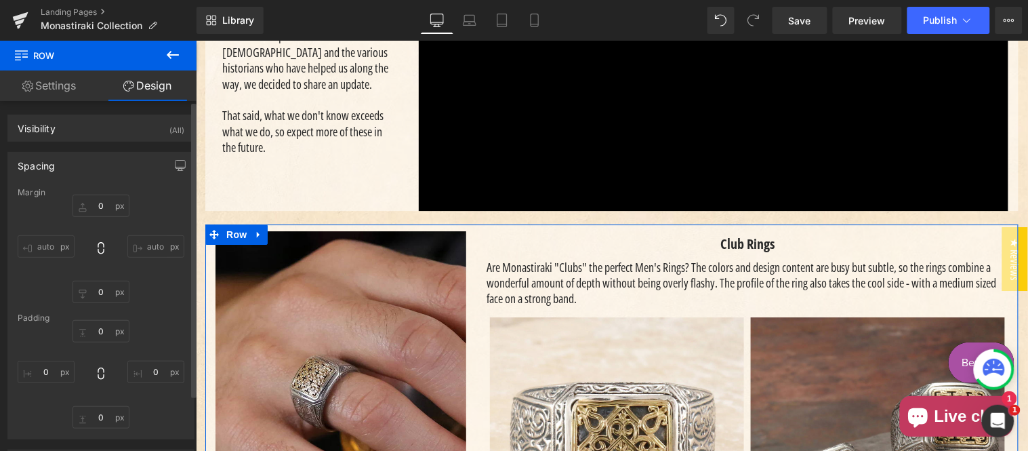
type input "0"
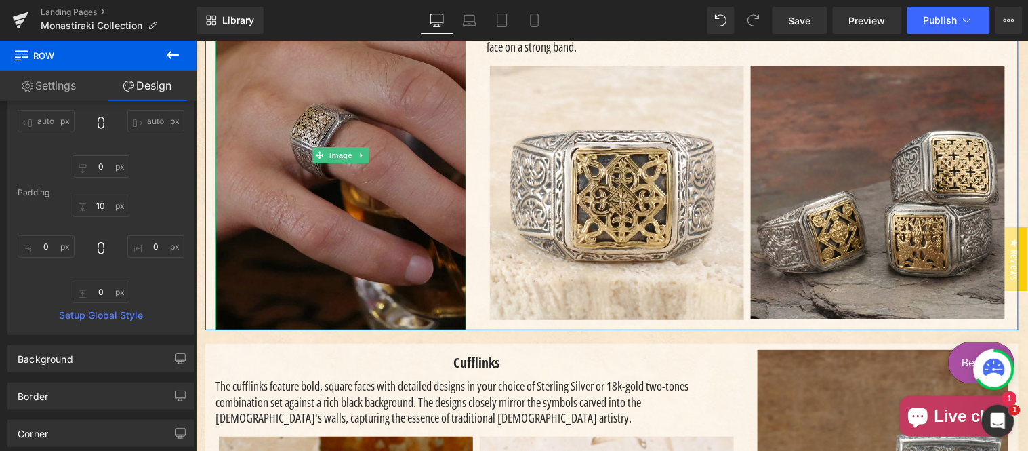
scroll to position [1380, 0]
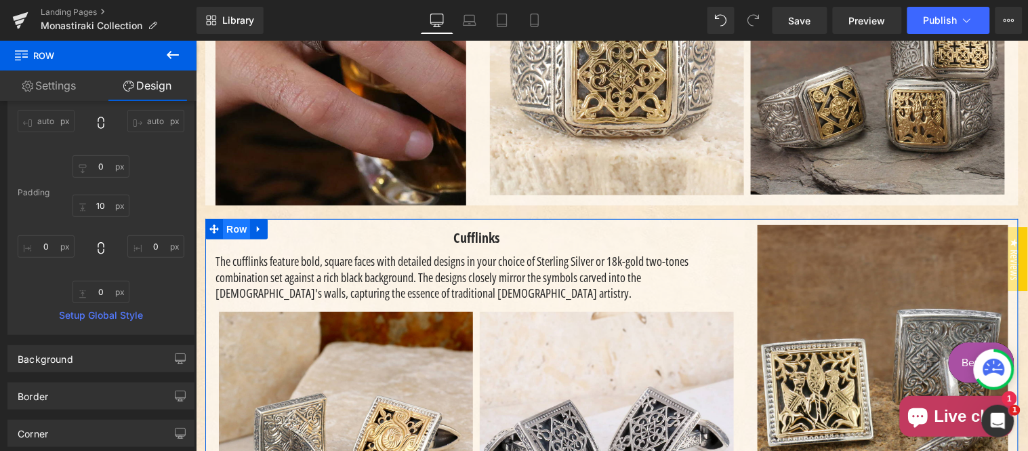
click at [226, 239] on span "Row" at bounding box center [235, 228] width 27 height 20
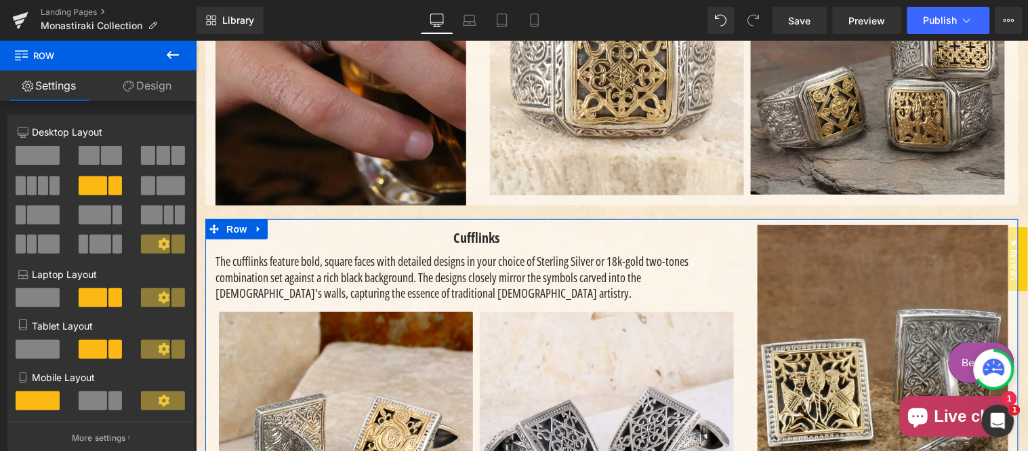
click at [155, 82] on link "Design" at bounding box center [147, 86] width 98 height 31
click at [0, 0] on div "Spacing" at bounding box center [0, 0] width 0 height 0
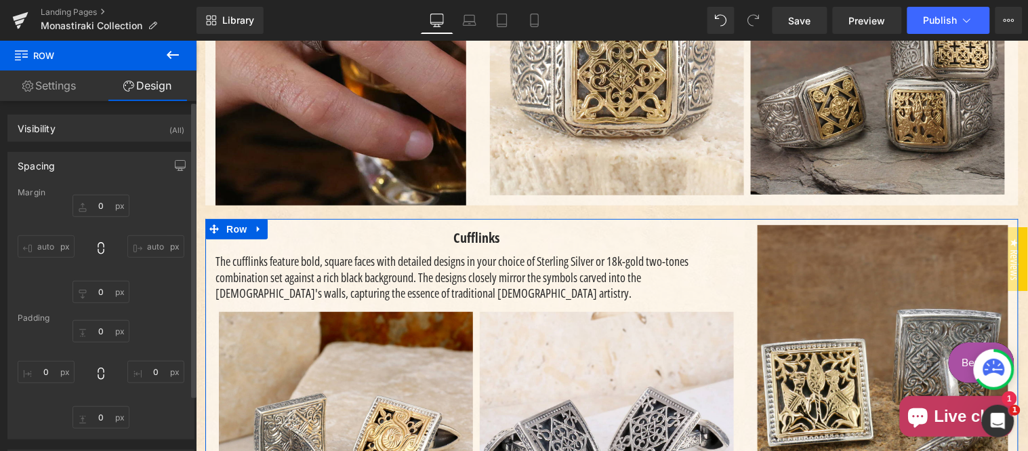
type input "20"
type input "0"
type input "9"
type input "0"
type input "10"
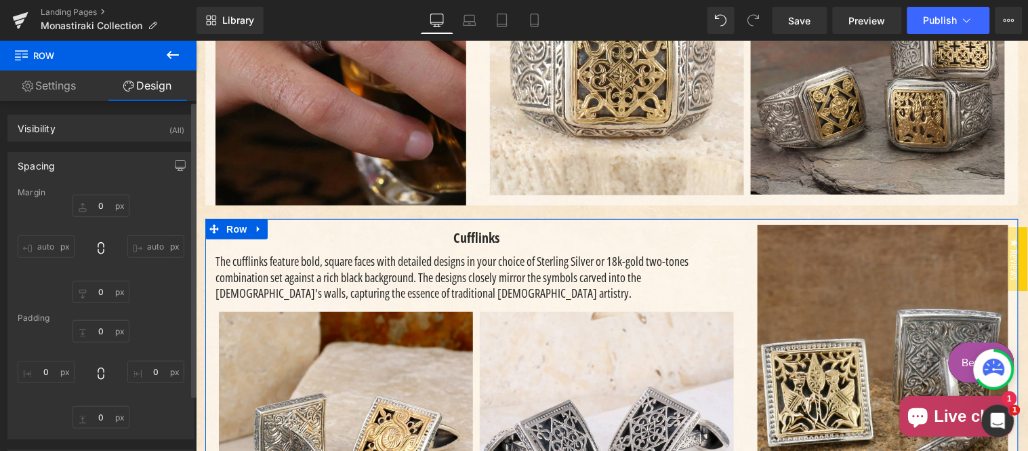
type input "0"
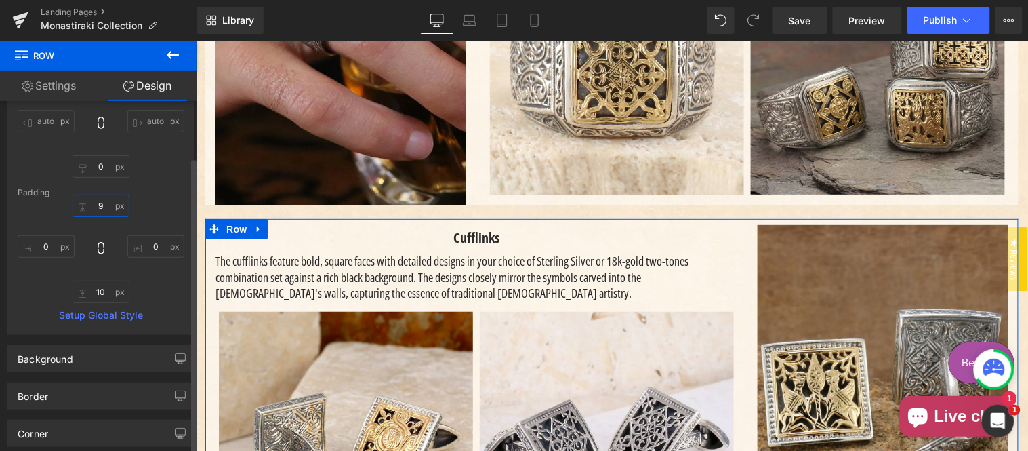
click at [106, 212] on input "9" at bounding box center [101, 206] width 57 height 22
type input "10"
click at [110, 290] on input "10" at bounding box center [101, 292] width 57 height 22
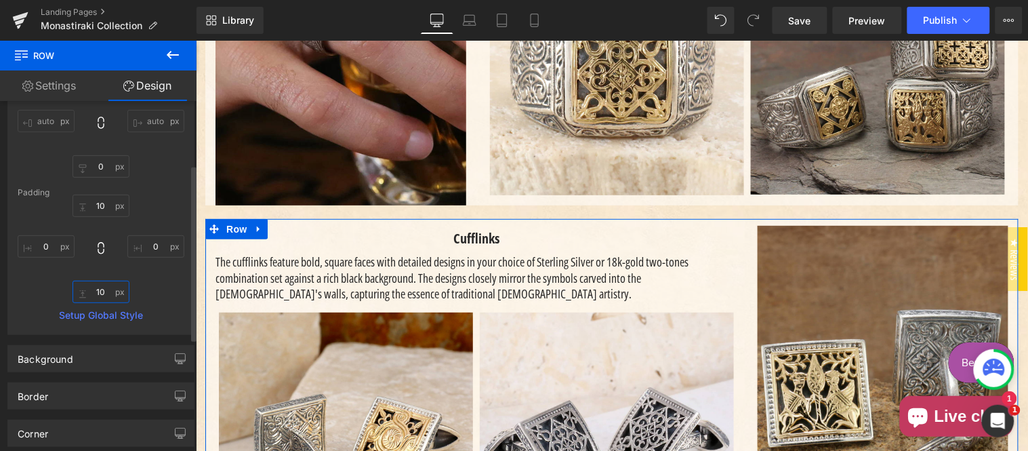
type input "0"
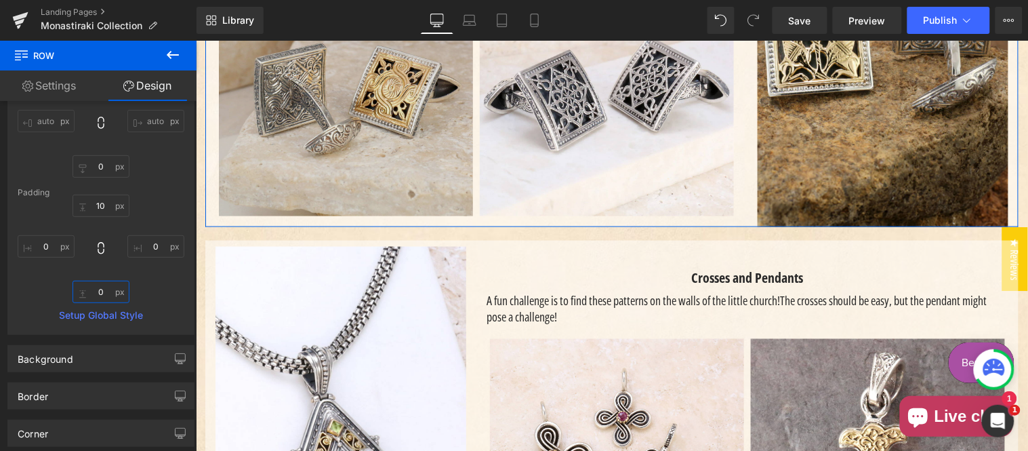
scroll to position [1757, 0]
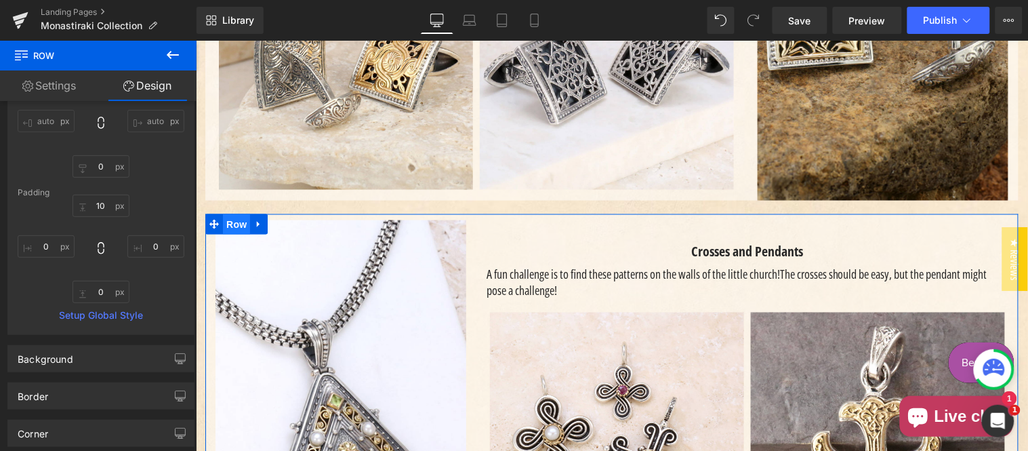
click at [222, 234] on span "Row" at bounding box center [235, 224] width 27 height 20
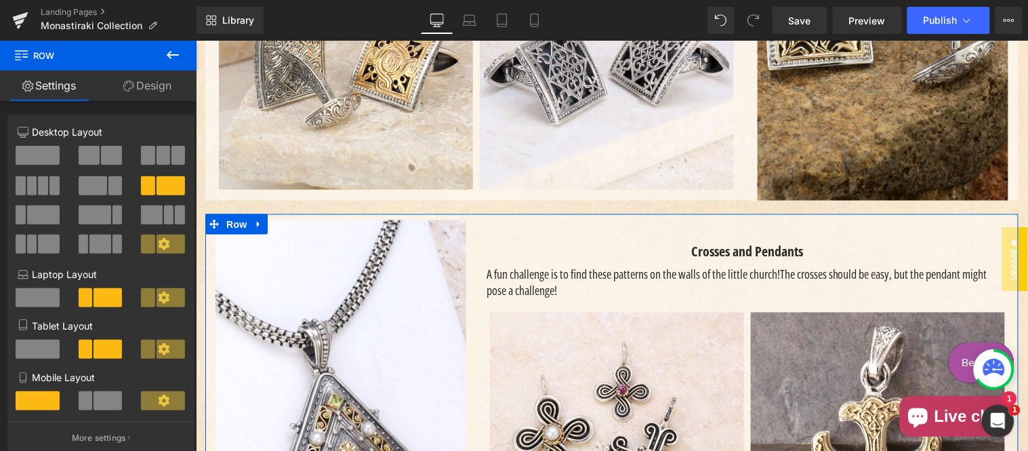
click at [143, 88] on link "Design" at bounding box center [147, 86] width 98 height 31
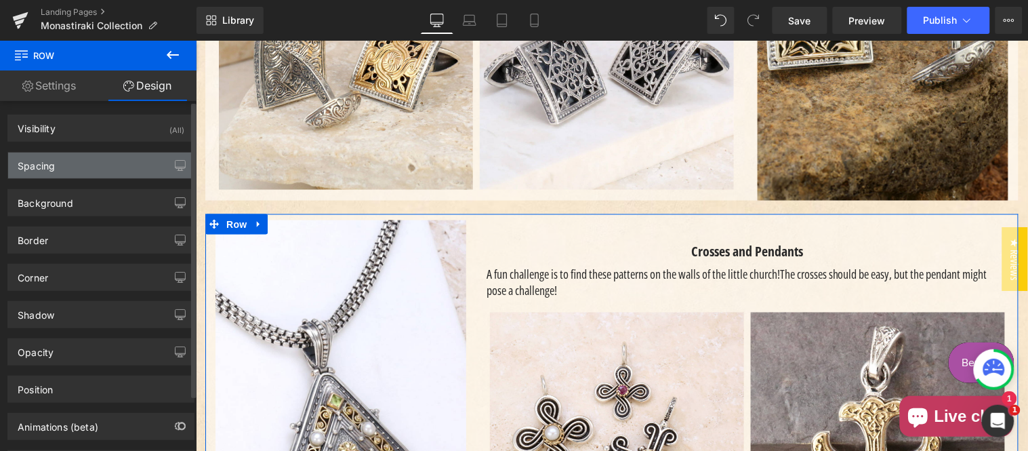
click at [83, 168] on div "Spacing" at bounding box center [101, 166] width 186 height 26
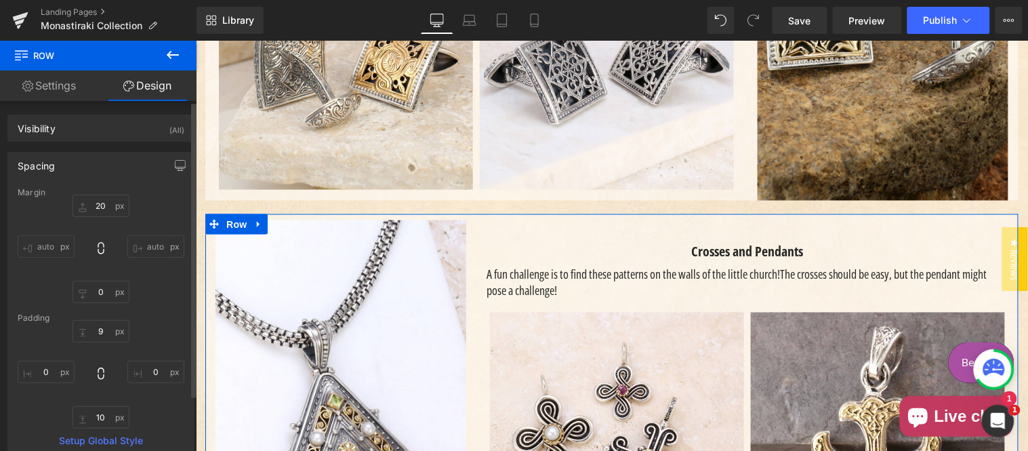
type input "20"
type input "0"
type input "9"
type input "0"
type input "10"
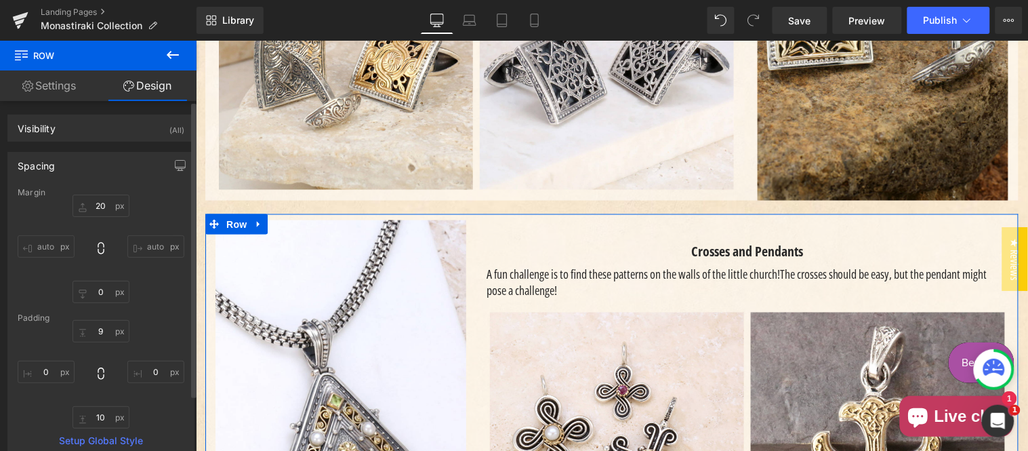
type input "0"
click at [106, 329] on input "9" at bounding box center [101, 331] width 57 height 22
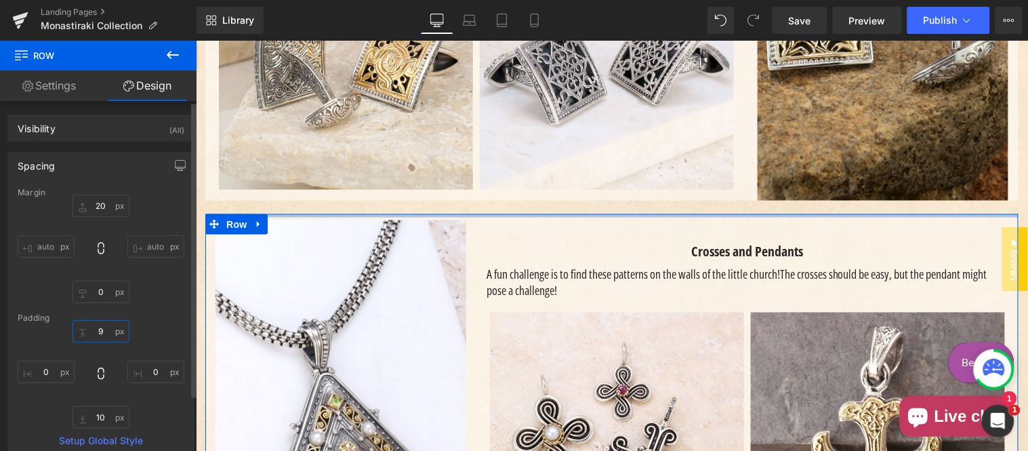
click at [106, 328] on input "9" at bounding box center [101, 331] width 57 height 22
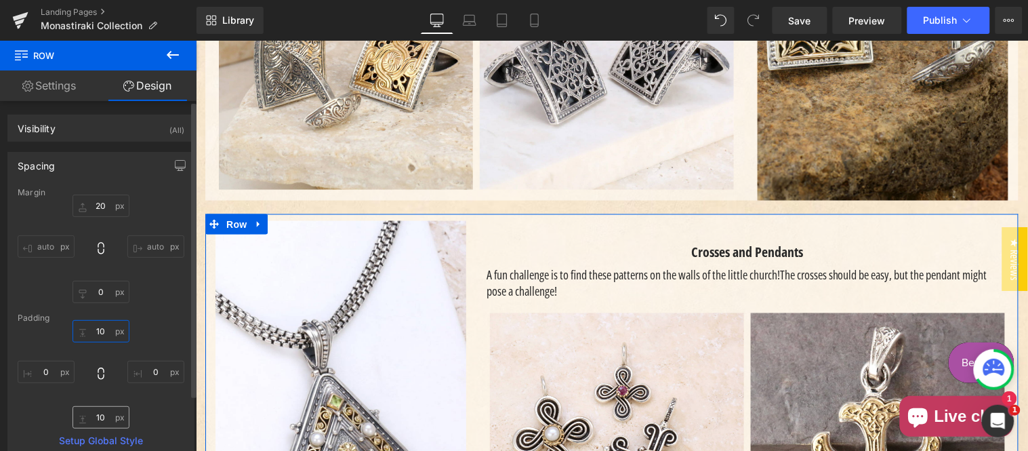
type input "10"
click at [97, 409] on input "10" at bounding box center [101, 417] width 57 height 22
type input "0"
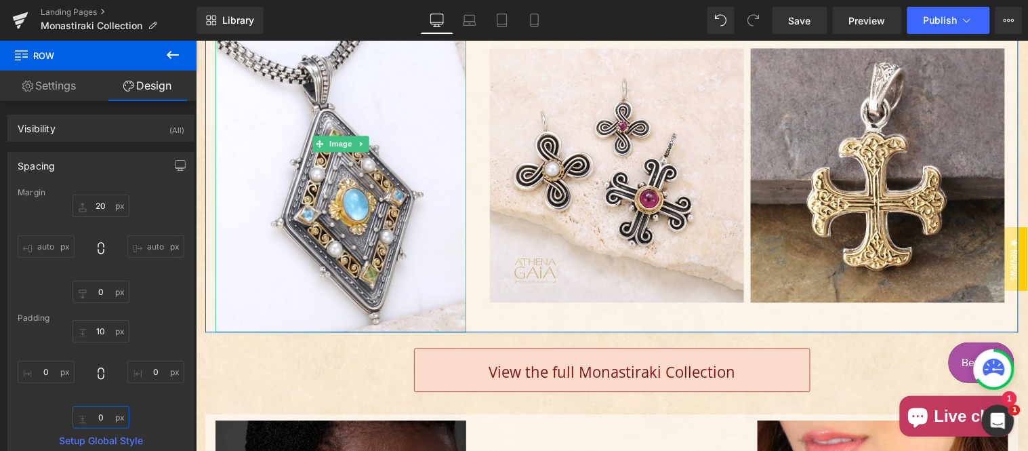
scroll to position [2133, 0]
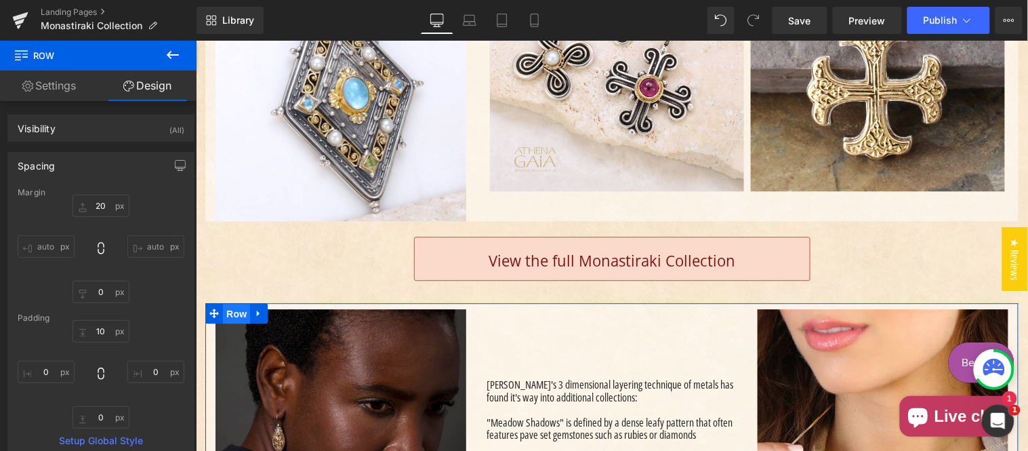
click at [222, 323] on span "Row" at bounding box center [235, 313] width 27 height 20
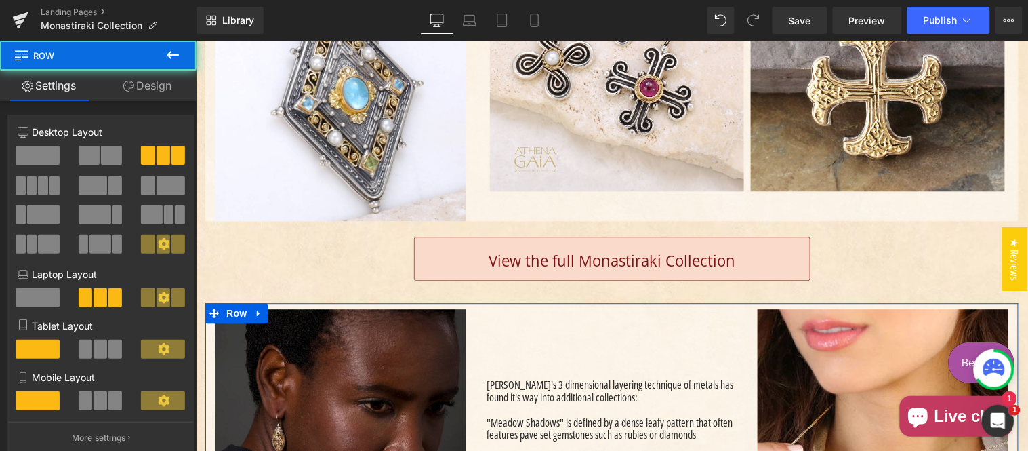
click at [136, 79] on link "Design" at bounding box center [147, 86] width 98 height 31
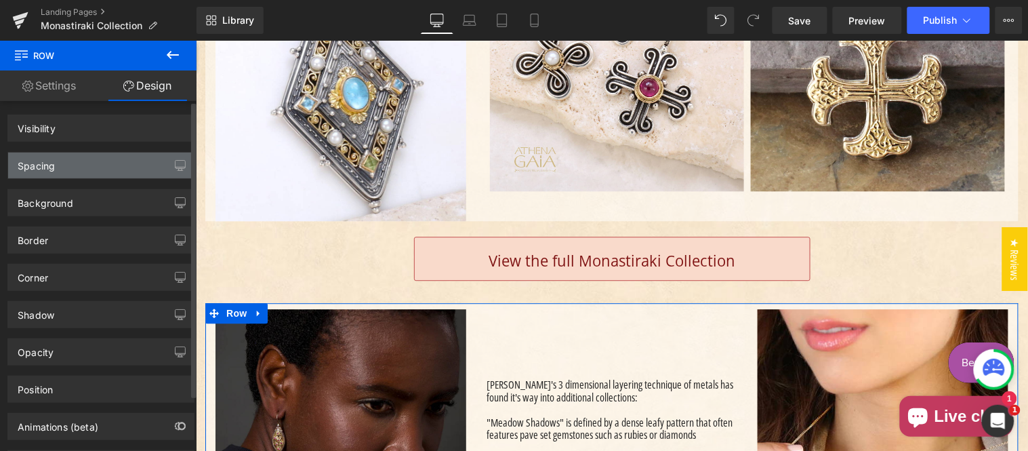
click at [95, 170] on div "Spacing" at bounding box center [101, 166] width 186 height 26
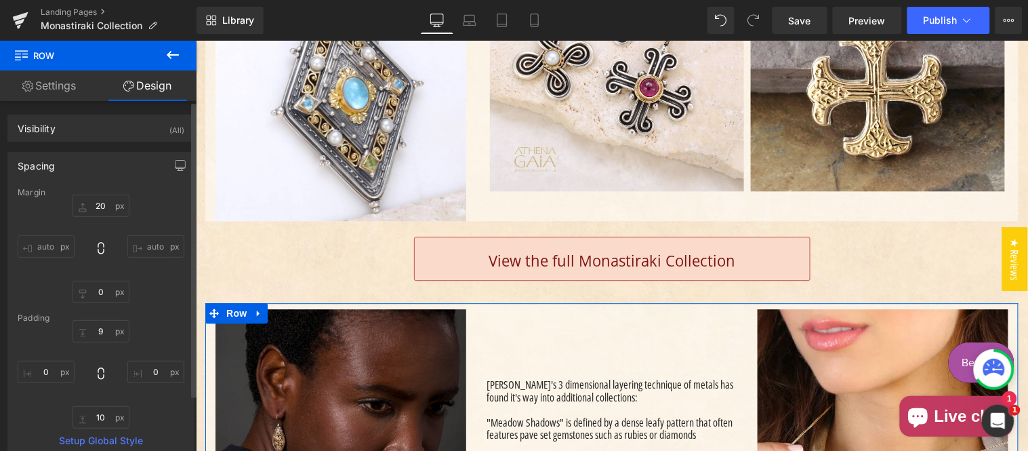
type input "20"
type input "0"
type input "9"
type input "0"
type input "10"
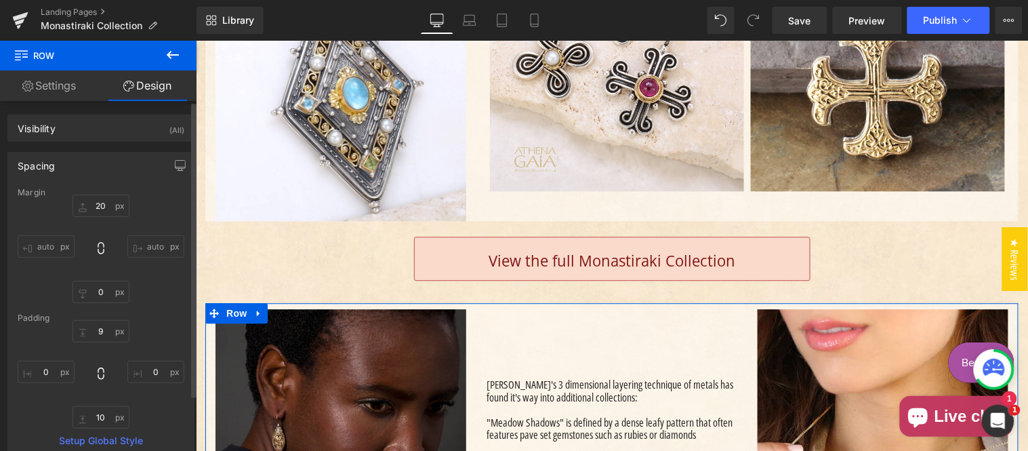
type input "0"
click at [109, 204] on input "20" at bounding box center [101, 206] width 57 height 22
type input "0"
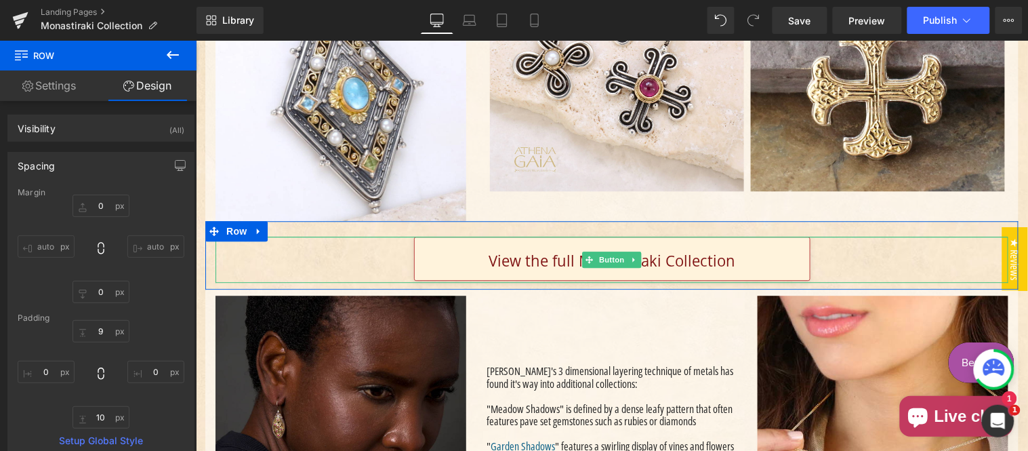
click at [531, 270] on span "View the full Monastiraki Collection" at bounding box center [611, 259] width 247 height 20
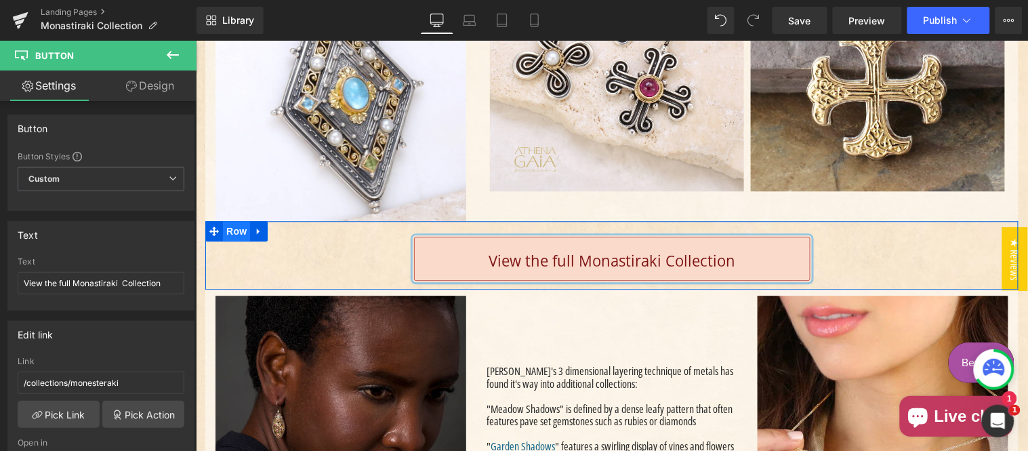
click at [240, 241] on span "Row" at bounding box center [235, 230] width 27 height 20
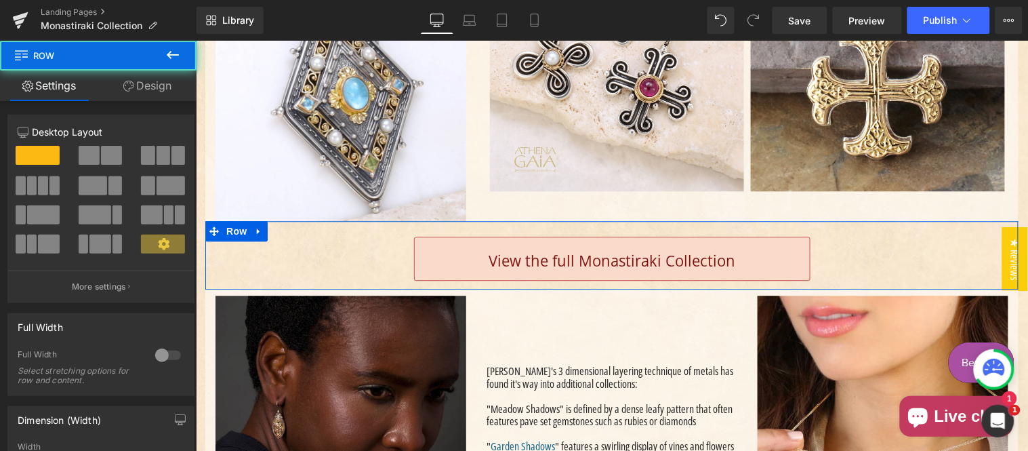
click at [154, 80] on link "Design" at bounding box center [147, 86] width 98 height 31
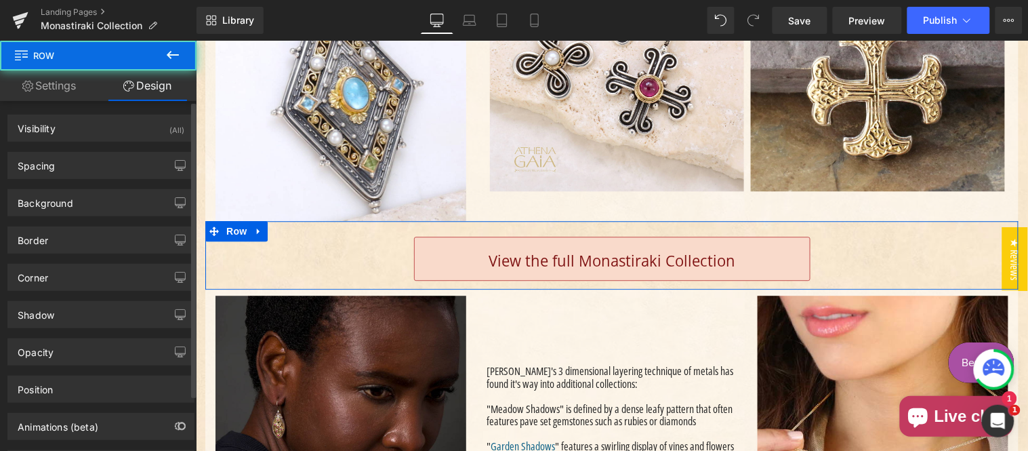
type input "0"
type input "23"
type input "0"
type input "10"
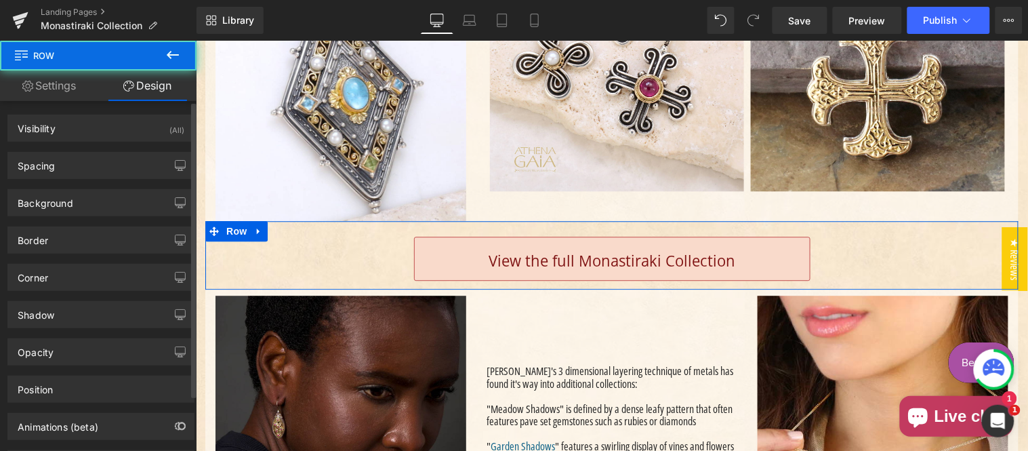
type input "0"
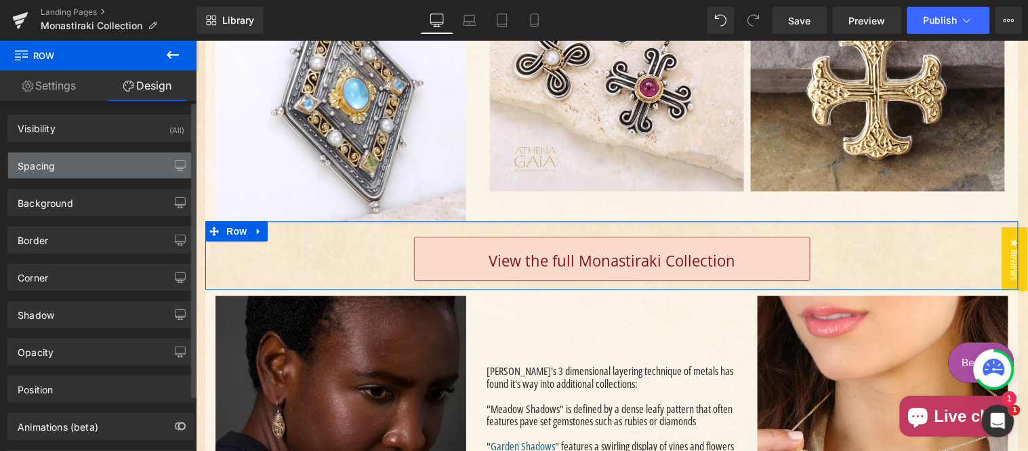
click at [86, 168] on div "Spacing" at bounding box center [101, 166] width 186 height 26
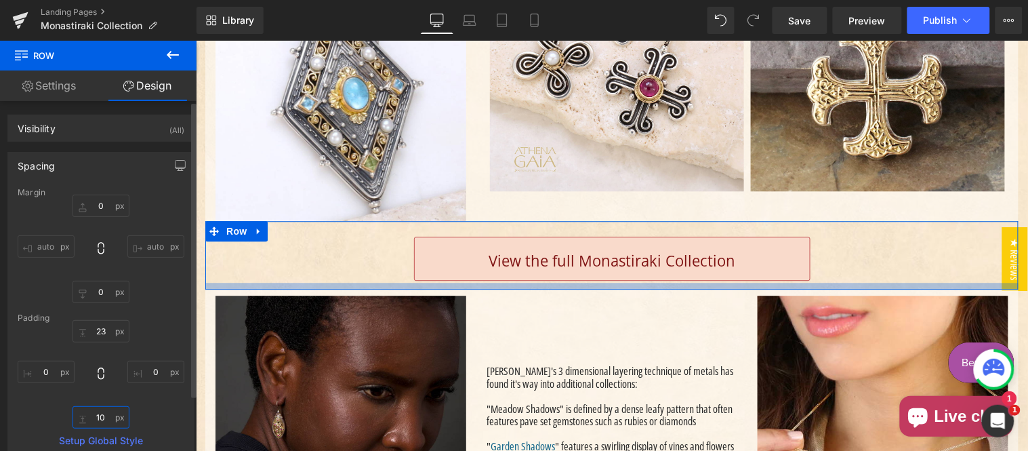
click at [106, 412] on input "10" at bounding box center [101, 417] width 57 height 22
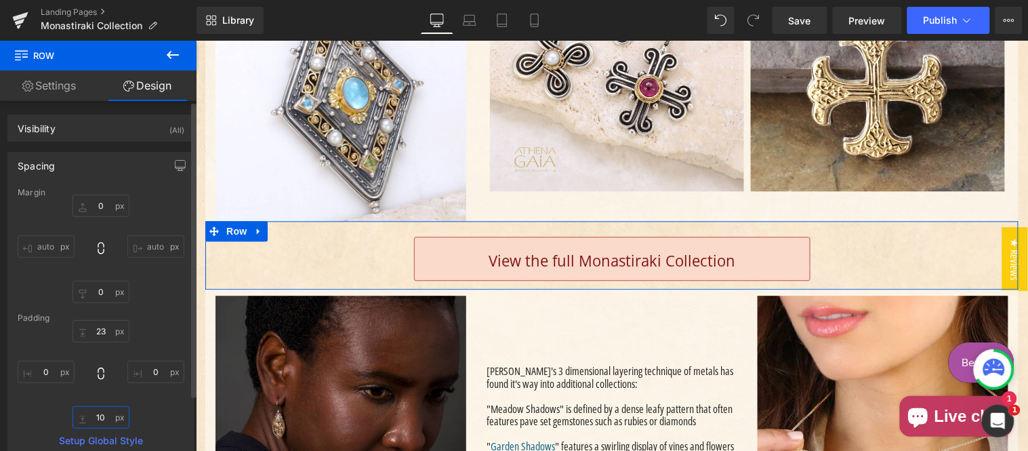
click at [106, 412] on input "10" at bounding box center [101, 417] width 57 height 22
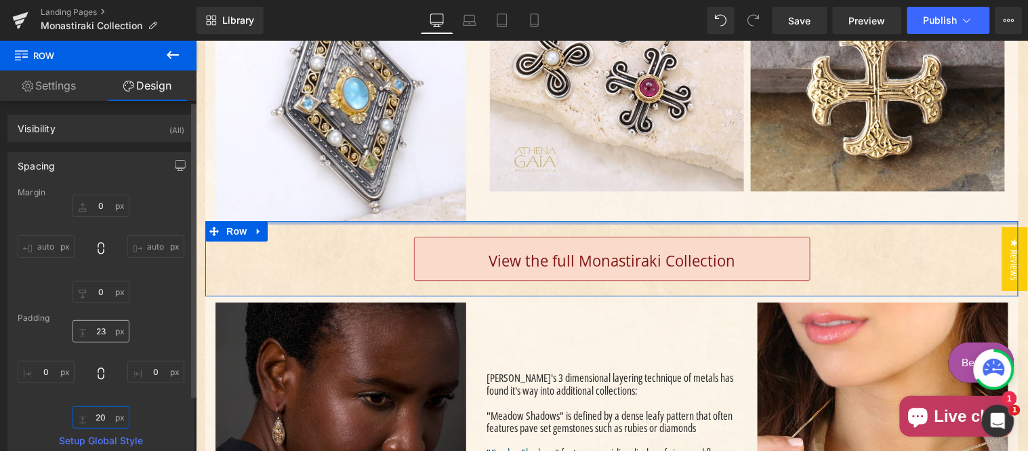
type input "20"
click at [104, 330] on input "23" at bounding box center [101, 331] width 57 height 22
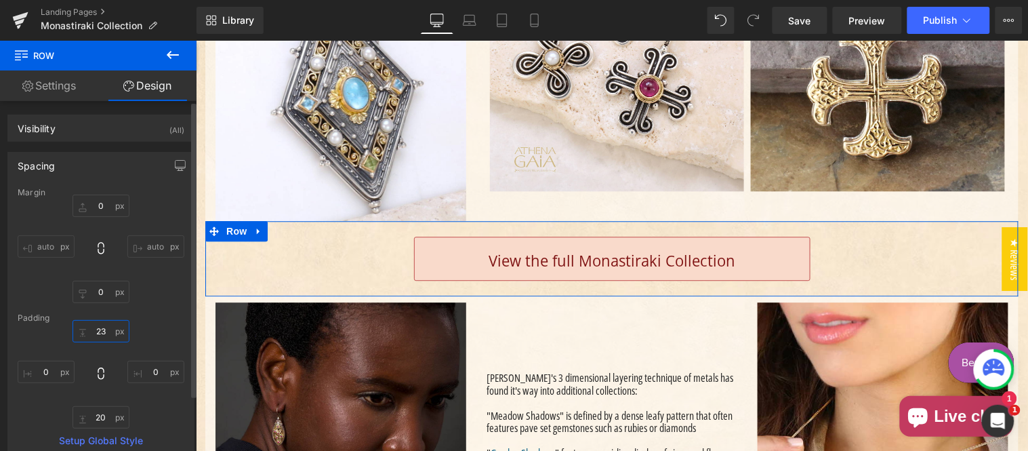
click at [104, 330] on input "23" at bounding box center [101, 331] width 57 height 22
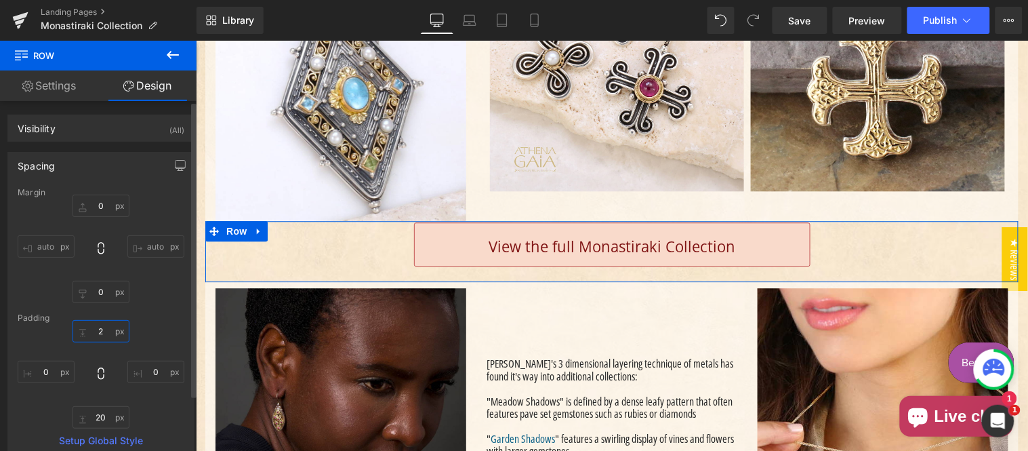
type input "20"
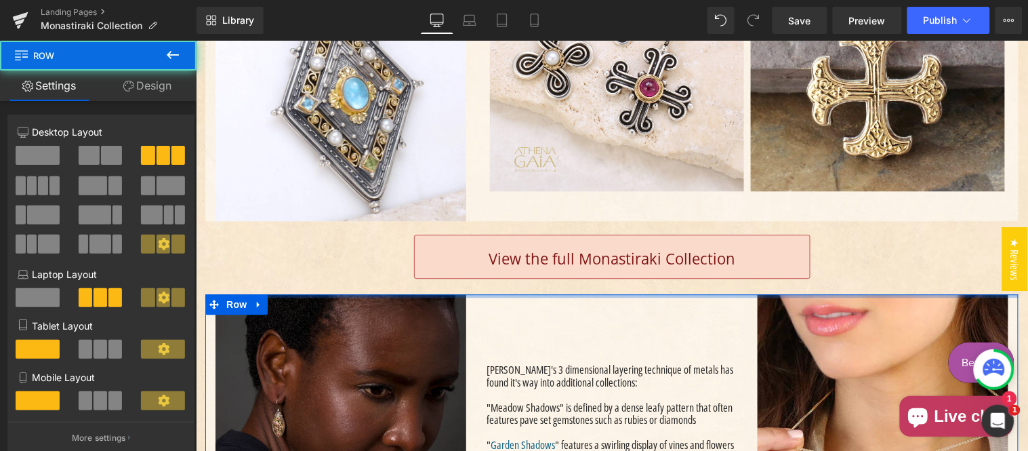
drag, startPoint x: 334, startPoint y: 319, endPoint x: 334, endPoint y: 311, distance: 8.1
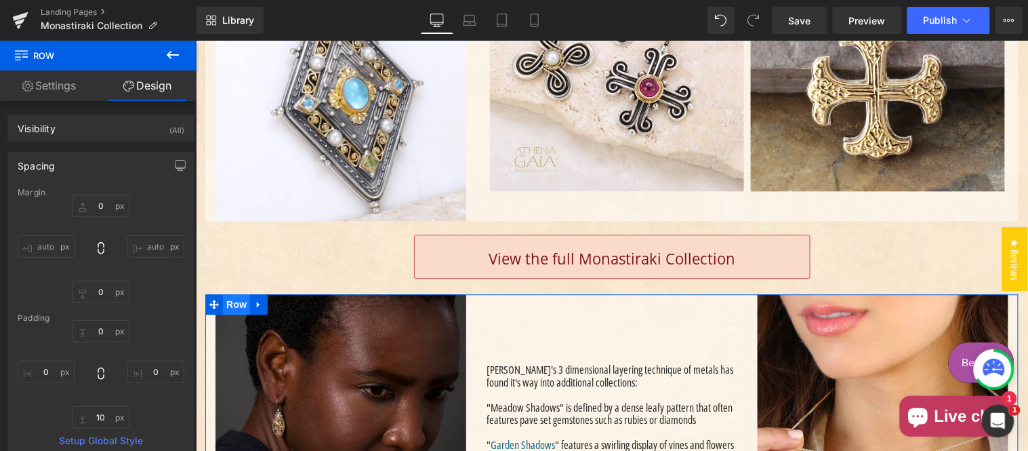
click at [234, 314] on span "Row" at bounding box center [235, 304] width 27 height 20
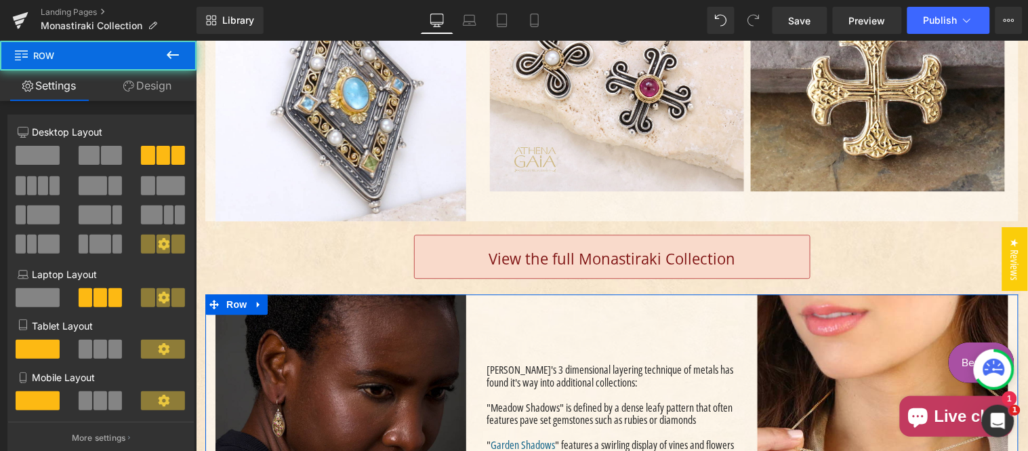
click at [138, 85] on link "Design" at bounding box center [147, 86] width 98 height 31
click at [0, 0] on div "Spacing" at bounding box center [0, 0] width 0 height 0
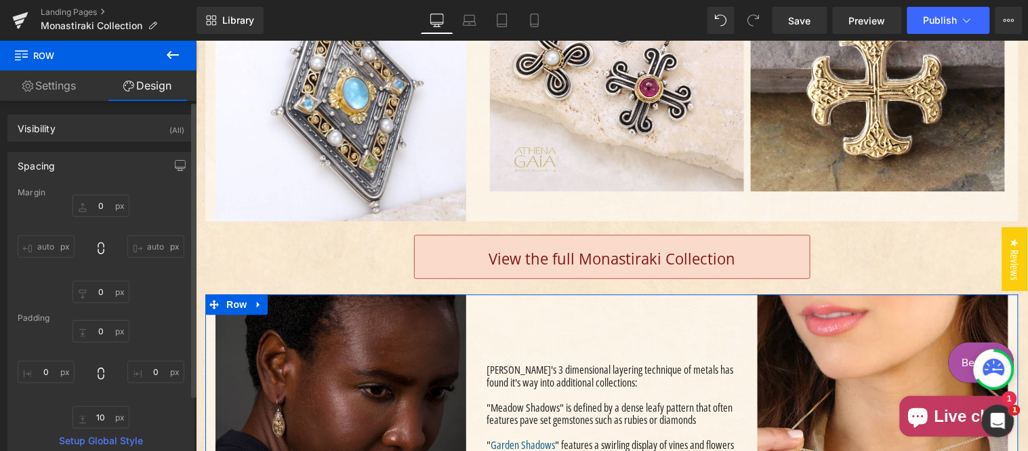
type input "0"
type input "10"
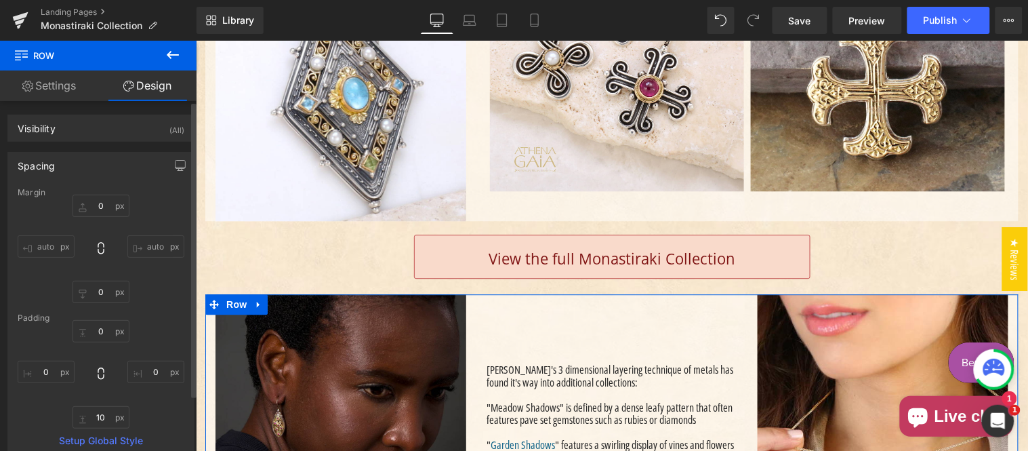
type input "0"
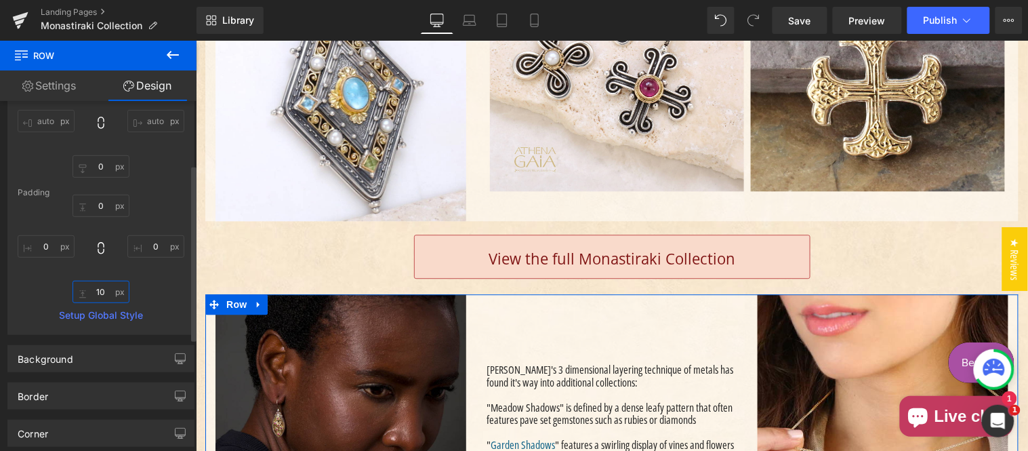
click at [104, 288] on input "10" at bounding box center [101, 292] width 57 height 22
type input "0"
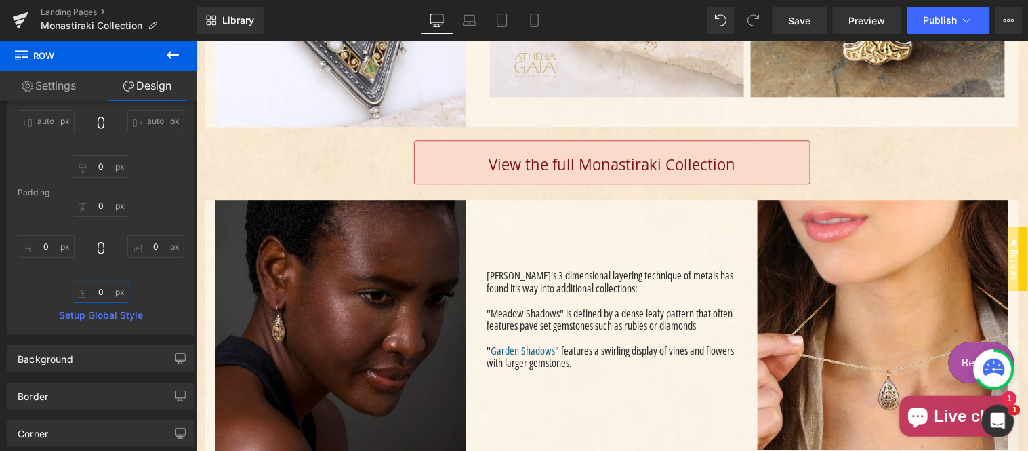
scroll to position [2133, 0]
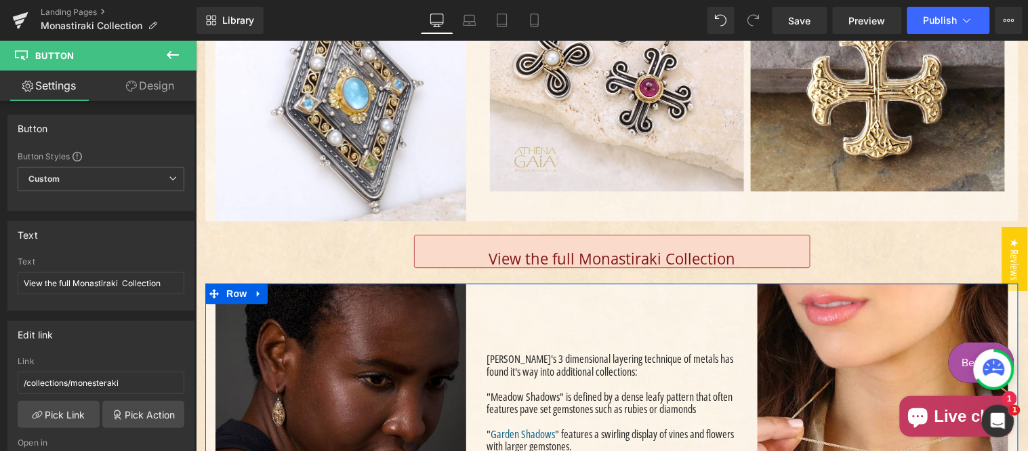
drag, startPoint x: 507, startPoint y: 300, endPoint x: 491, endPoint y: 299, distance: 15.6
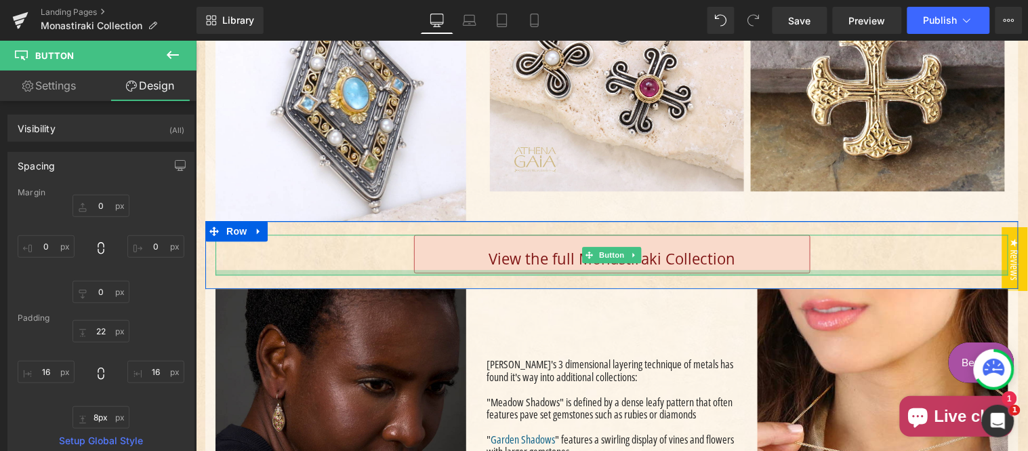
type input "9px"
drag, startPoint x: 416, startPoint y: 287, endPoint x: 422, endPoint y: 294, distance: 8.2
click at [422, 275] on div "Main content" at bounding box center [611, 272] width 793 height 6
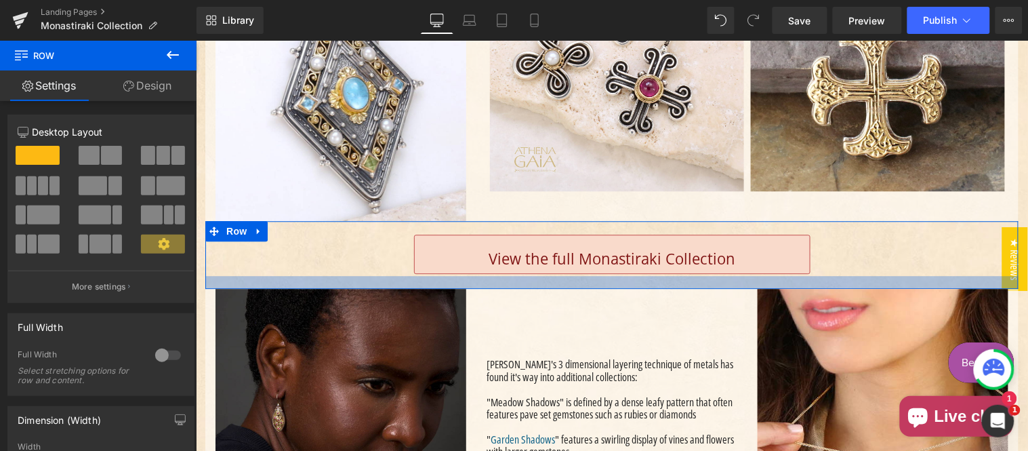
drag, startPoint x: 393, startPoint y: 301, endPoint x: 414, endPoint y: 300, distance: 21.0
click at [414, 288] on div "Main content" at bounding box center [611, 281] width 813 height 13
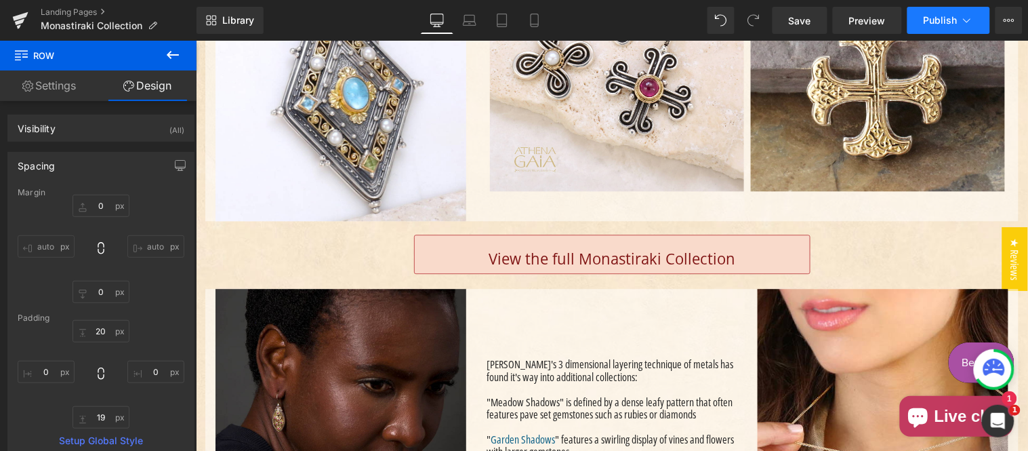
click at [966, 20] on icon at bounding box center [968, 21] width 14 height 14
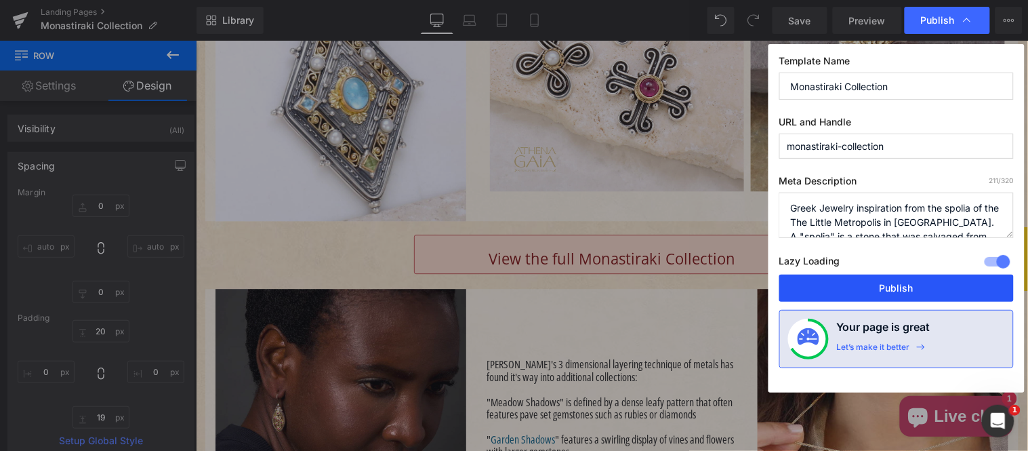
click at [893, 293] on button "Publish" at bounding box center [897, 288] width 235 height 27
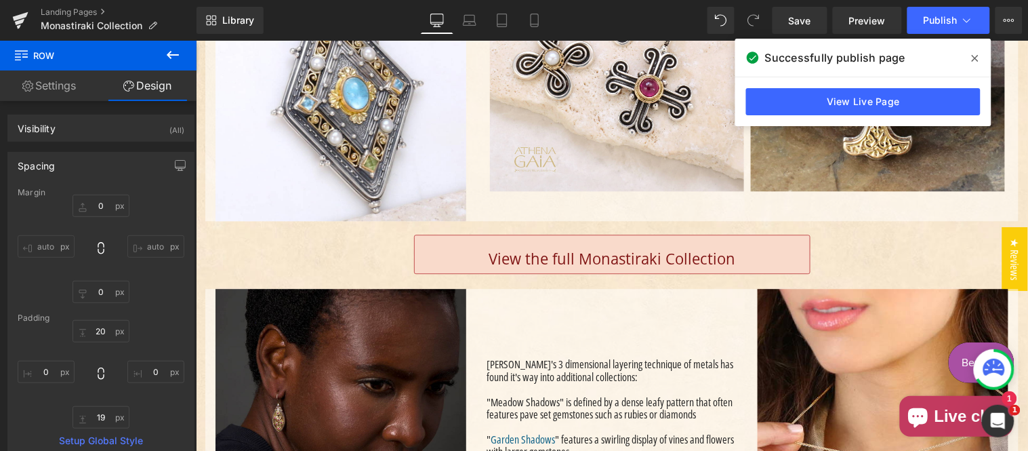
click at [976, 57] on icon at bounding box center [975, 58] width 7 height 7
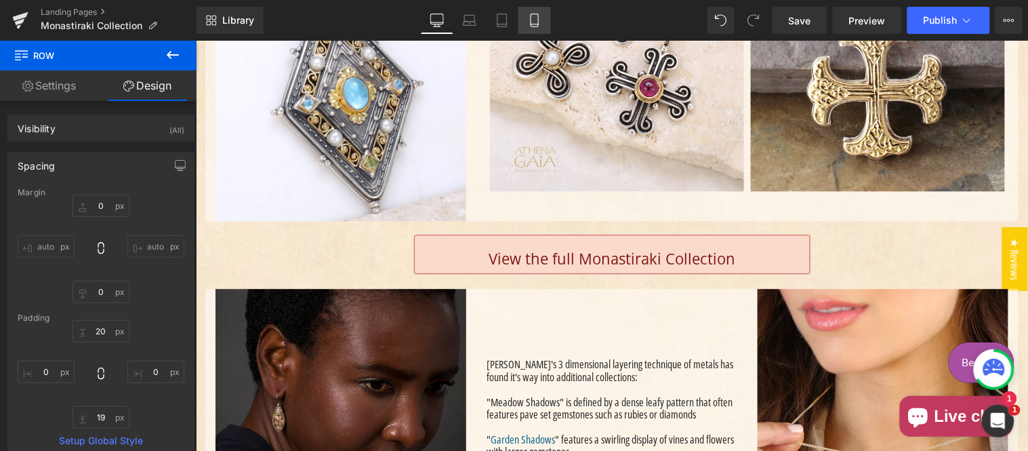
drag, startPoint x: 538, startPoint y: 21, endPoint x: 538, endPoint y: 28, distance: 7.5
click at [538, 21] on icon at bounding box center [535, 21] width 14 height 14
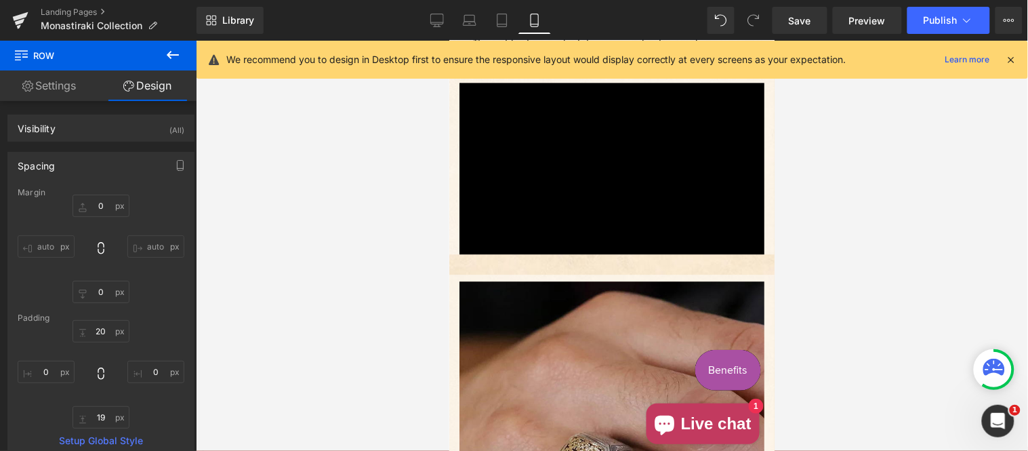
type input "0"
type input "20"
type input "0"
type input "19"
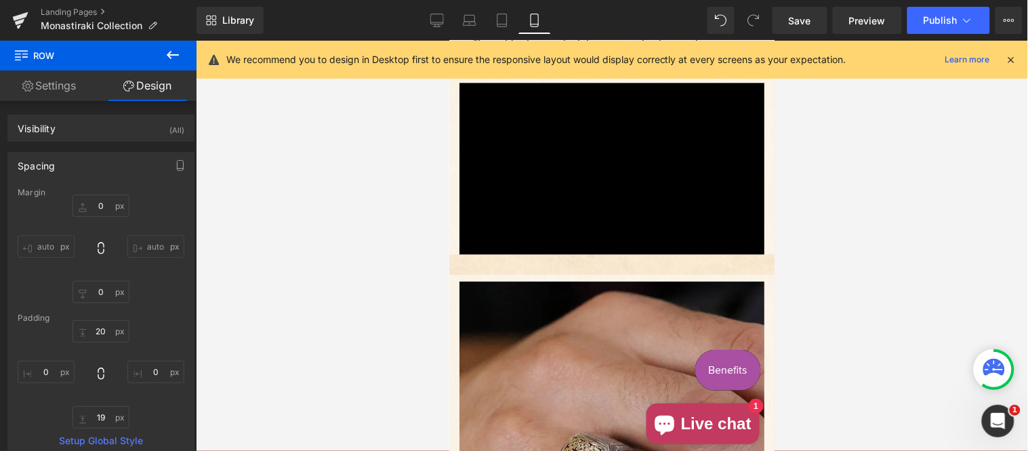
type input "0"
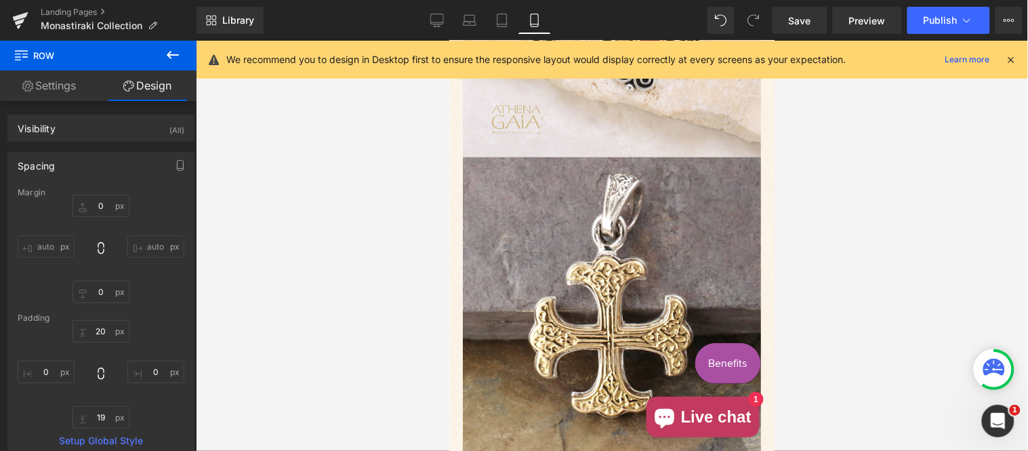
scroll to position [5428, 0]
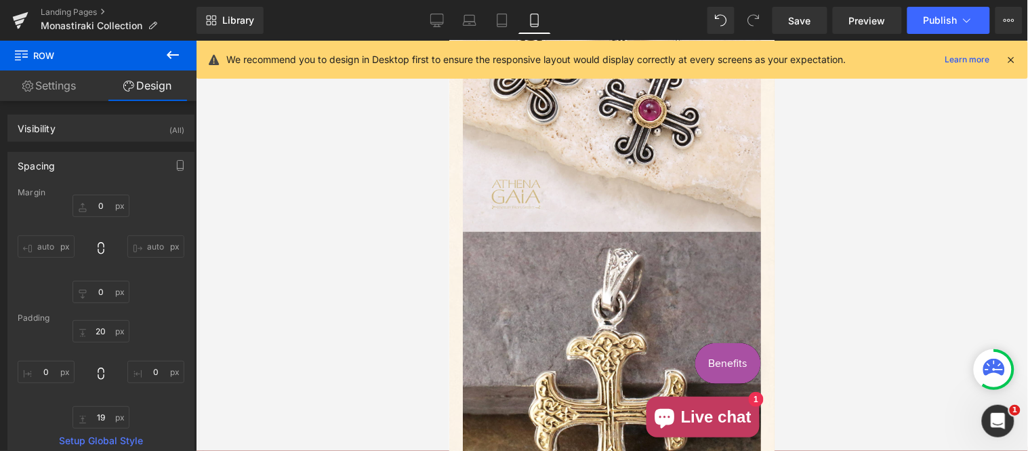
click at [478, 397] on div "Rendering Content" at bounding box center [513, 397] width 83 height 15
click at [480, 396] on div "Rendering Content" at bounding box center [513, 397] width 83 height 15
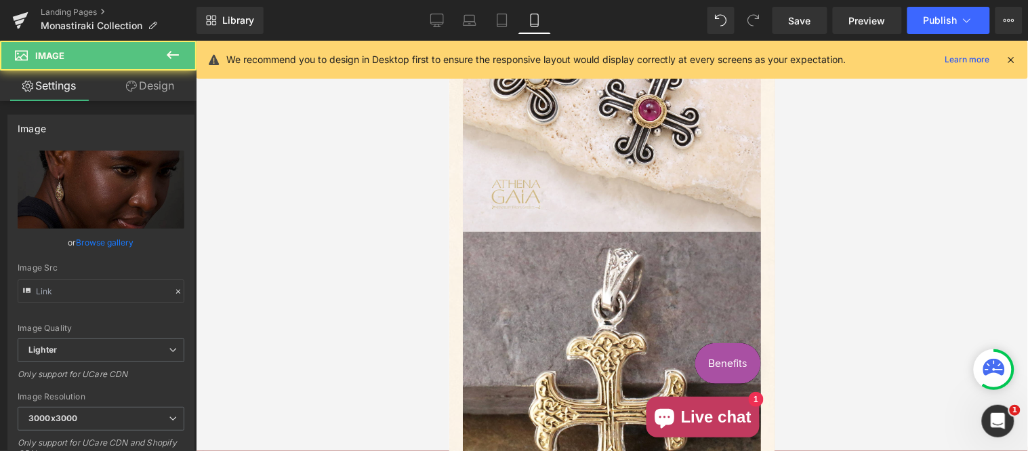
type input "https://ucarecdn.com/5498fe61-663c-42b5-a2c6-bc8474ee0686/-/format/auto/-/previ…"
click at [480, 397] on div "Rendering Content" at bounding box center [513, 397] width 83 height 15
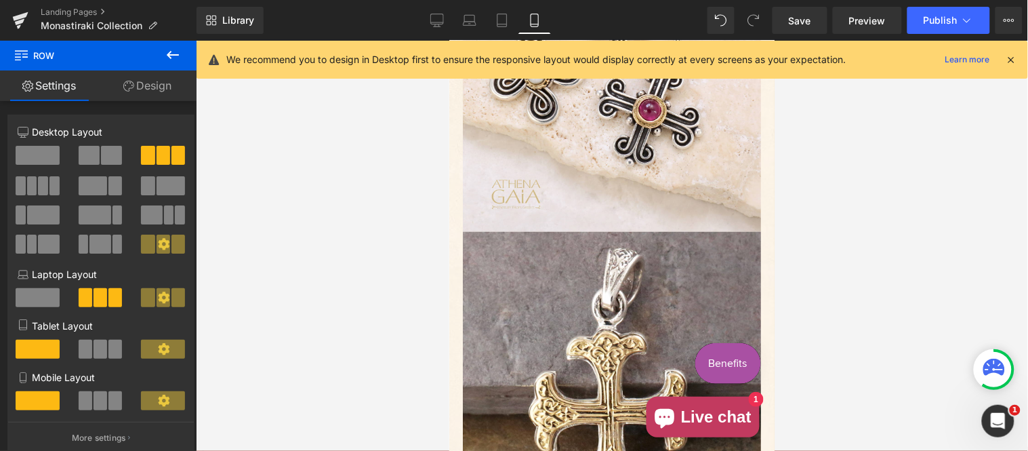
click at [138, 76] on link "Design" at bounding box center [147, 86] width 98 height 31
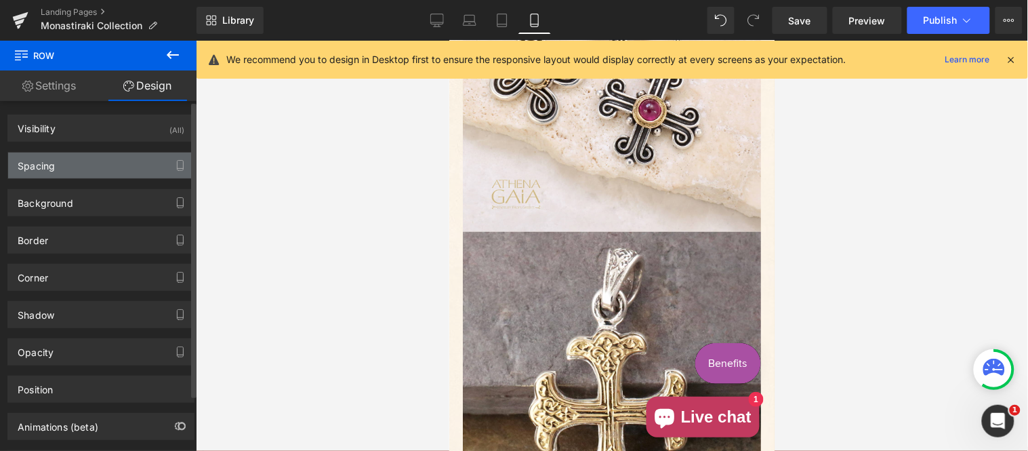
click at [121, 159] on div "Spacing" at bounding box center [101, 166] width 186 height 26
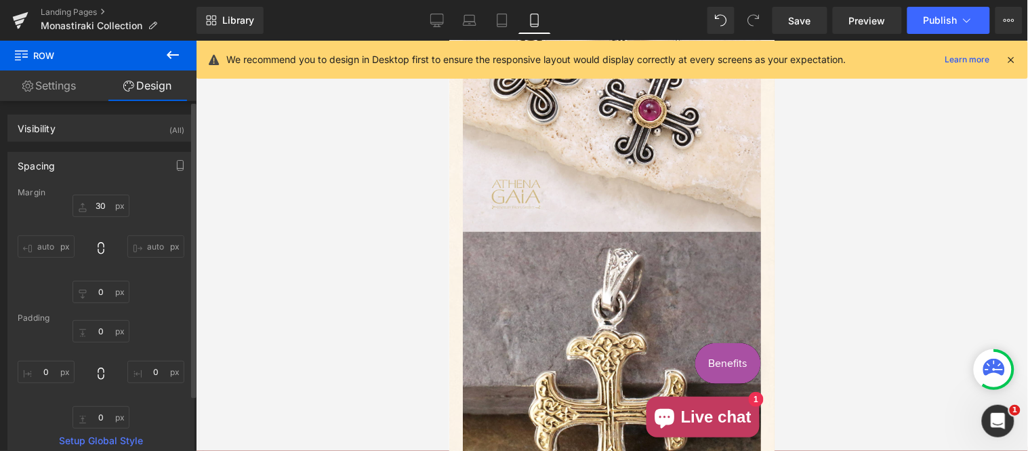
type input "30"
type input "0"
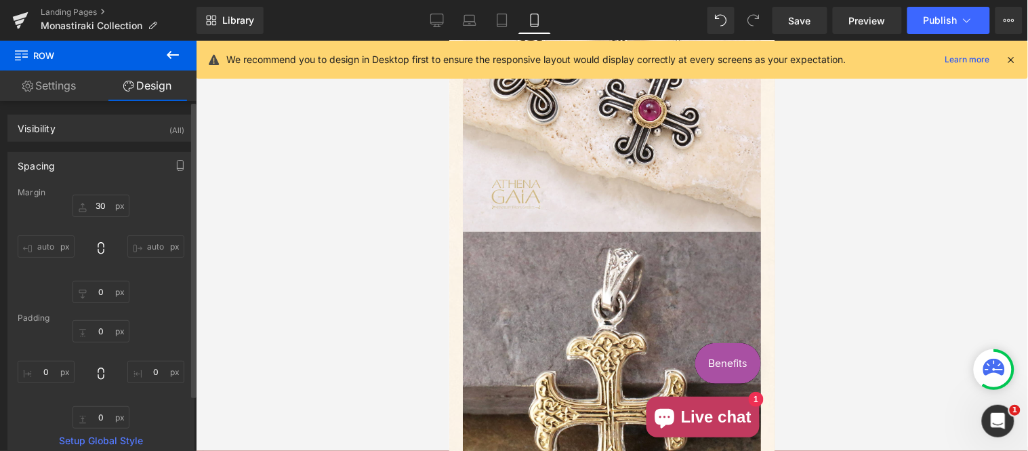
type input "0"
click at [107, 205] on input "30" at bounding box center [101, 206] width 57 height 22
type input "20"
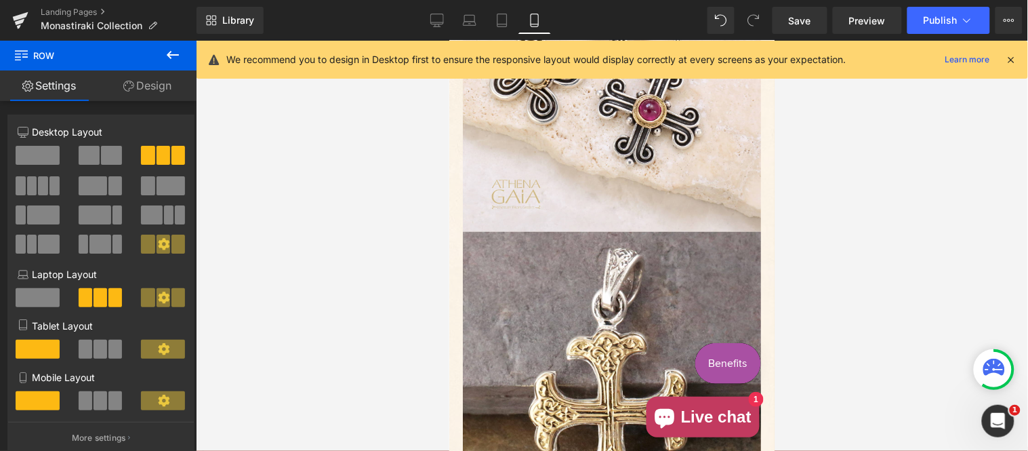
click at [480, 390] on div "Rendering Content" at bounding box center [513, 397] width 83 height 15
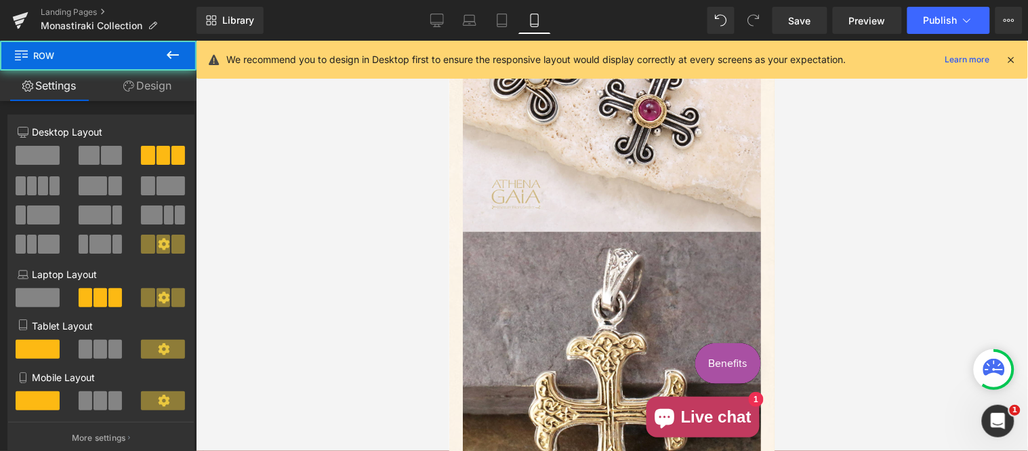
click at [159, 77] on link "Design" at bounding box center [147, 86] width 98 height 31
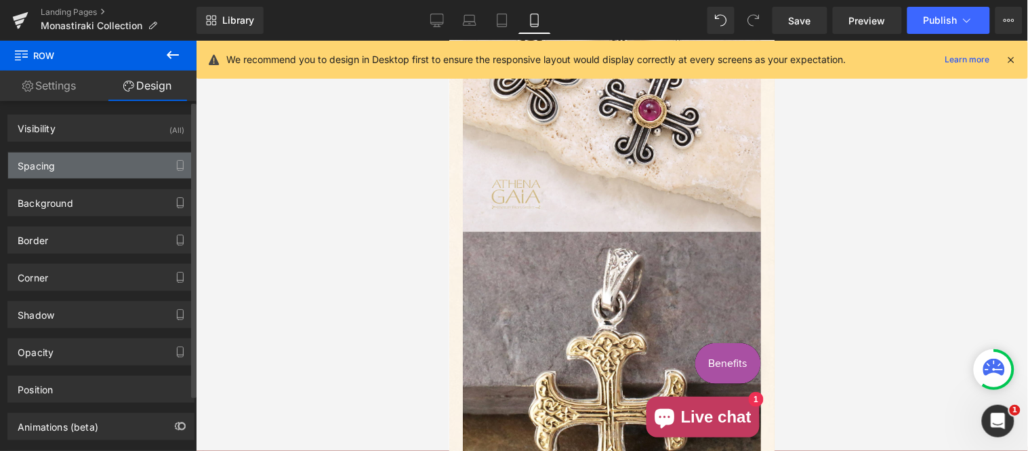
click at [106, 159] on div "Spacing" at bounding box center [101, 166] width 186 height 26
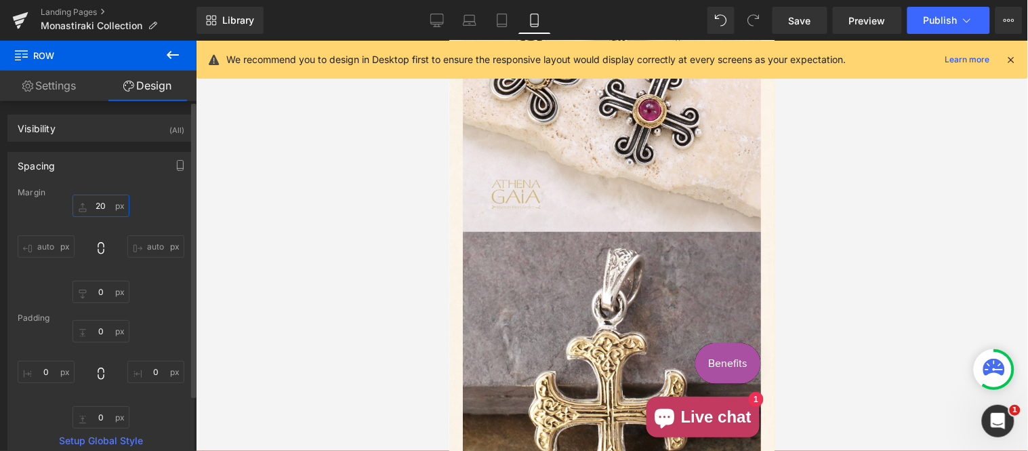
click at [104, 200] on input "20" at bounding box center [101, 206] width 57 height 22
type input "0"
click at [1028, 279] on div at bounding box center [612, 246] width 832 height 410
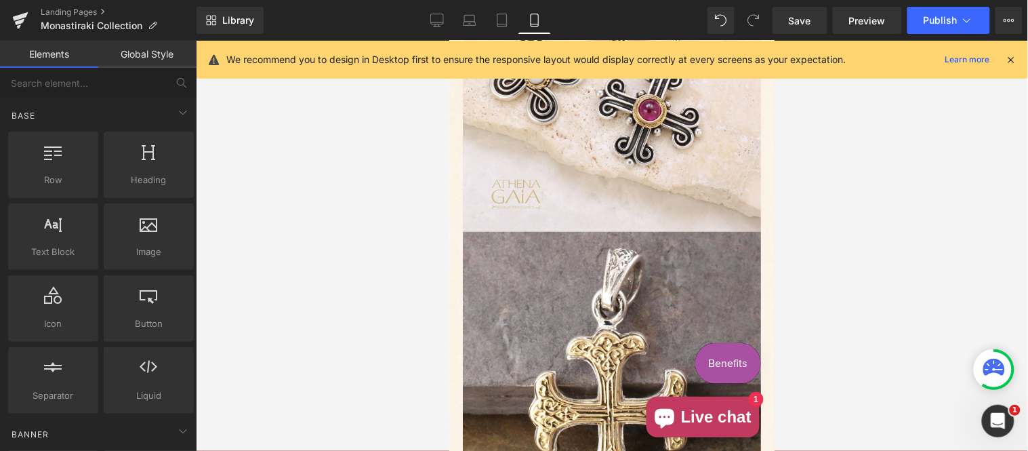
click at [918, 268] on div at bounding box center [612, 246] width 832 height 410
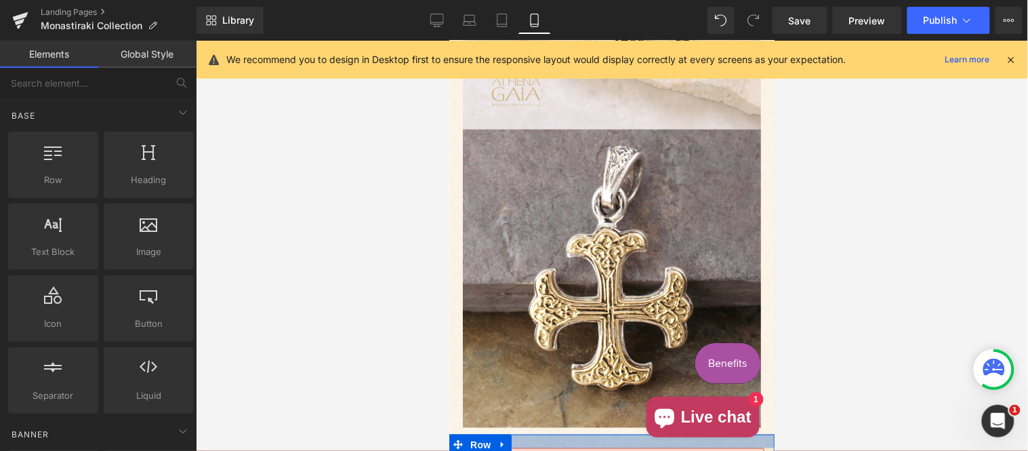
scroll to position [5553, 0]
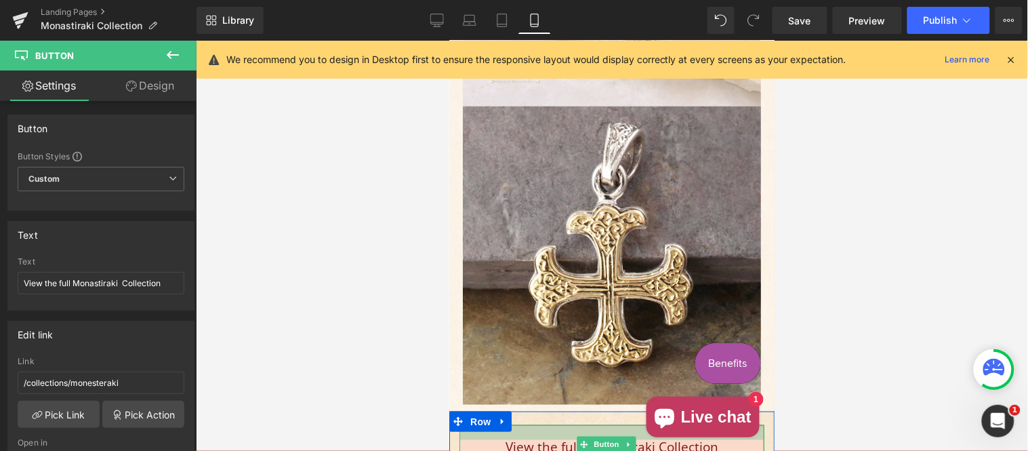
click at [596, 424] on div "Main content" at bounding box center [611, 431] width 305 height 15
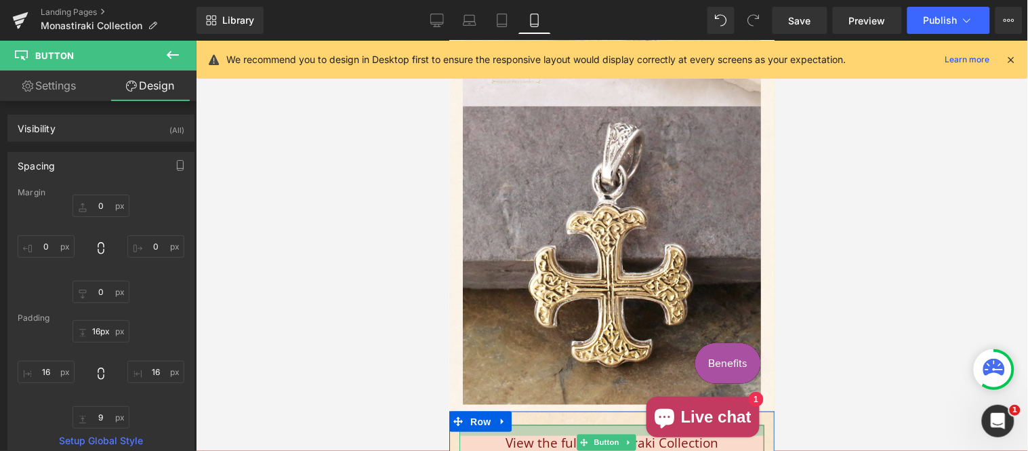
drag, startPoint x: 663, startPoint y: 201, endPoint x: 670, endPoint y: 197, distance: 7.6
click at [670, 424] on div "Main content" at bounding box center [611, 429] width 305 height 11
type input "11px"
drag, startPoint x: 689, startPoint y: 199, endPoint x: 699, endPoint y: 195, distance: 10.3
click at [699, 424] on div "Main content" at bounding box center [611, 427] width 305 height 7
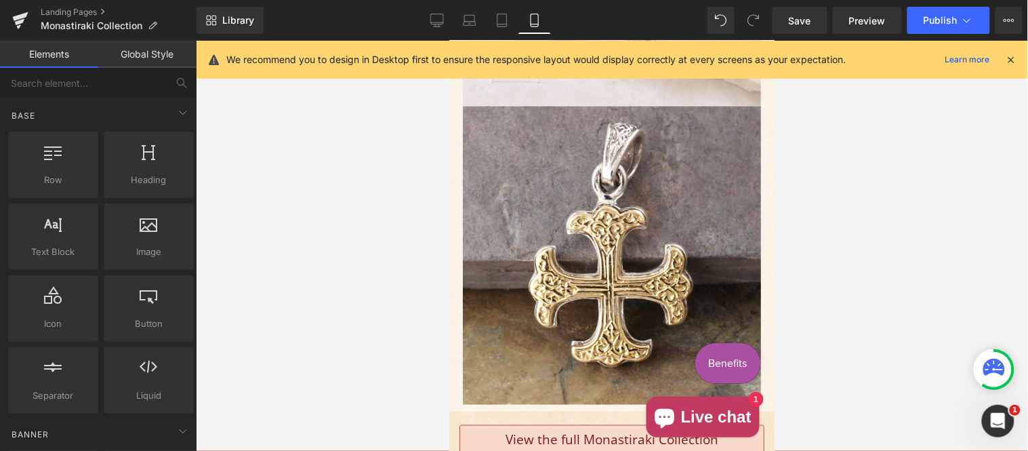
click at [893, 243] on div at bounding box center [612, 246] width 832 height 410
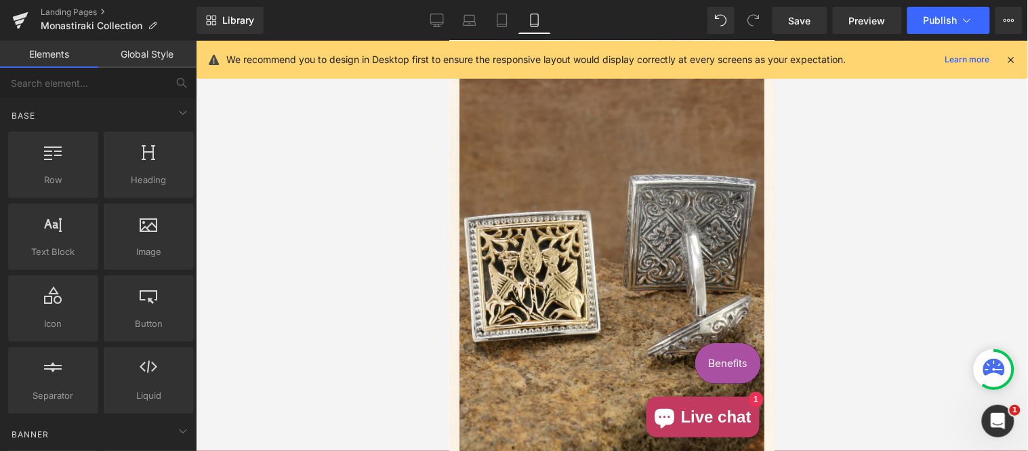
scroll to position [4299, 0]
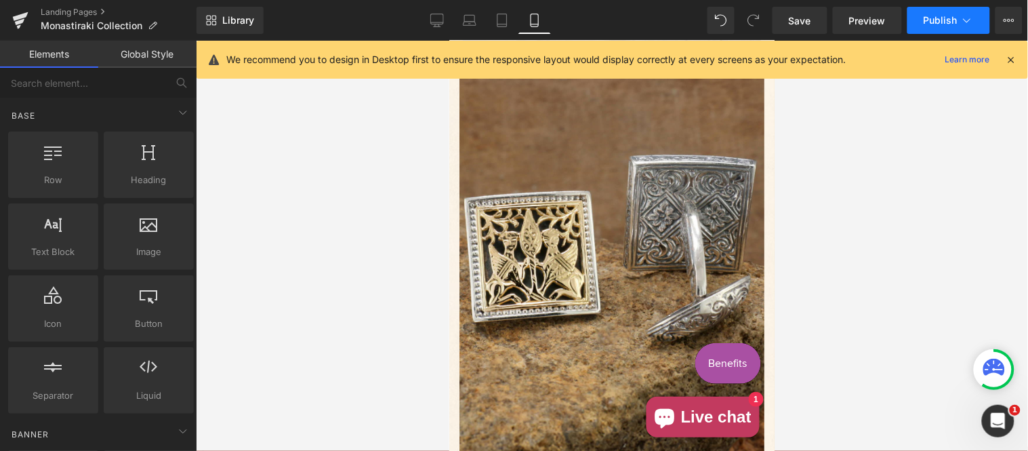
click at [969, 21] on icon at bounding box center [967, 20] width 7 height 4
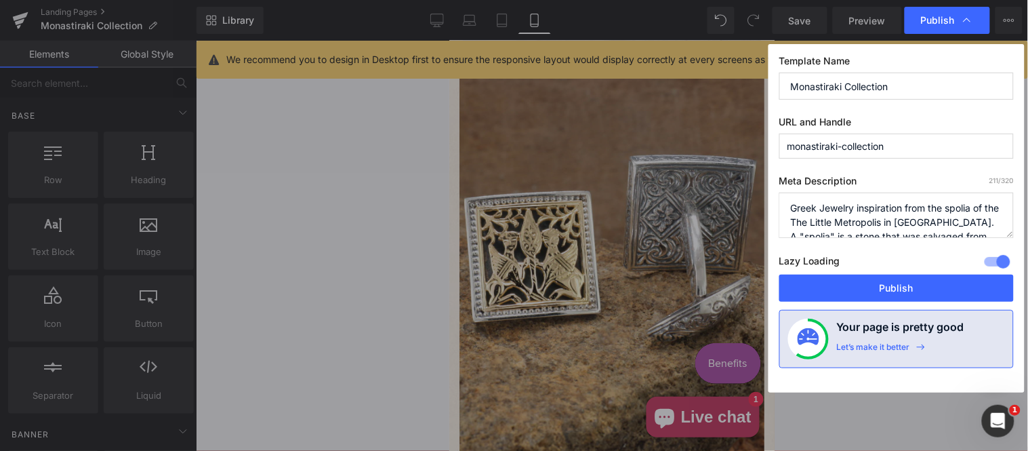
click at [879, 286] on button "Publish" at bounding box center [897, 288] width 235 height 27
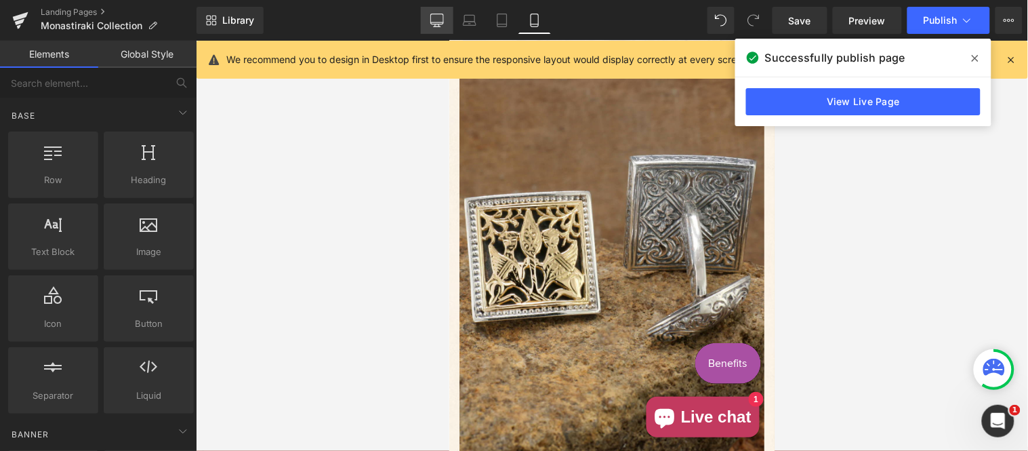
drag, startPoint x: 435, startPoint y: 18, endPoint x: 590, endPoint y: 248, distance: 277.5
click at [435, 18] on icon at bounding box center [437, 21] width 14 height 14
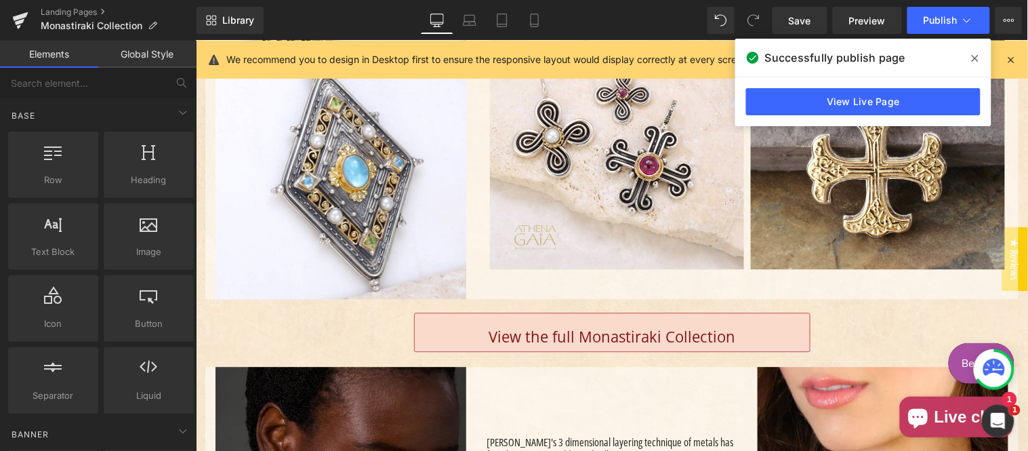
scroll to position [2061, 0]
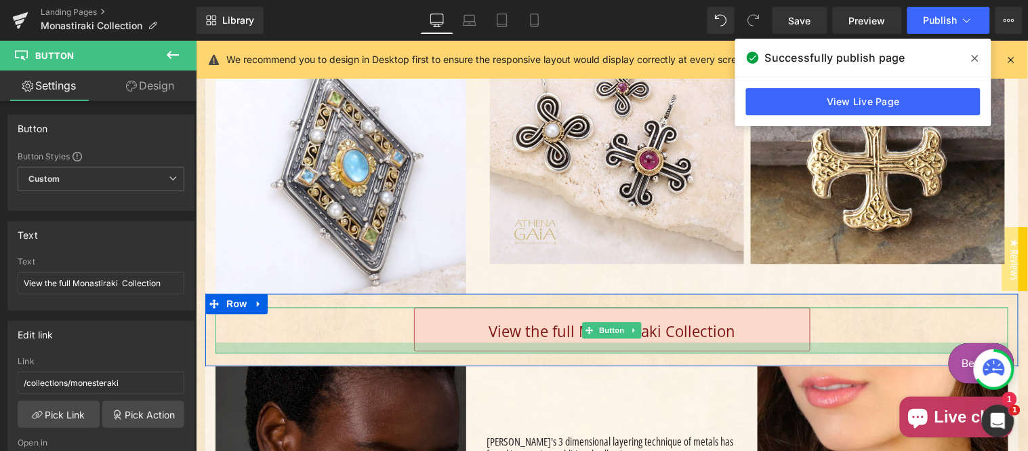
click at [729, 353] on div "Main content" at bounding box center [611, 347] width 793 height 11
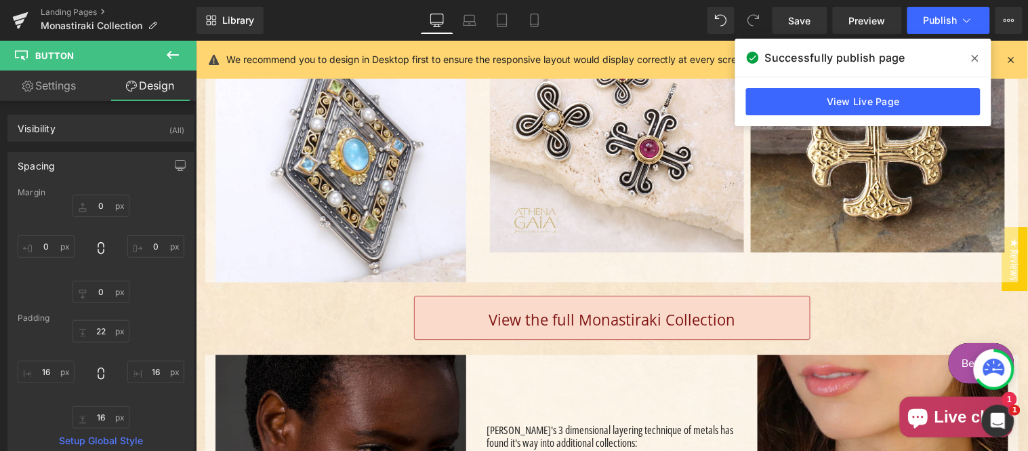
scroll to position [2186, 0]
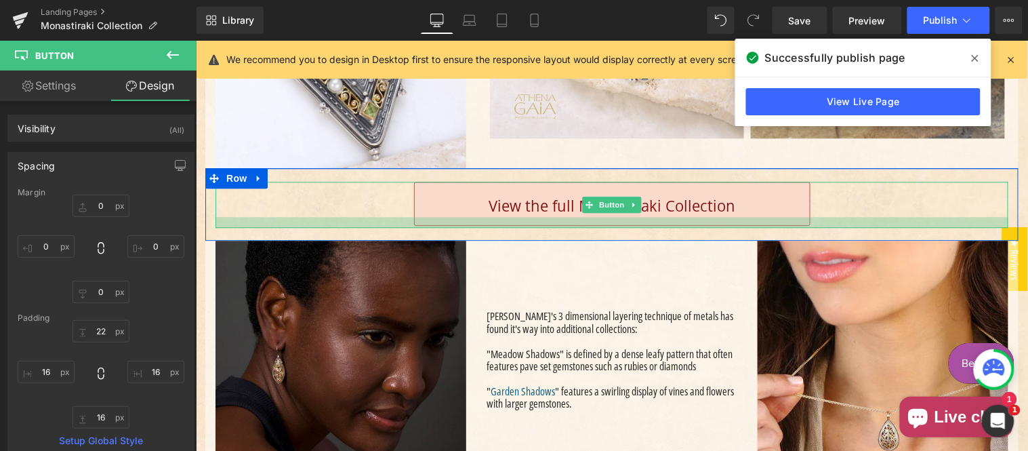
click at [737, 227] on div "Main content" at bounding box center [611, 221] width 793 height 11
type input "21px"
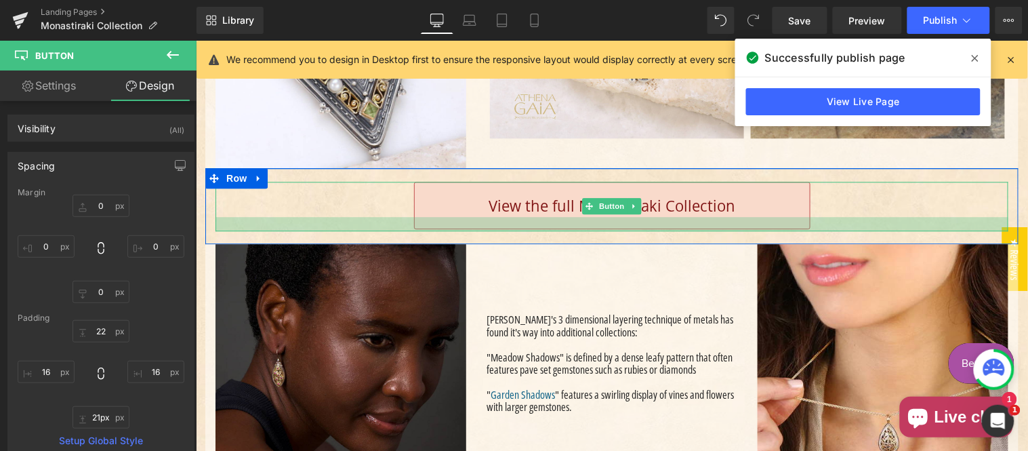
click at [754, 230] on div "Main content" at bounding box center [611, 223] width 793 height 14
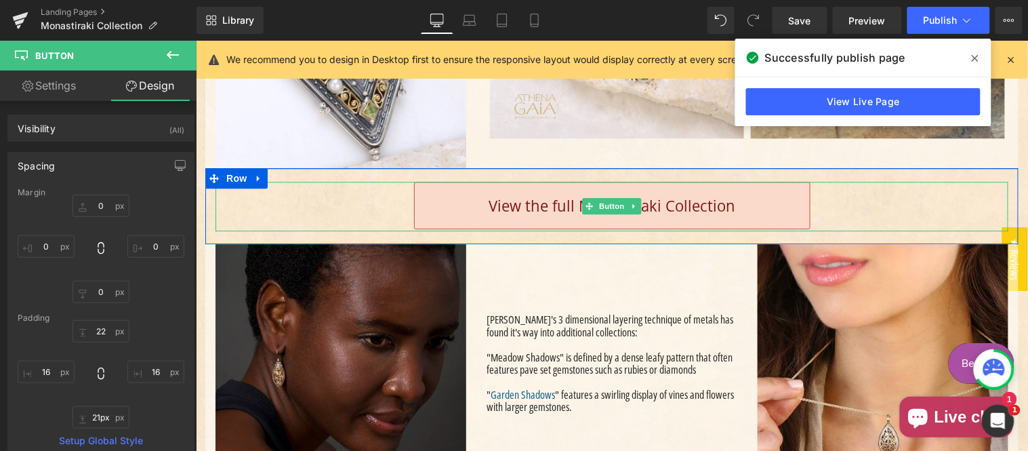
click at [893, 225] on div "View the full Monastiraki Collection" at bounding box center [611, 206] width 793 height 50
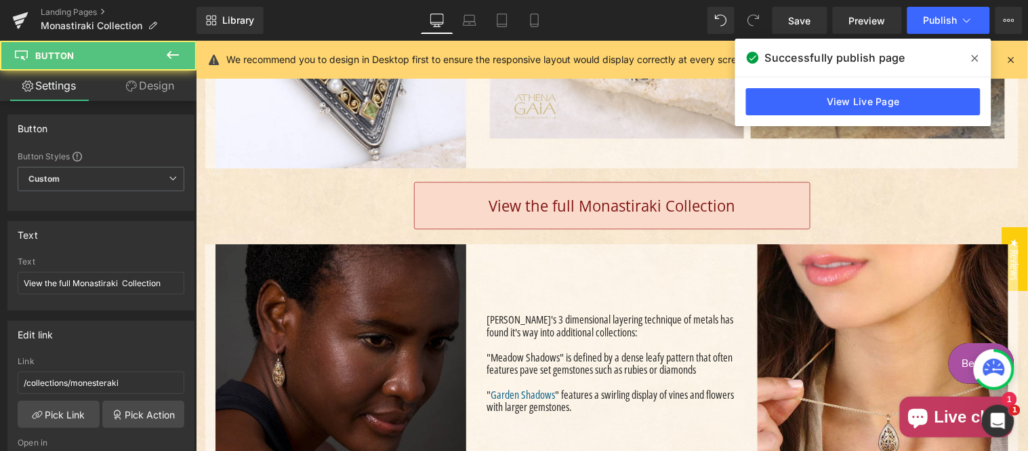
scroll to position [2061, 0]
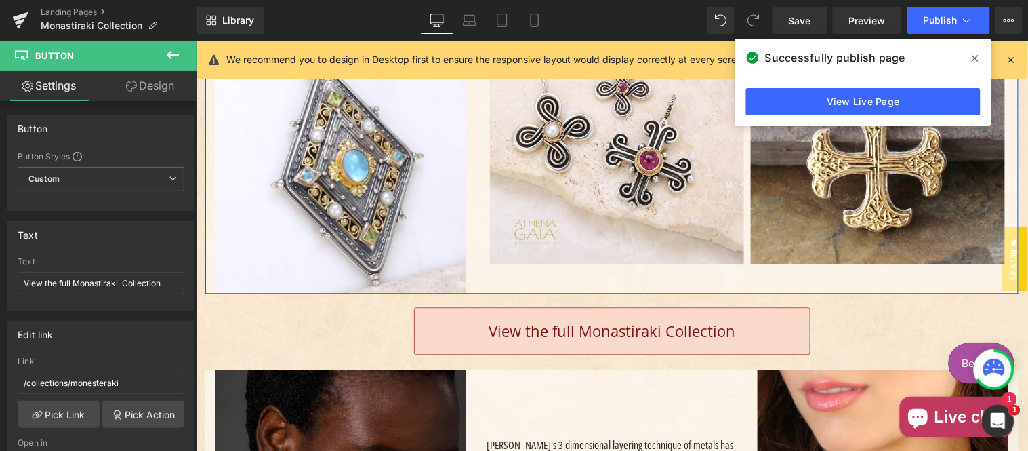
click at [745, 293] on div "Crosses and Pendants Text Block A fun challenge is to find these patterns on th…" at bounding box center [747, 105] width 542 height 376
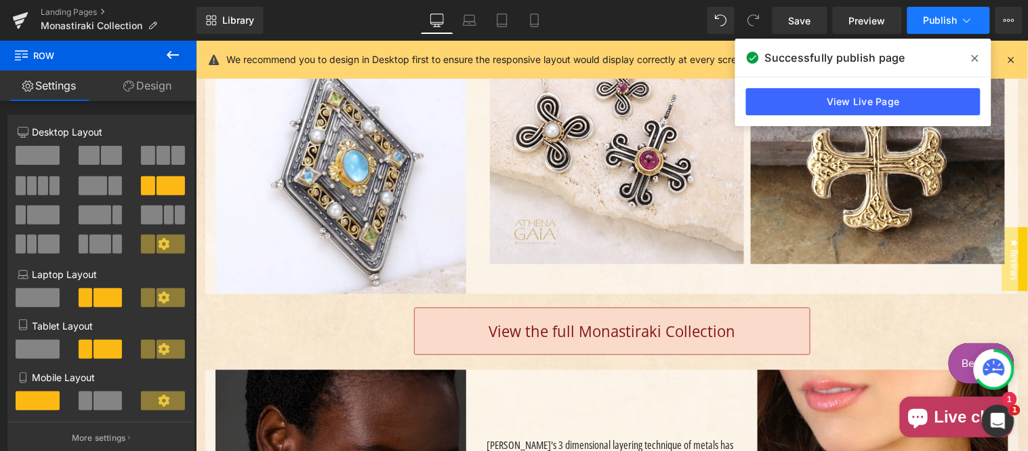
click at [937, 18] on span "Publish" at bounding box center [941, 20] width 34 height 11
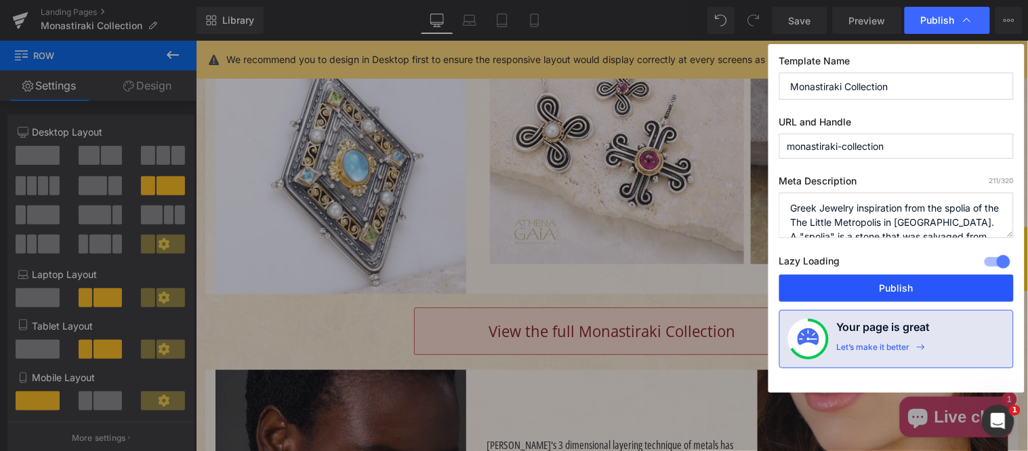
click at [926, 282] on button "Publish" at bounding box center [897, 288] width 235 height 27
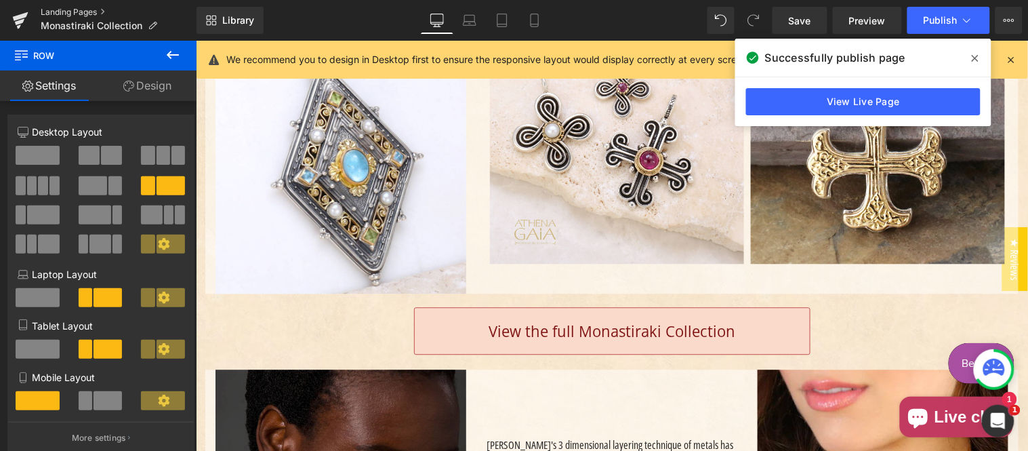
click at [66, 8] on link "Landing Pages" at bounding box center [119, 12] width 156 height 11
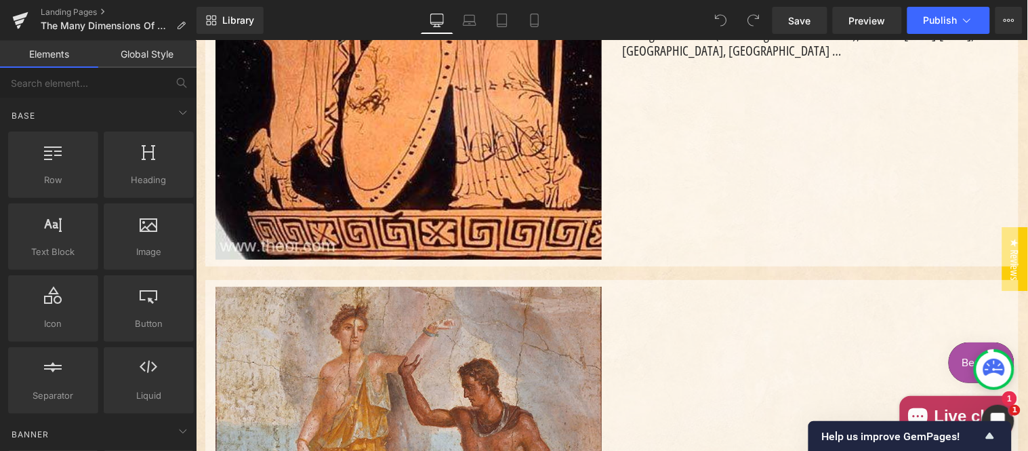
scroll to position [4017, 0]
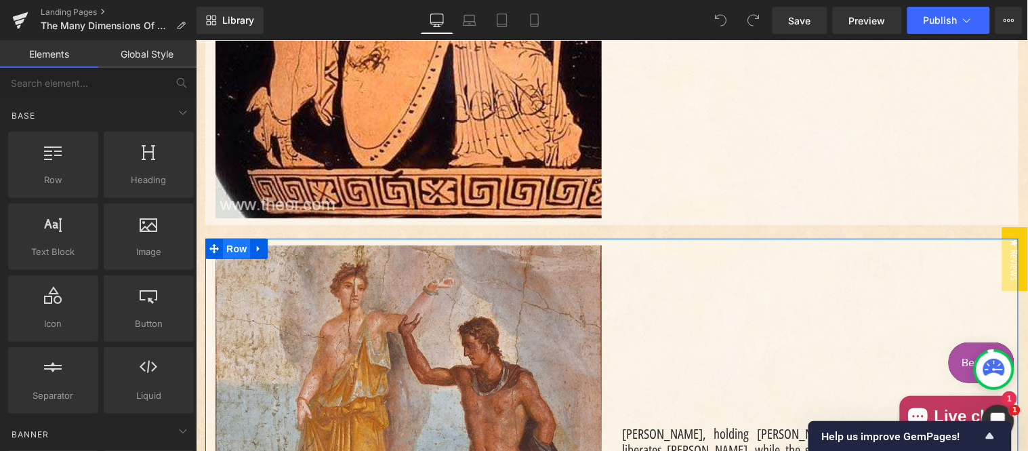
click at [232, 238] on span "Row" at bounding box center [235, 248] width 27 height 20
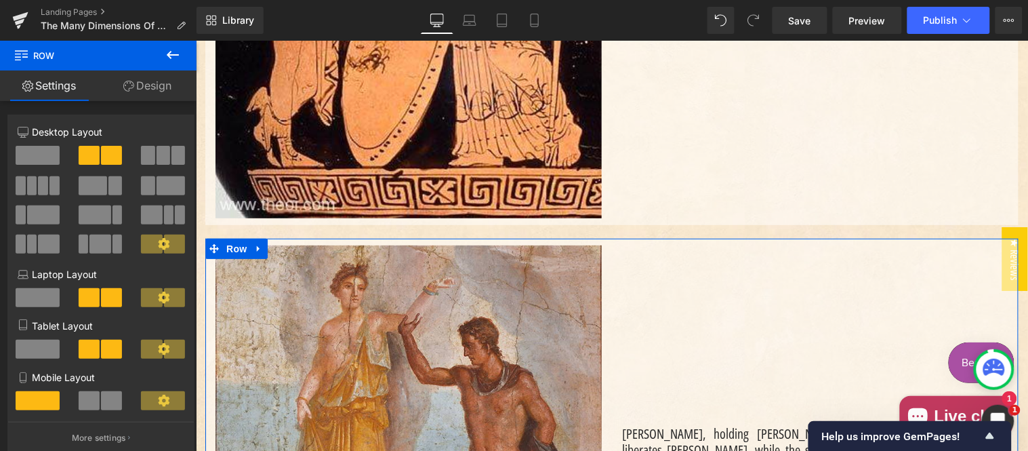
click at [157, 83] on link "Design" at bounding box center [147, 86] width 98 height 31
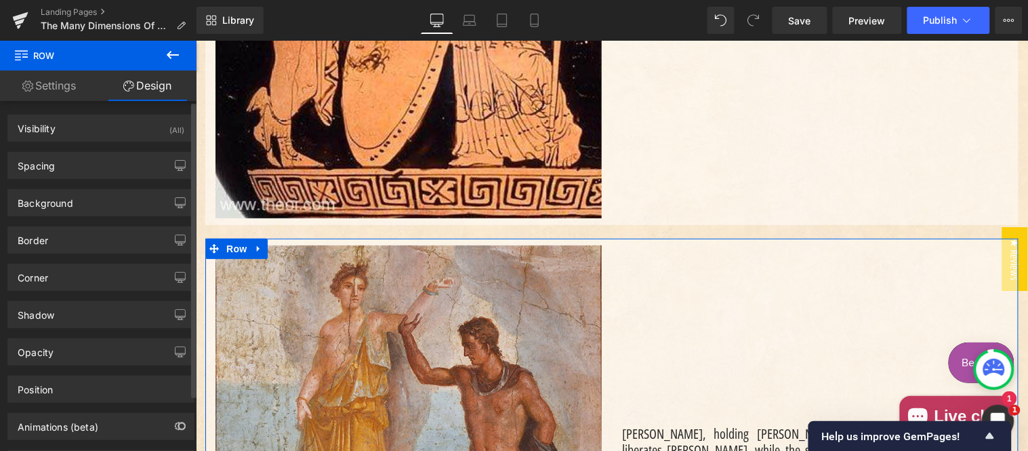
type input "#ffffff"
type input "50"
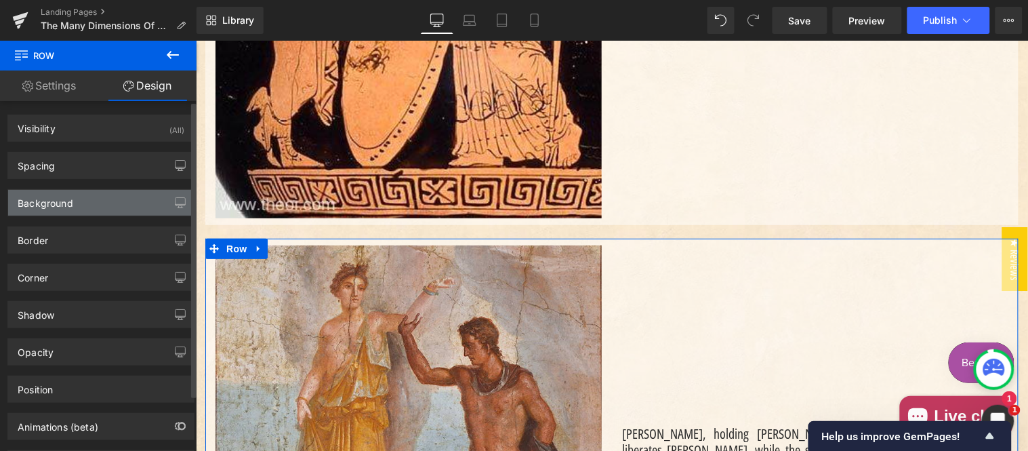
click at [83, 204] on div "Background" at bounding box center [101, 203] width 186 height 26
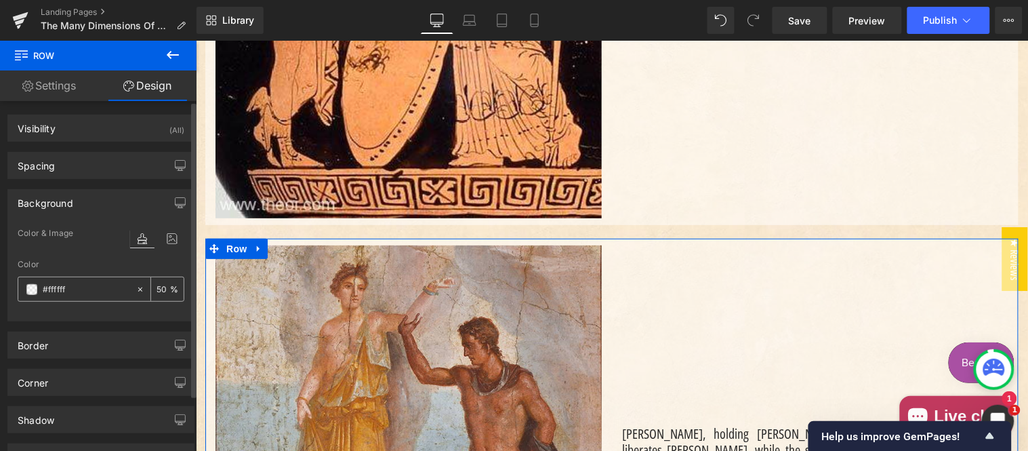
click at [82, 291] on input "#ffffff" at bounding box center [86, 289] width 87 height 15
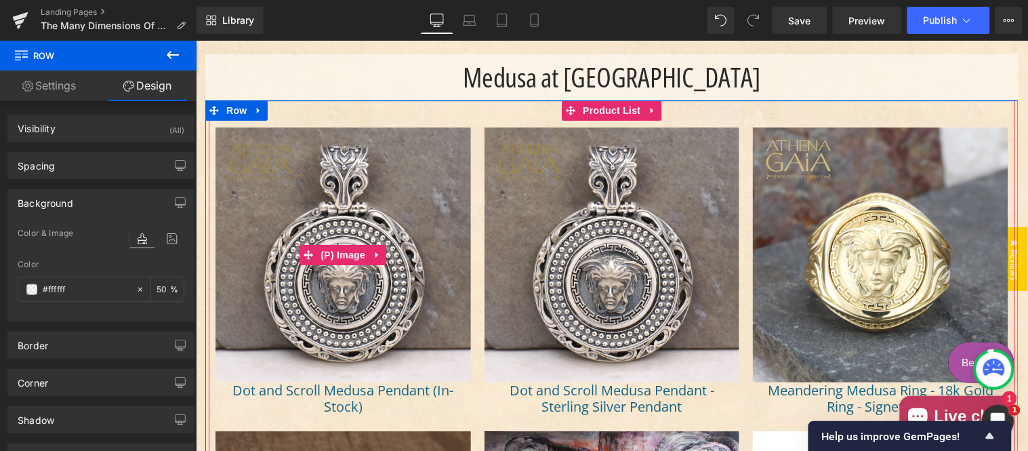
scroll to position [10294, 0]
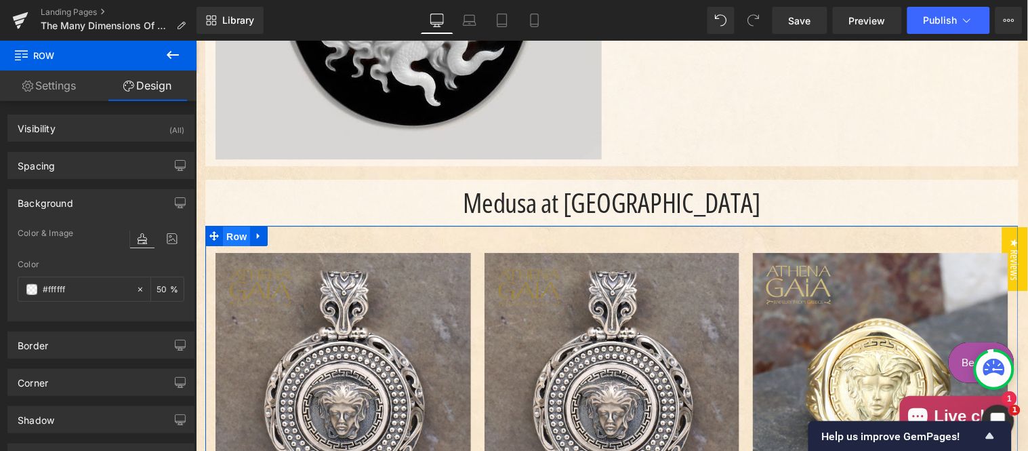
click at [229, 226] on span "Row" at bounding box center [235, 236] width 27 height 20
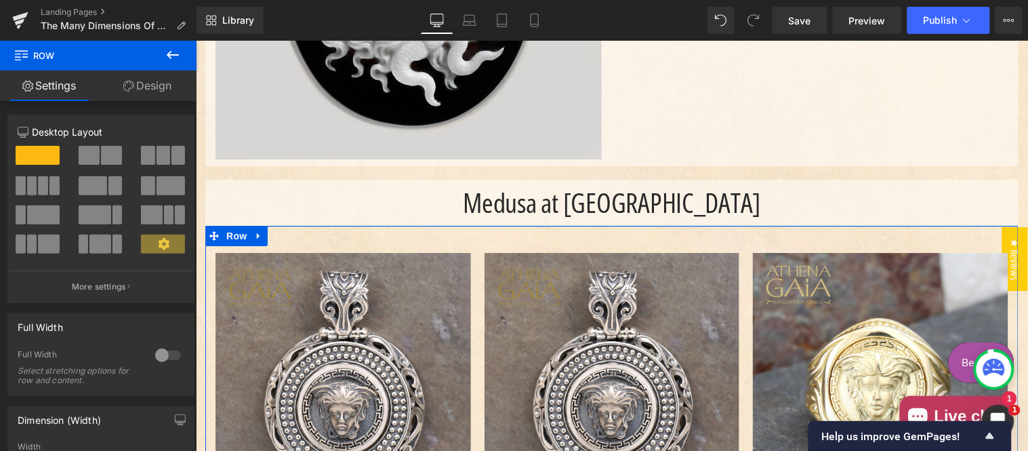
click at [142, 90] on link "Design" at bounding box center [147, 86] width 98 height 31
click at [0, 0] on div "Background" at bounding box center [0, 0] width 0 height 0
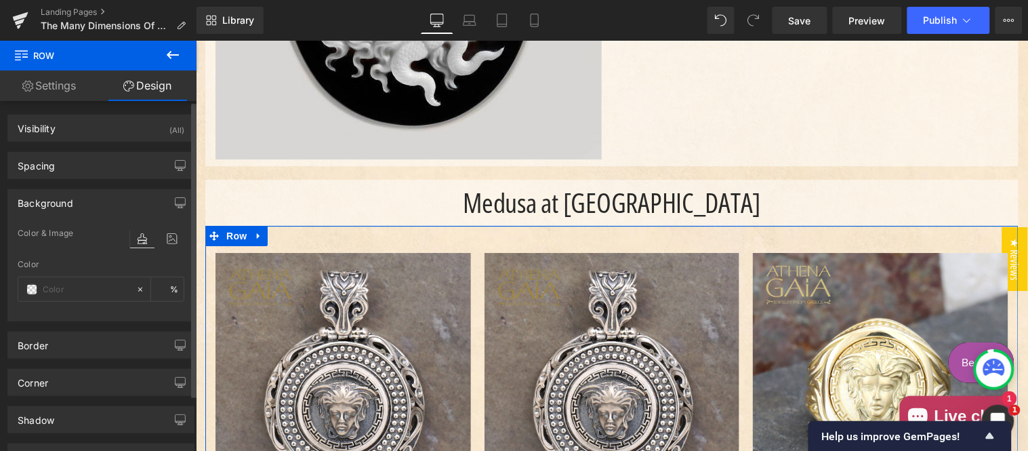
type input "transparent"
type input "0"
click at [87, 290] on input "transparent" at bounding box center [86, 289] width 87 height 15
paste input "#ffffff"
type input "#ffffff"
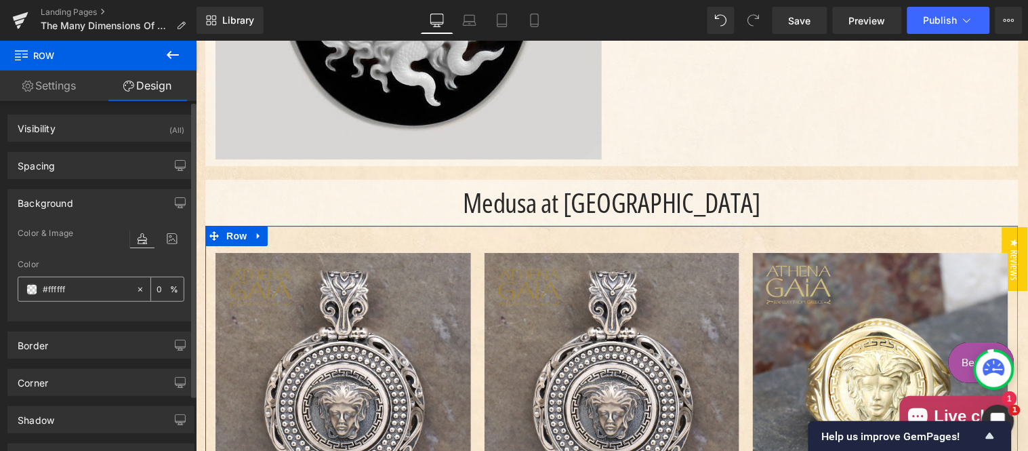
type input "100"
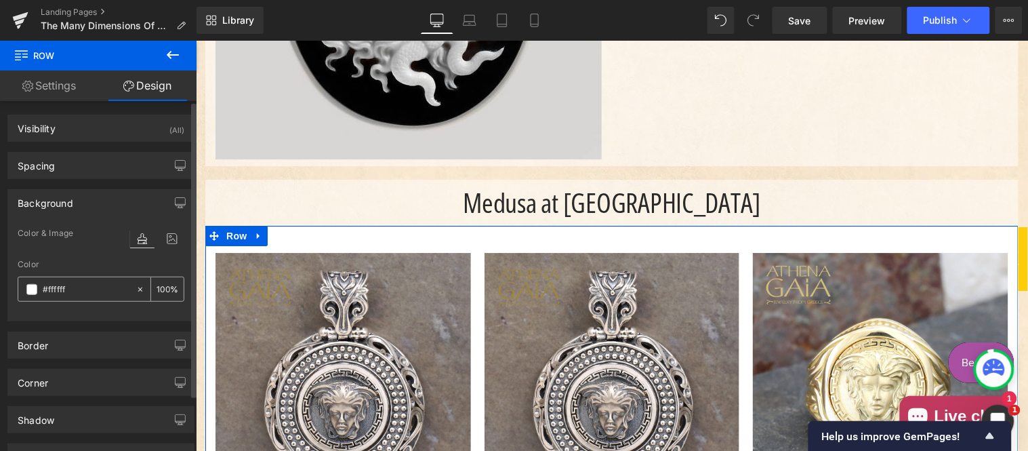
type input "#ffffff"
click at [160, 286] on input "100" at bounding box center [164, 288] width 14 height 15
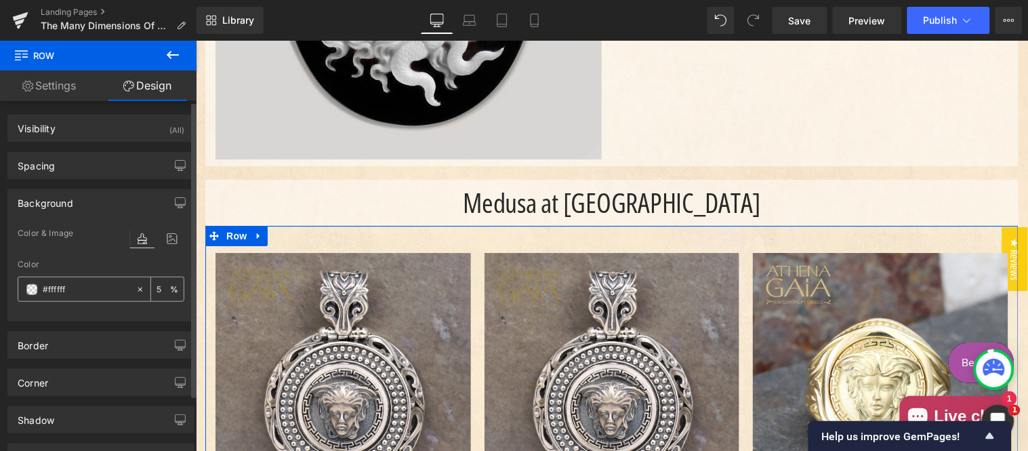
type input "50"
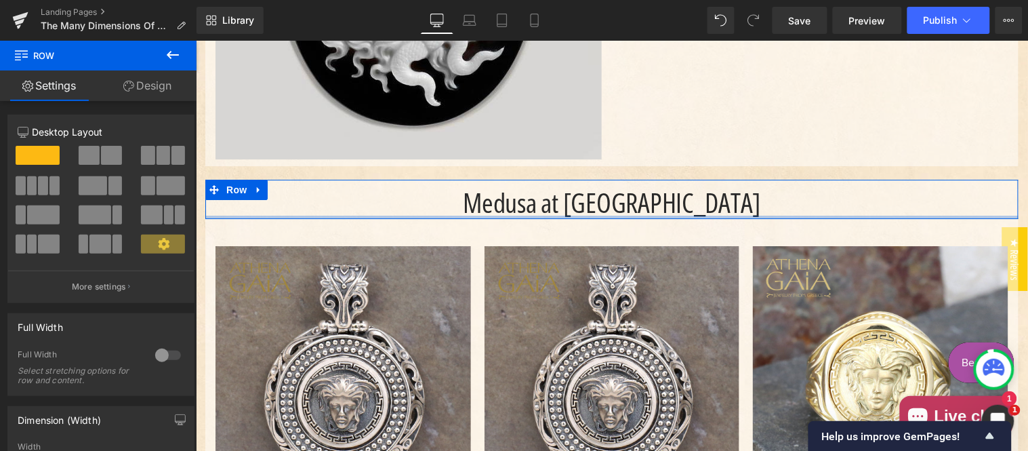
drag, startPoint x: 592, startPoint y: 154, endPoint x: 623, endPoint y: 139, distance: 34.0
click at [623, 179] on div "Medusa at [GEOGRAPHIC_DATA]" at bounding box center [611, 198] width 813 height 39
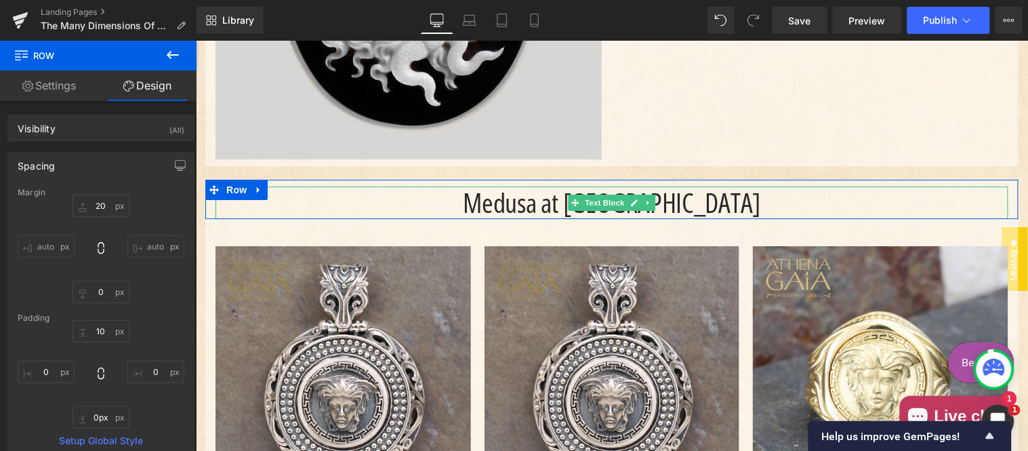
drag, startPoint x: 527, startPoint y: 150, endPoint x: 534, endPoint y: 138, distance: 14.3
click at [534, 179] on div "Medusa at [GEOGRAPHIC_DATA]" at bounding box center [611, 198] width 813 height 39
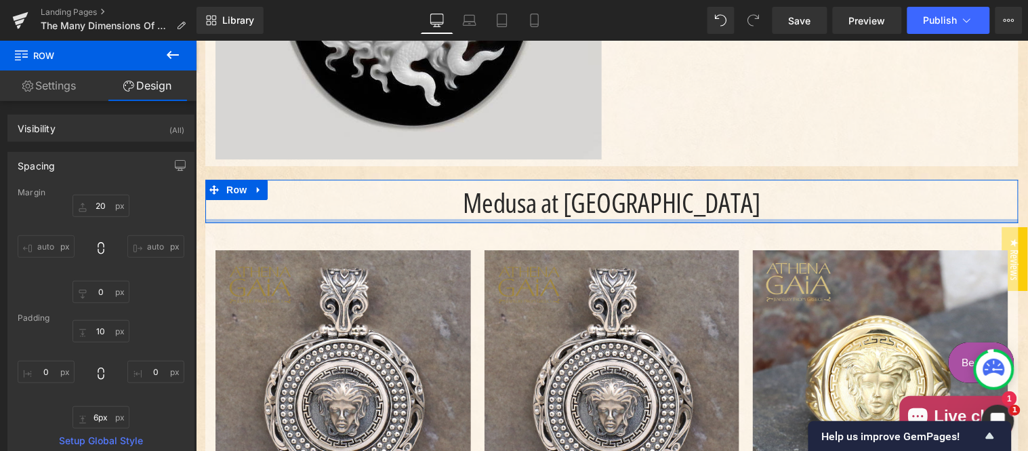
type input "0px"
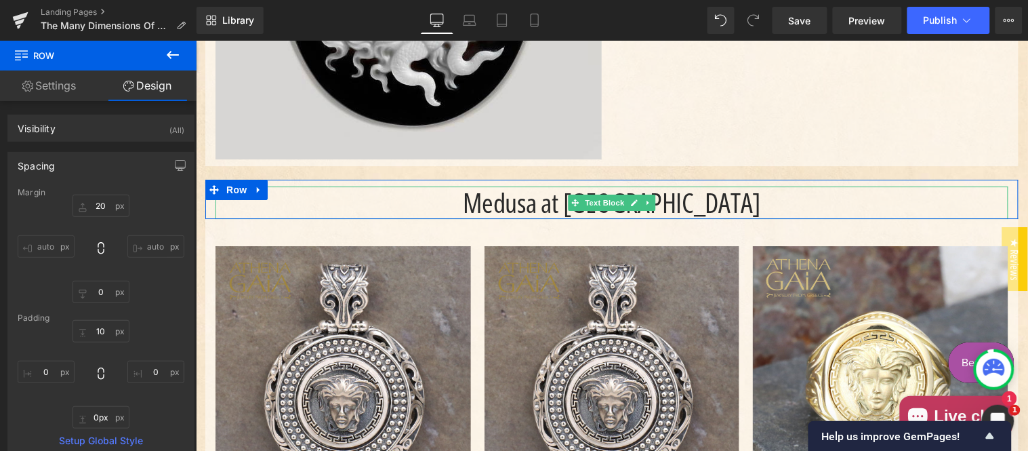
drag, startPoint x: 525, startPoint y: 150, endPoint x: 536, endPoint y: 138, distance: 15.8
click at [536, 179] on div "Medusa at [GEOGRAPHIC_DATA]" at bounding box center [611, 198] width 813 height 39
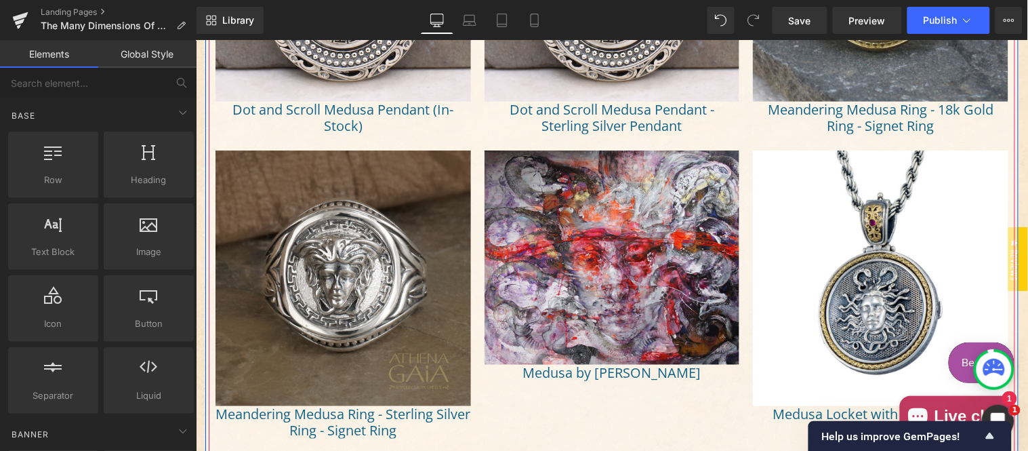
scroll to position [10671, 0]
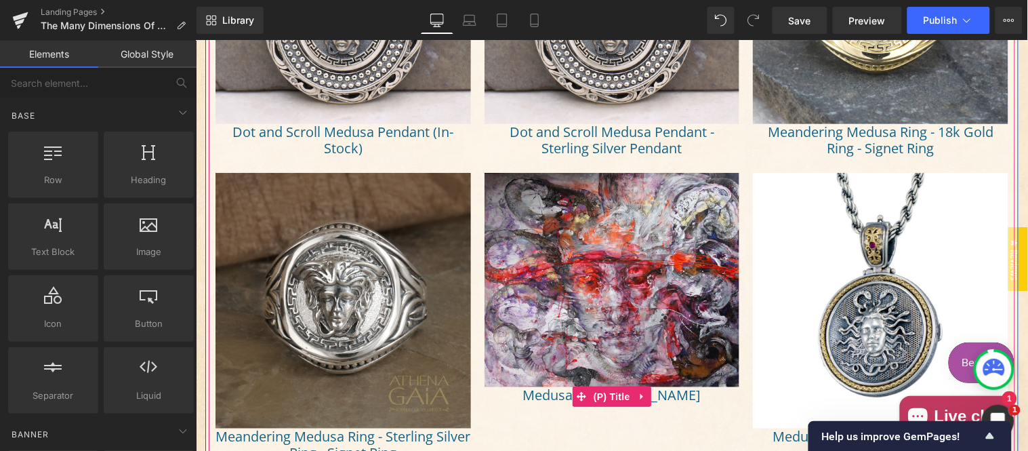
drag, startPoint x: 598, startPoint y: 331, endPoint x: 230, endPoint y: 157, distance: 407.5
click at [598, 386] on span "(P) Title" at bounding box center [611, 396] width 43 height 20
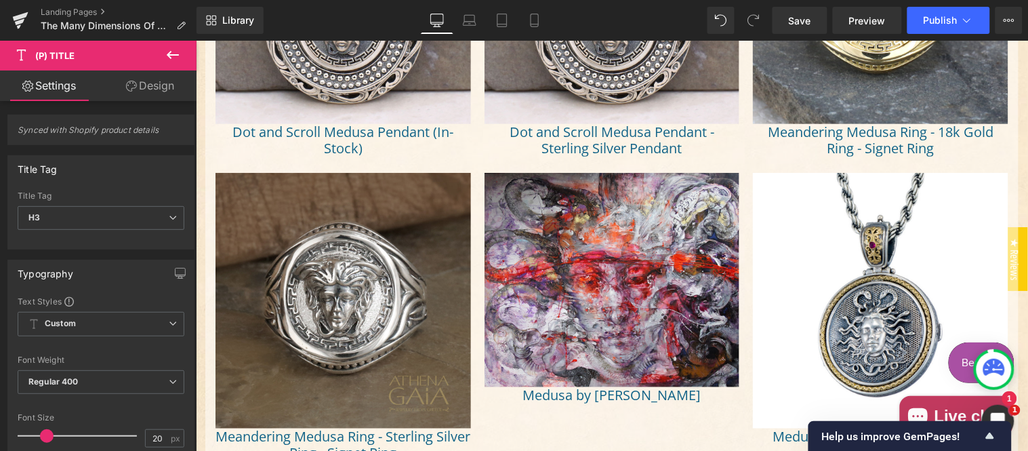
drag, startPoint x: 151, startPoint y: 81, endPoint x: 424, endPoint y: 144, distance: 279.7
click at [151, 81] on link "Design" at bounding box center [150, 86] width 98 height 31
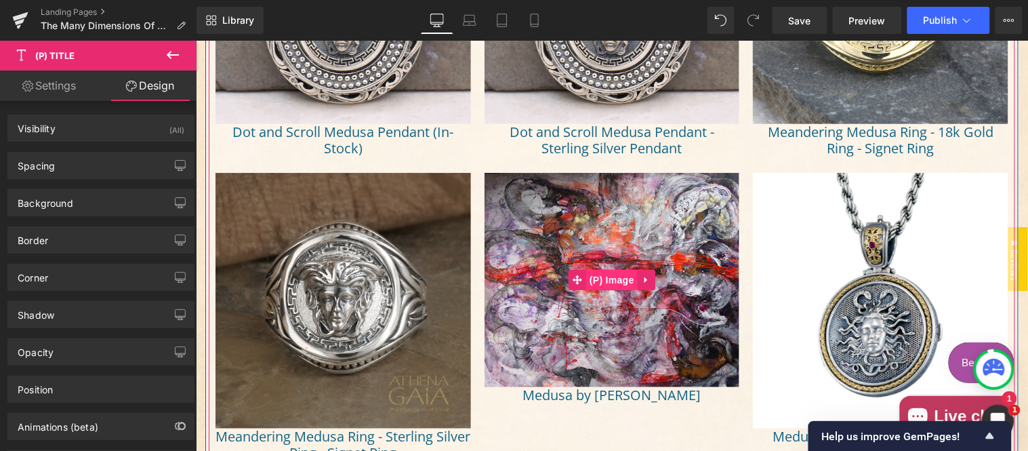
click at [602, 269] on span "(P) Image" at bounding box center [612, 279] width 52 height 20
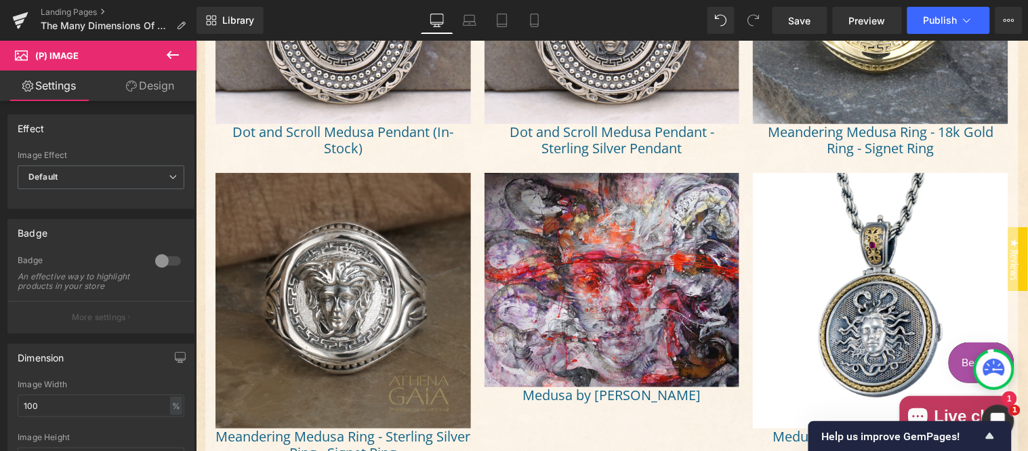
click at [156, 88] on link "Design" at bounding box center [150, 86] width 98 height 31
click at [0, 0] on div "Spacing" at bounding box center [0, 0] width 0 height 0
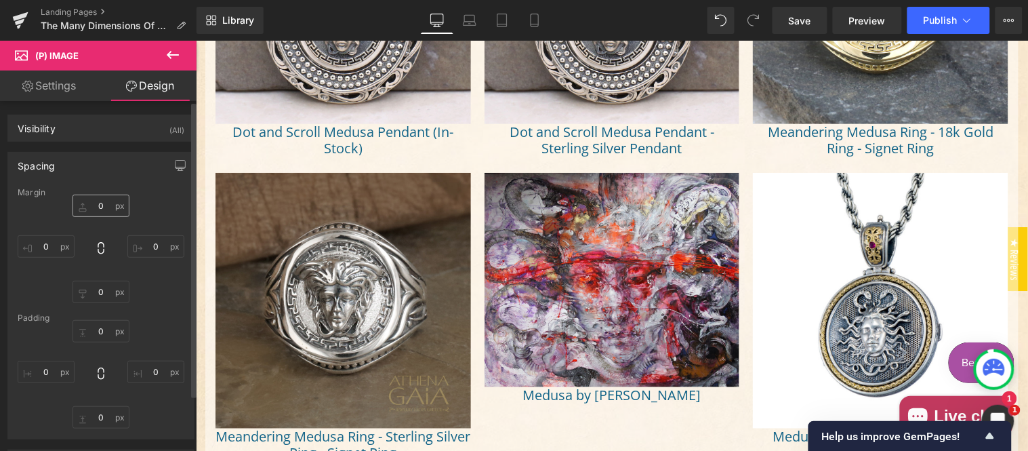
type input "0"
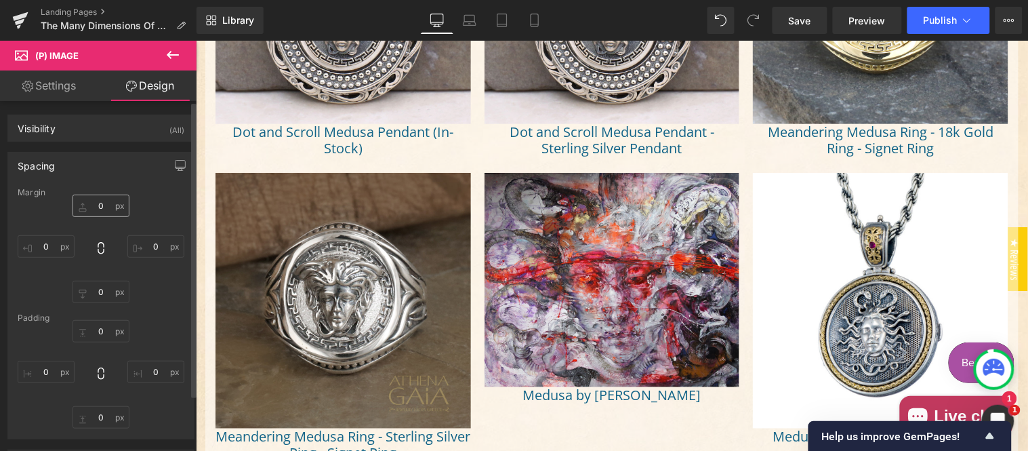
type input "0"
click at [114, 206] on input "0" at bounding box center [101, 206] width 57 height 22
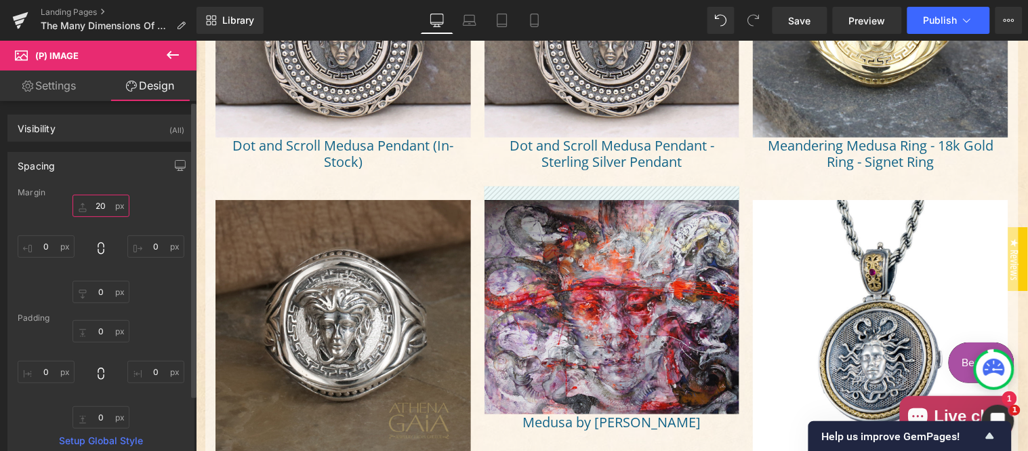
drag, startPoint x: 104, startPoint y: 206, endPoint x: 87, endPoint y: 207, distance: 17.7
click at [87, 207] on input "20" at bounding box center [101, 206] width 57 height 22
type input "0"
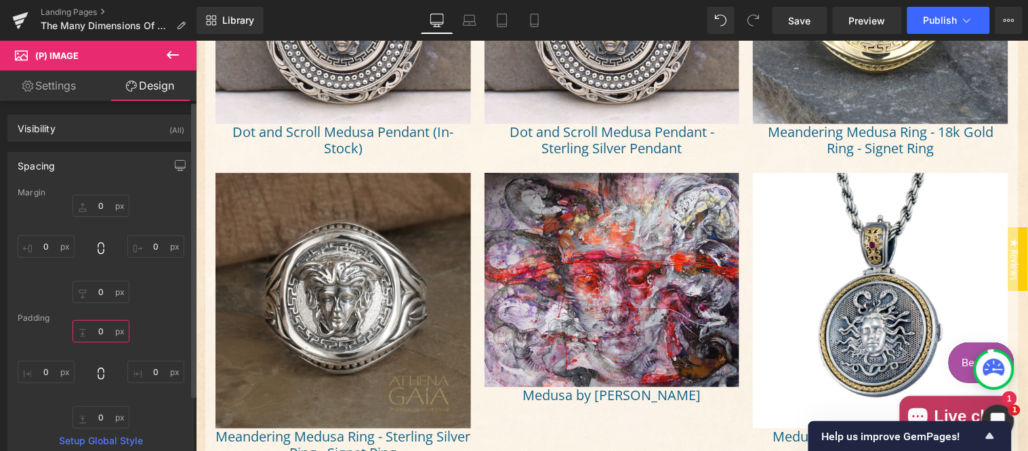
click at [109, 338] on input "0" at bounding box center [101, 331] width 57 height 22
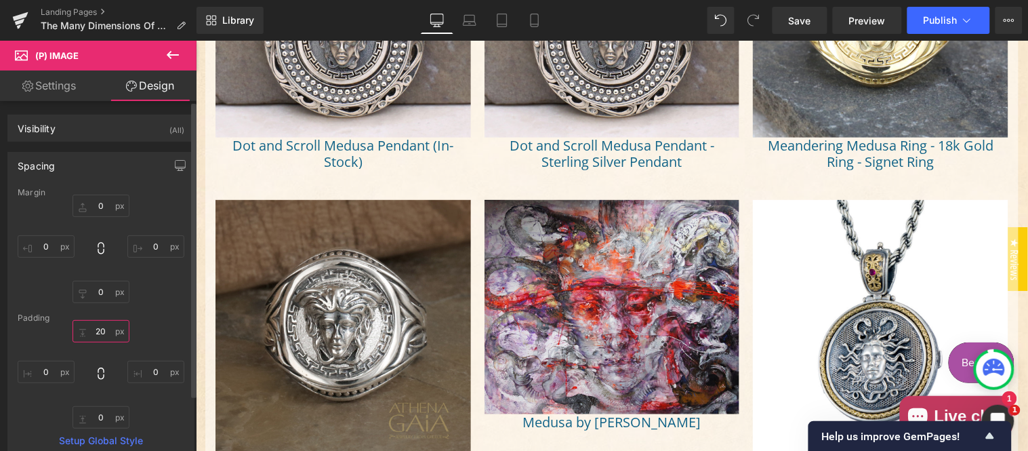
click at [108, 338] on input "20" at bounding box center [101, 331] width 57 height 22
type input "0"
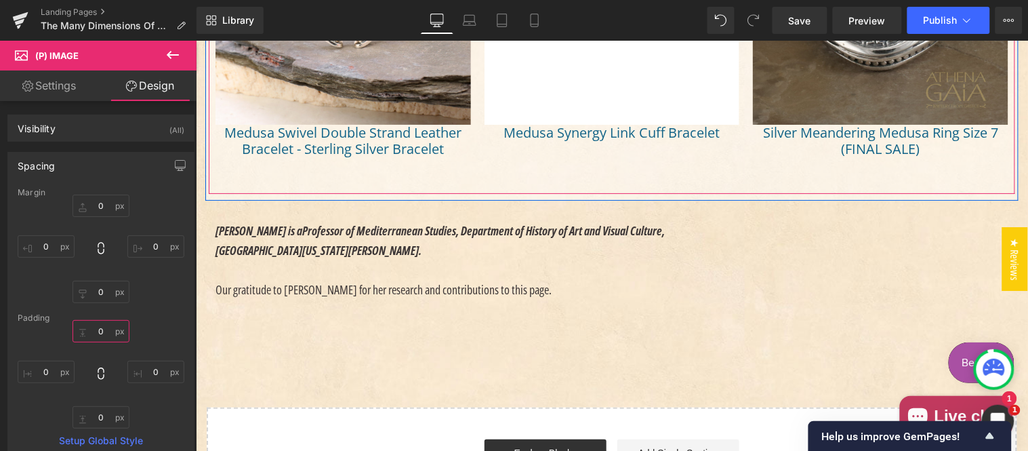
scroll to position [11926, 0]
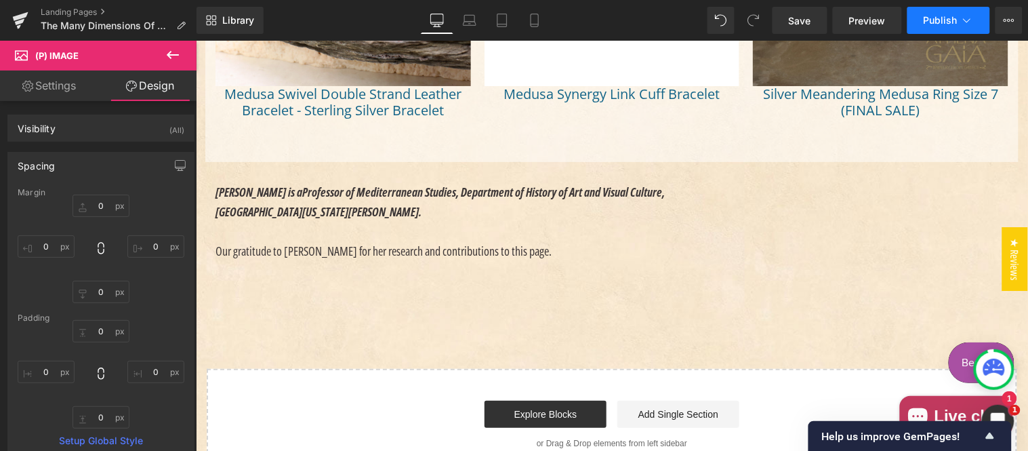
drag, startPoint x: 733, startPoint y: 5, endPoint x: 952, endPoint y: 19, distance: 219.4
click at [952, 19] on span "Publish" at bounding box center [941, 20] width 34 height 11
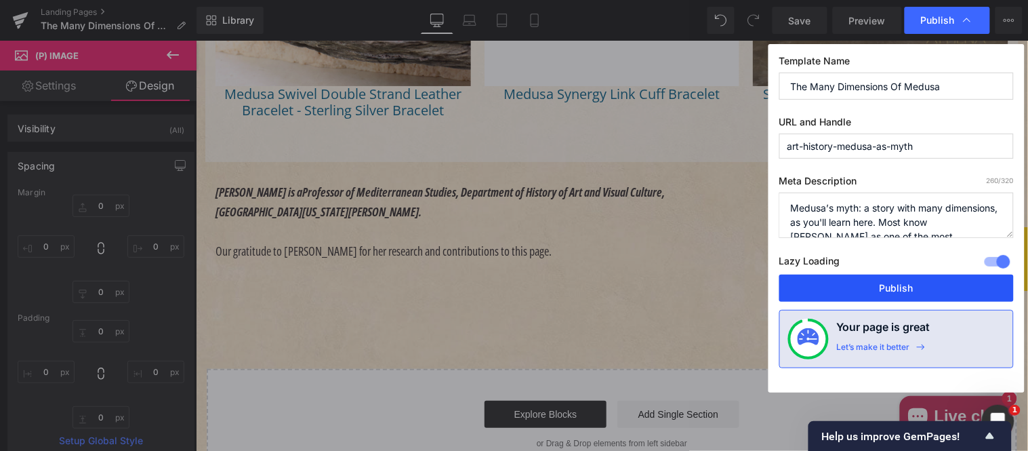
click at [873, 289] on button "Publish" at bounding box center [897, 288] width 235 height 27
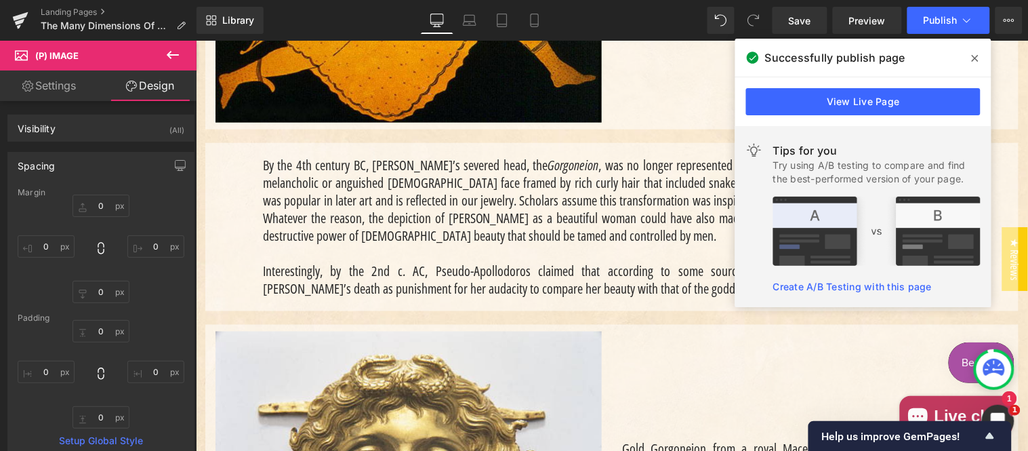
scroll to position [5649, 0]
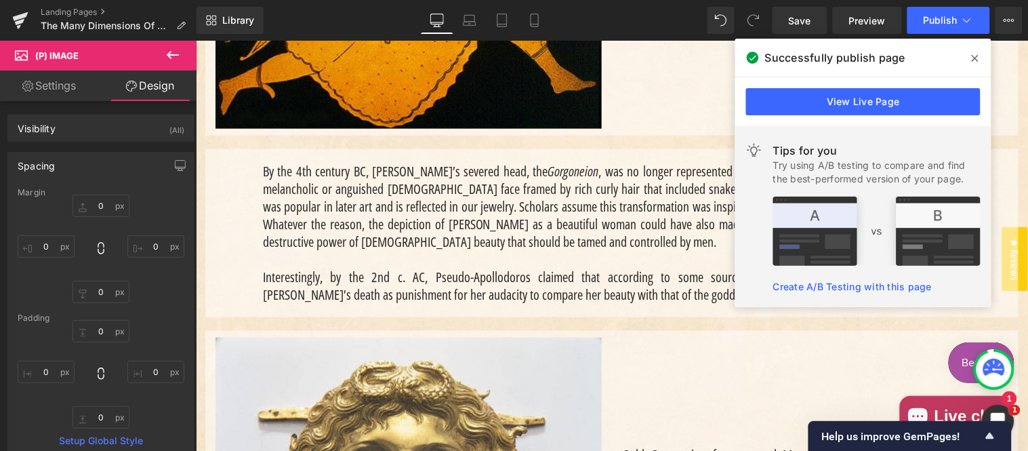
click at [978, 57] on icon at bounding box center [975, 58] width 7 height 11
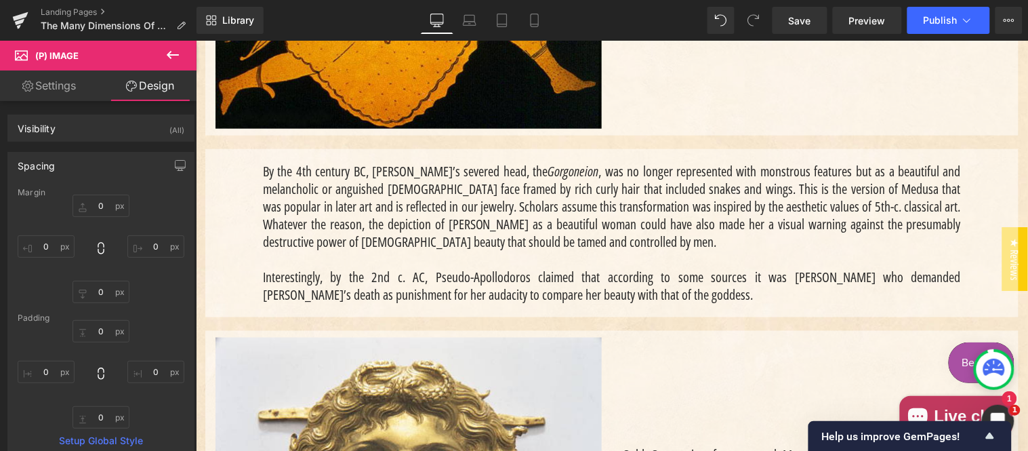
scroll to position [0, 0]
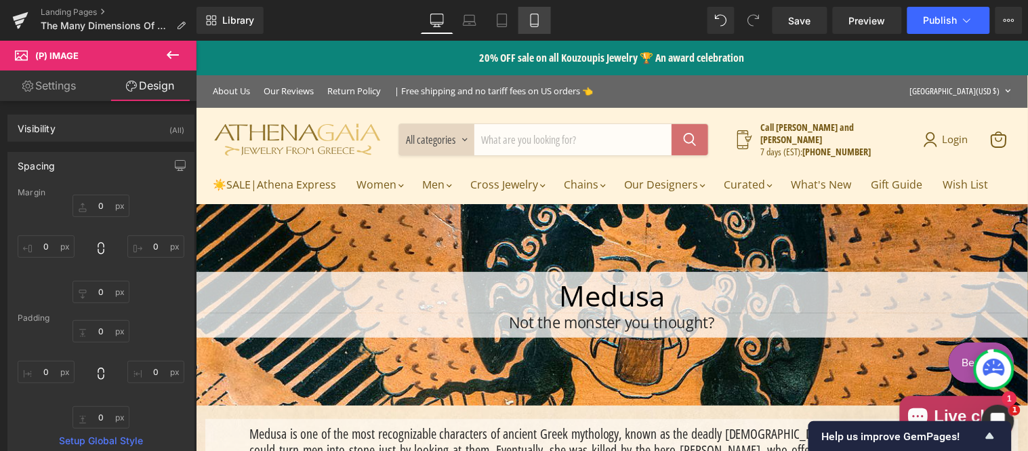
drag, startPoint x: 530, startPoint y: 16, endPoint x: 247, endPoint y: 233, distance: 356.7
click at [531, 16] on icon at bounding box center [534, 20] width 7 height 13
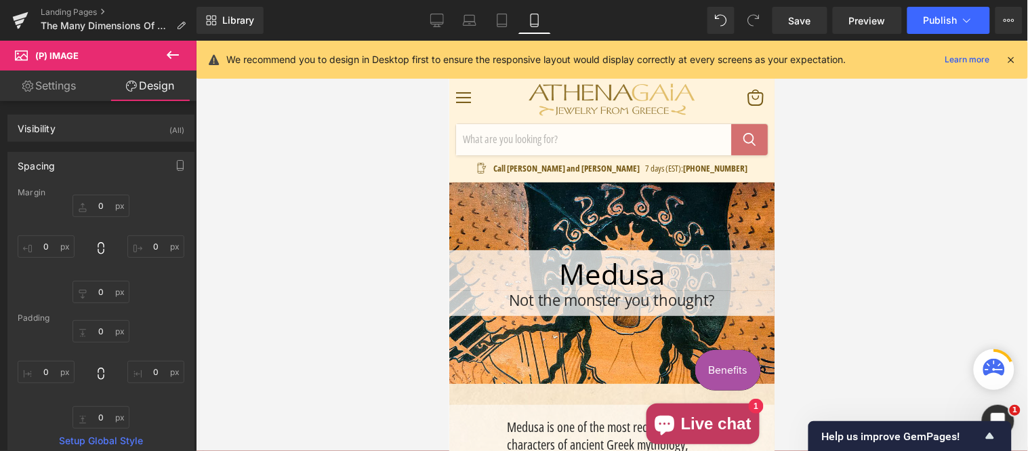
type input "0"
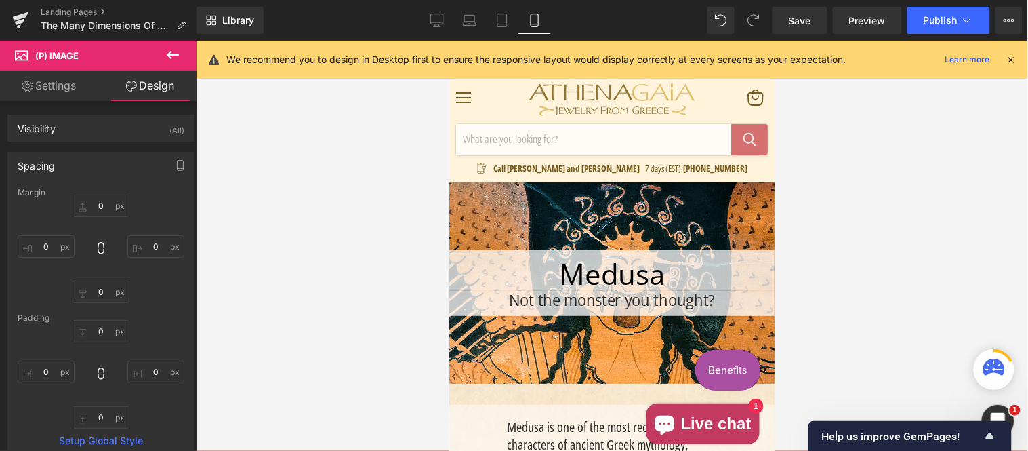
type input "0"
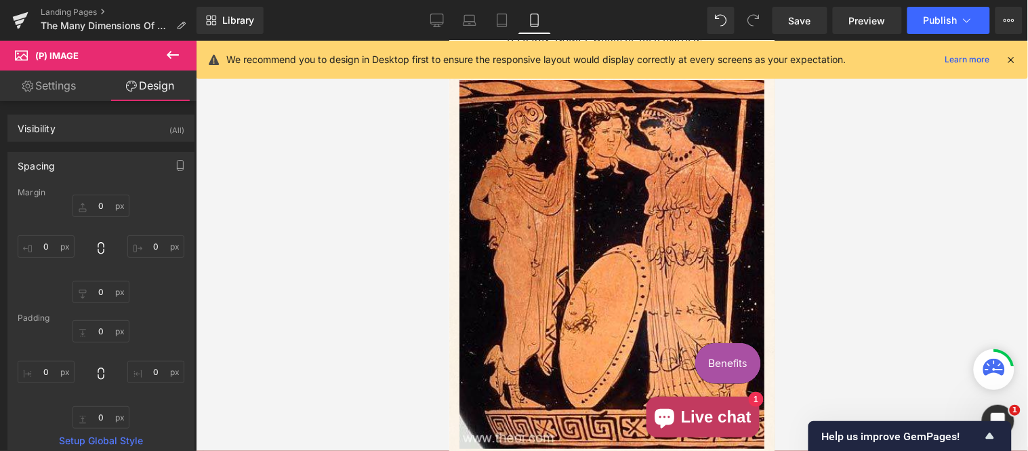
scroll to position [6062, 0]
